Goal: Transaction & Acquisition: Purchase product/service

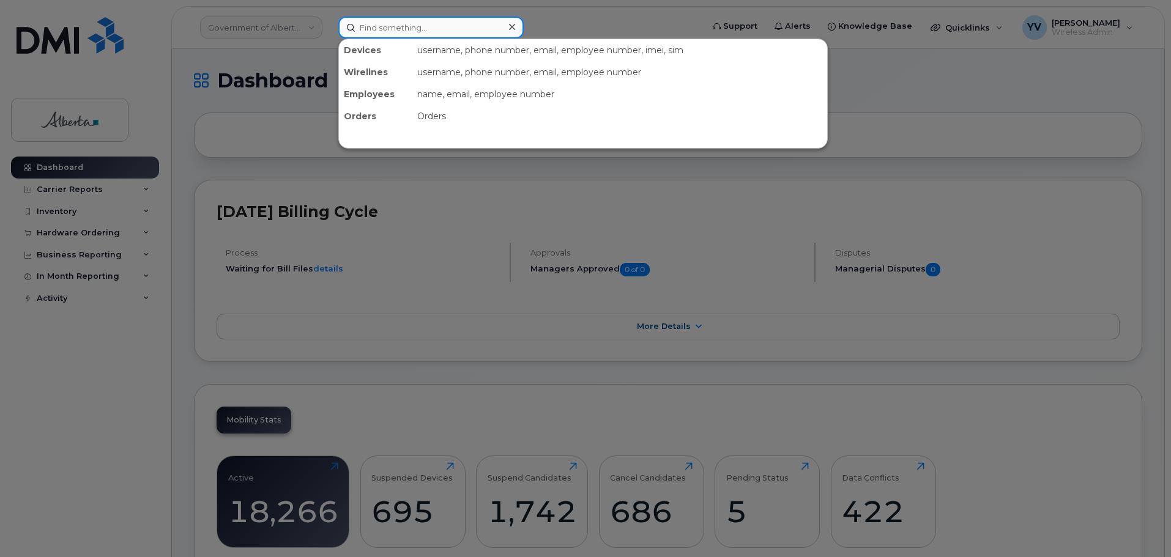
click at [365, 30] on input at bounding box center [430, 28] width 185 height 22
paste input "7802171861"
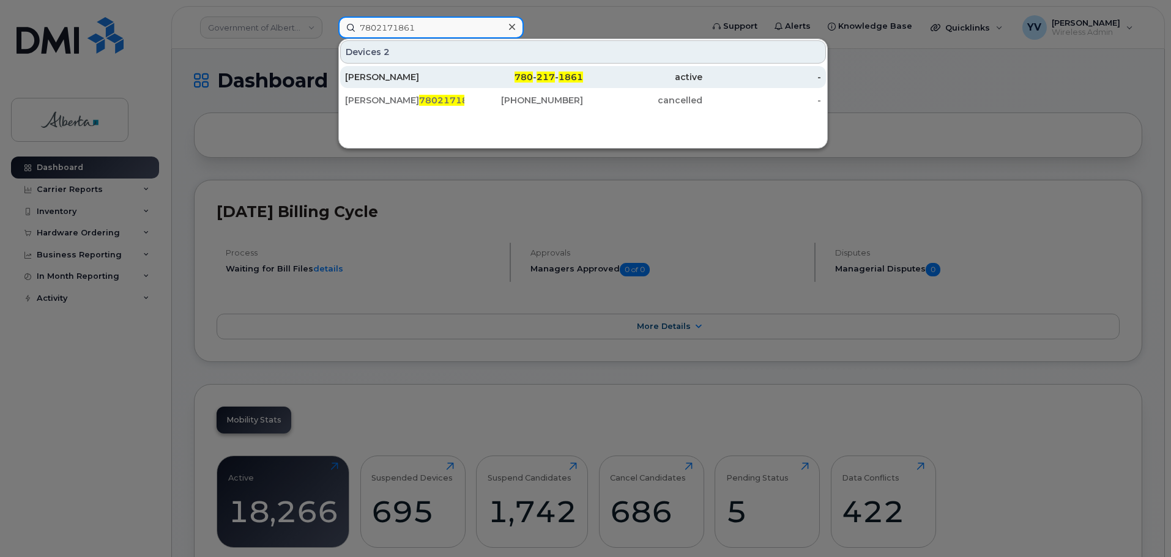
type input "7802171861"
click at [564, 77] on span "1861" at bounding box center [571, 77] width 24 height 11
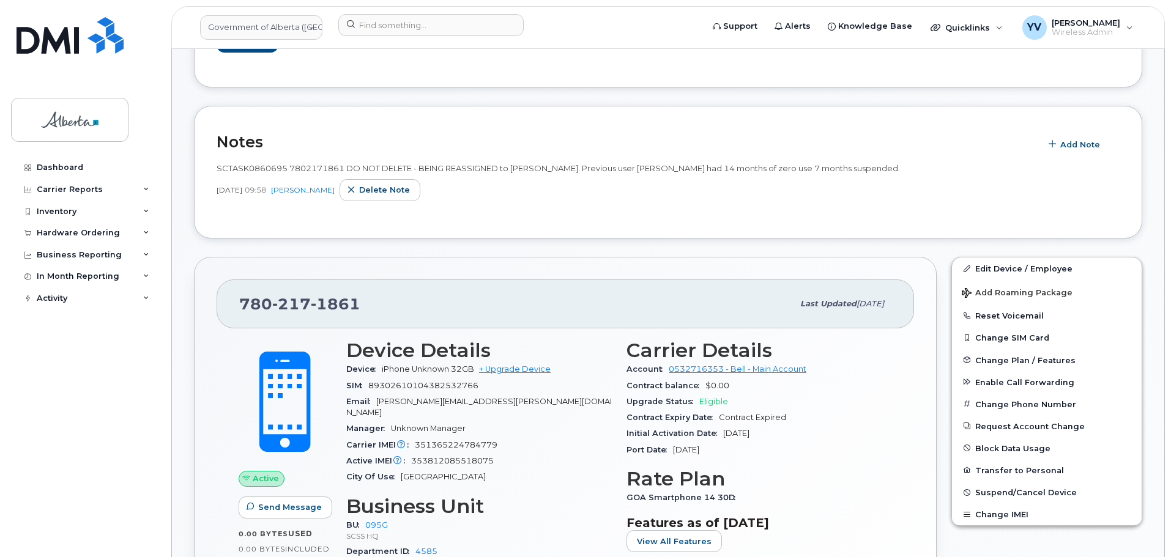
scroll to position [297, 0]
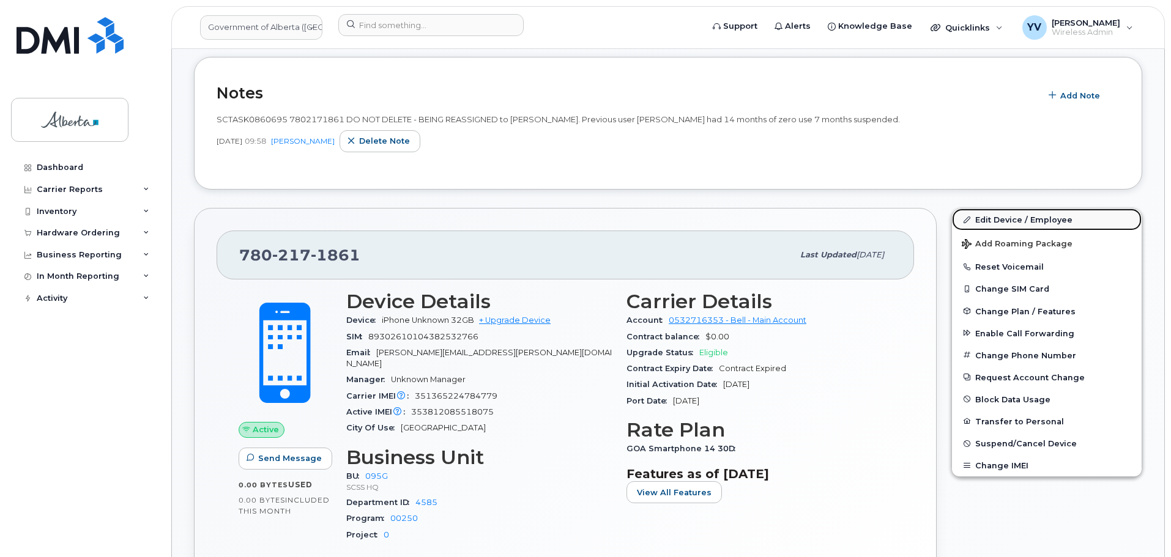
click at [1014, 215] on link "Edit Device / Employee" at bounding box center [1047, 220] width 190 height 22
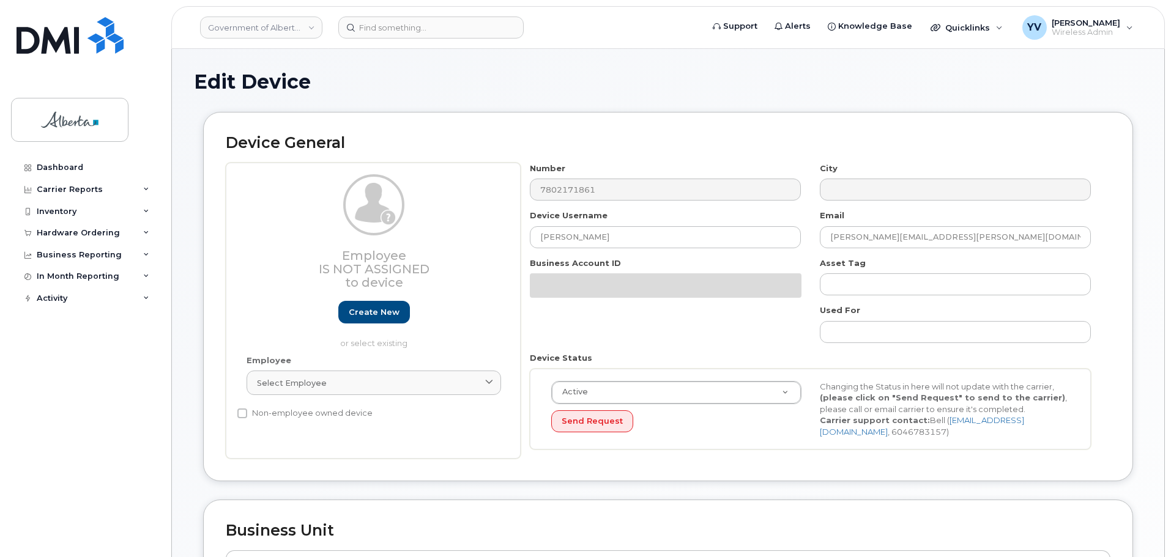
select select "4120333"
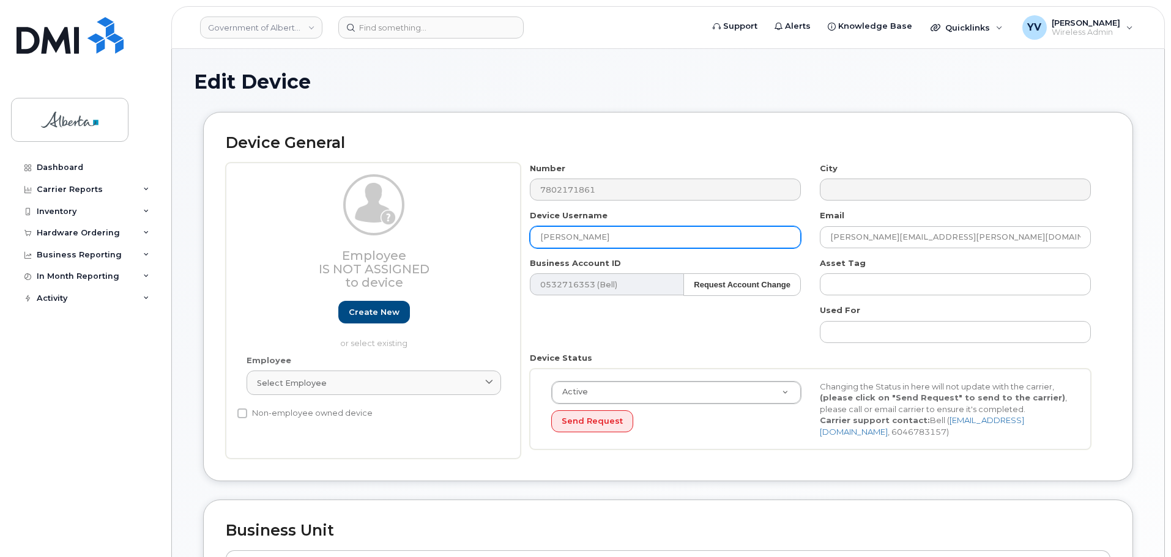
drag, startPoint x: 622, startPoint y: 240, endPoint x: 537, endPoint y: 236, distance: 85.2
click at [537, 236] on input "Twila Harris-Olson" at bounding box center [665, 237] width 271 height 22
paste input "[PERSON_NAME]"
type input "[PERSON_NAME]"
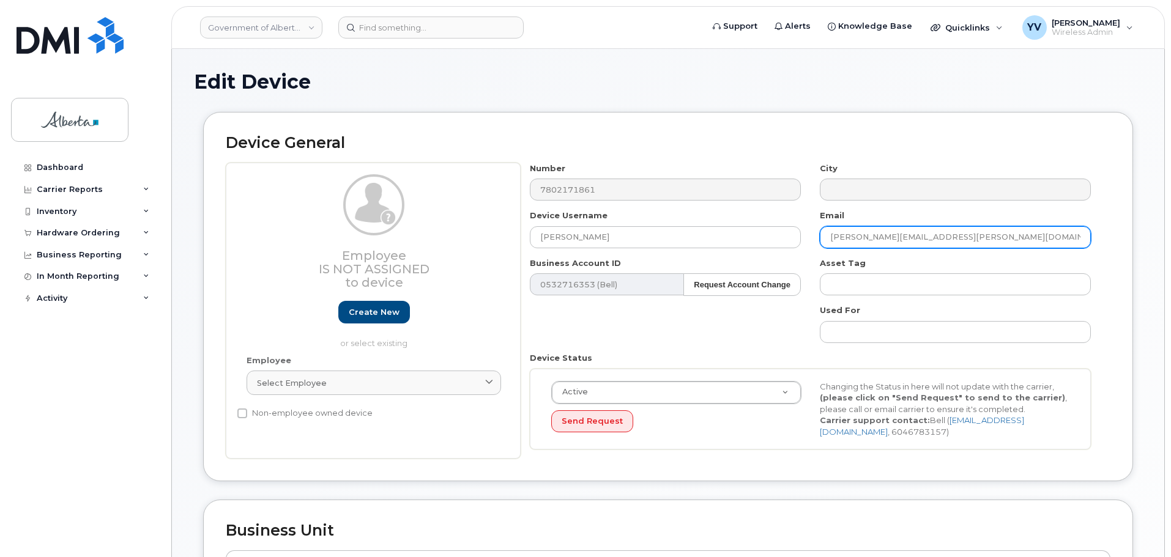
drag, startPoint x: 956, startPoint y: 240, endPoint x: 814, endPoint y: 242, distance: 142.0
click at [814, 242] on div "Email Twila.Harris-Olson@gov.ab.ca" at bounding box center [956, 229] width 290 height 39
paste input "David.Peace"
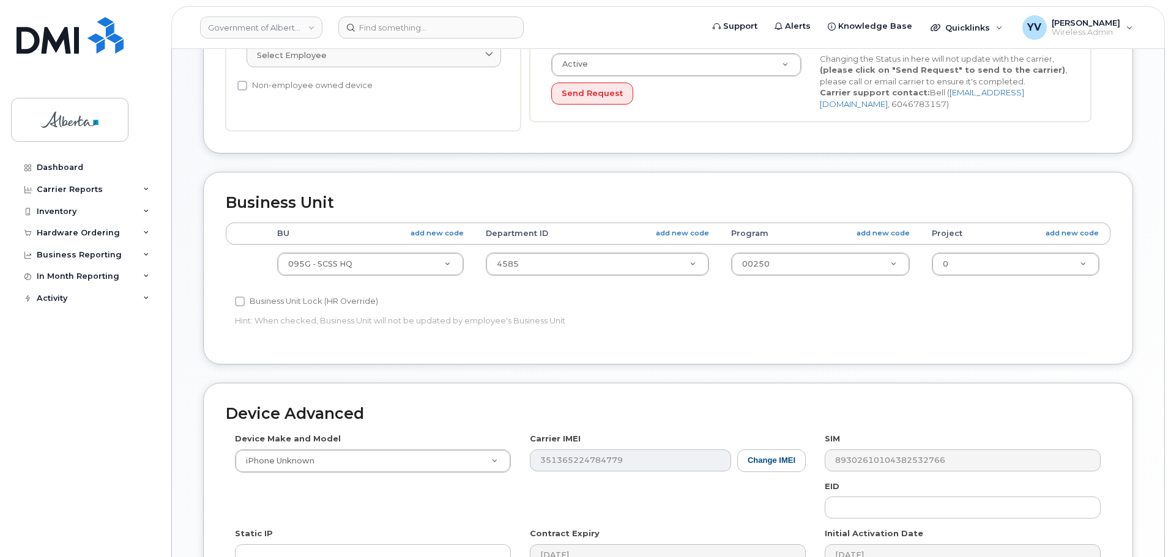
scroll to position [288, 0]
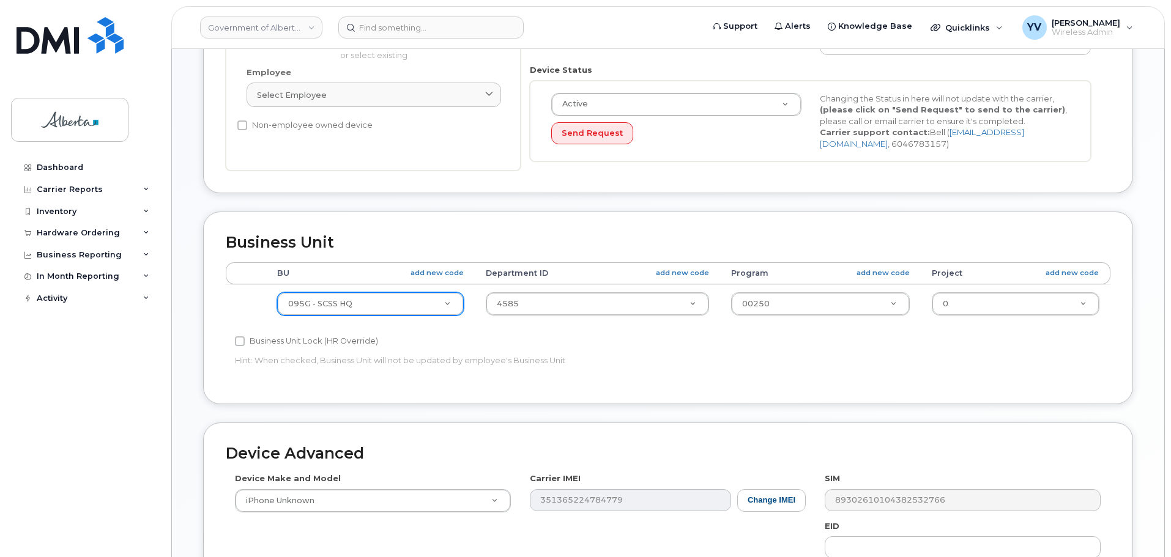
type input "[PERSON_NAME][EMAIL_ADDRESS][DOMAIN_NAME]"
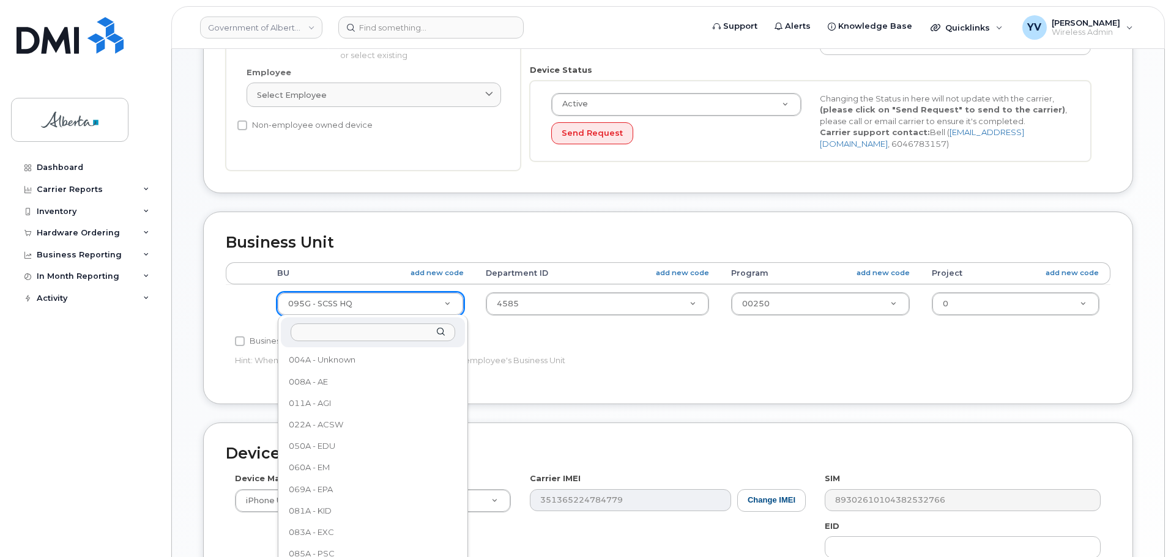
scroll to position [97, 0]
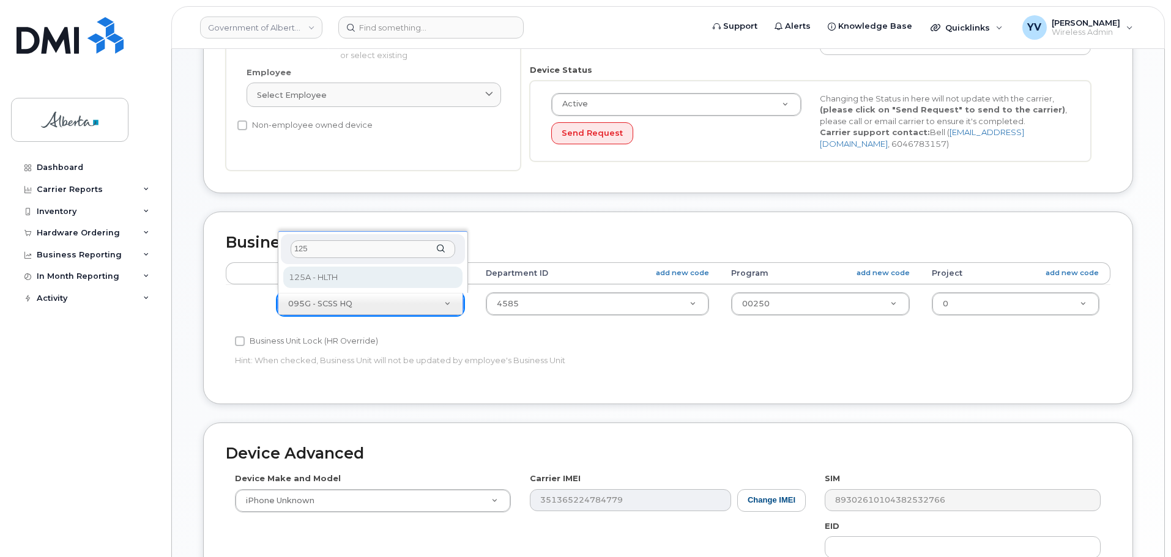
type input "125"
select select "4120335"
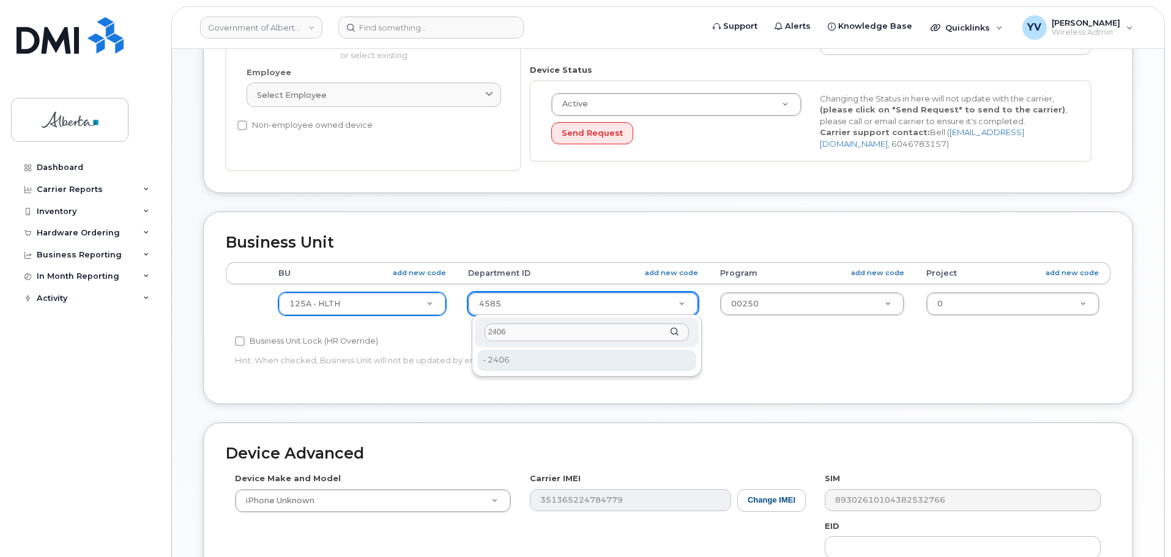
type input "2406"
type input "4120360"
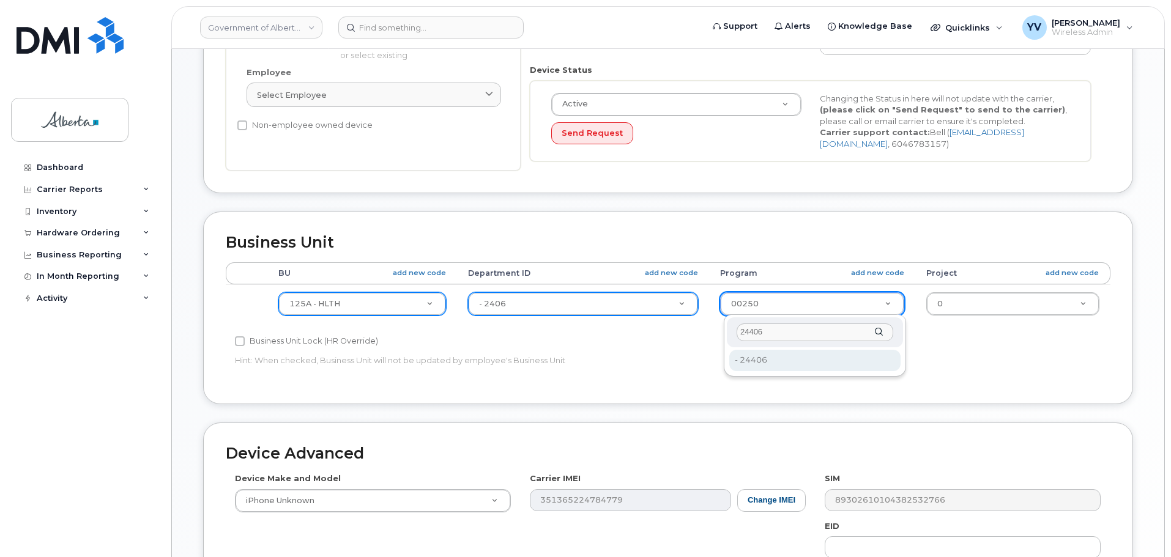
type input "24406"
type input "4120392"
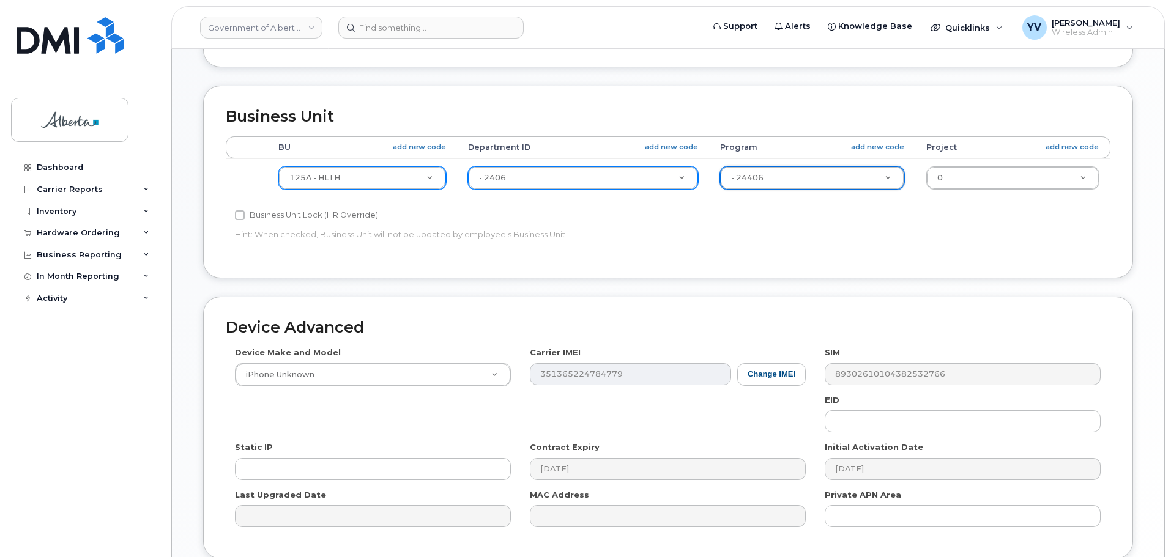
scroll to position [518, 0]
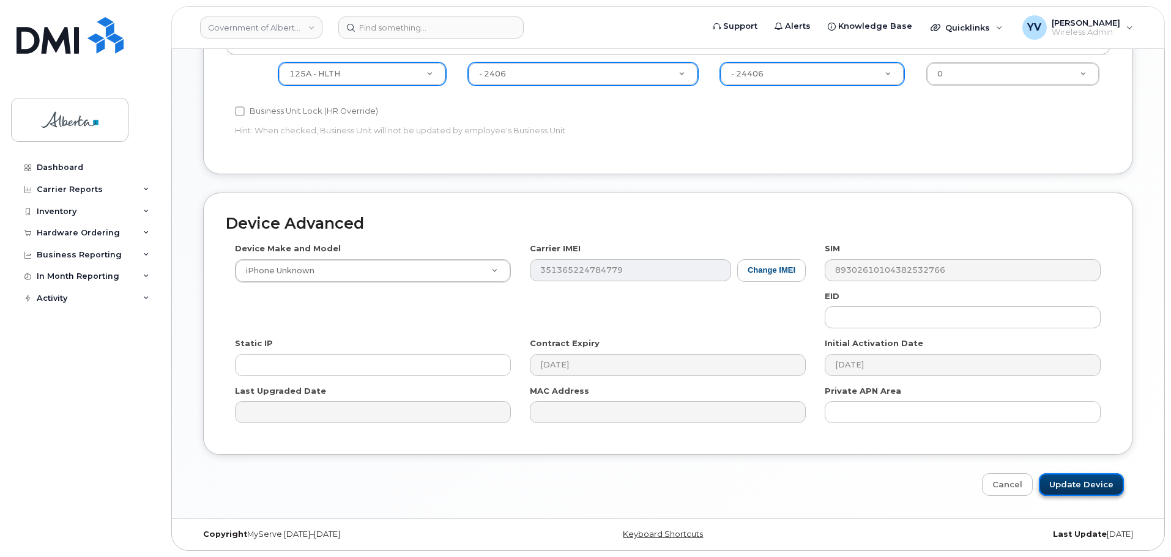
click at [1075, 486] on input "Update Device" at bounding box center [1081, 485] width 85 height 23
type input "Saving..."
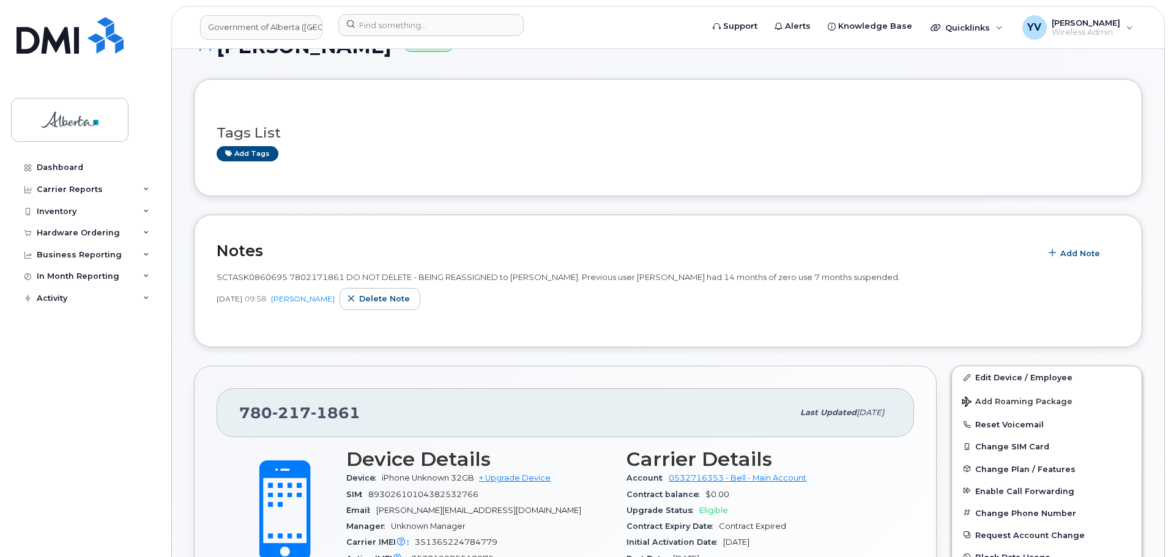
scroll to position [134, 0]
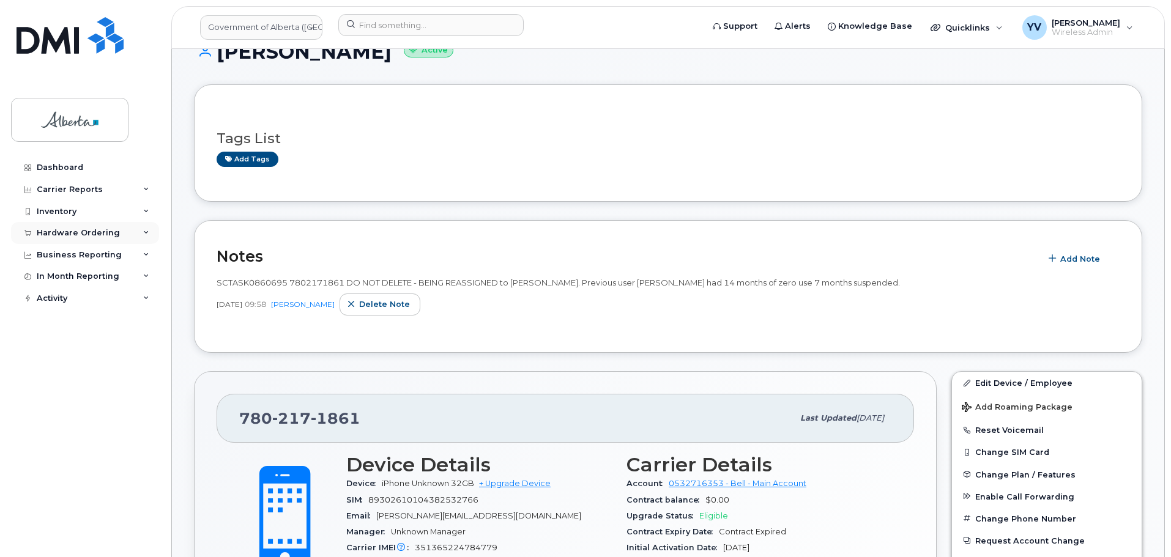
click at [52, 227] on div "Hardware Ordering" at bounding box center [85, 233] width 148 height 22
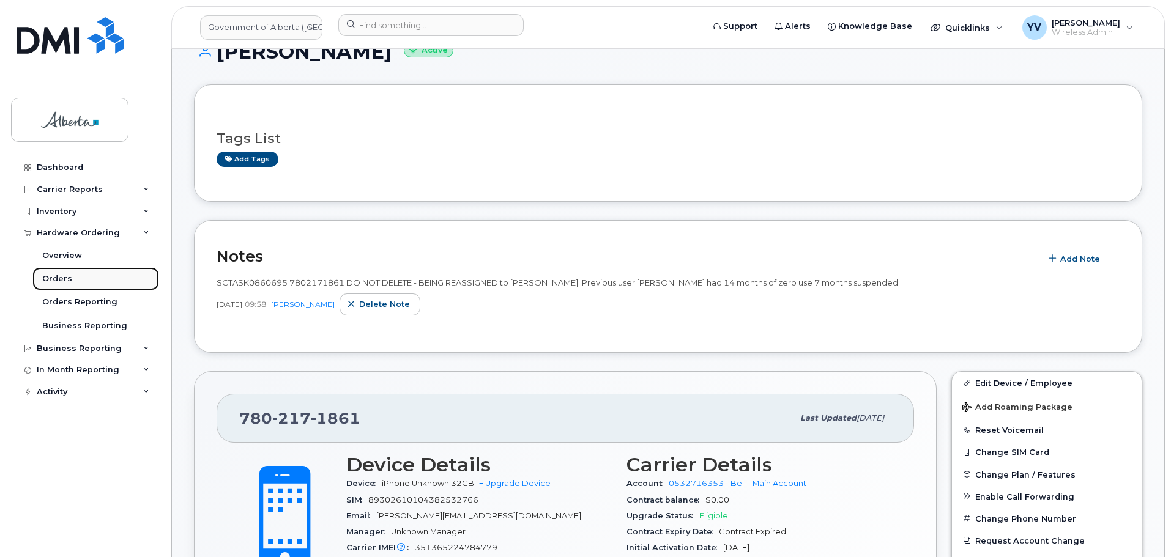
click at [53, 275] on div "Orders" at bounding box center [57, 279] width 30 height 11
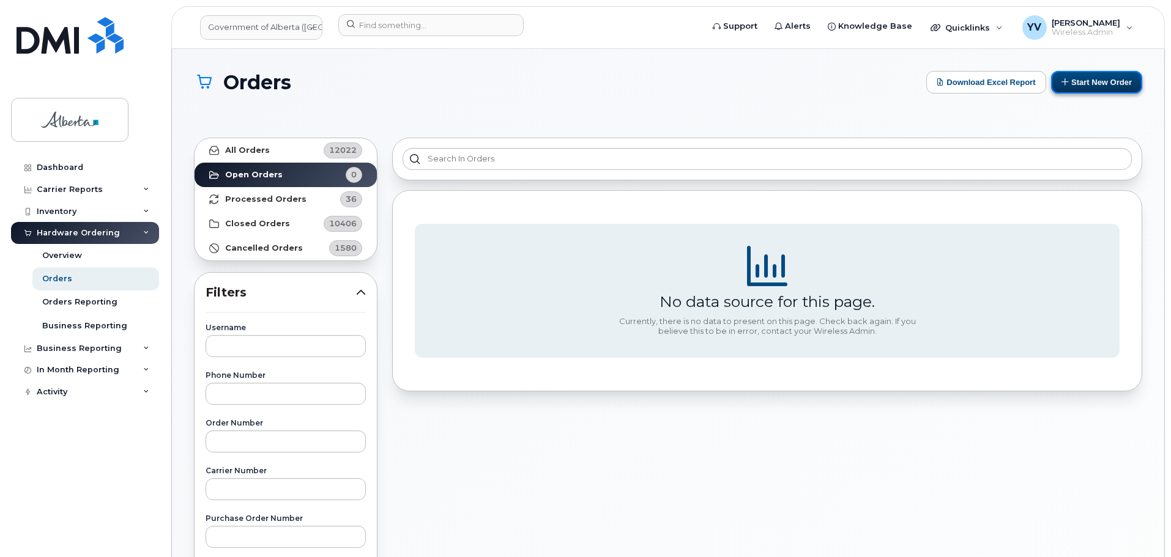
click at [1100, 83] on button "Start New Order" at bounding box center [1096, 82] width 91 height 23
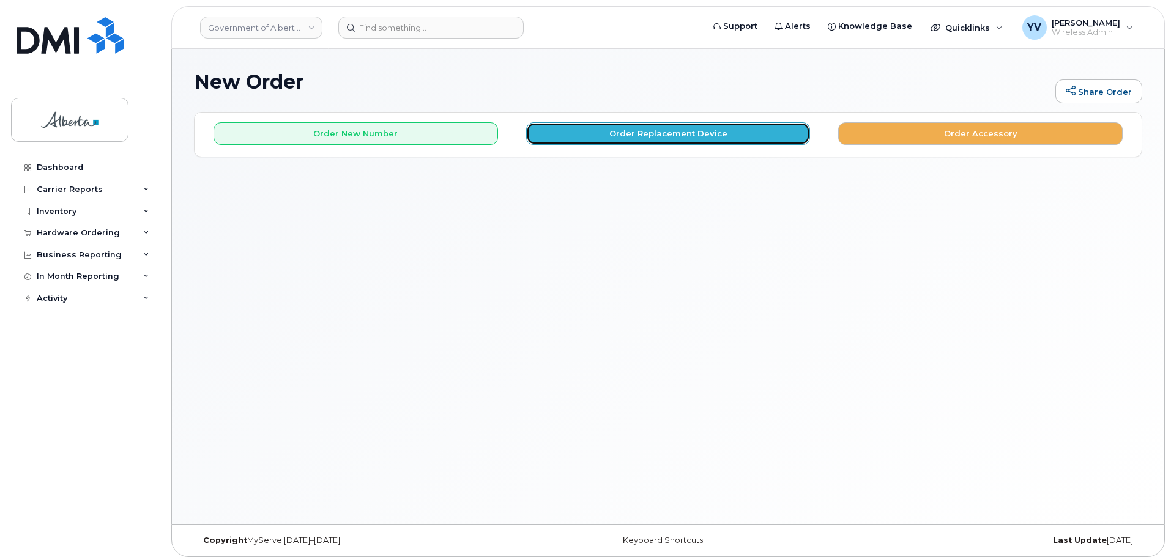
click at [646, 133] on button "Order Replacement Device" at bounding box center [668, 133] width 285 height 23
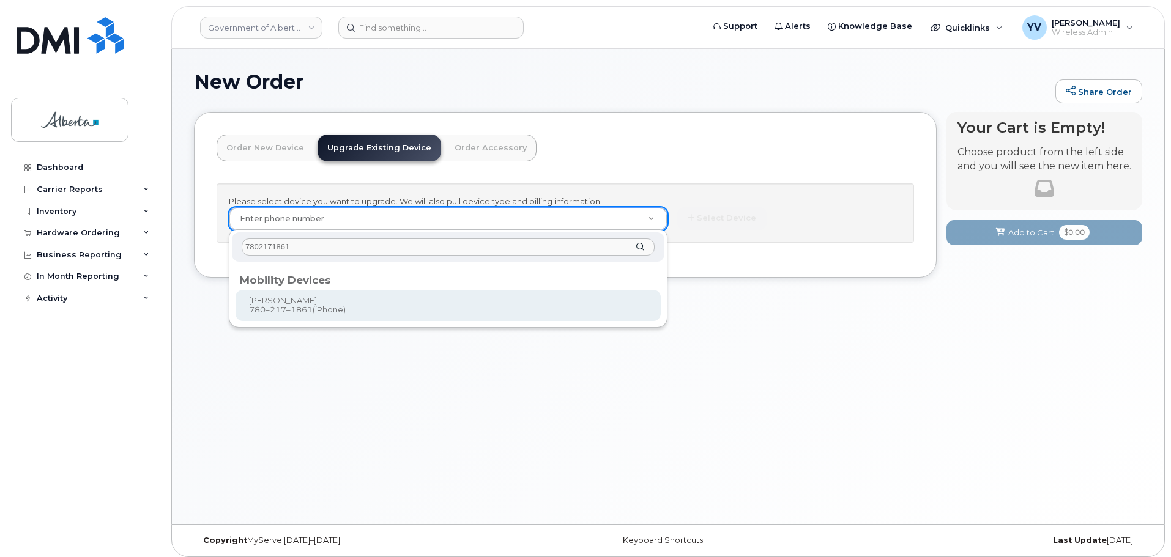
type input "7802171861"
type input "797936"
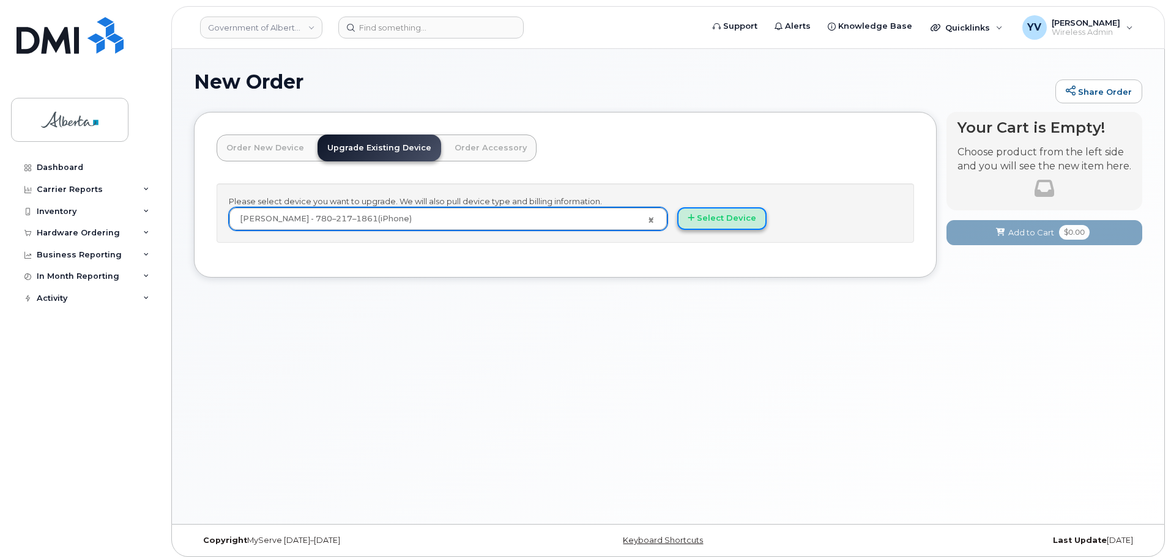
click at [704, 217] on button "Select Device" at bounding box center [721, 218] width 89 height 23
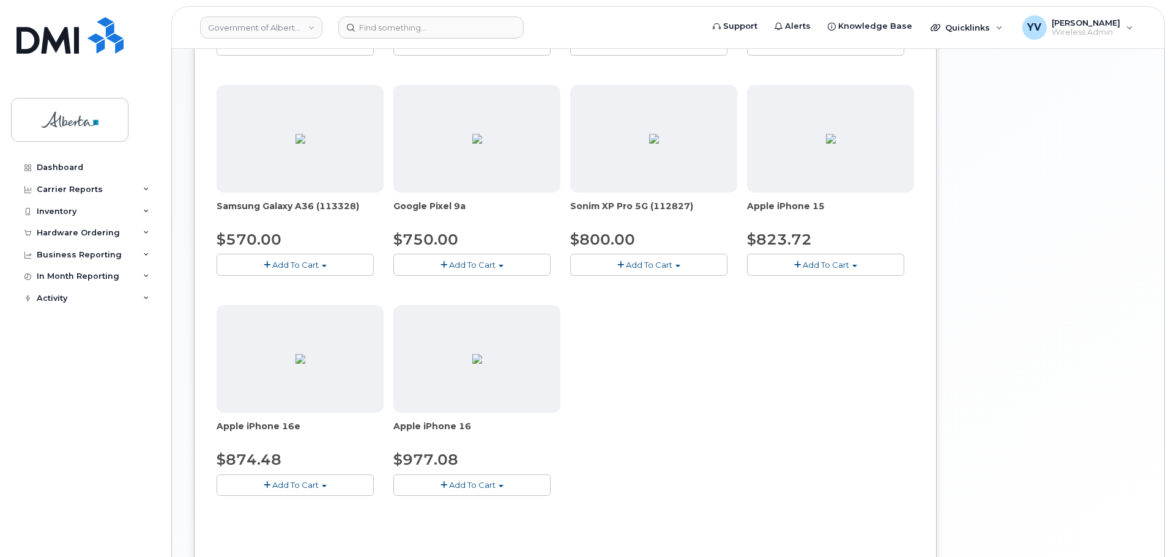
scroll to position [420, 0]
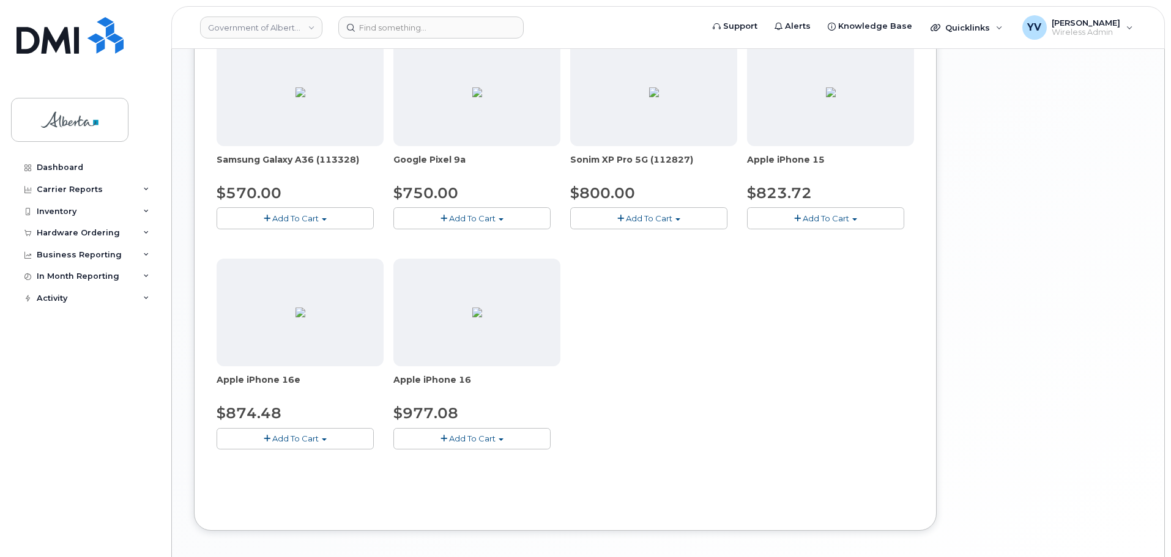
click at [855, 218] on span "button" at bounding box center [854, 219] width 5 height 2
click at [781, 258] on link "$823.72 - 30-day upgrade (128GB model)" at bounding box center [847, 255] width 195 height 15
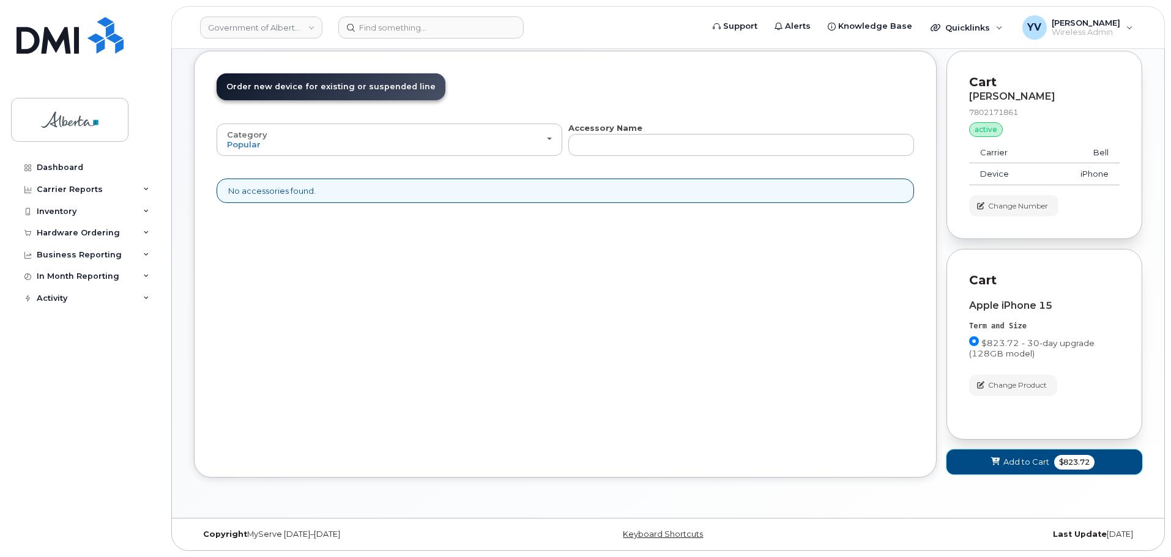
click at [1004, 459] on span "Add to Cart" at bounding box center [1027, 462] width 46 height 12
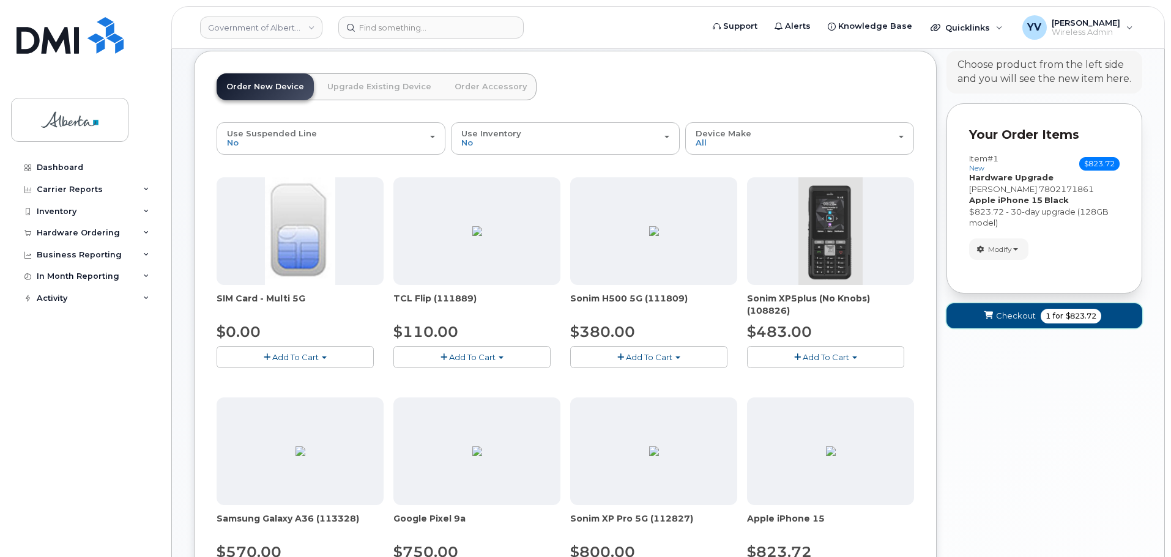
click at [1007, 316] on span "Checkout" at bounding box center [1016, 316] width 40 height 12
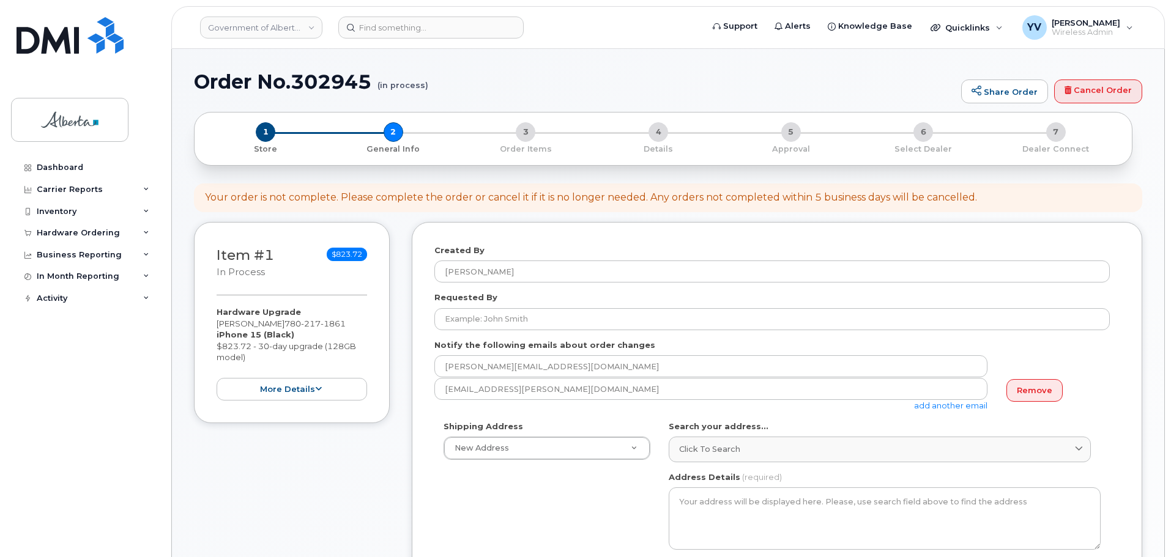
select select
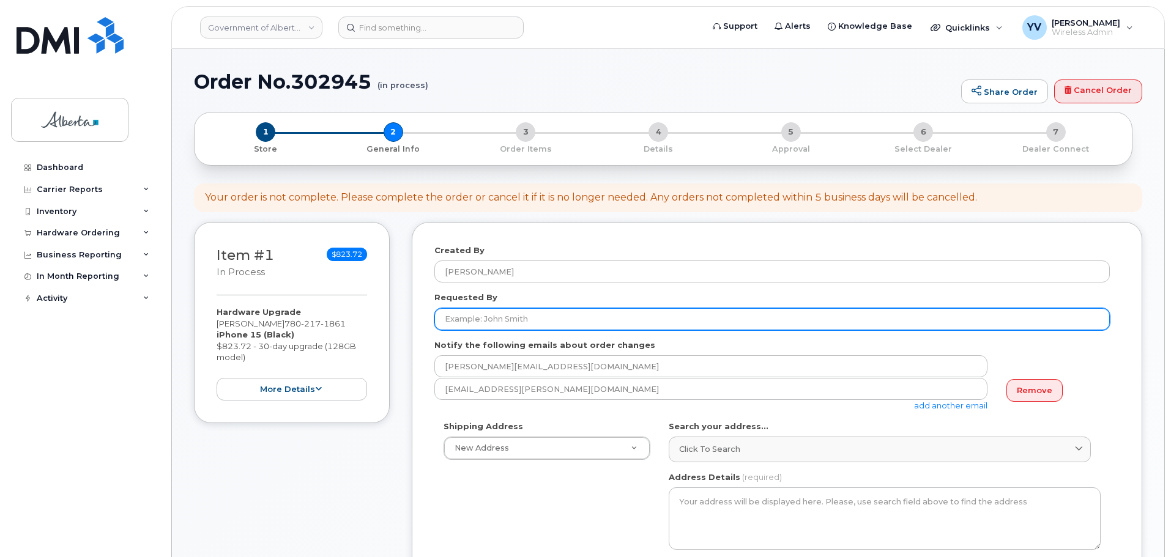
click at [462, 319] on input "Requested By" at bounding box center [772, 319] width 676 height 22
paste input "[PERSON_NAME]"
type input "[PERSON_NAME]"
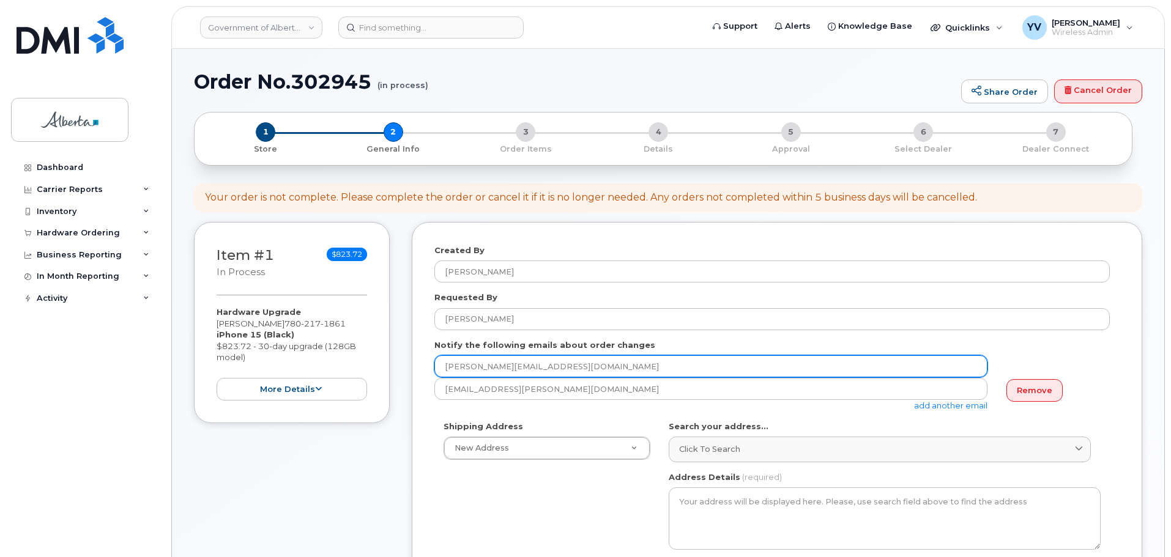
drag, startPoint x: 546, startPoint y: 368, endPoint x: 419, endPoint y: 373, distance: 127.4
paste input "[PERSON_NAME].[PERSON_NAME]"
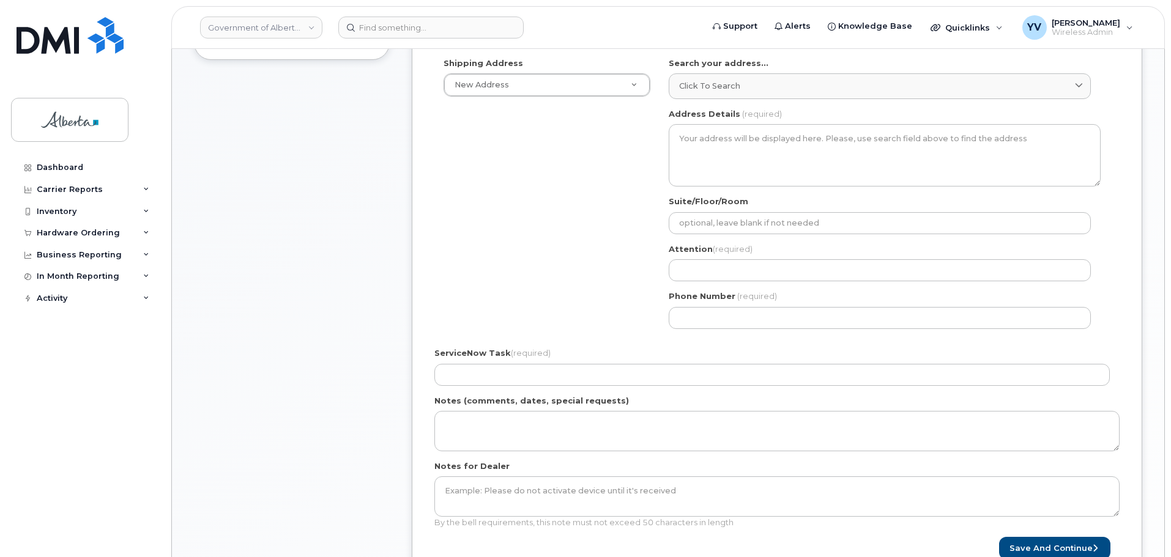
scroll to position [370, 0]
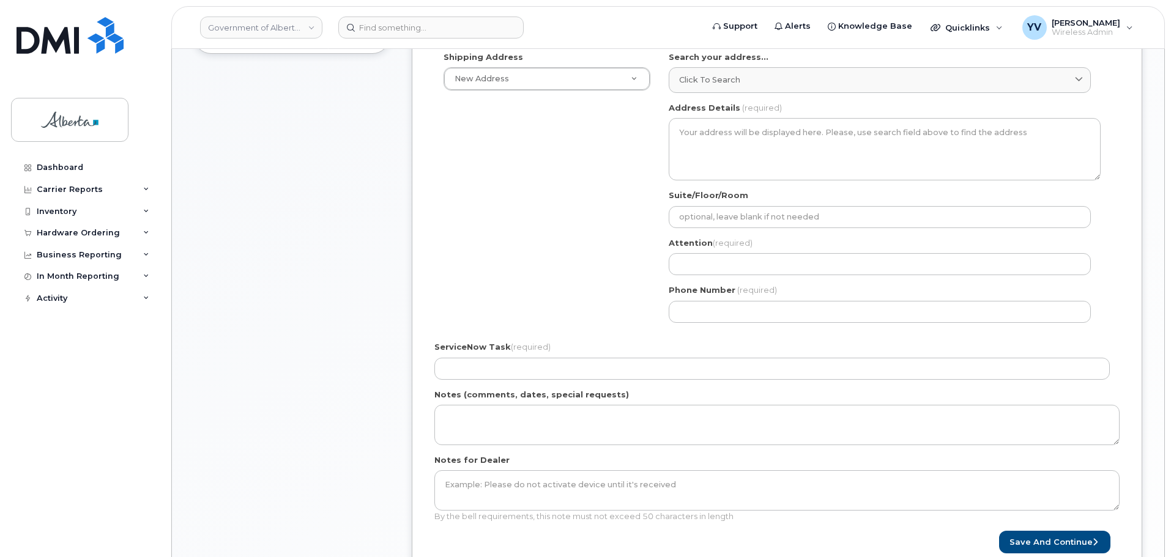
type input "[PERSON_NAME][EMAIL_ADDRESS][PERSON_NAME][DOMAIN_NAME]"
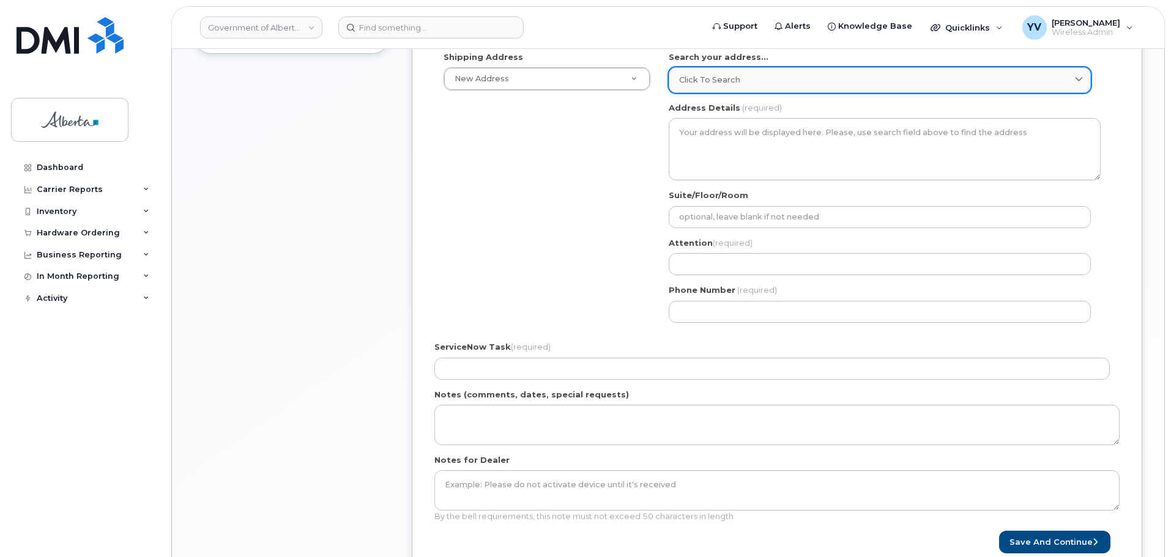
click at [702, 73] on link "Click to search" at bounding box center [880, 79] width 422 height 25
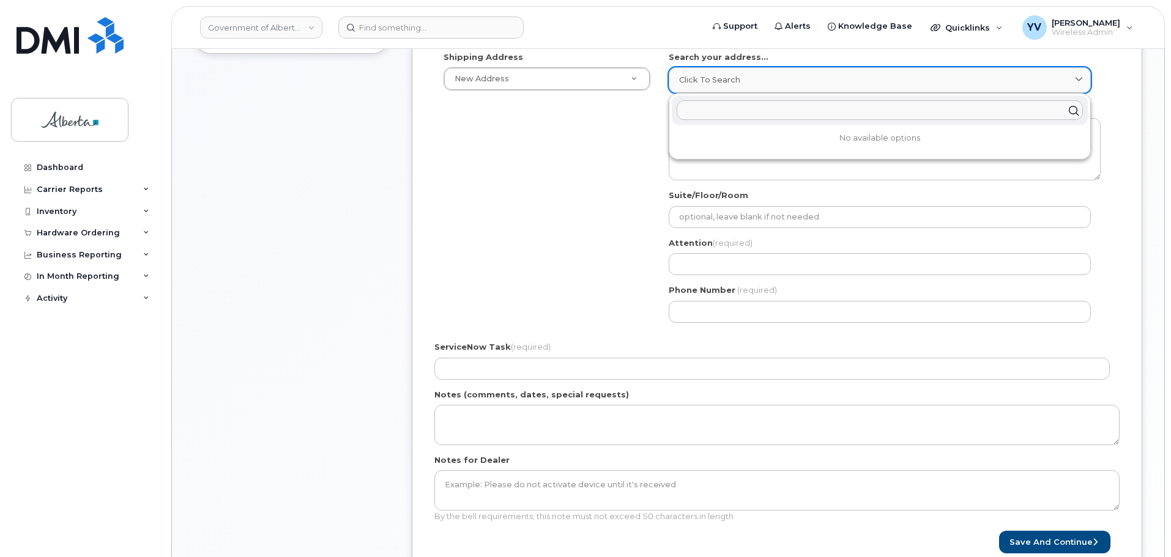
paste input "10025 Jasper Avenue"
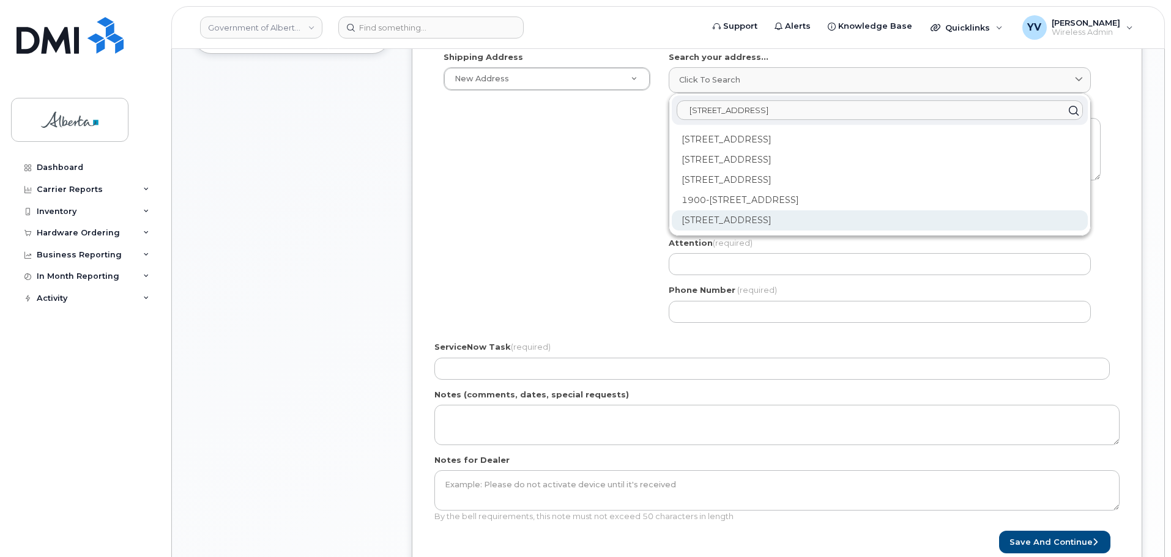
type input "10025 Jasper Avenue"
click at [778, 217] on div "10025 Jasper Ave NW Edmonton AB T5J 1S6" at bounding box center [880, 220] width 416 height 20
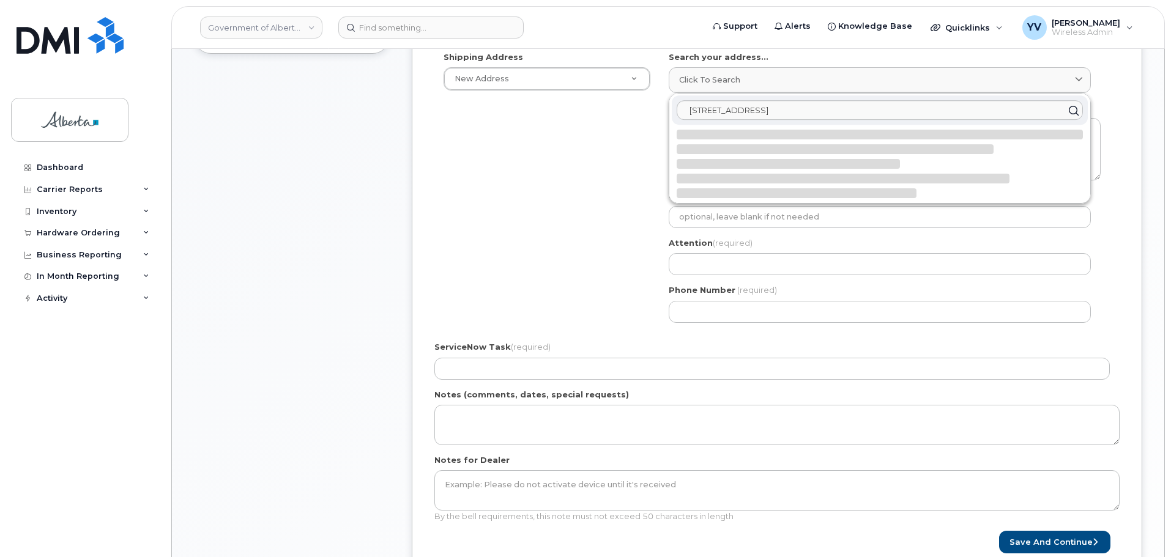
select select
type textarea "10025 Jasper Ave NW EDMONTON AB T5J 1S6 CANADA"
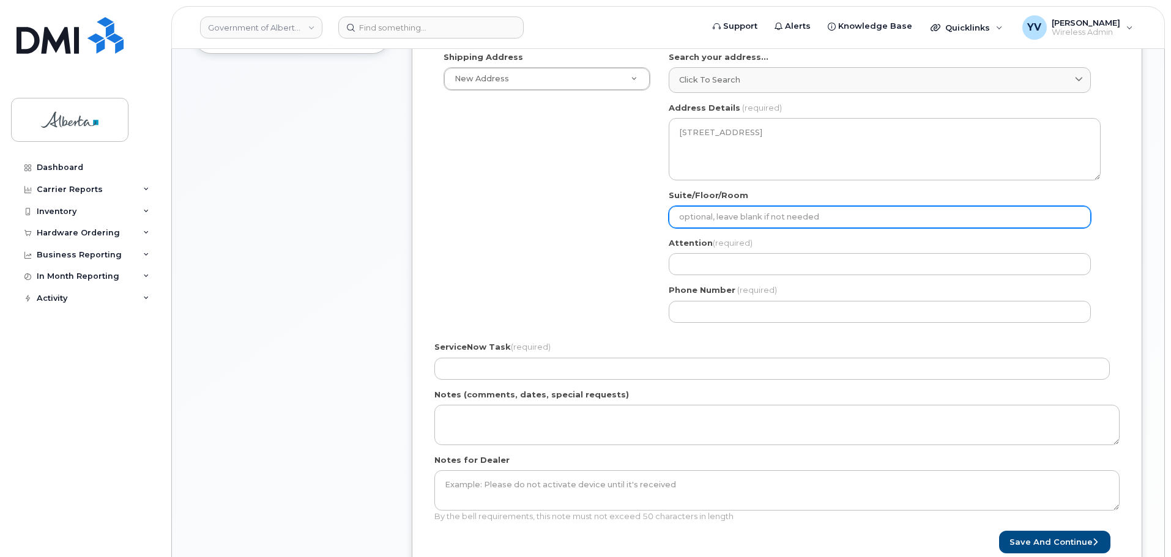
click at [701, 222] on input "Suite/Floor/Room" at bounding box center [880, 217] width 422 height 22
type input "Main Floor"
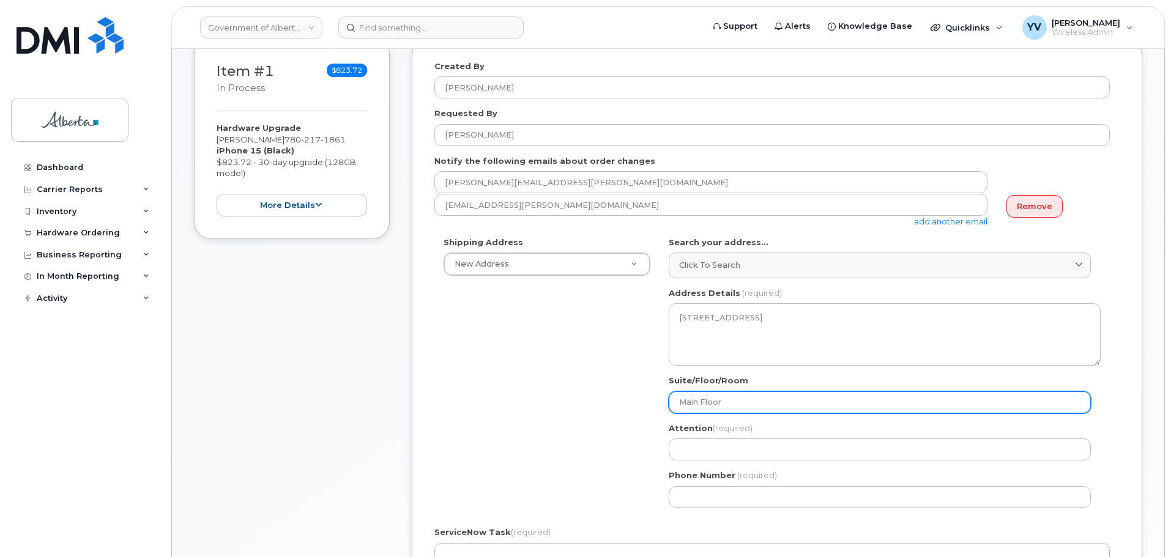
scroll to position [182, 0]
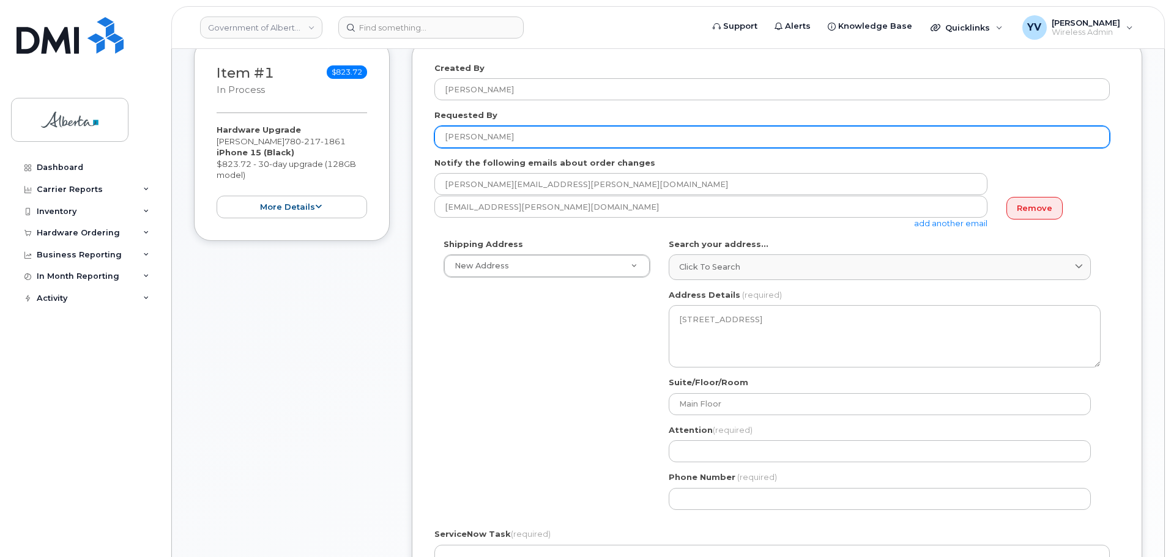
drag, startPoint x: 490, startPoint y: 140, endPoint x: 416, endPoint y: 142, distance: 73.5
click at [416, 142] on div "Created By Yen Vong Requested By Teresa Hill Notify the following emails about …" at bounding box center [777, 402] width 731 height 725
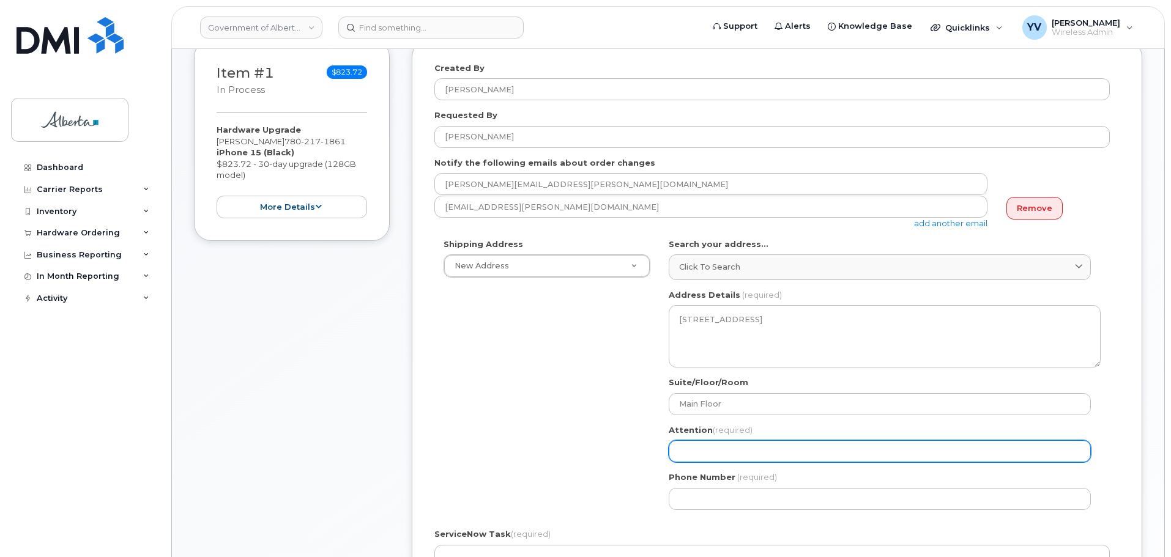
click at [688, 450] on input "Attention (required)" at bounding box center [880, 452] width 422 height 22
paste input "[PERSON_NAME]"
select select
type input "[PERSON_NAME]"
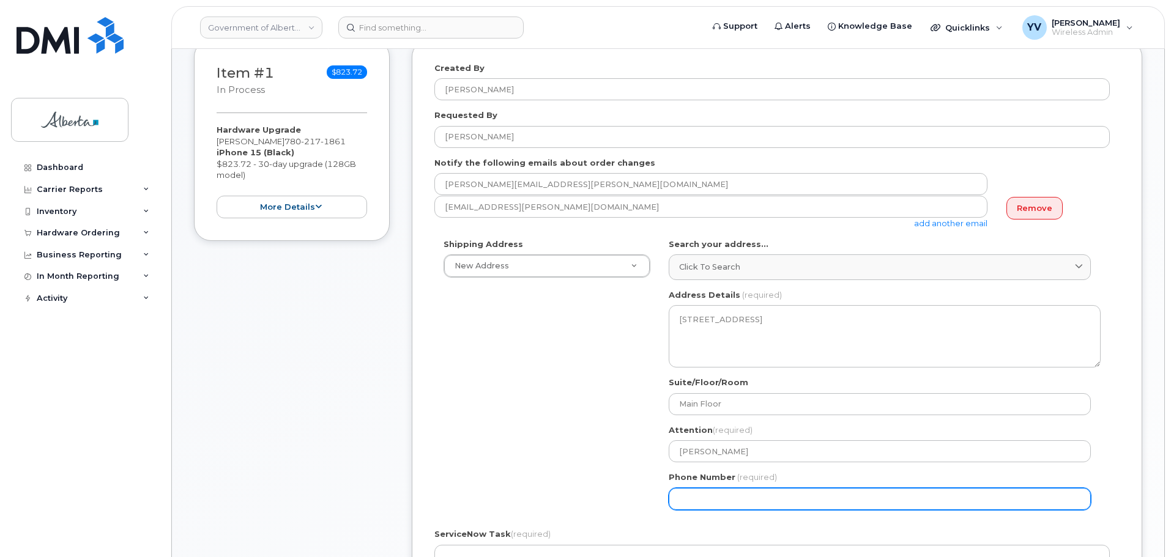
click at [695, 500] on input "Phone Number" at bounding box center [880, 499] width 422 height 22
paste input "7806446877"
select select
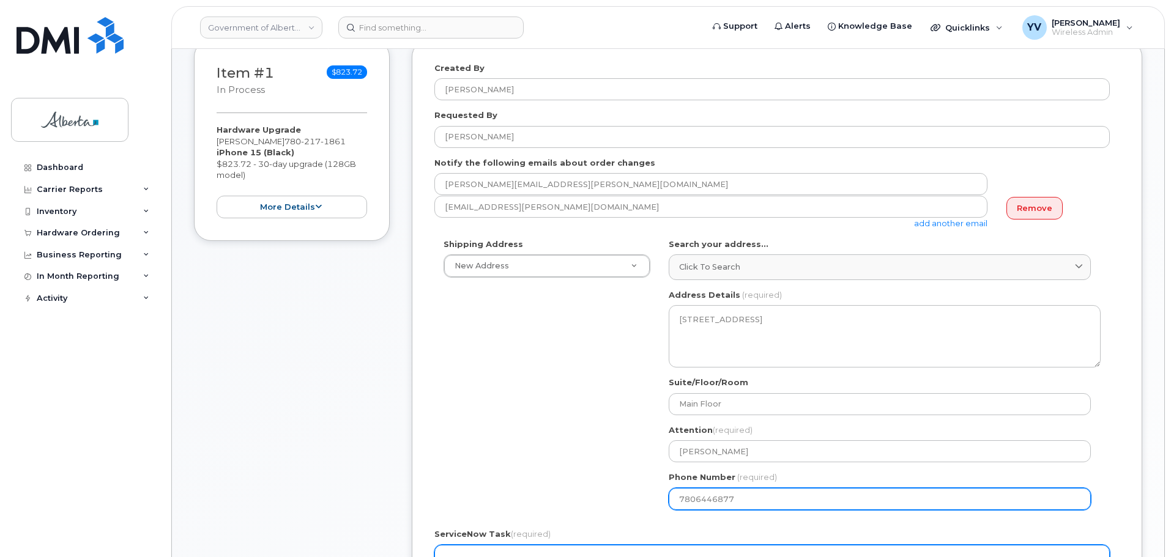
type input "7806446877"
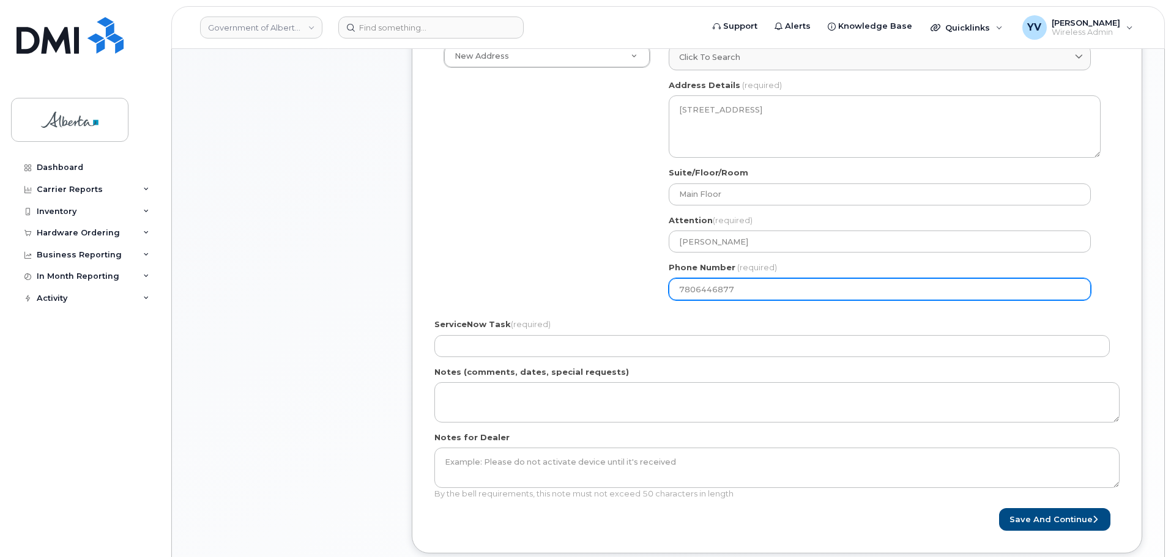
scroll to position [430, 0]
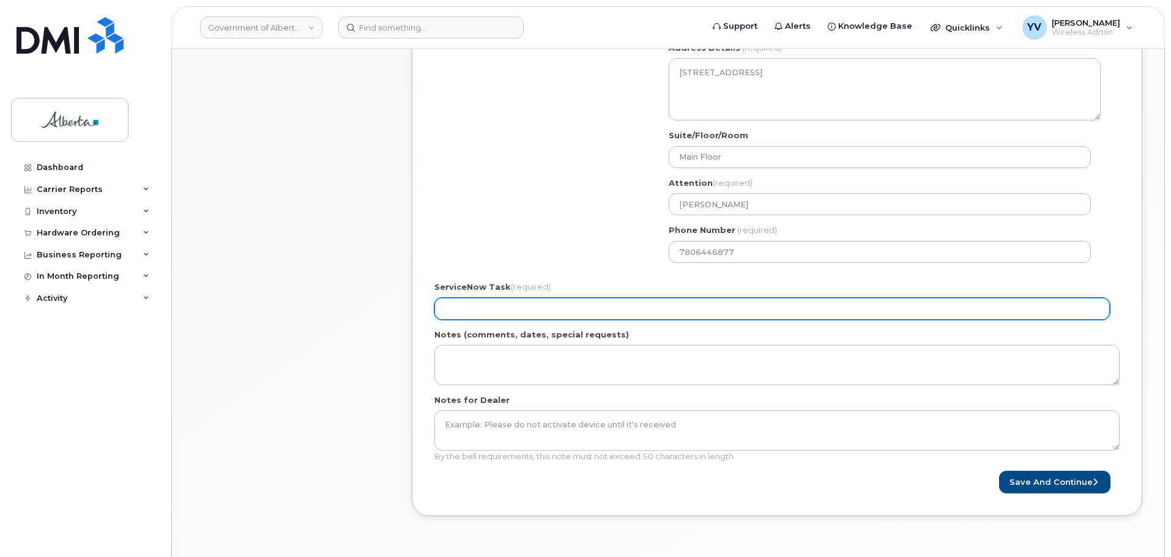
click at [458, 306] on input "ServiceNow Task (required)" at bounding box center [772, 309] width 676 height 22
paste input "SCTASK0860695"
type input "SCTASK0860695"
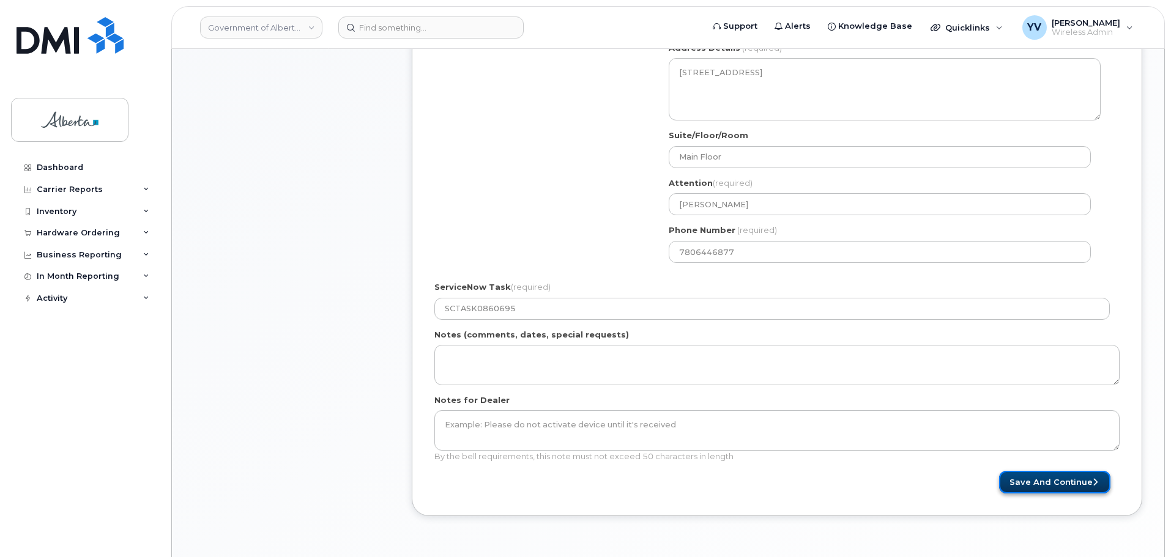
click at [1057, 484] on button "Save and Continue" at bounding box center [1054, 482] width 111 height 23
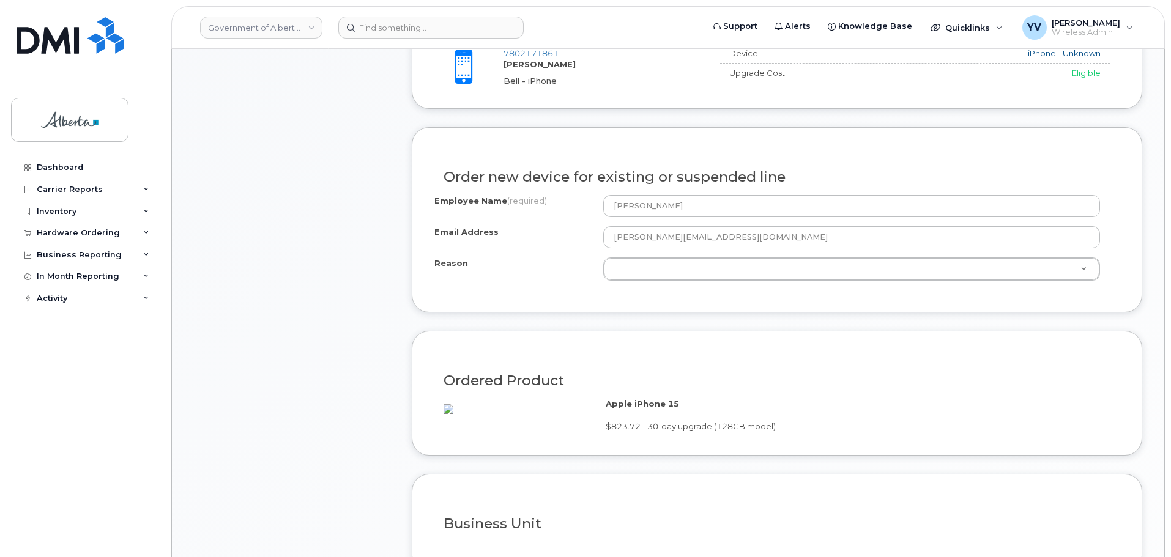
scroll to position [560, 0]
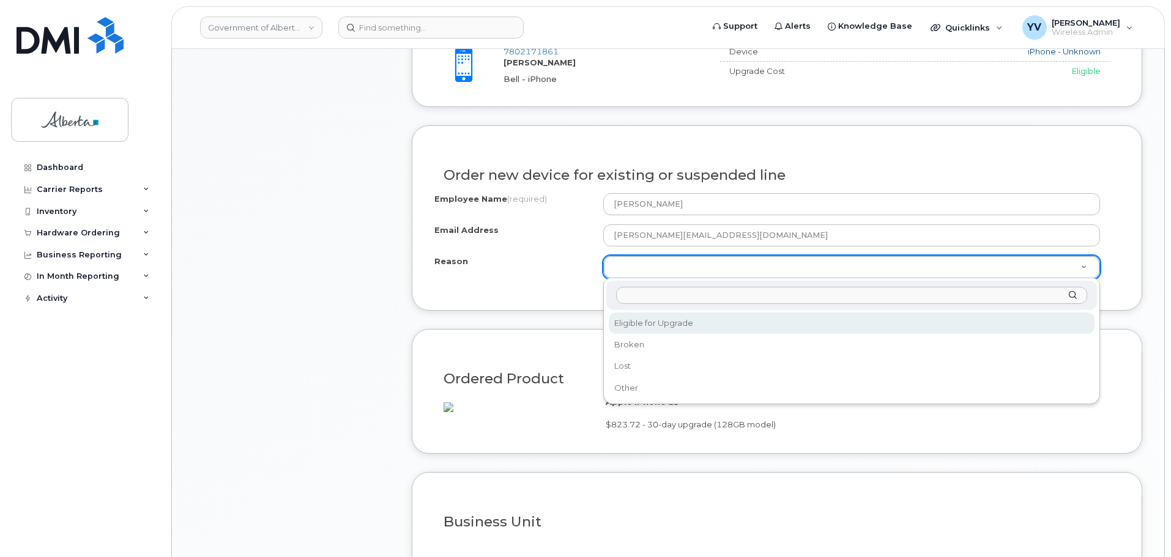
select select "eligible_for_upgrade"
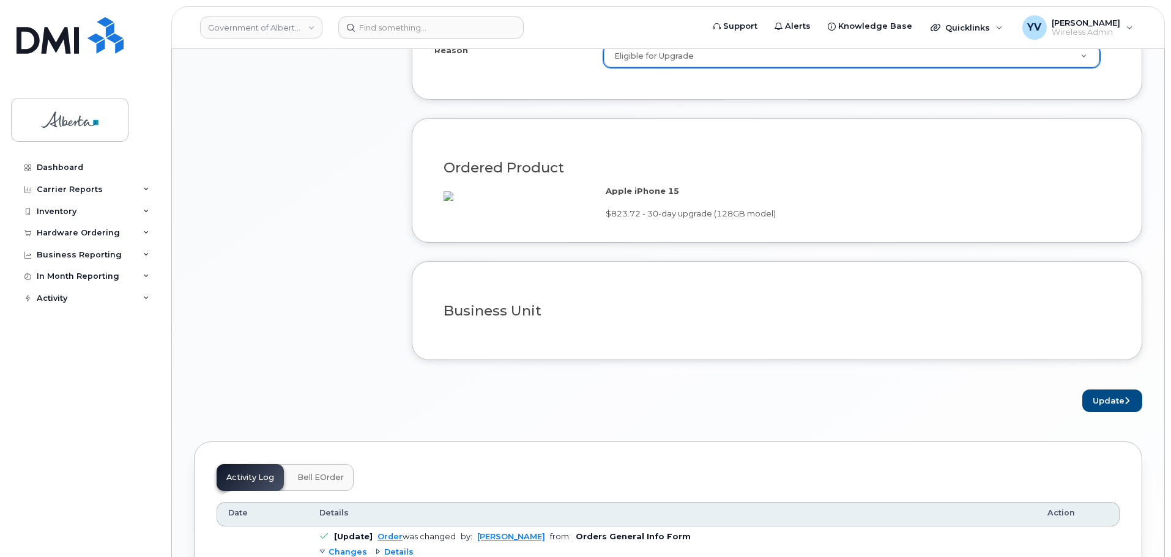
scroll to position [799, 0]
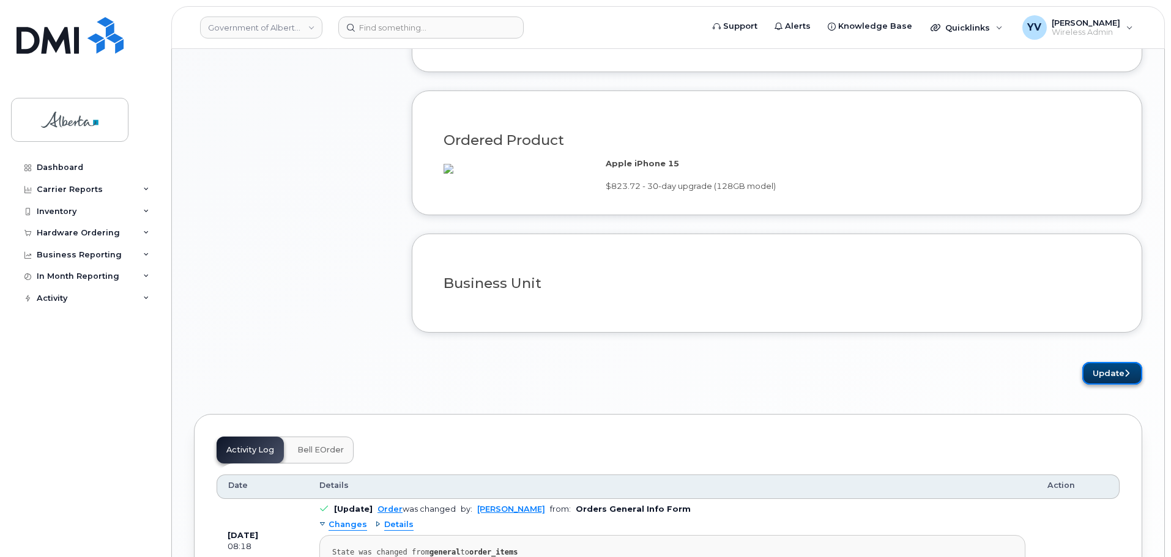
click at [1108, 385] on button "Update" at bounding box center [1112, 373] width 60 height 23
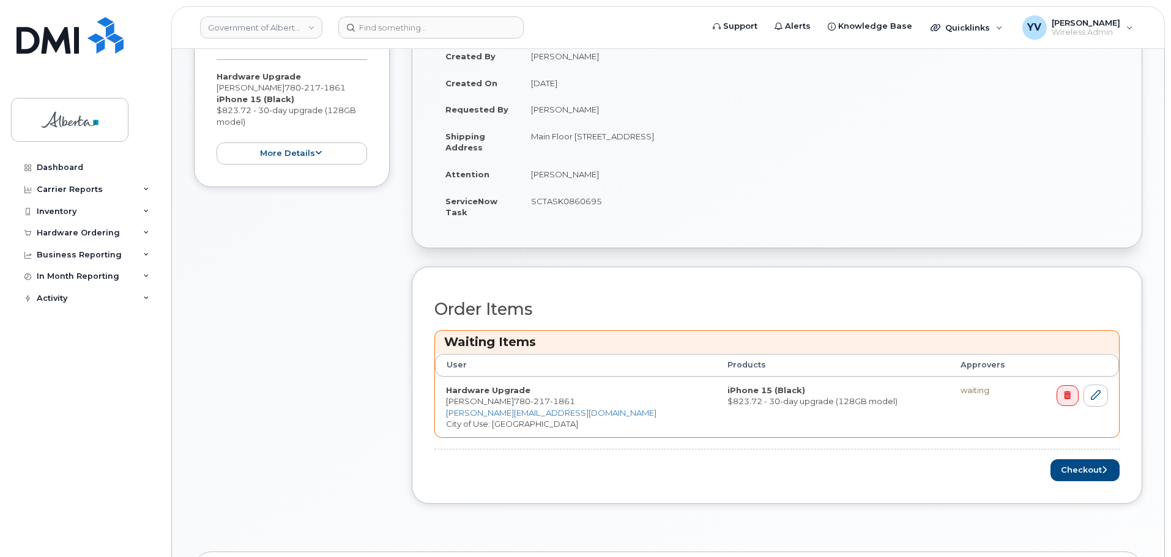
scroll to position [338, 0]
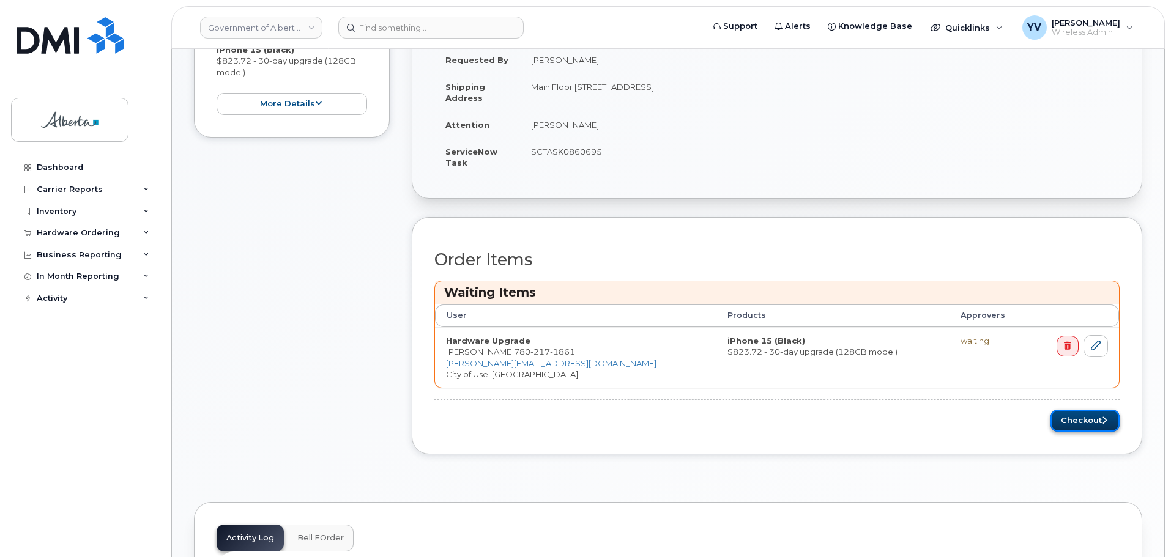
click at [1087, 419] on button "Checkout" at bounding box center [1085, 421] width 69 height 23
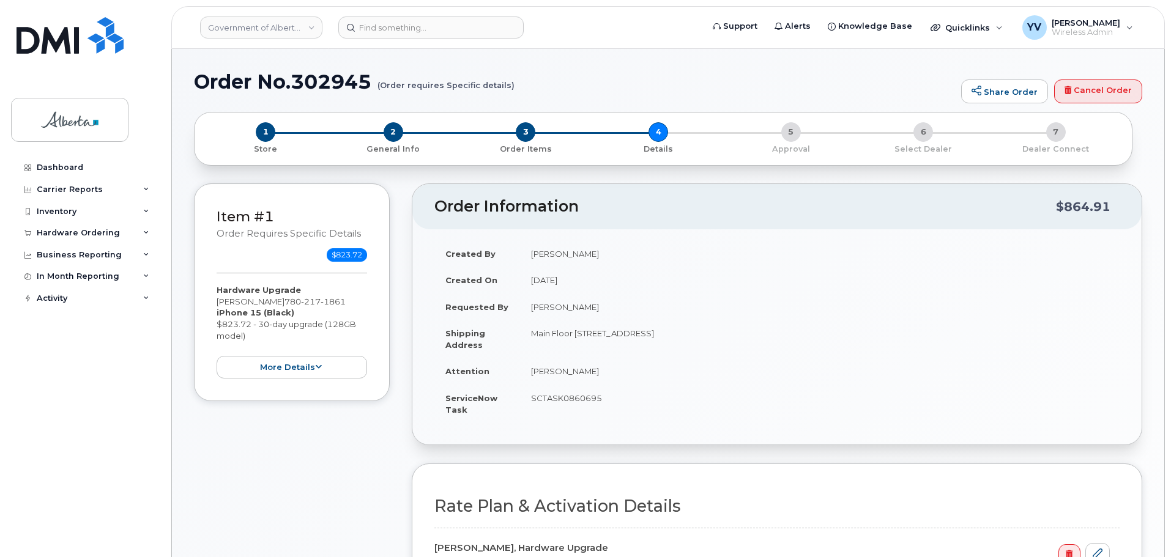
select select
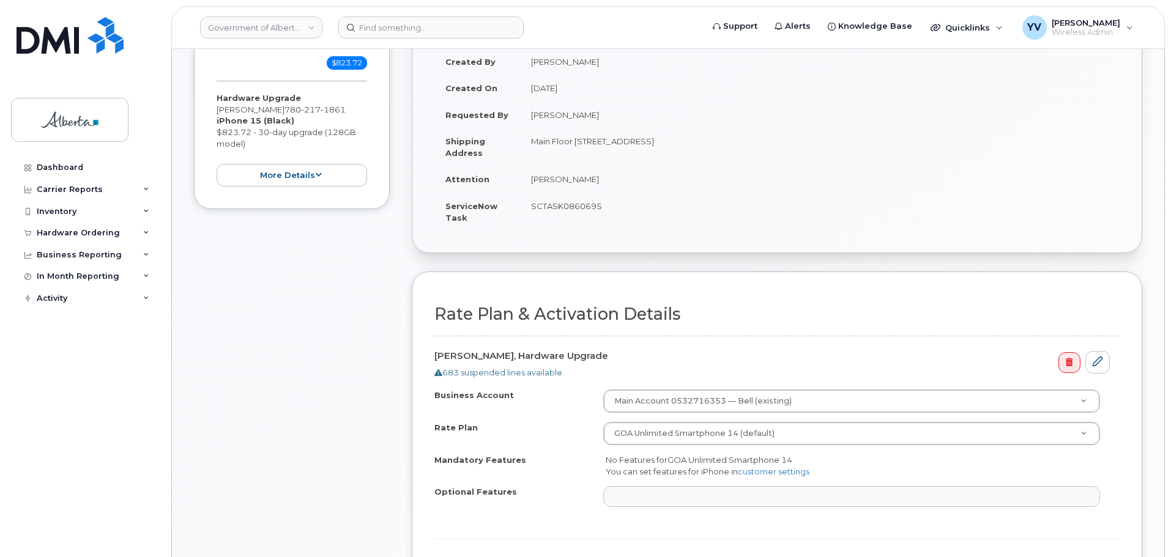
scroll to position [273, 0]
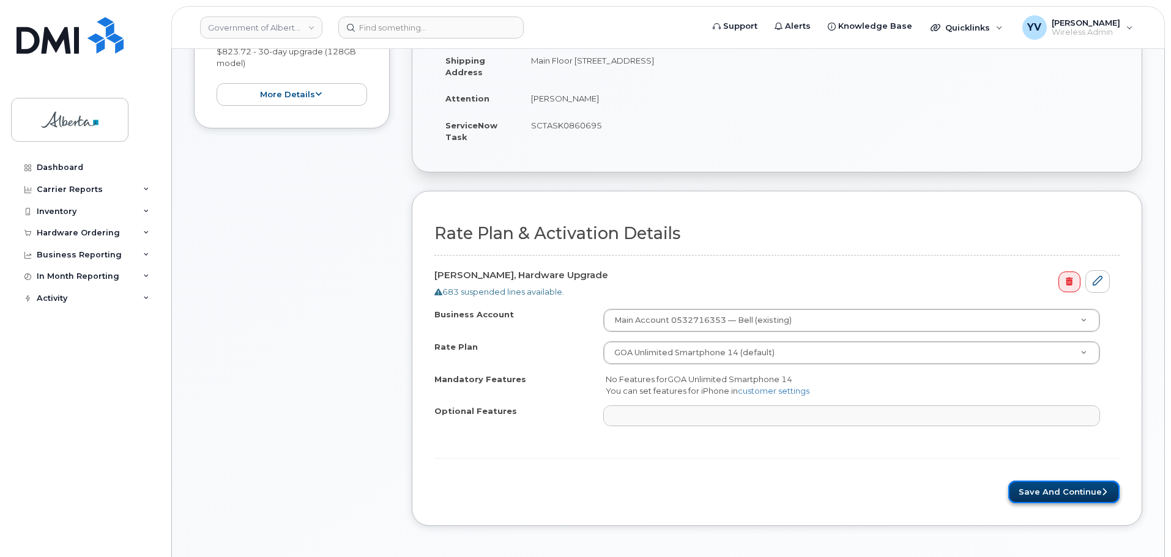
click at [1047, 491] on button "Save and Continue" at bounding box center [1063, 492] width 111 height 23
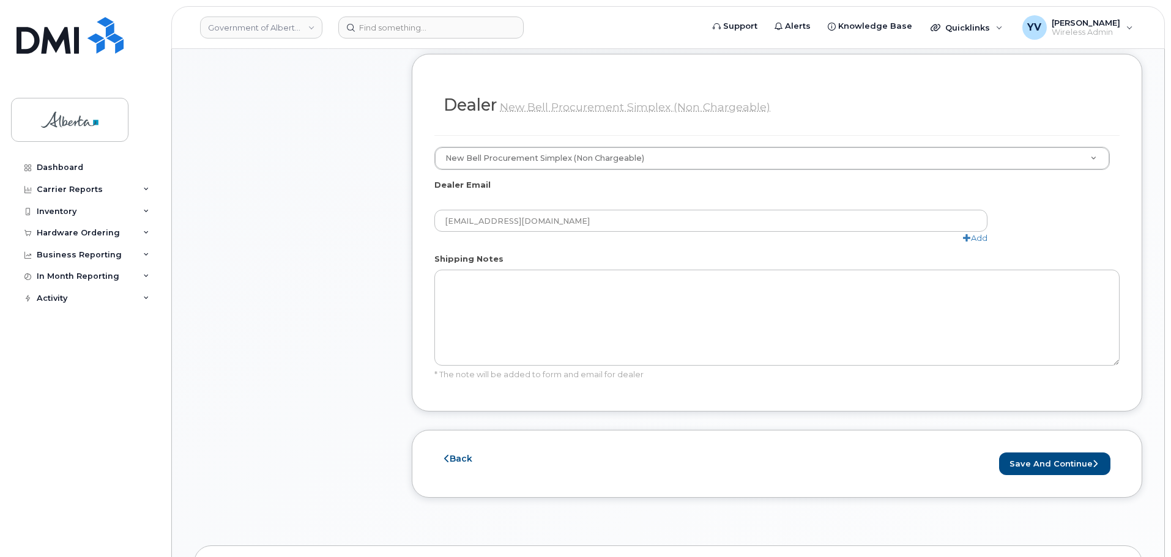
scroll to position [608, 0]
click at [1037, 452] on button "Save and Continue" at bounding box center [1054, 463] width 111 height 23
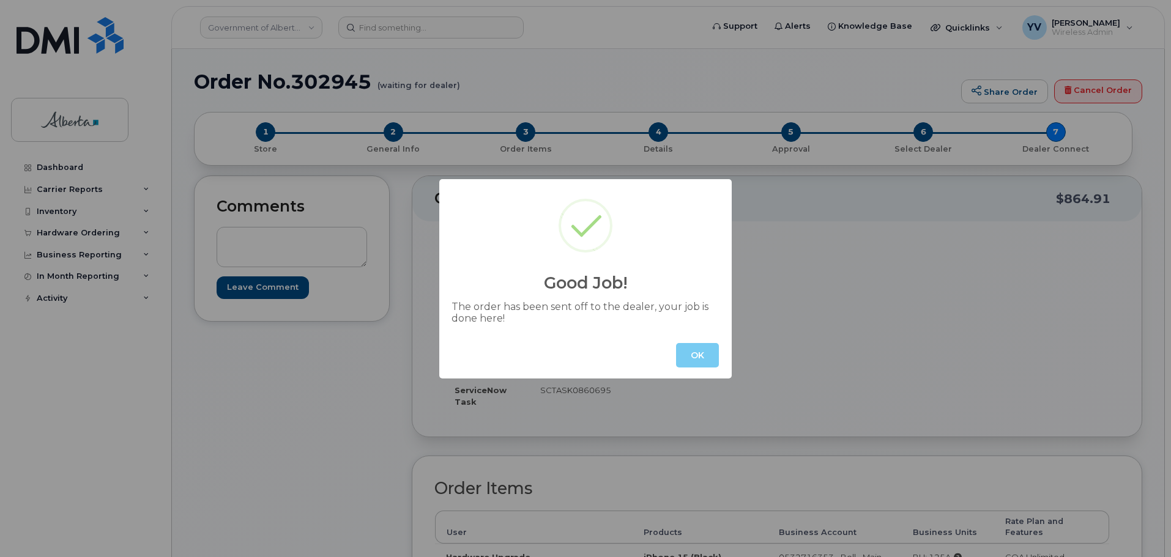
click at [701, 357] on button "OK" at bounding box center [697, 355] width 43 height 24
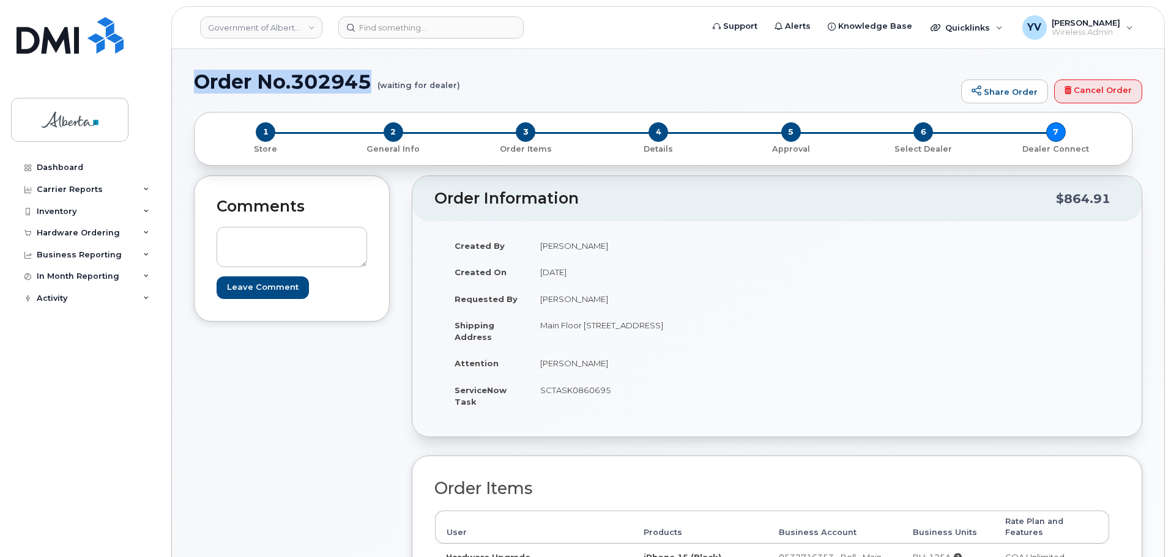
drag, startPoint x: 374, startPoint y: 83, endPoint x: 198, endPoint y: 87, distance: 176.3
click at [198, 87] on h1 "Order No.302945 (waiting for dealer)" at bounding box center [574, 81] width 761 height 21
copy h1 "Order No.302945"
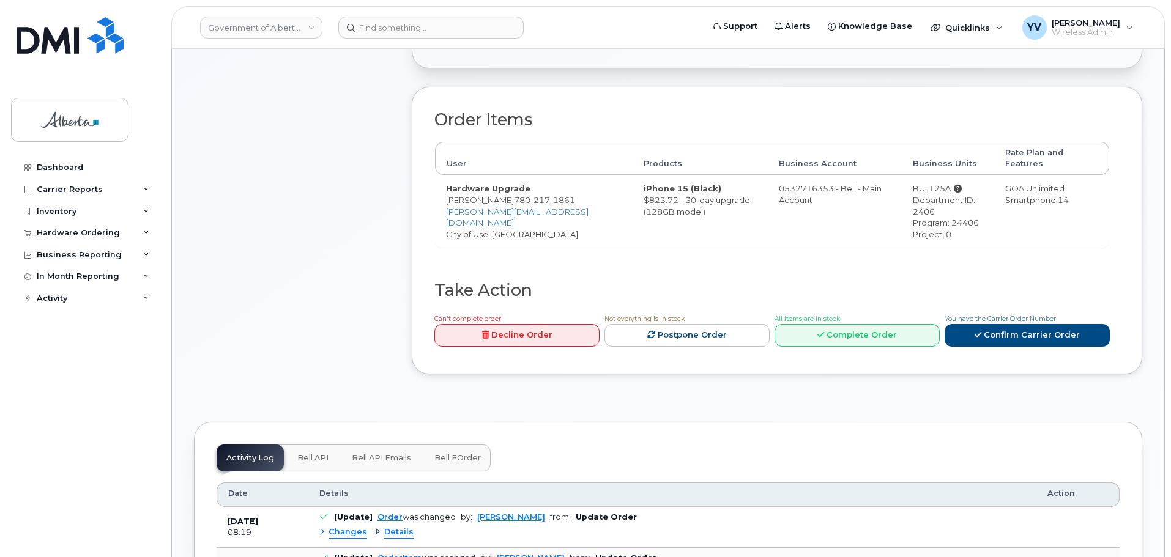
scroll to position [360, 0]
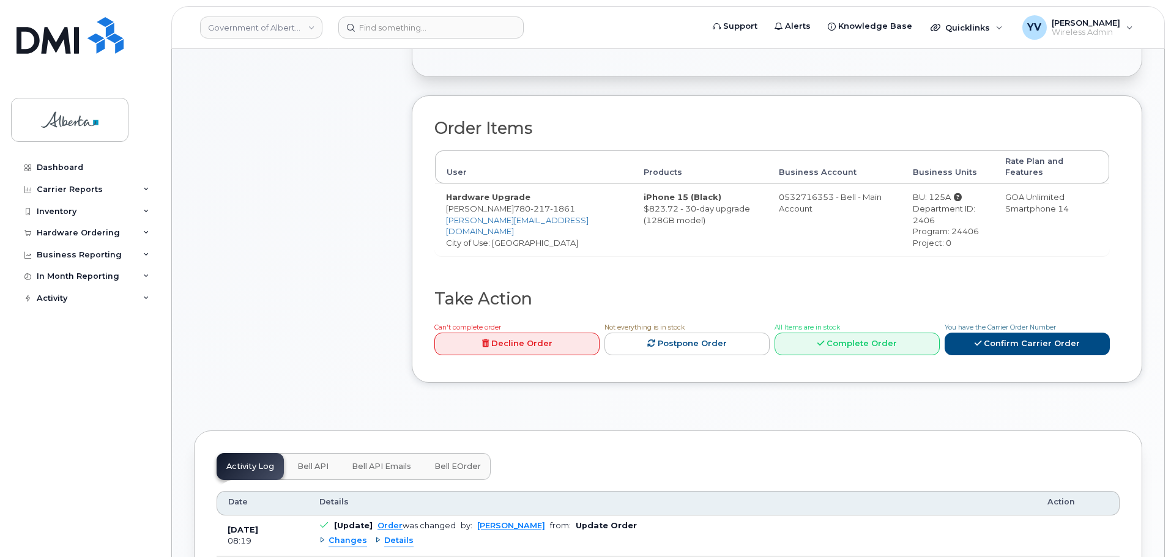
click at [303, 462] on span "Bell API" at bounding box center [312, 467] width 31 height 10
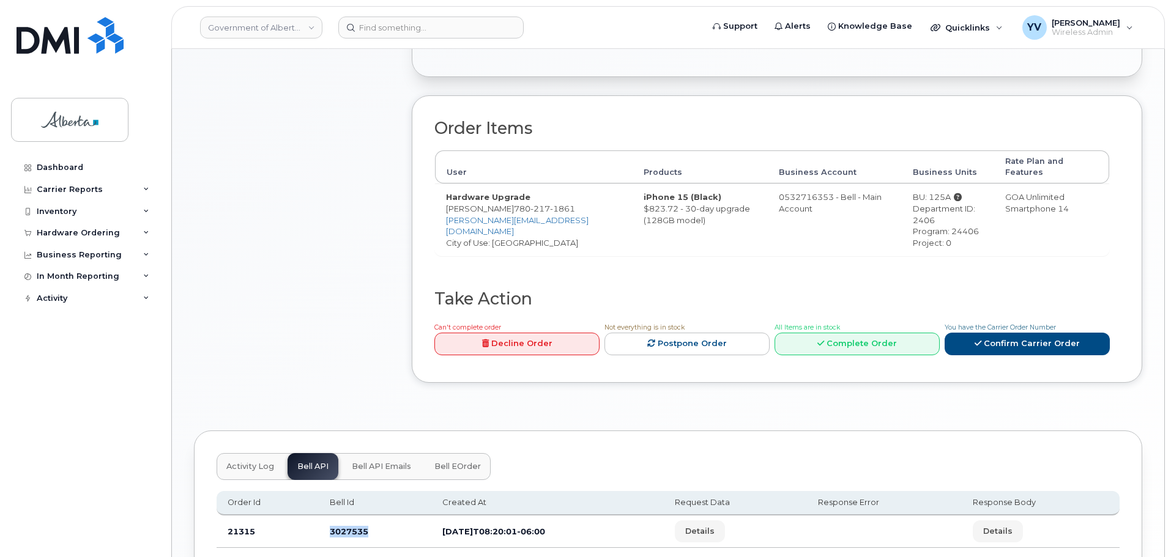
drag, startPoint x: 372, startPoint y: 525, endPoint x: 329, endPoint y: 528, distance: 43.6
click at [329, 528] on td "3027535" at bounding box center [375, 532] width 113 height 32
copy td "3027535"
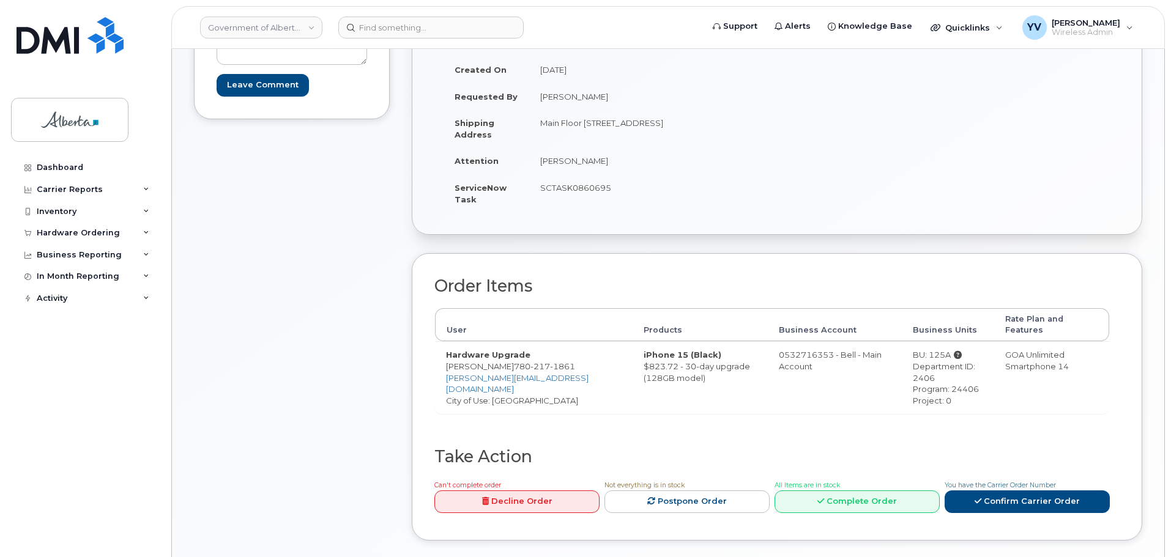
scroll to position [181, 0]
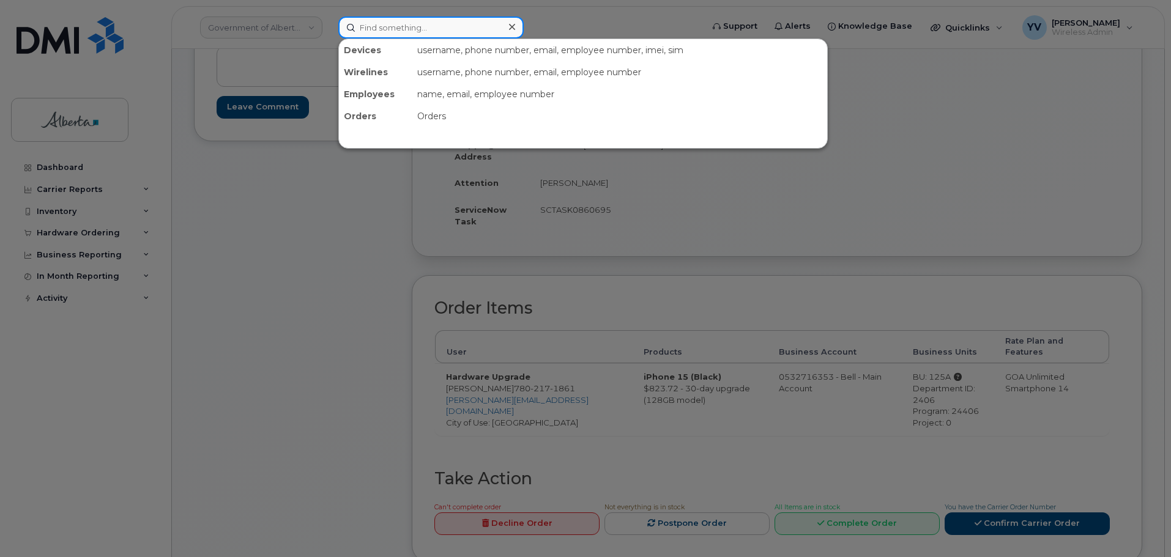
click at [371, 31] on input at bounding box center [430, 28] width 185 height 22
paste input "5873856977"
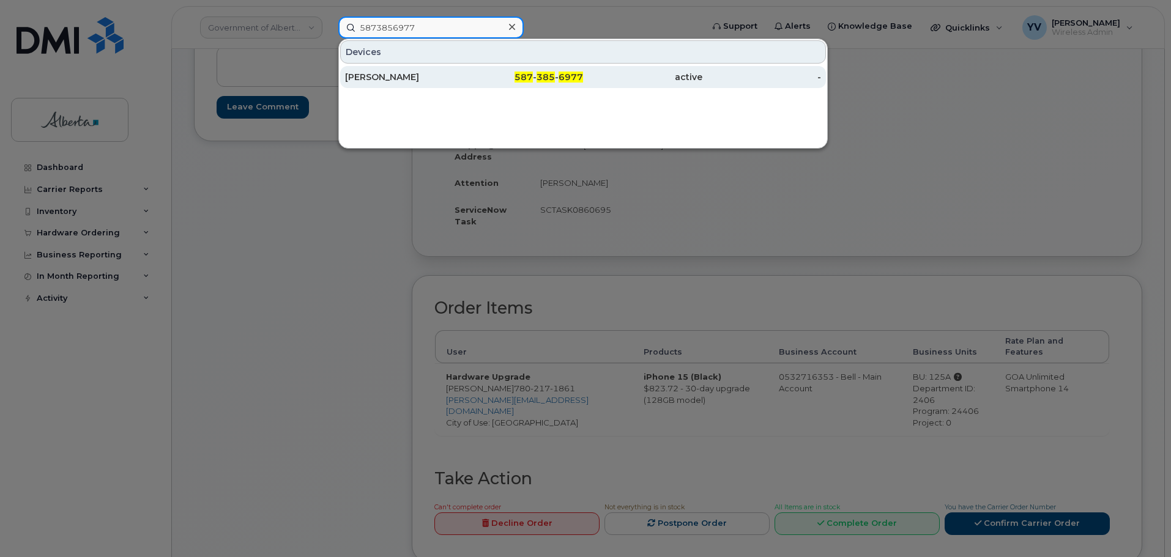
type input "5873856977"
click at [542, 75] on span "385" at bounding box center [546, 77] width 18 height 11
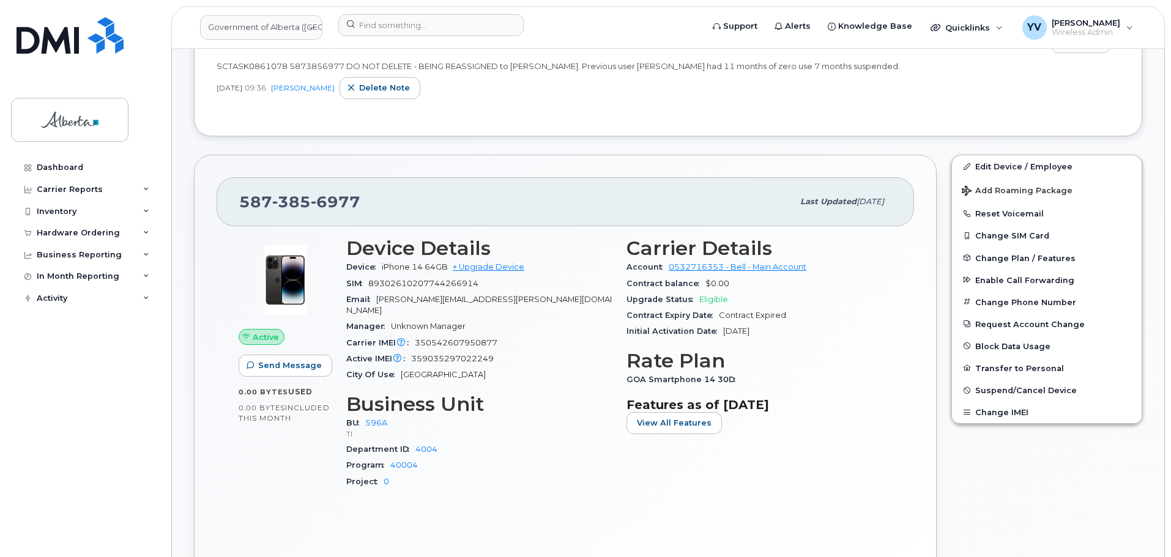
scroll to position [250, 0]
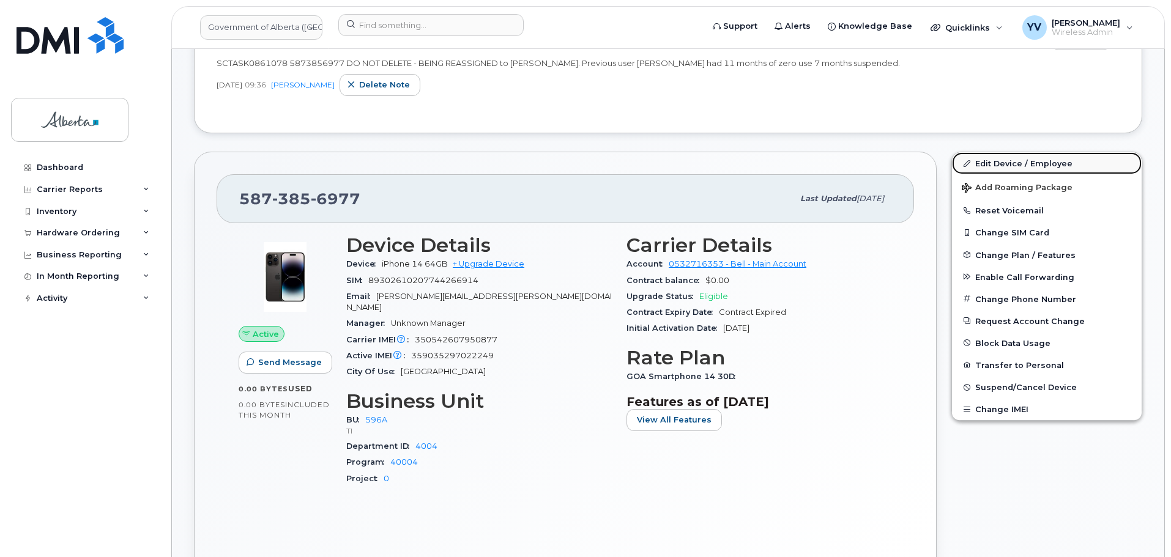
click at [1008, 158] on link "Edit Device / Employee" at bounding box center [1047, 163] width 190 height 22
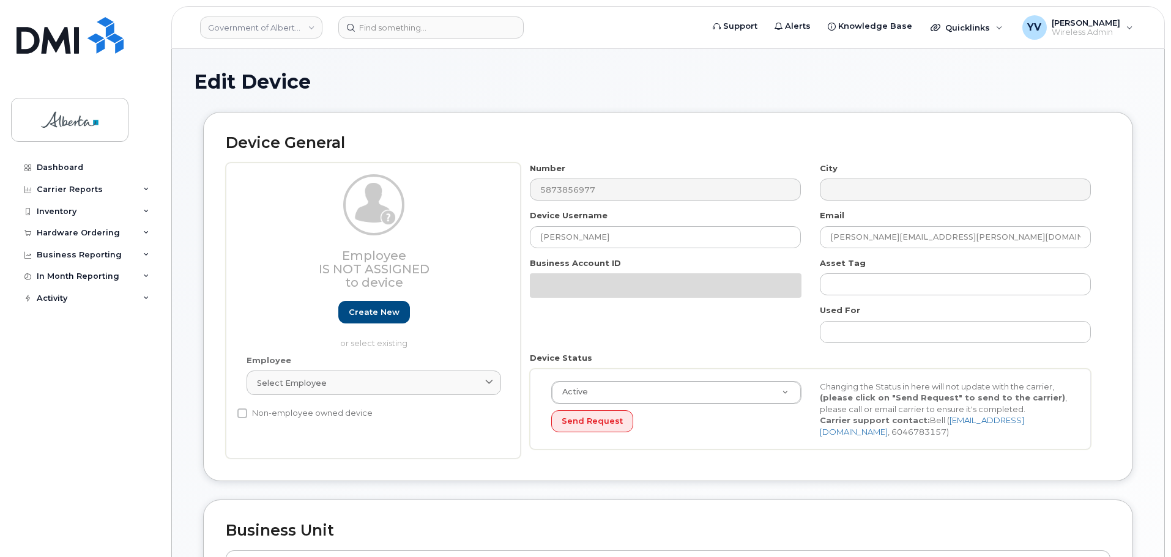
select select "4797729"
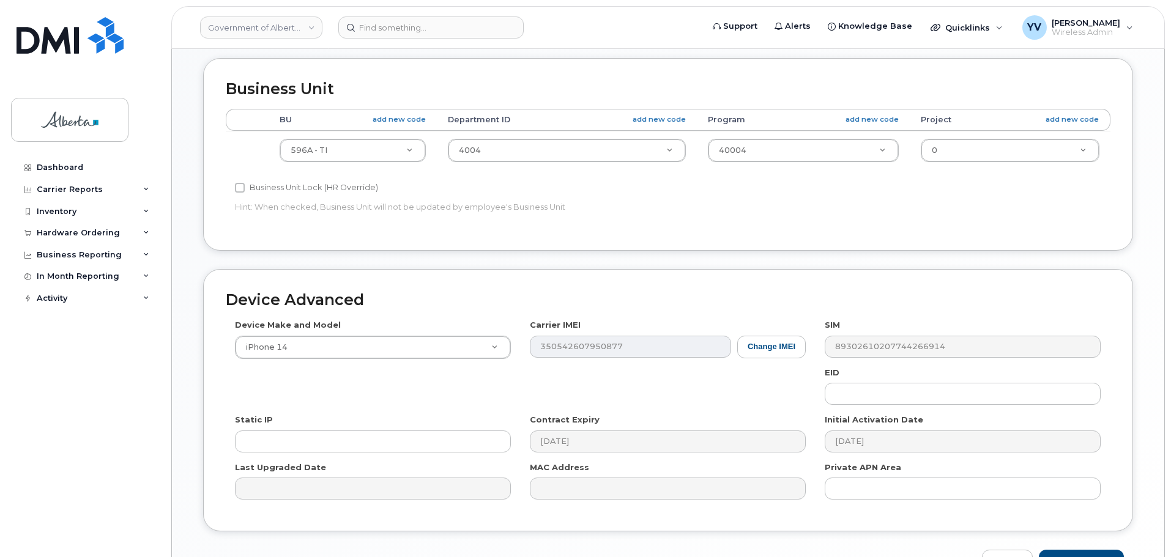
scroll to position [447, 0]
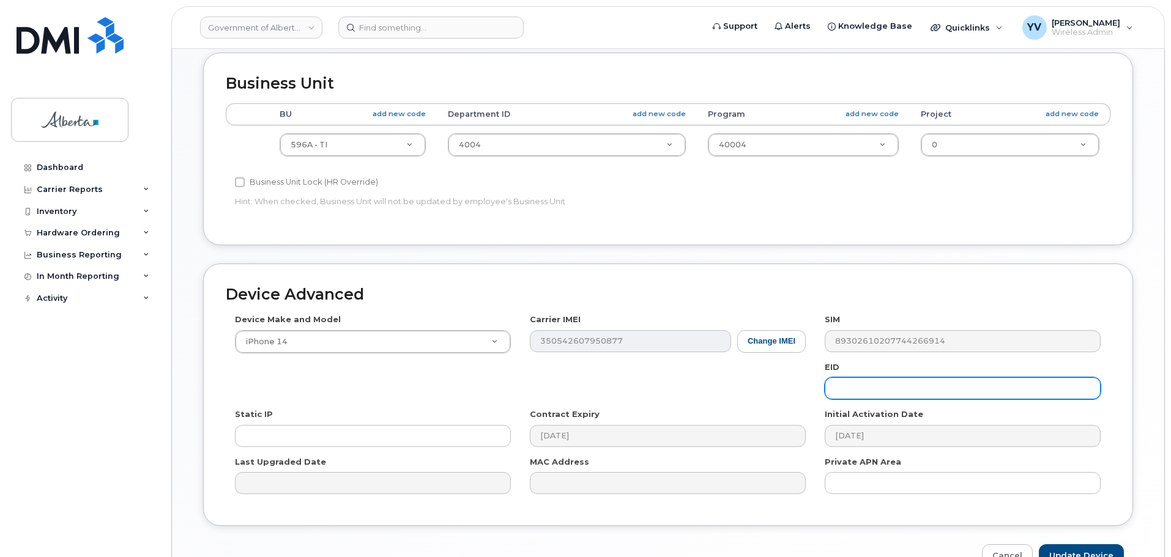
click at [851, 390] on input "text" at bounding box center [963, 389] width 276 height 22
paste input "89049032007108882600154166031066"
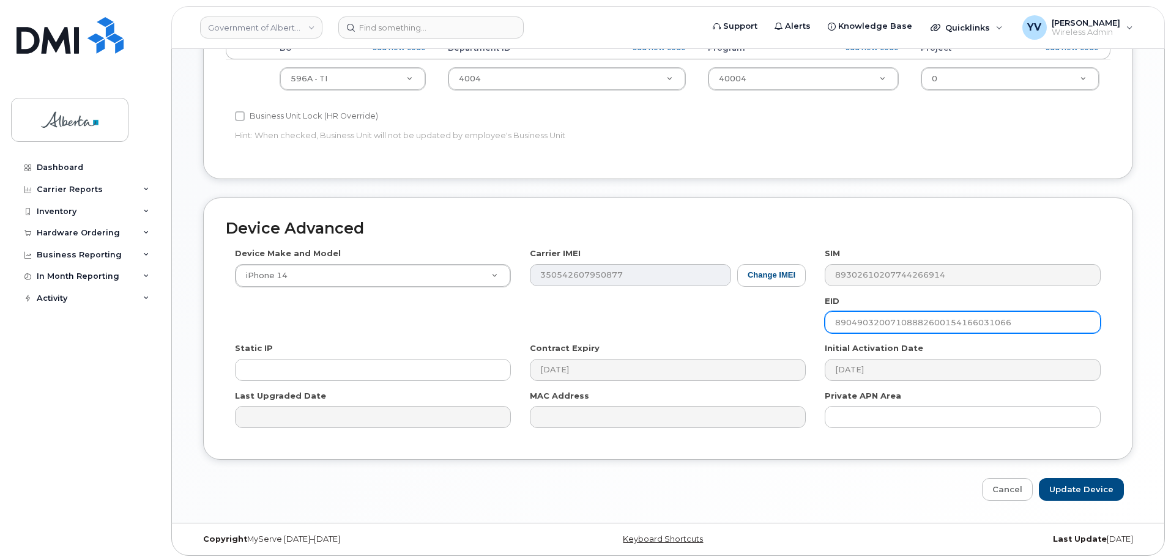
scroll to position [518, 0]
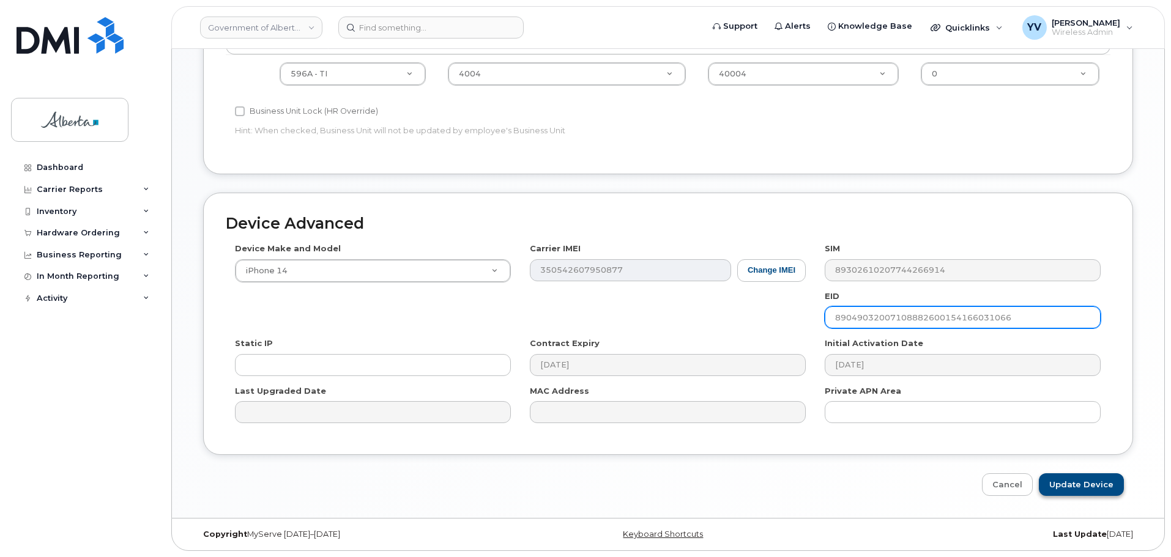
type input "89049032007108882600154166031066"
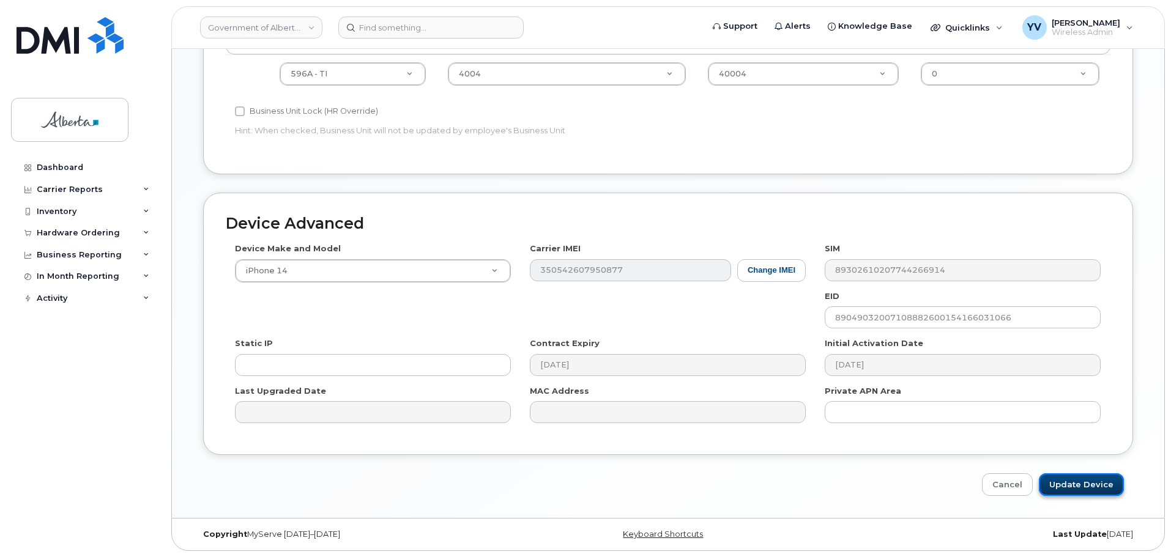
click at [1071, 482] on input "Update Device" at bounding box center [1081, 485] width 85 height 23
type input "Saving..."
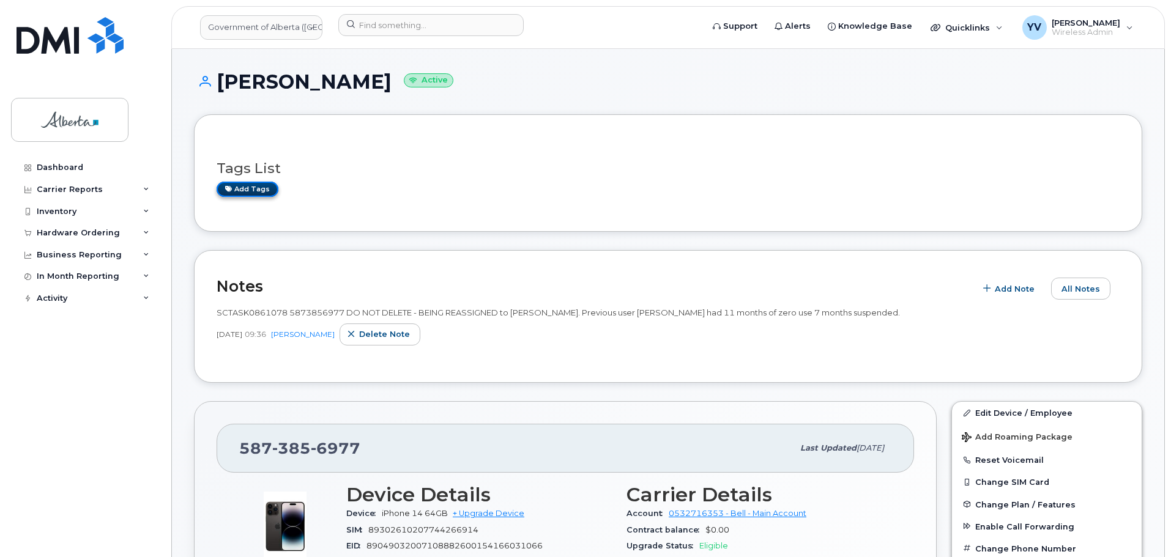
click at [239, 188] on link "Add tags" at bounding box center [248, 189] width 62 height 15
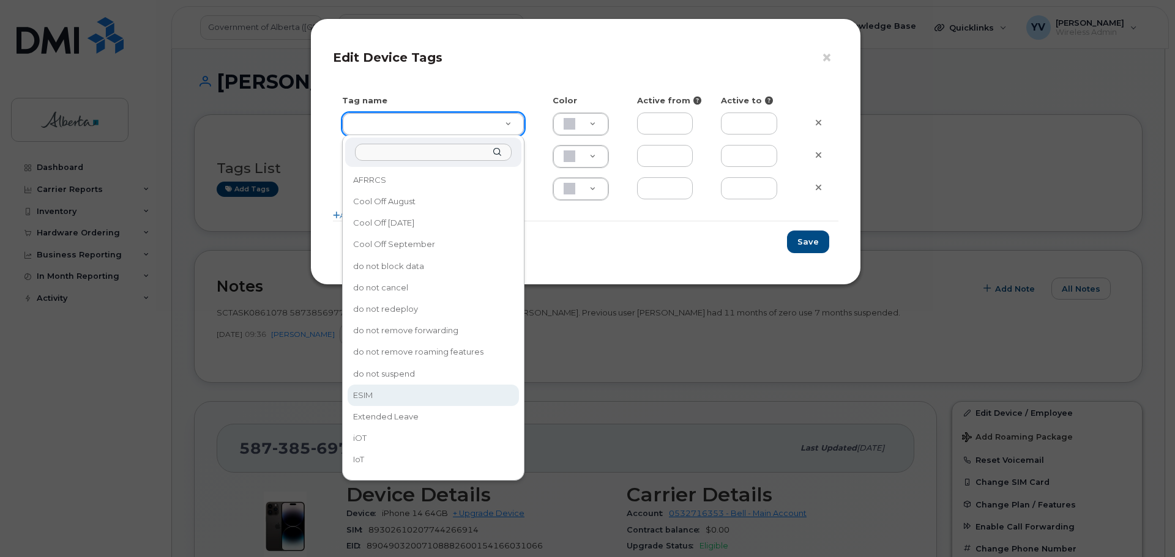
type input "ESIM"
type input "D6CDC1"
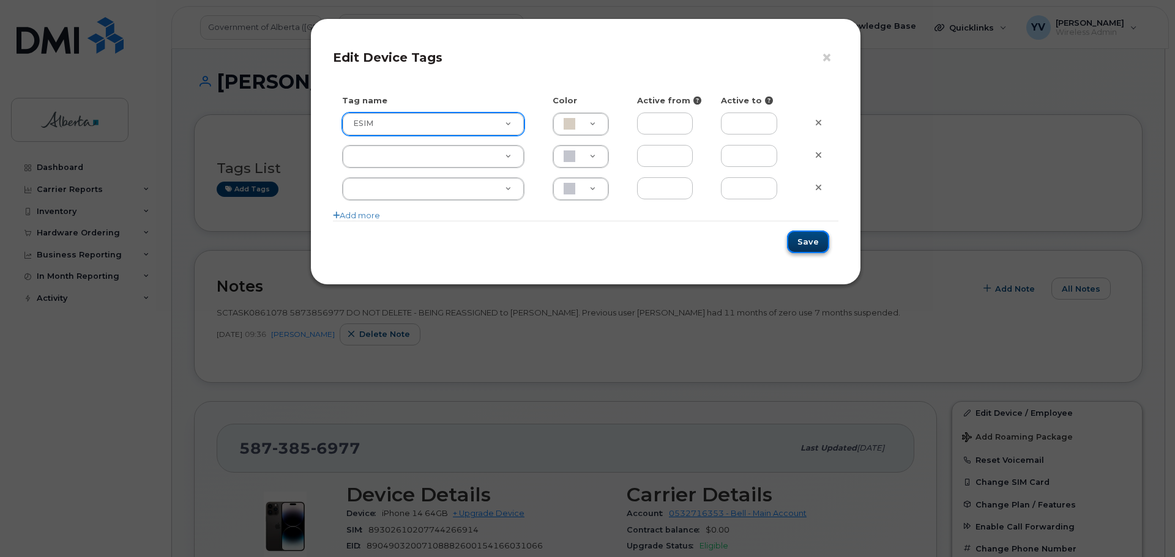
click at [815, 244] on button "Save" at bounding box center [808, 242] width 42 height 23
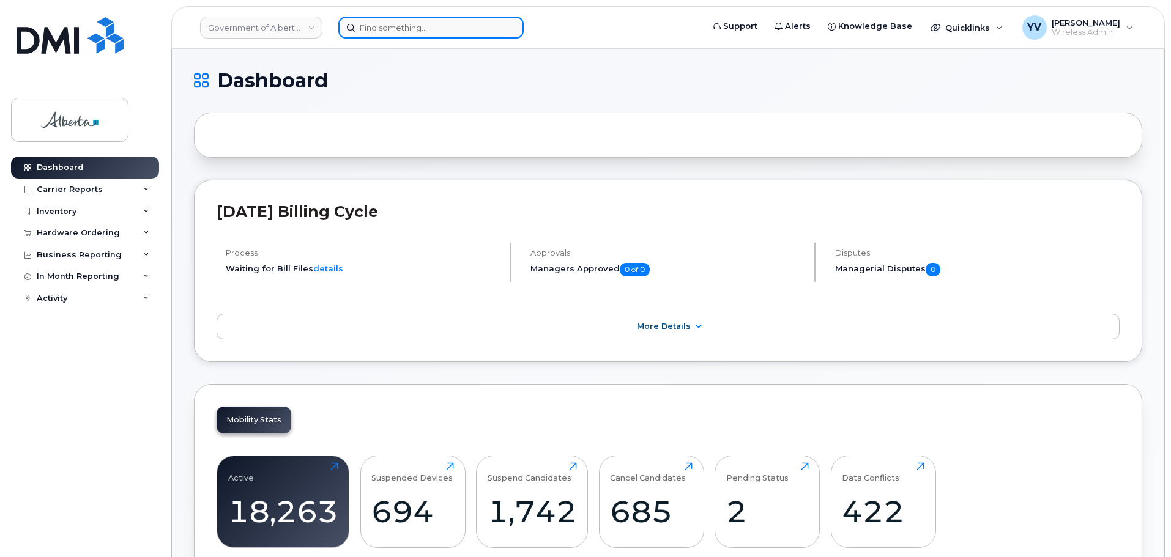
click at [366, 26] on input at bounding box center [430, 28] width 185 height 22
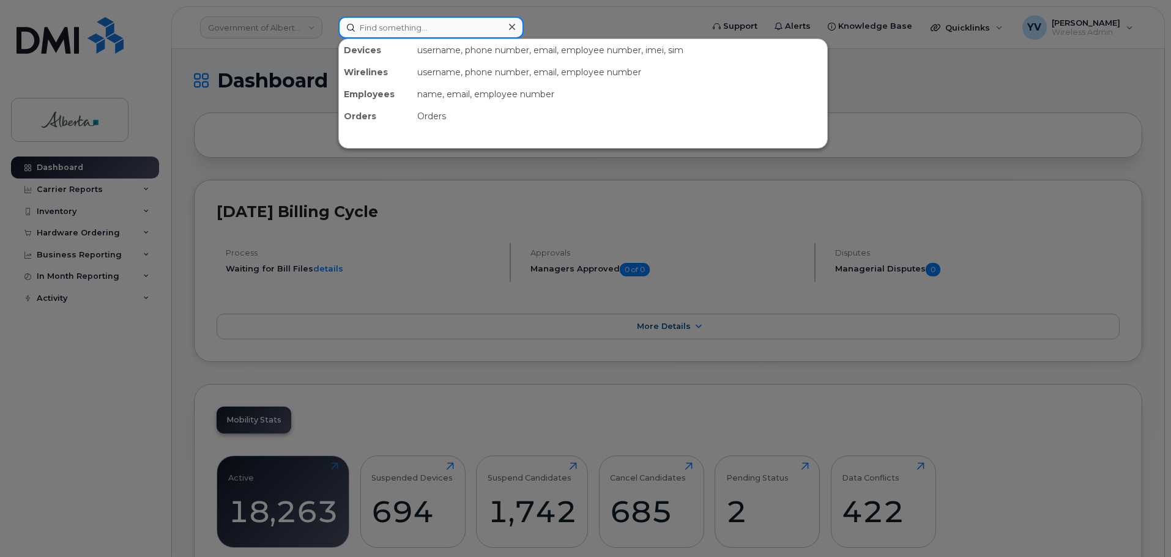
paste input "7802428551"
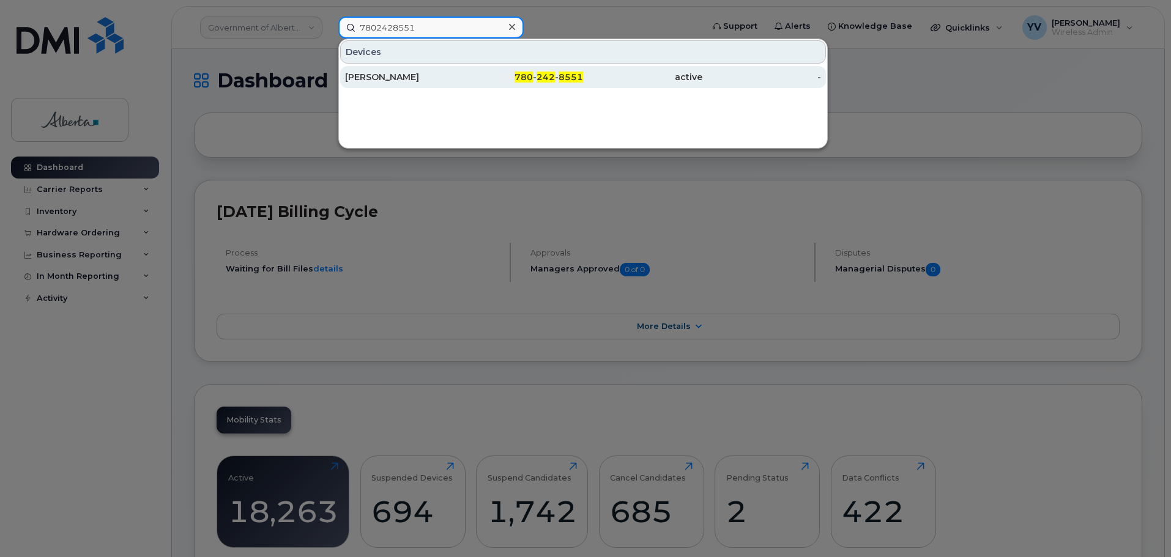
type input "7802428551"
click at [556, 72] on div "780 - 242 - 8551" at bounding box center [523, 77] width 119 height 22
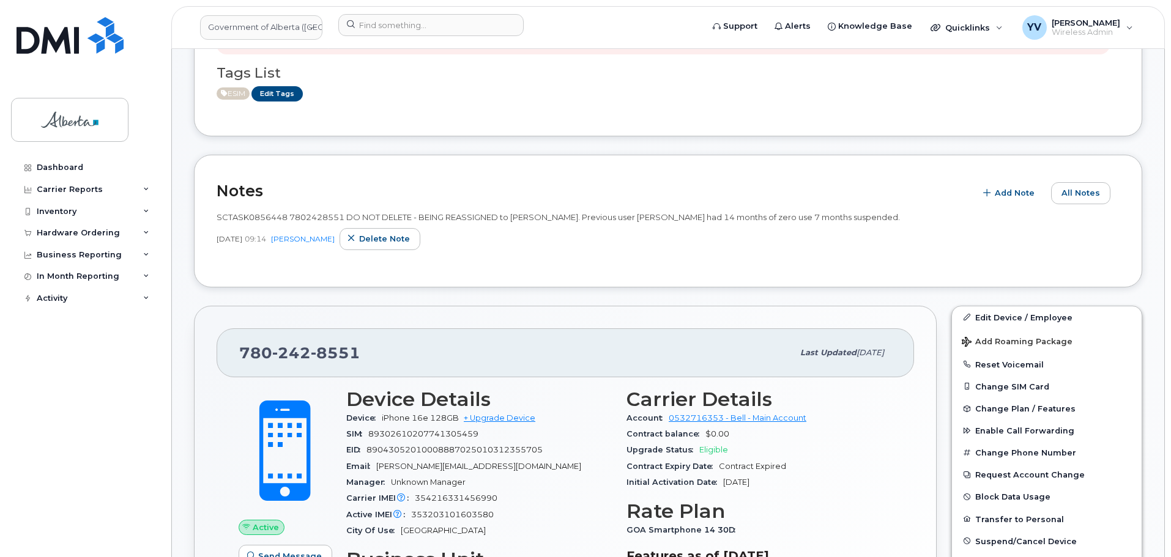
scroll to position [305, 0]
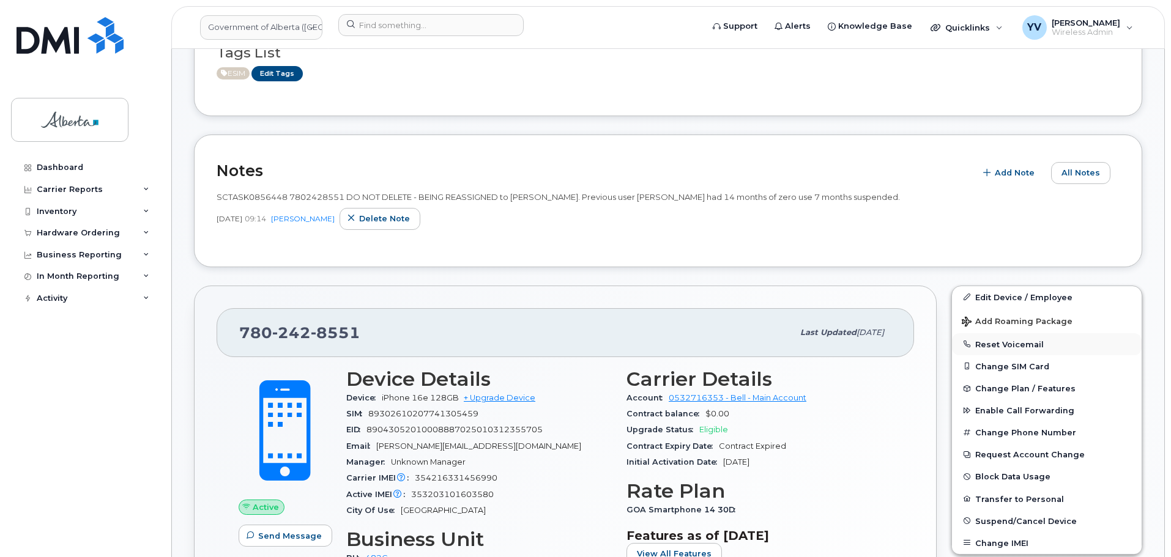
click at [986, 343] on button "Reset Voicemail" at bounding box center [1047, 344] width 190 height 22
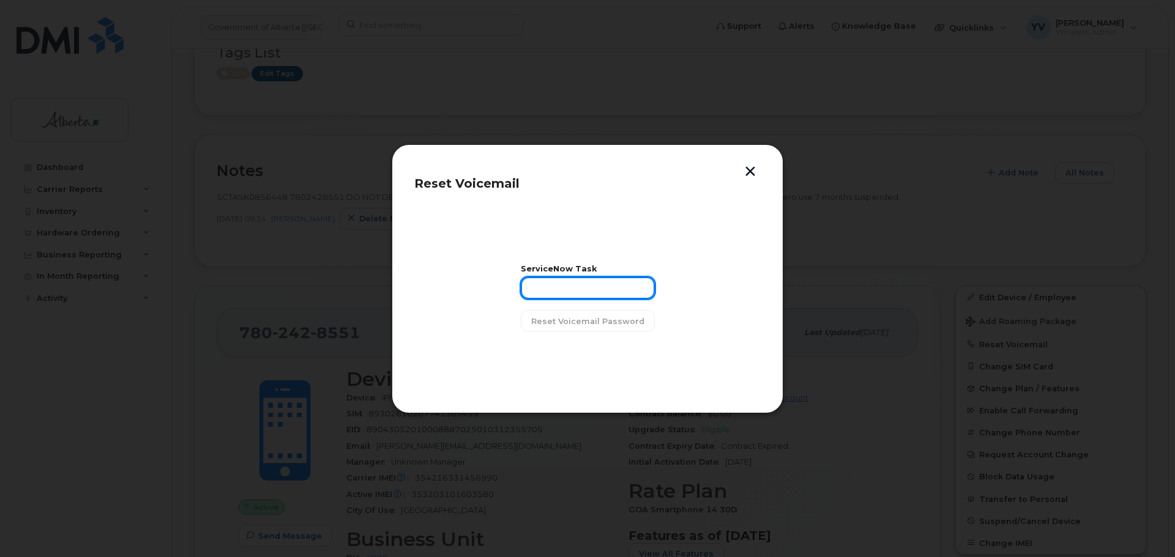
click at [544, 288] on input "text" at bounding box center [588, 288] width 134 height 22
paste input "SCTASK0856448"
type input "SCTASK0856448"
click at [582, 318] on span "Reset Voicemail Password" at bounding box center [587, 322] width 113 height 12
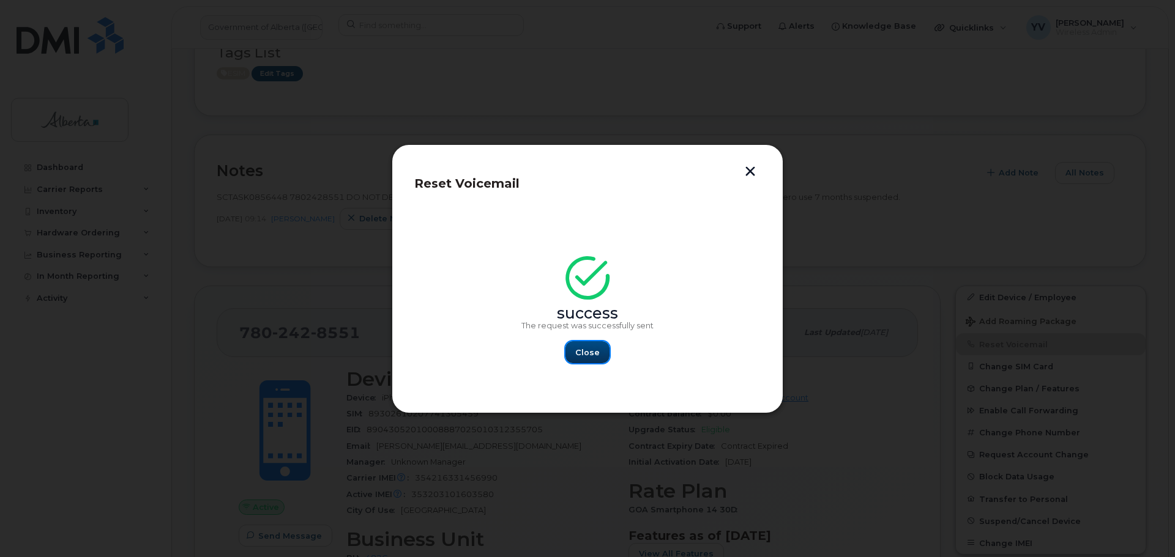
click at [591, 352] on span "Close" at bounding box center [587, 353] width 24 height 12
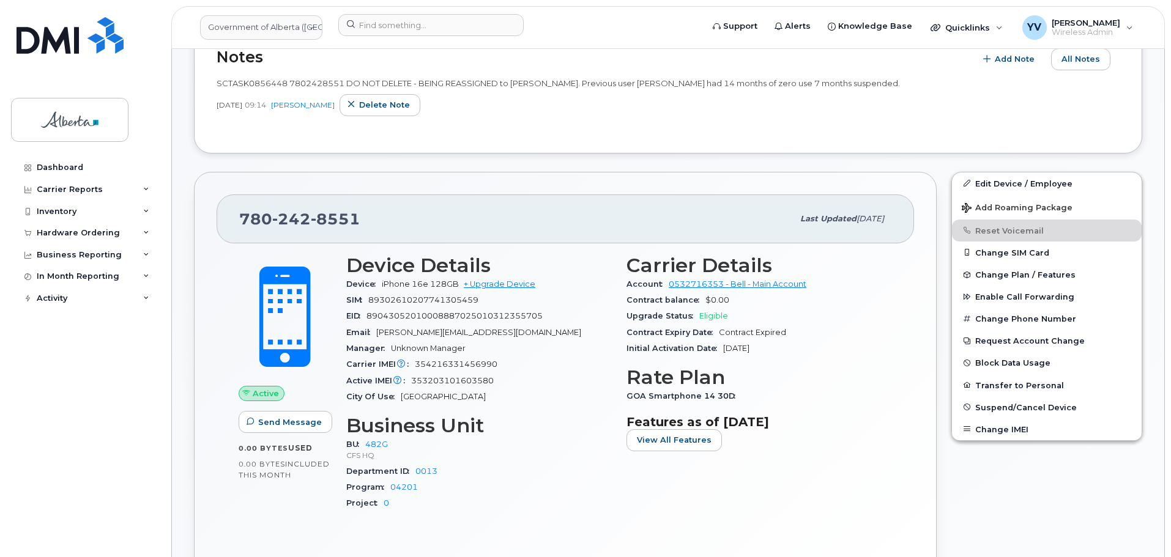
scroll to position [480, 0]
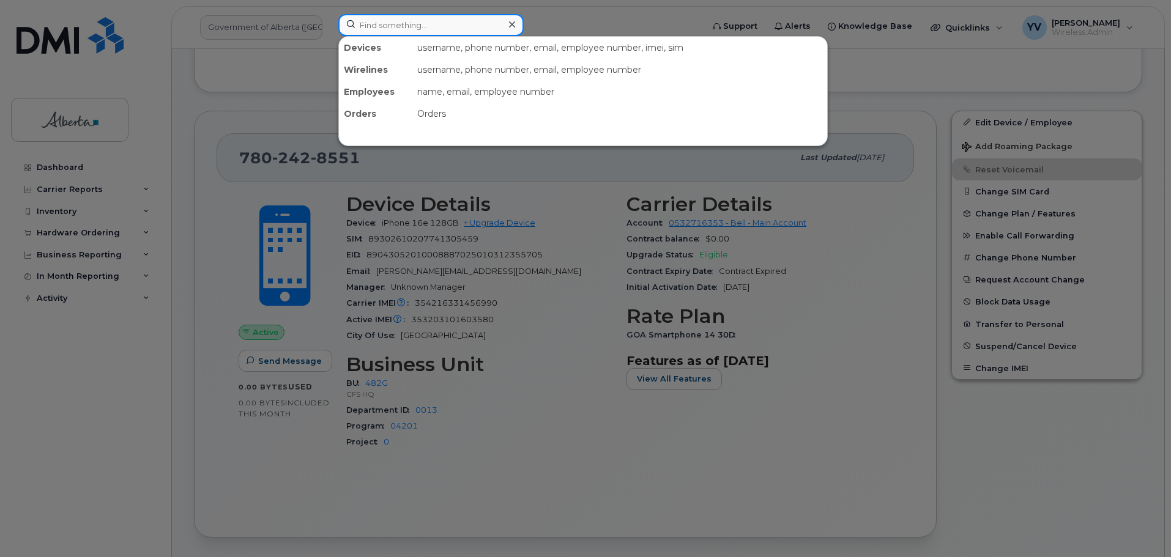
click at [371, 22] on input at bounding box center [430, 25] width 185 height 22
paste input "5873727938"
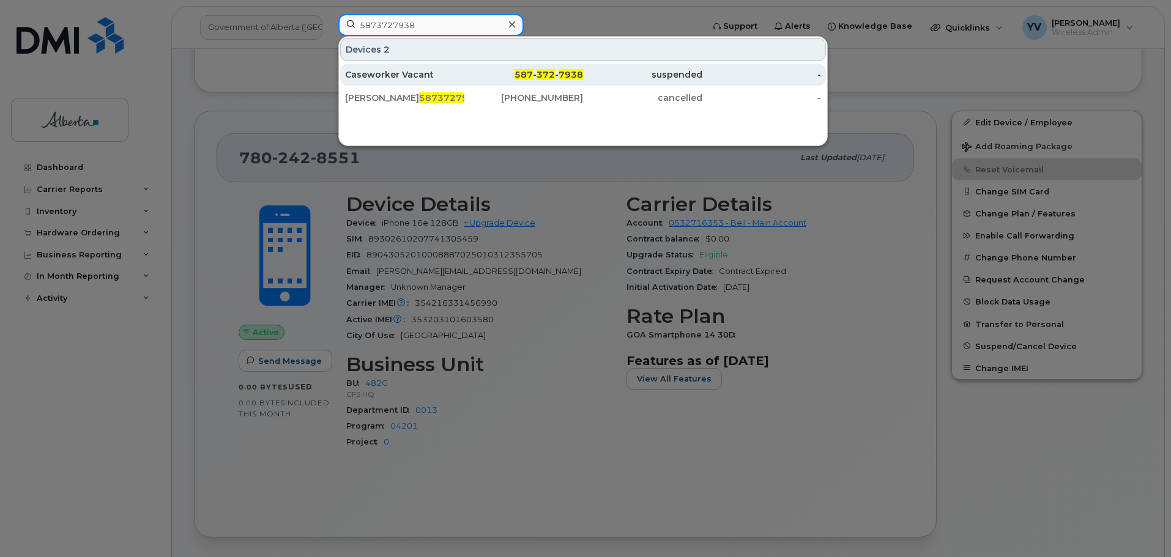
type input "5873727938"
click at [540, 72] on span "372" at bounding box center [546, 74] width 18 height 11
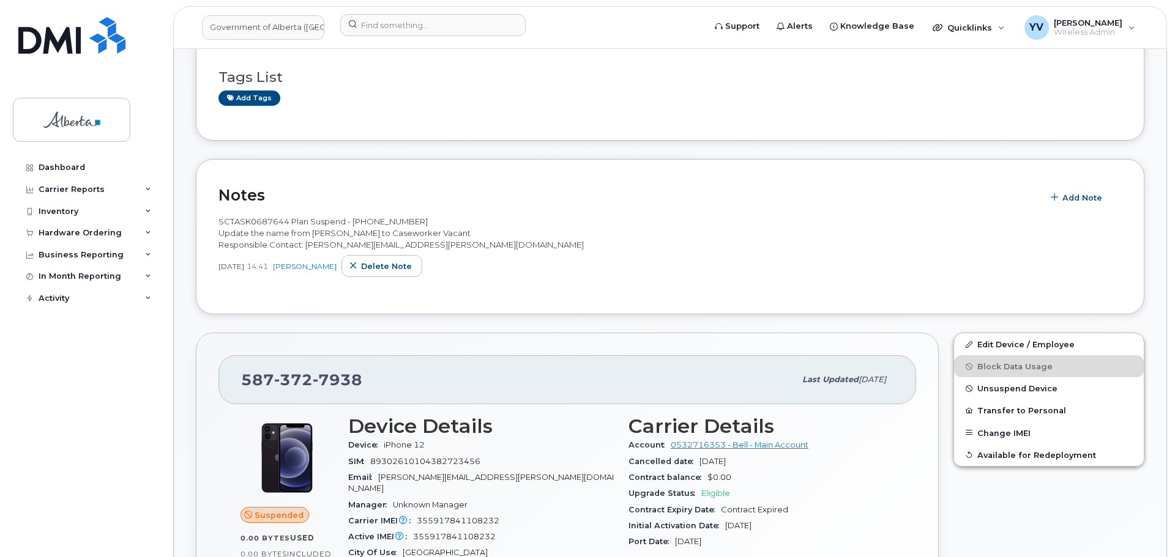
scroll to position [190, 0]
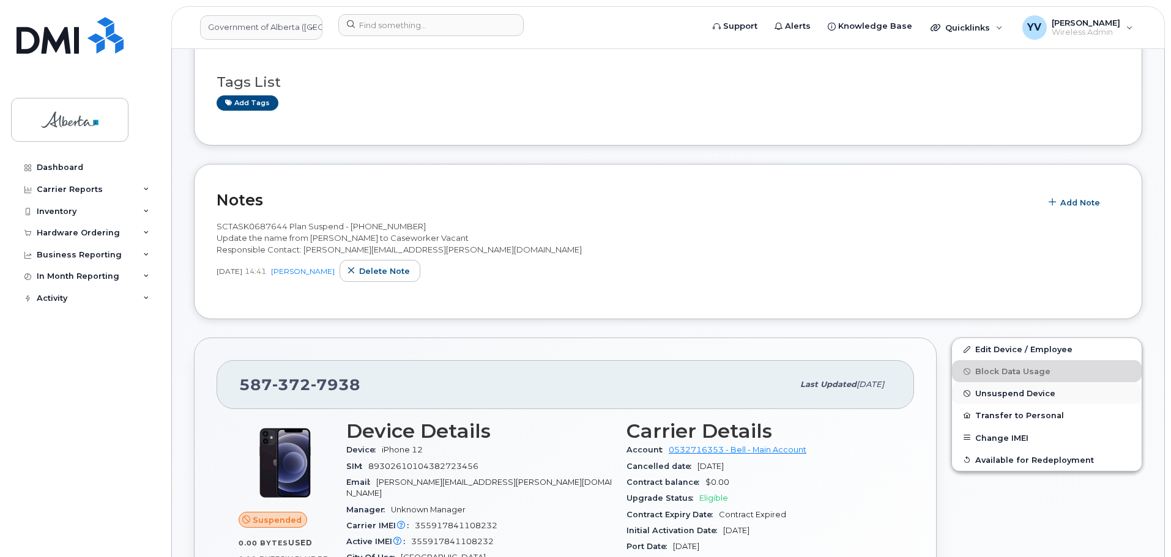
click at [1013, 390] on span "Unsuspend Device" at bounding box center [1015, 393] width 80 height 9
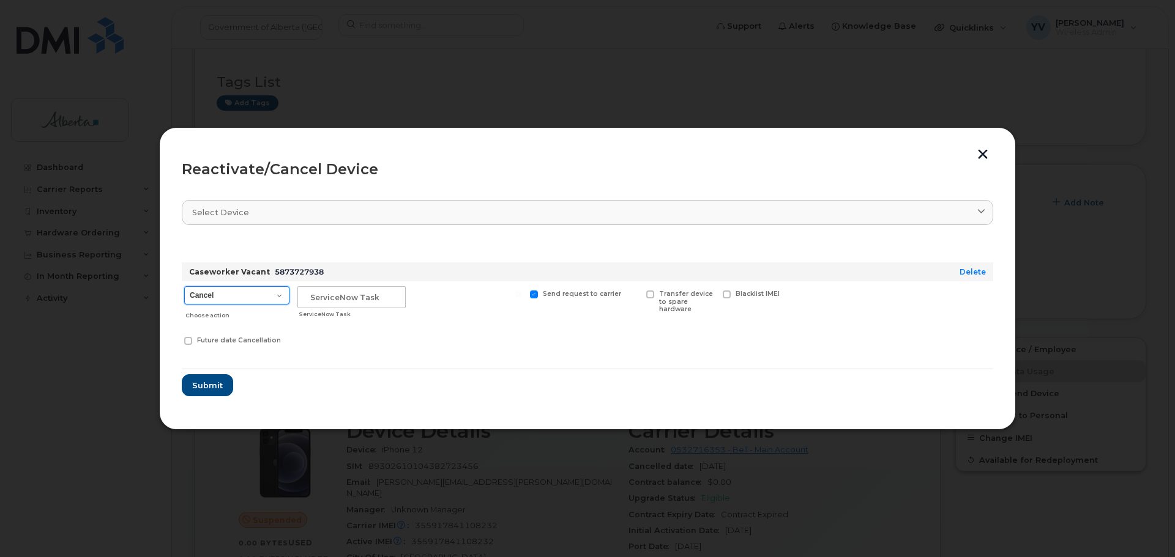
click at [277, 292] on select "Cancel Suspend - Extend Suspension Reactivate" at bounding box center [236, 295] width 105 height 18
select select "[object Object]"
click at [184, 286] on select "Cancel Suspend - Extend Suspension Reactivate" at bounding box center [236, 295] width 105 height 18
click at [306, 296] on input "text" at bounding box center [351, 297] width 108 height 22
paste input "SCTASK0863351"
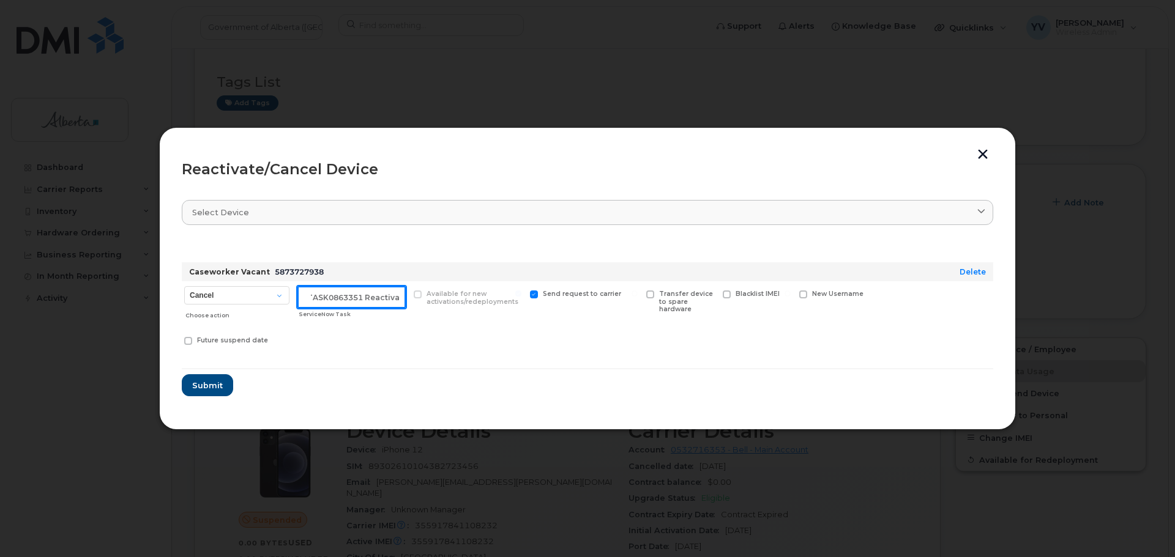
scroll to position [0, 18]
type input "SCTASK0863351 Reactivate"
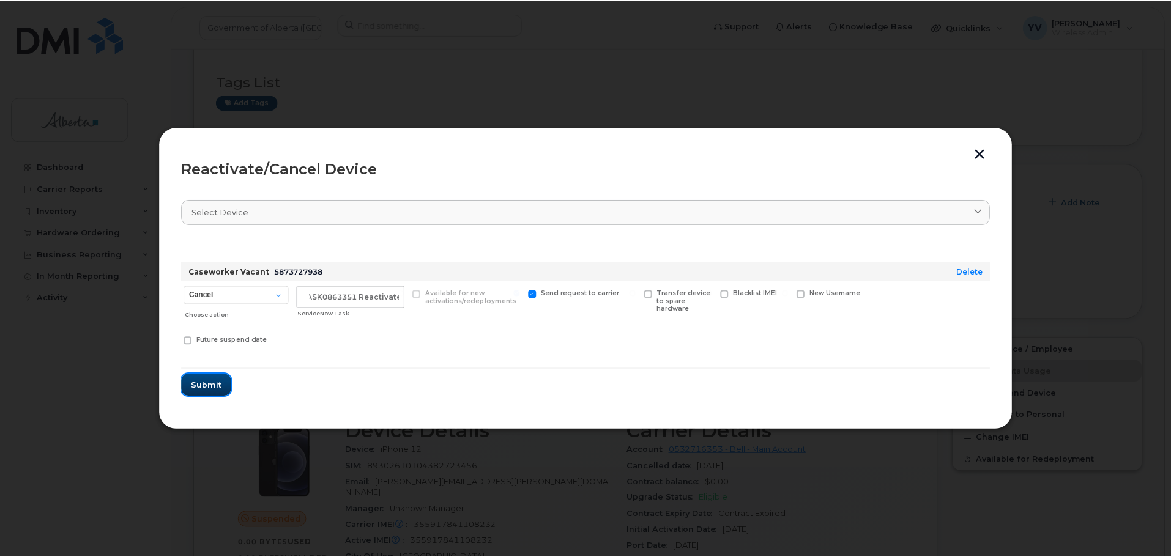
scroll to position [0, 0]
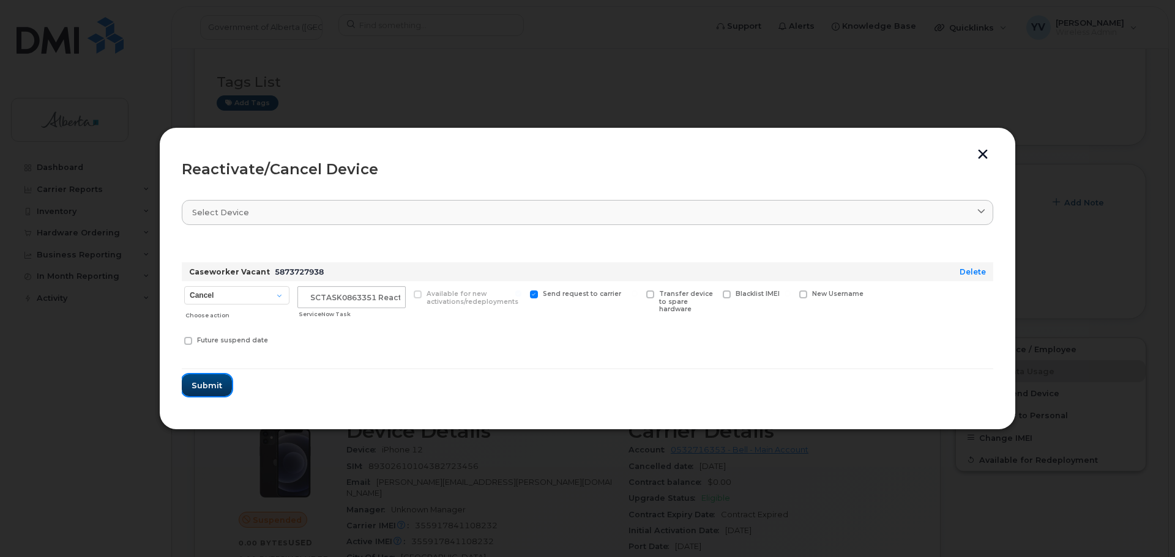
click at [201, 380] on span "Submit" at bounding box center [207, 386] width 31 height 12
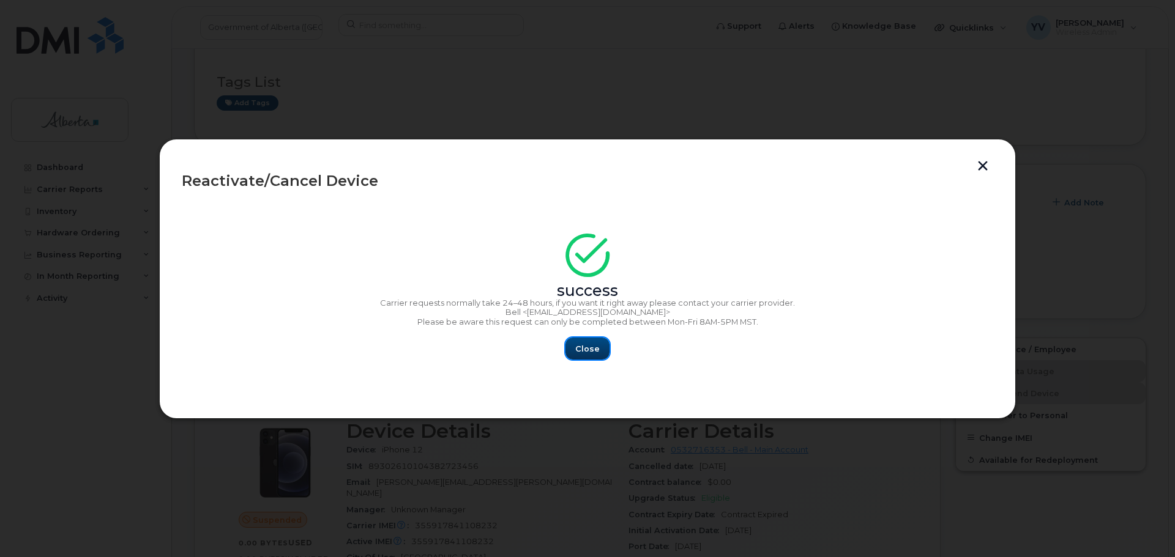
click at [588, 349] on span "Close" at bounding box center [587, 349] width 24 height 12
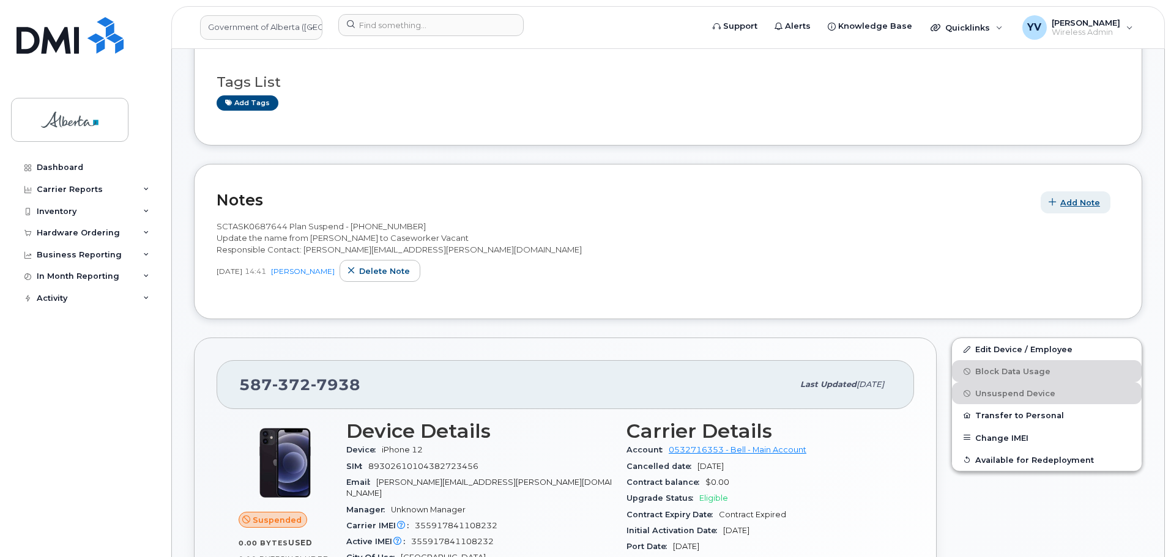
click at [1076, 199] on span "Add Note" at bounding box center [1080, 203] width 40 height 12
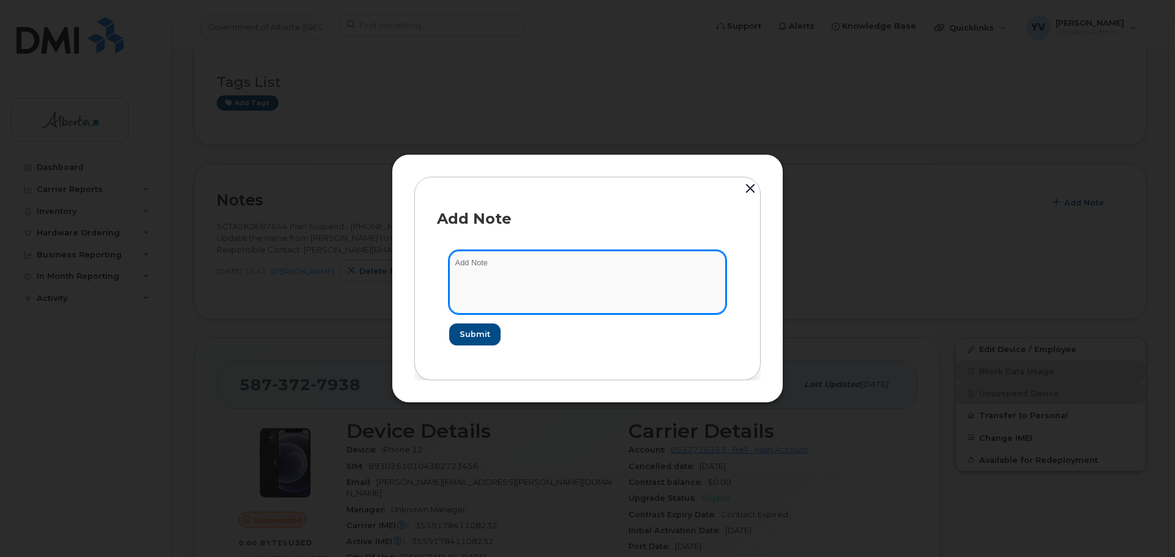
click at [479, 261] on textarea at bounding box center [587, 282] width 277 height 62
paste textarea "SCTASK0863351 5873727938 DO NOT DELETE - BEING REASSIGNED to Mark Cablas. Previ…"
type textarea "SCTASK0863351 5873727938 DO NOT DELETE - BEING REASSIGNED to Mark Cablas. Previ…"
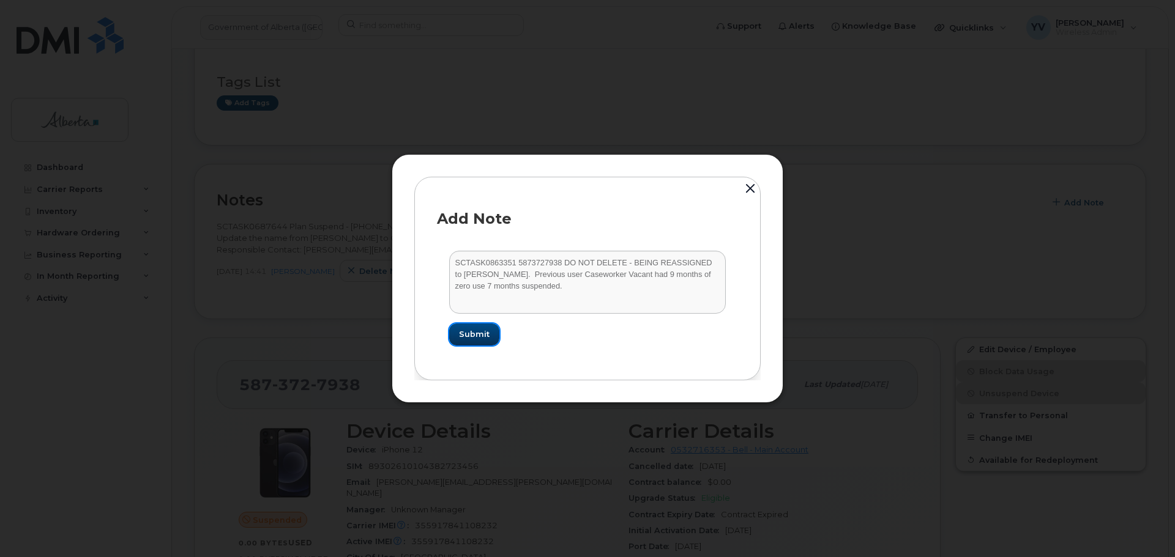
click at [472, 335] on span "Submit" at bounding box center [474, 335] width 31 height 12
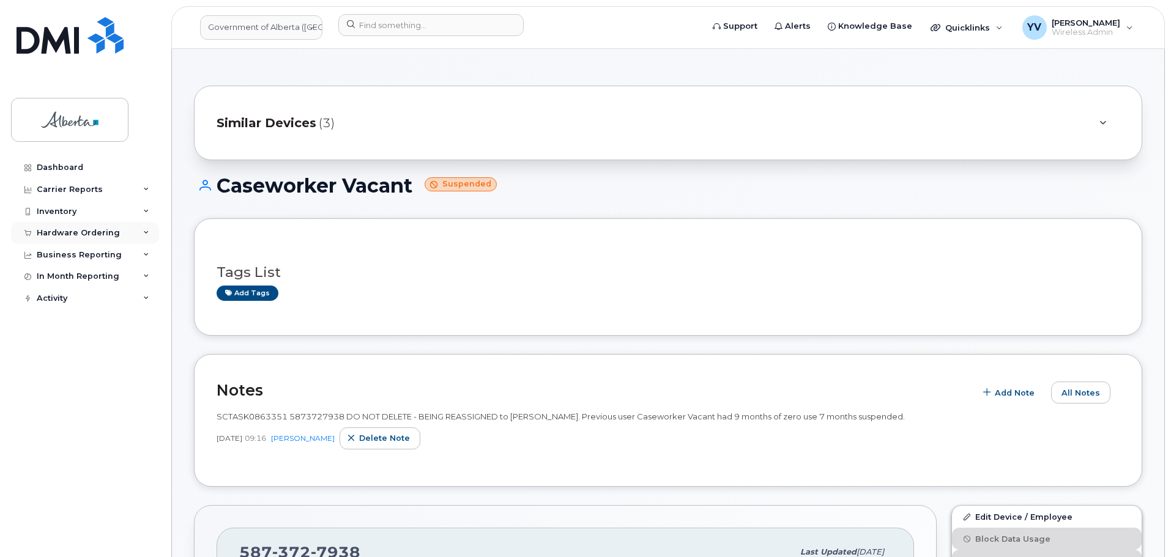
click at [61, 230] on div "Hardware Ordering" at bounding box center [78, 233] width 83 height 10
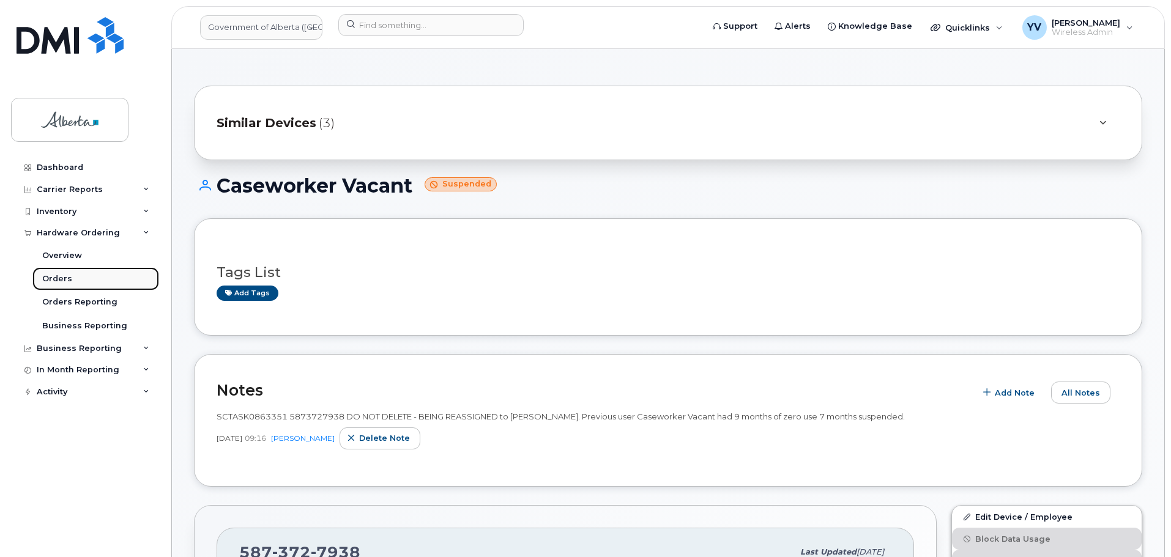
click at [55, 277] on div "Orders" at bounding box center [57, 279] width 30 height 11
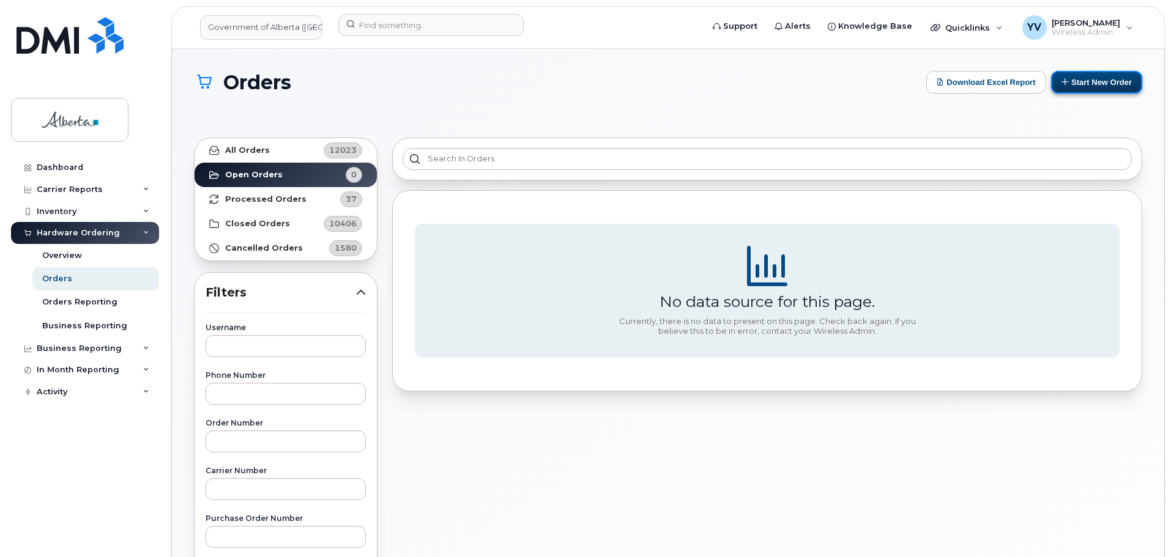
click at [1093, 75] on button "Start New Order" at bounding box center [1096, 82] width 91 height 23
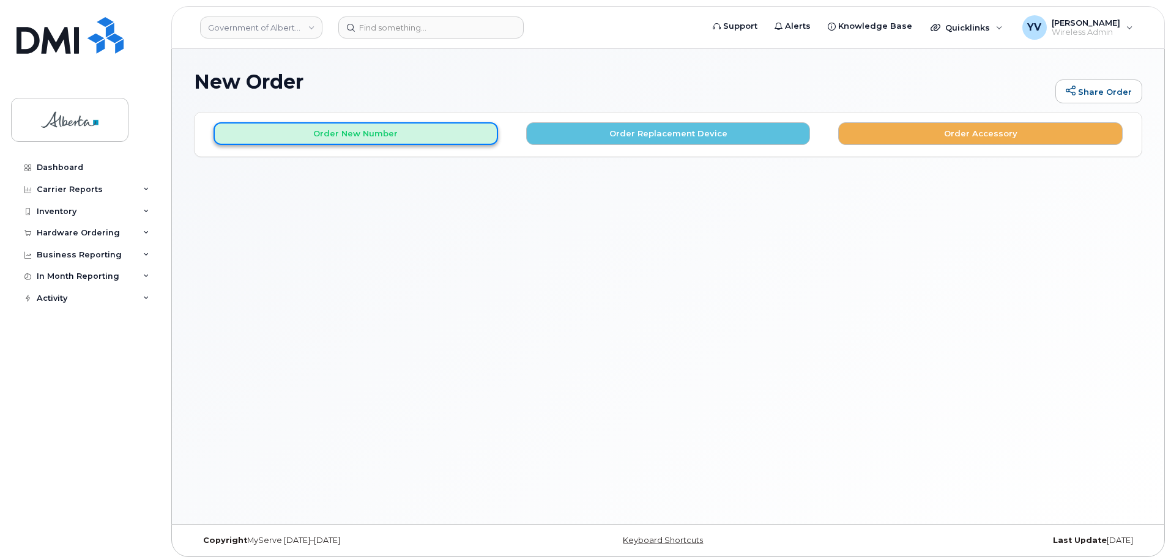
click at [361, 137] on button "Order New Number" at bounding box center [356, 133] width 285 height 23
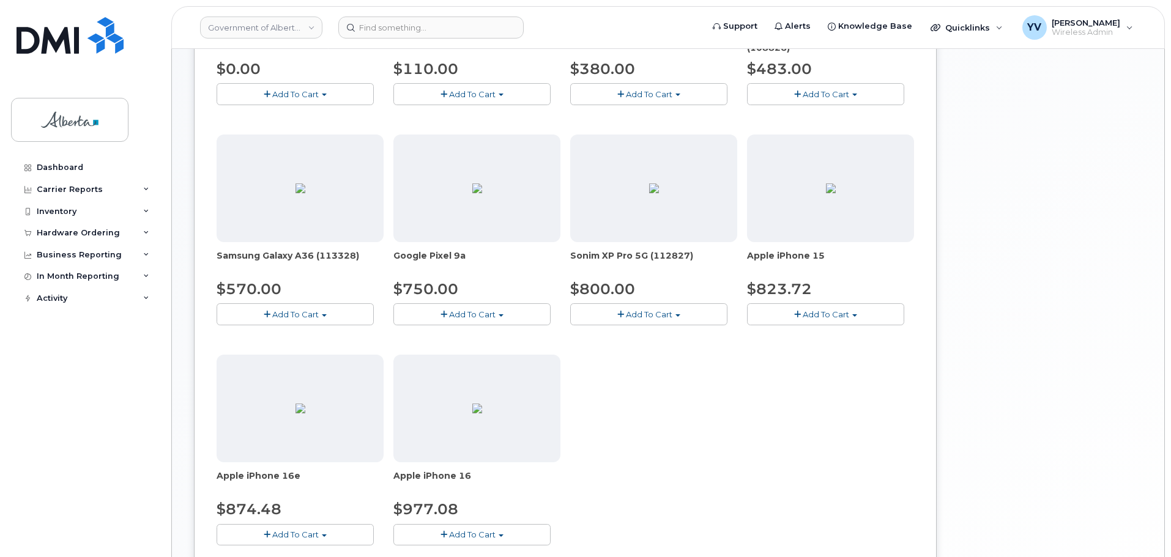
scroll to position [422, 0]
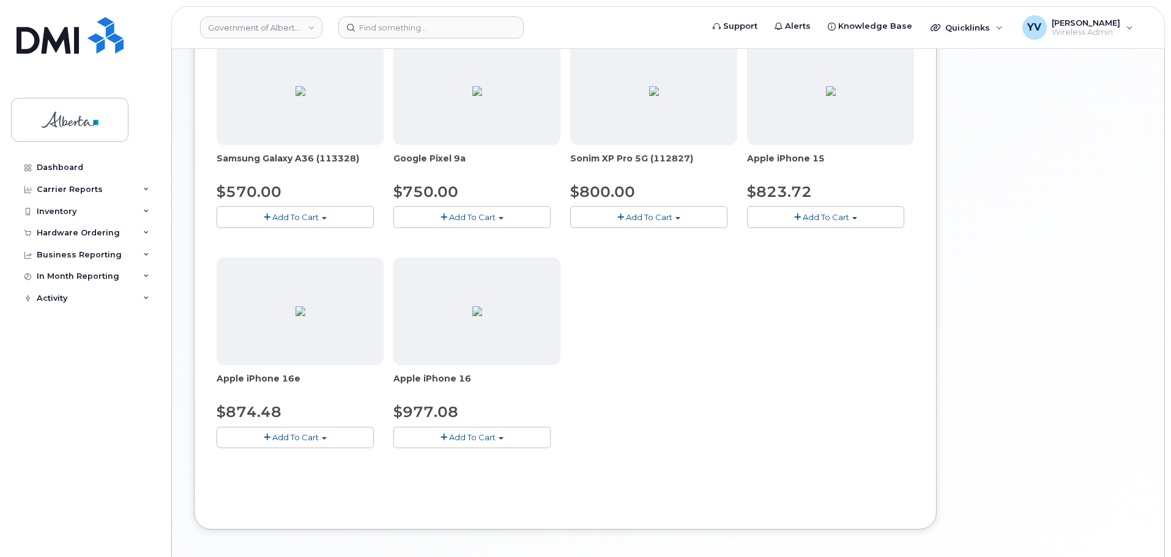
click at [499, 434] on button "Add To Cart" at bounding box center [471, 437] width 157 height 21
click at [499, 477] on link "$977.08 - 30-day activation (128GB model)" at bounding box center [496, 475] width 199 height 15
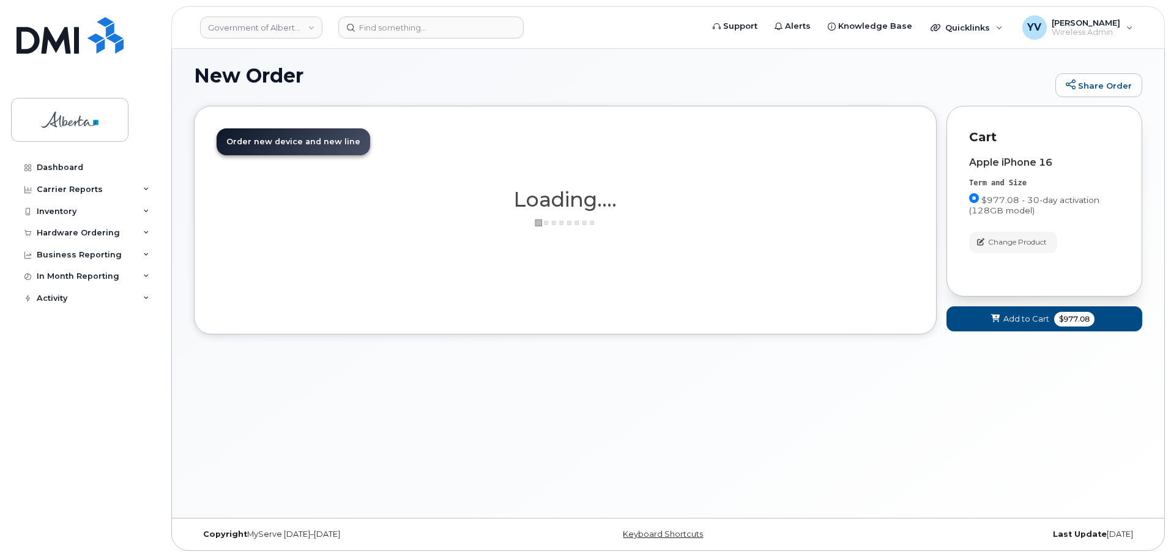
scroll to position [6, 0]
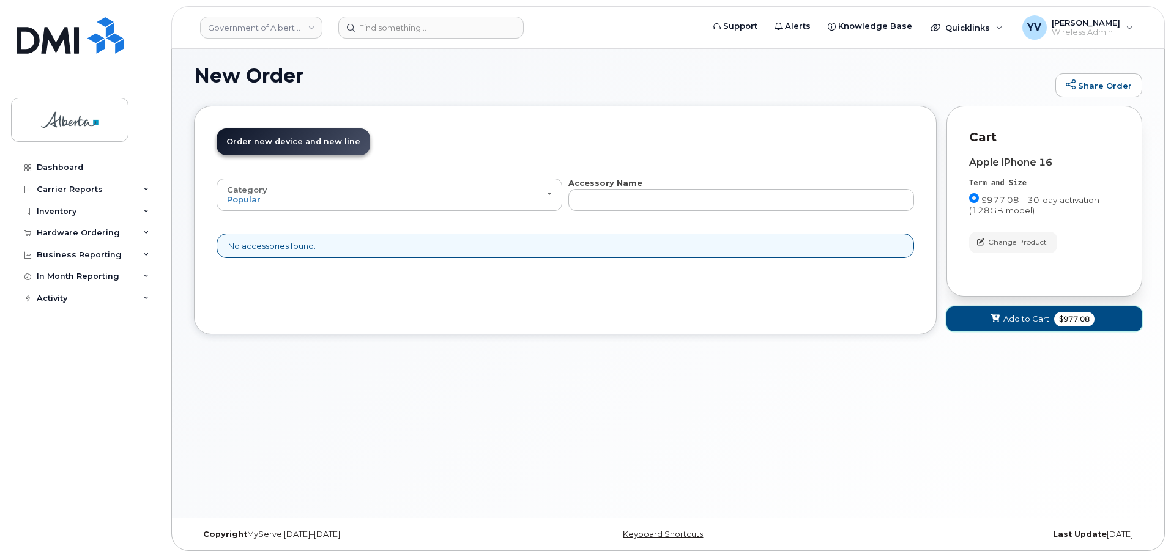
click at [1024, 317] on span "Add to Cart" at bounding box center [1027, 319] width 46 height 12
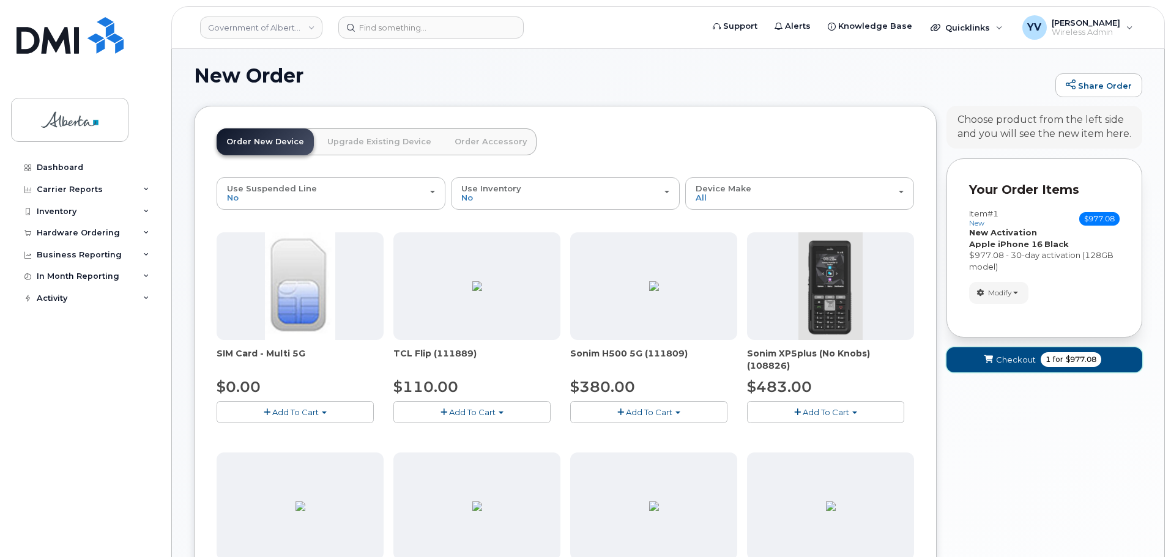
click at [1010, 355] on span "Checkout" at bounding box center [1016, 360] width 40 height 12
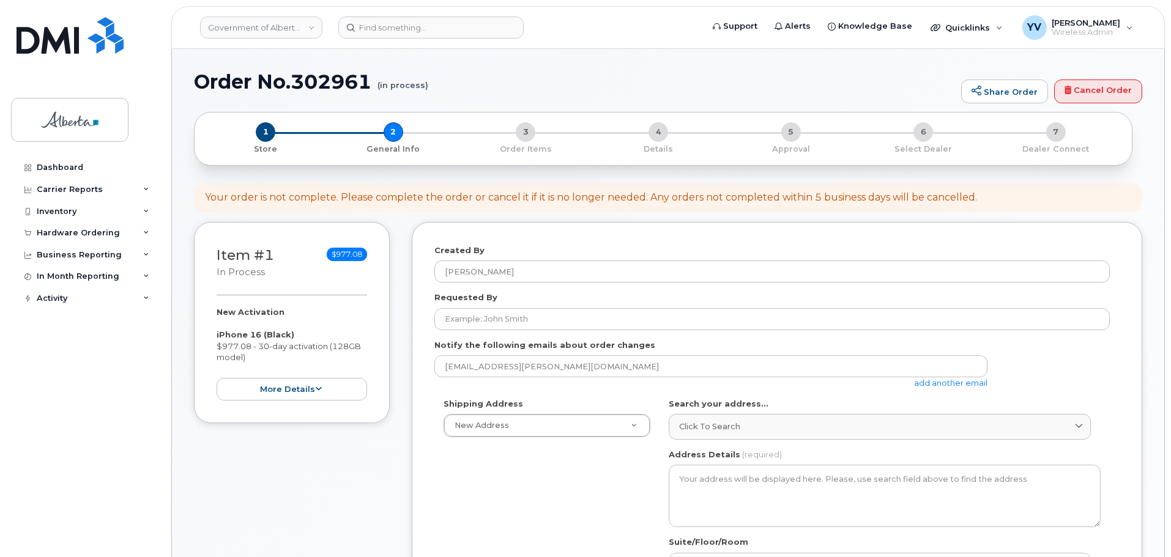
select select
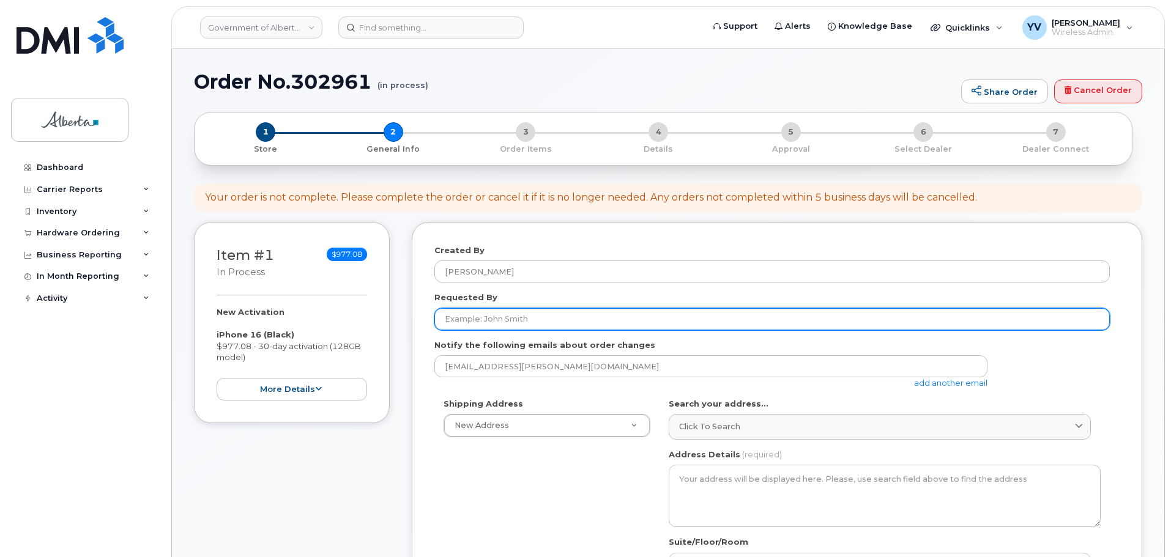
drag, startPoint x: 441, startPoint y: 319, endPoint x: 442, endPoint y: 313, distance: 6.1
click at [441, 319] on input "Requested By" at bounding box center [772, 319] width 676 height 22
paste input "Connie Dejong"
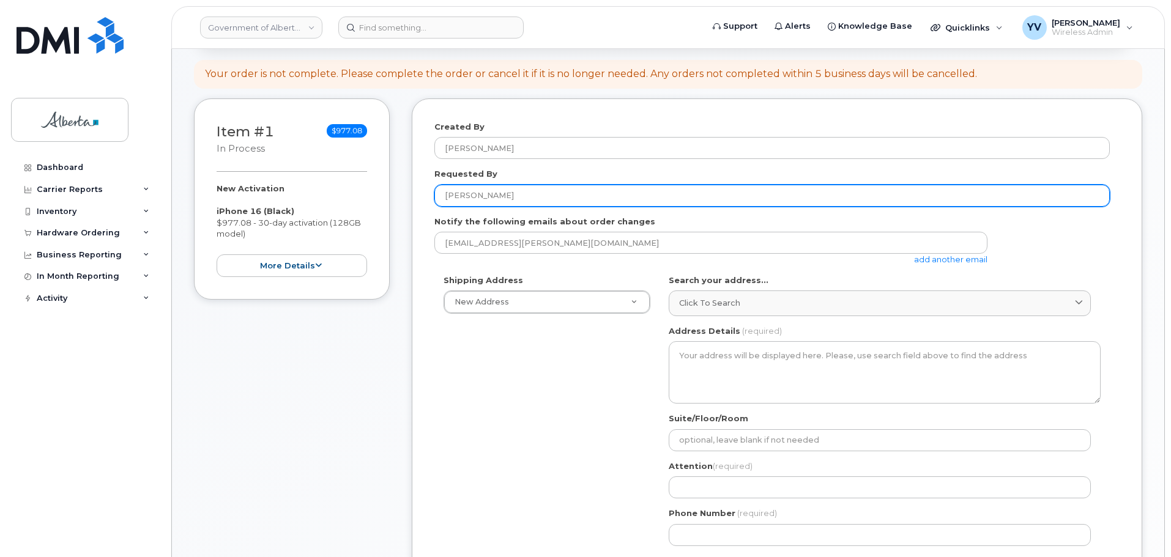
scroll to position [181, 0]
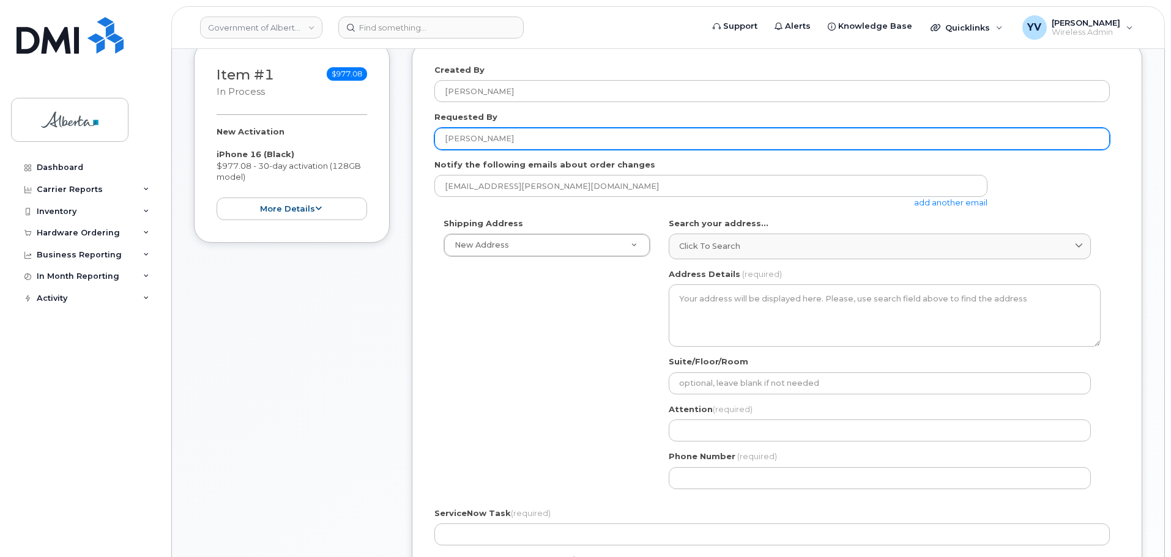
type input "Connie Dejong"
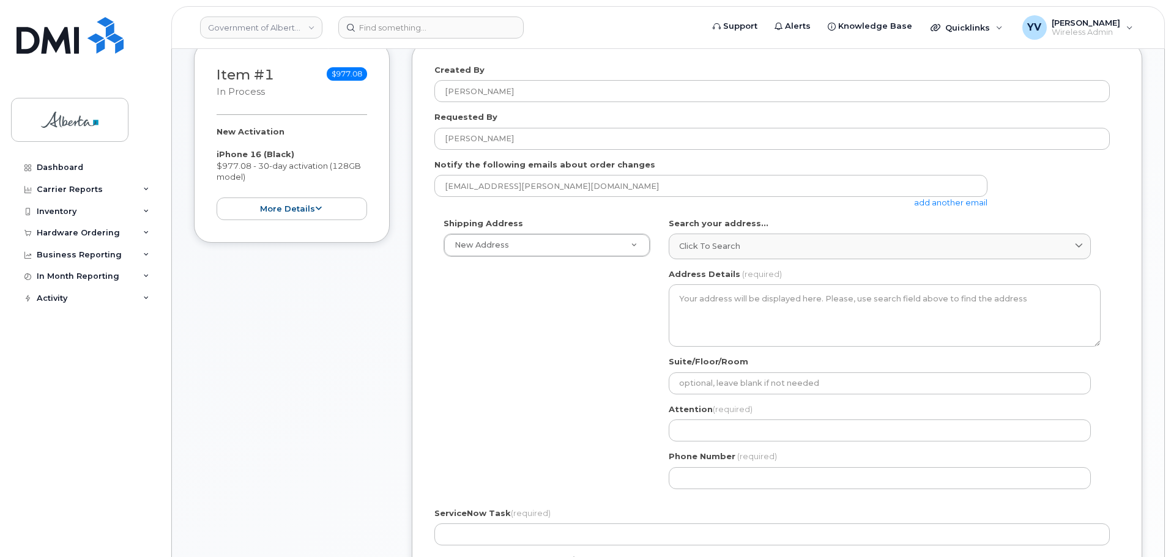
click at [947, 202] on link "add another email" at bounding box center [950, 203] width 73 height 10
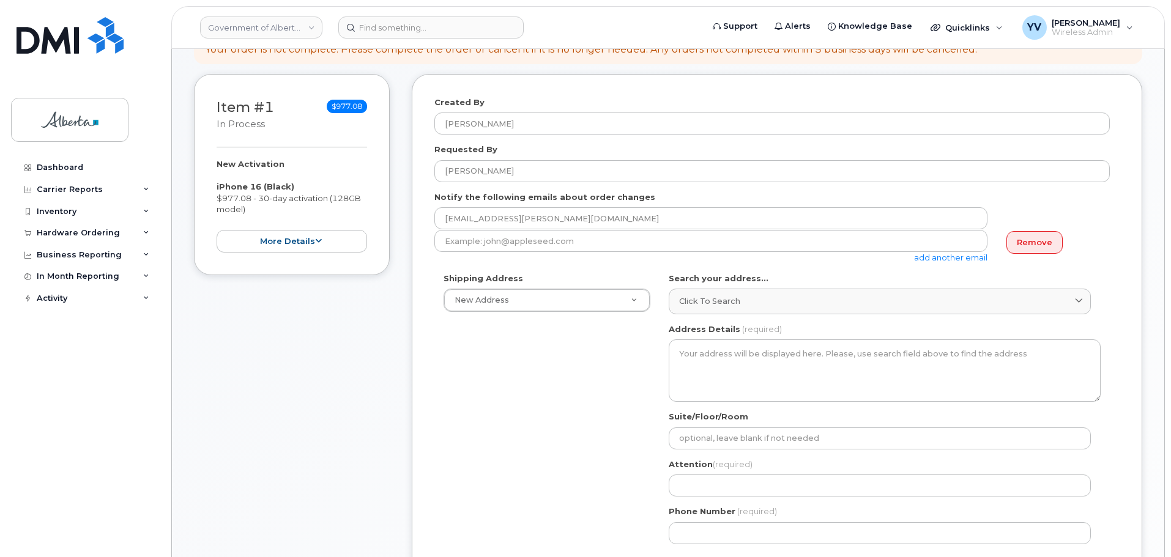
scroll to position [119, 0]
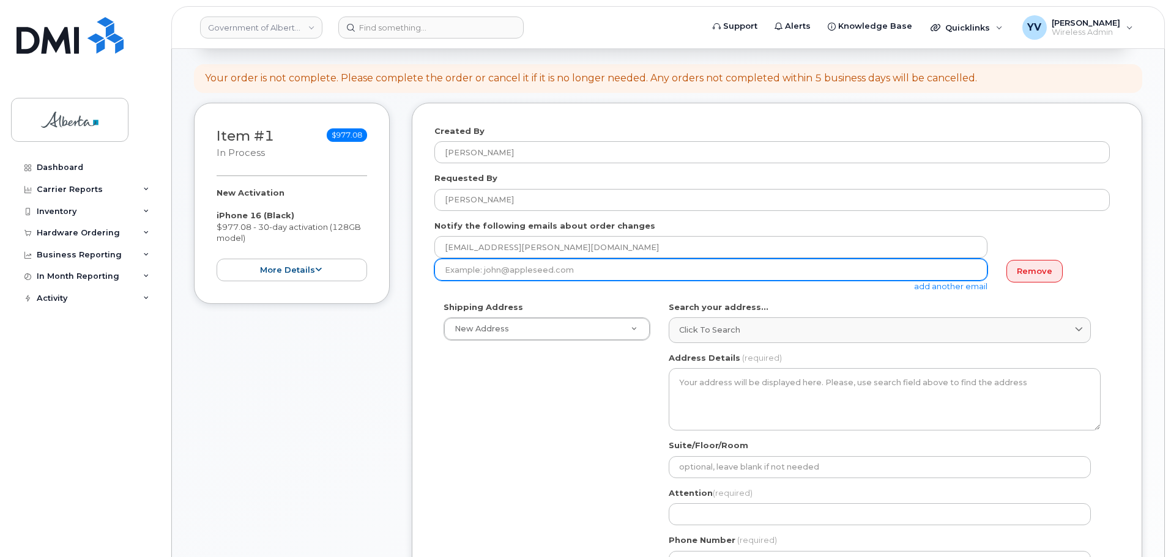
drag, startPoint x: 445, startPoint y: 273, endPoint x: 452, endPoint y: 265, distance: 10.8
click at [445, 273] on input "email" at bounding box center [710, 270] width 553 height 22
paste input "Connie.Dejong@gov.ab.ca"
type input "Connie.Dejong@gov.ab.ca"
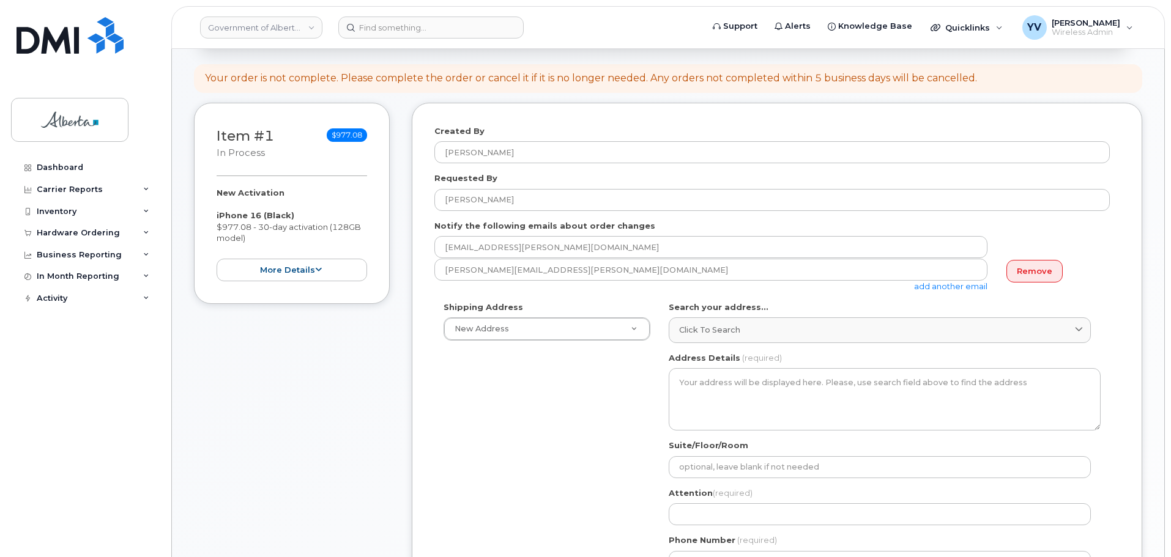
click at [946, 285] on link "add another email" at bounding box center [950, 286] width 73 height 10
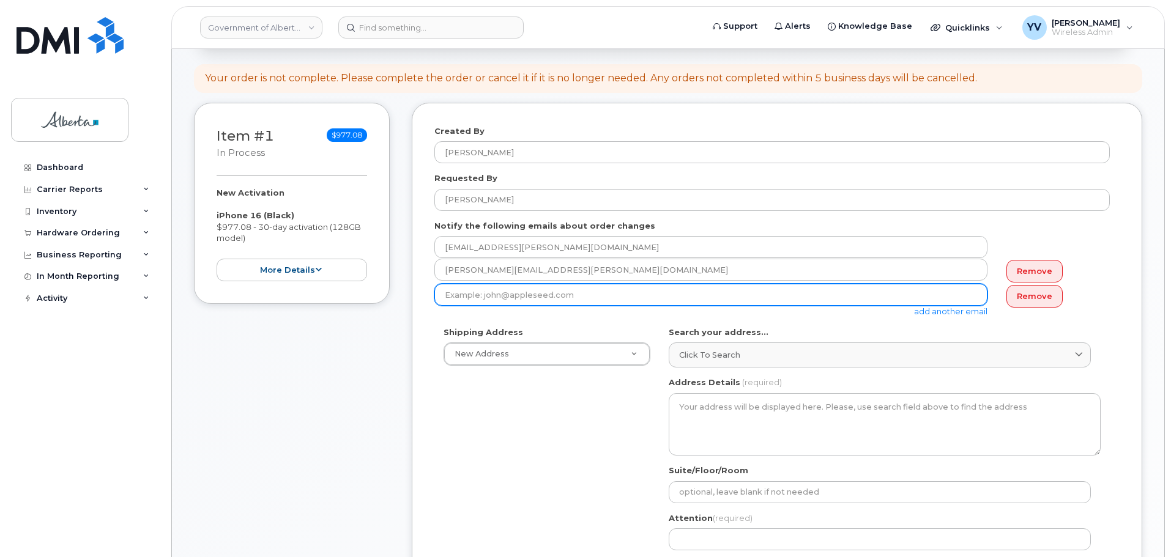
click at [456, 288] on input "email" at bounding box center [710, 295] width 553 height 22
paste input "Hollie.Bauer@gov.ab.ca"
type input "Hollie.Bauer@gov.ab.ca"
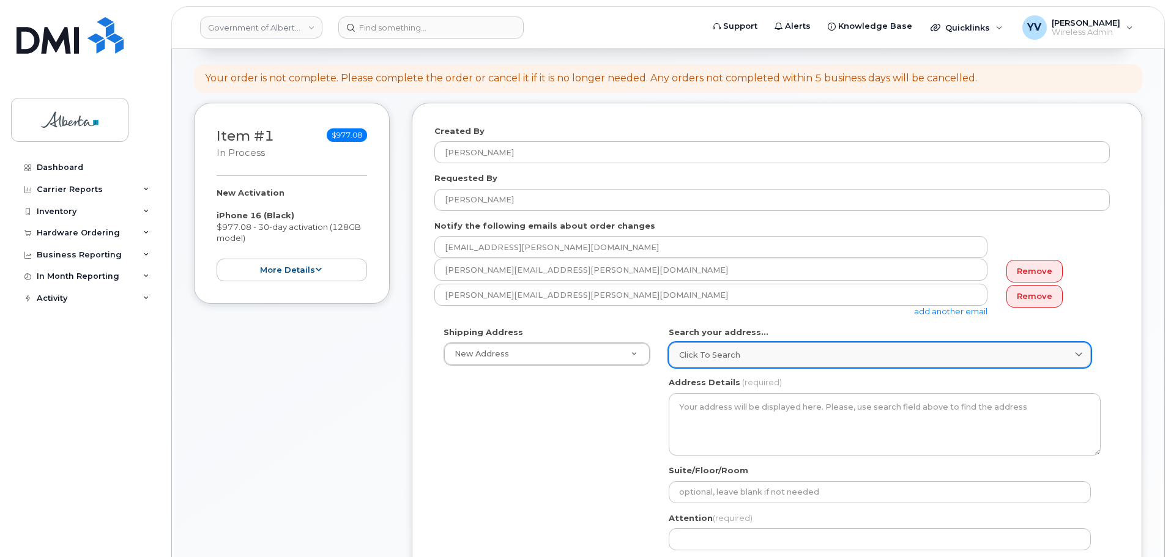
click at [691, 353] on span "Click to search" at bounding box center [709, 355] width 61 height 12
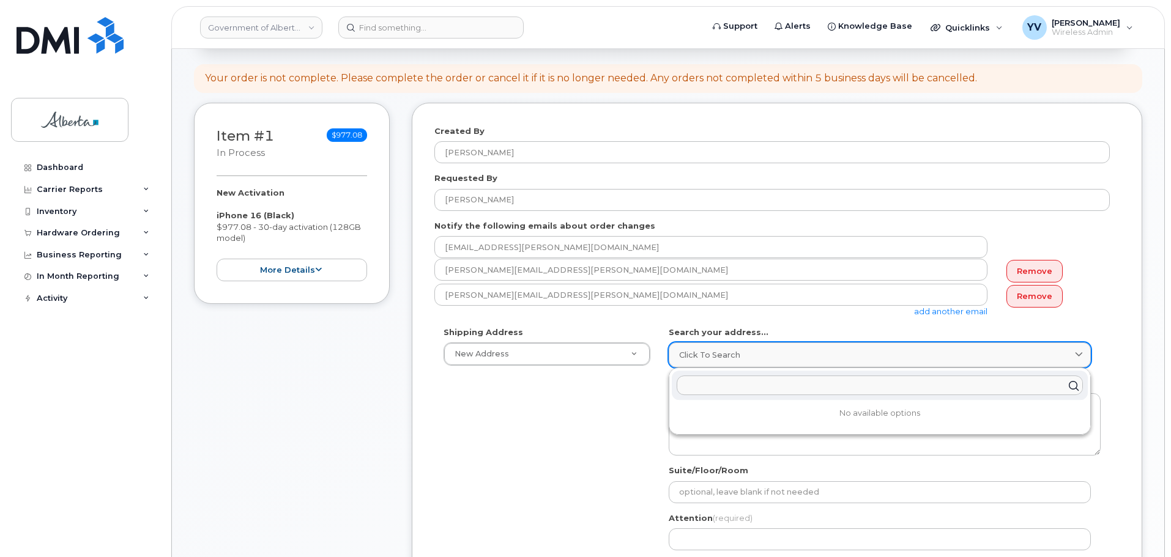
paste input "5121 - 49 Street"
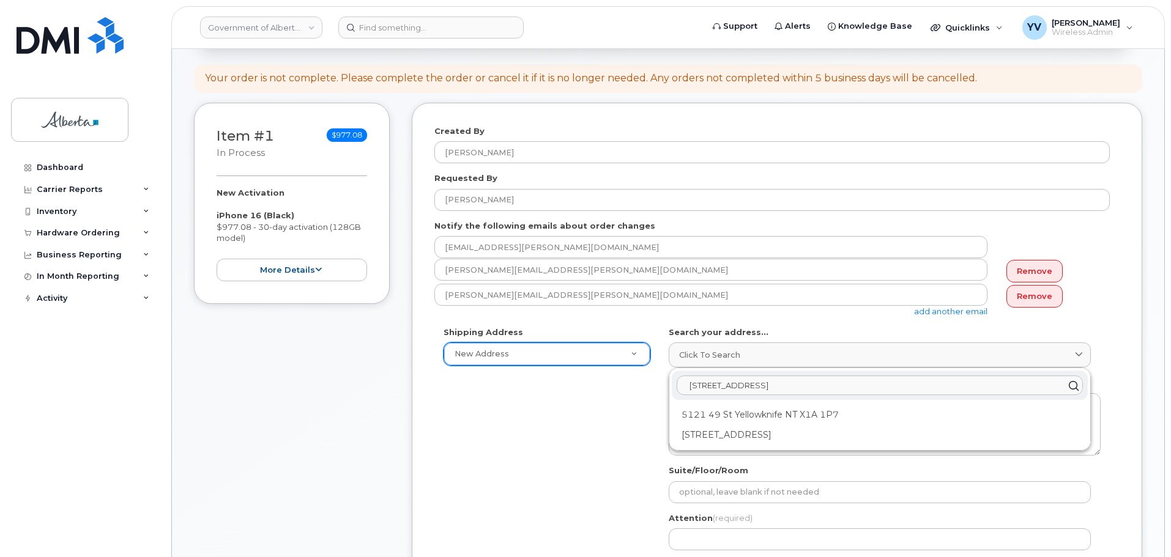
type input "5121 - 49 Street"
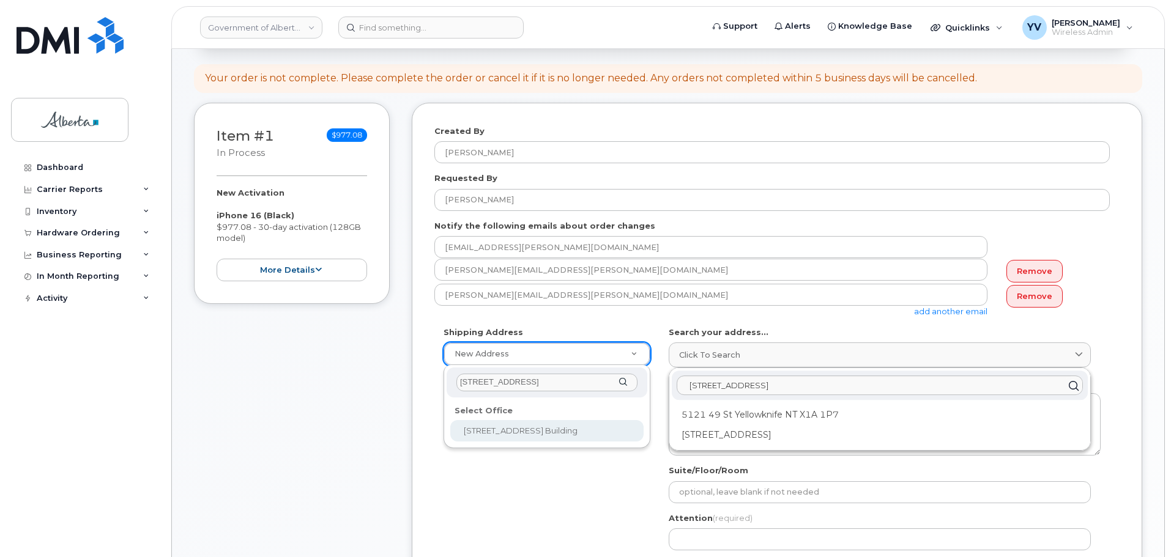
type input "5121 - 49 Street"
select select
type textarea "5121 - 49 Street Vegreville Alberta T9C1S7"
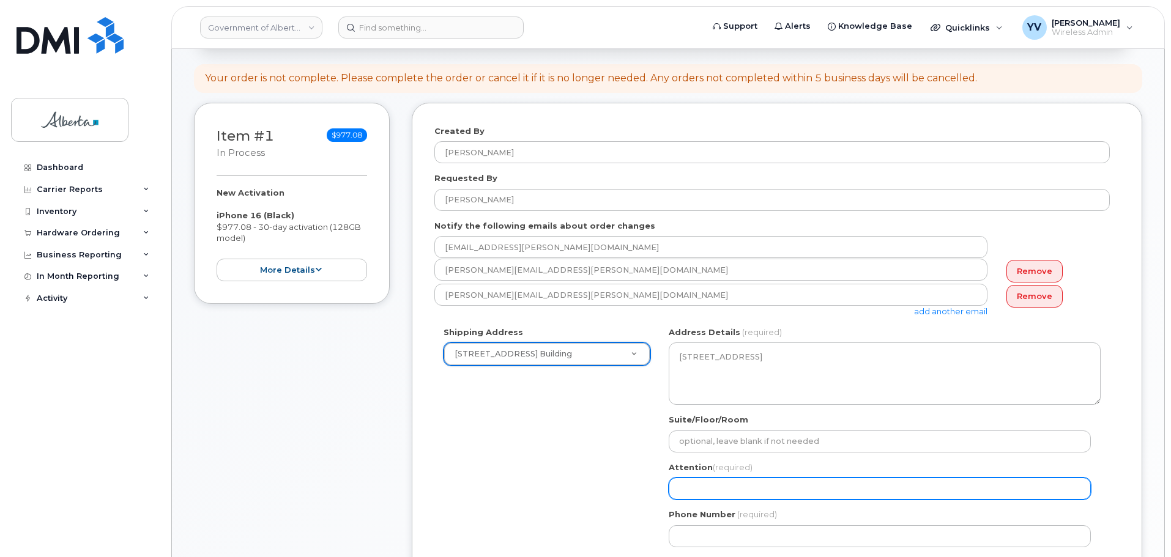
click at [689, 493] on input "Attention (required)" at bounding box center [880, 489] width 422 height 22
paste input "Hollie Bauer"
select select
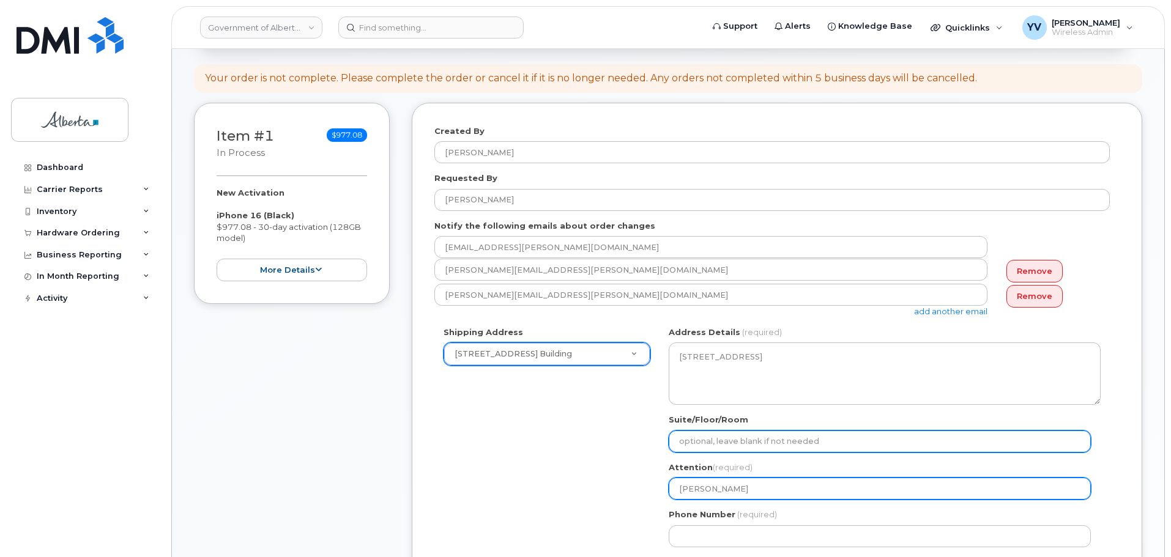
type input "Hollie Bauer"
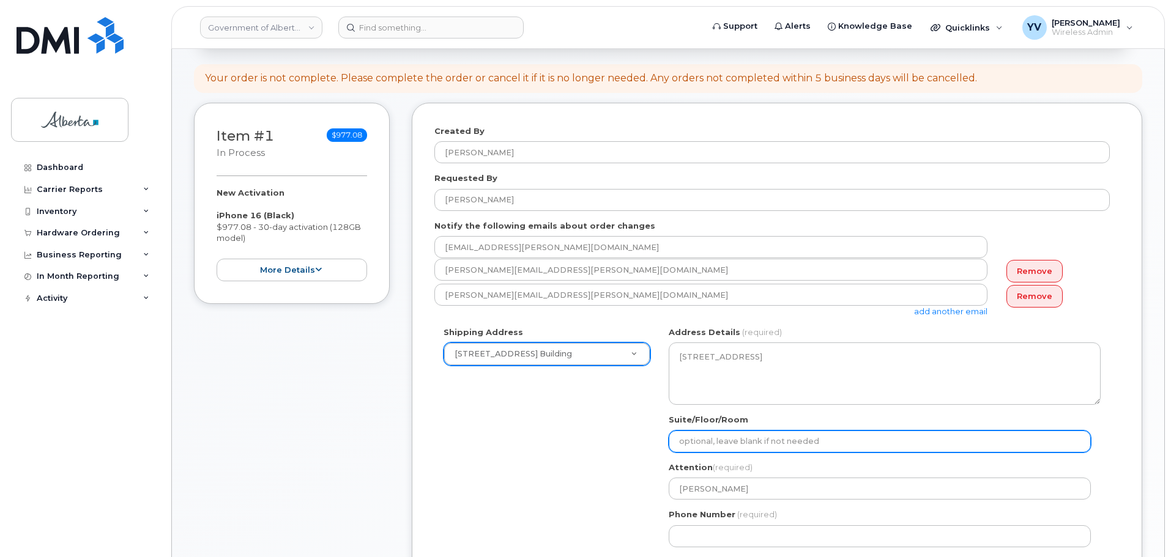
click at [704, 438] on input "Suite/Floor/Room" at bounding box center [880, 442] width 422 height 22
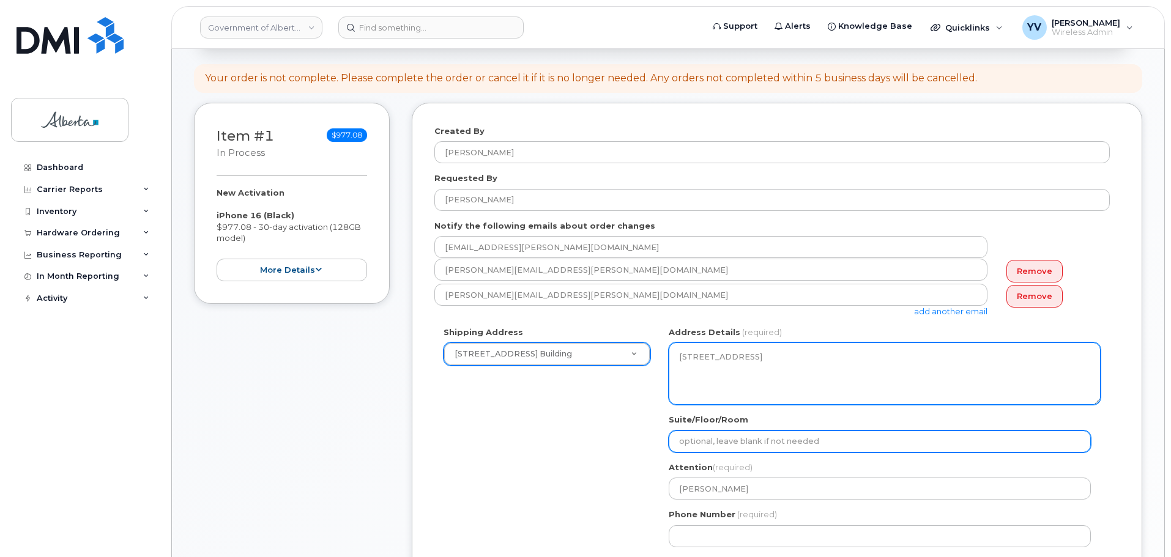
type input "Main Floor"
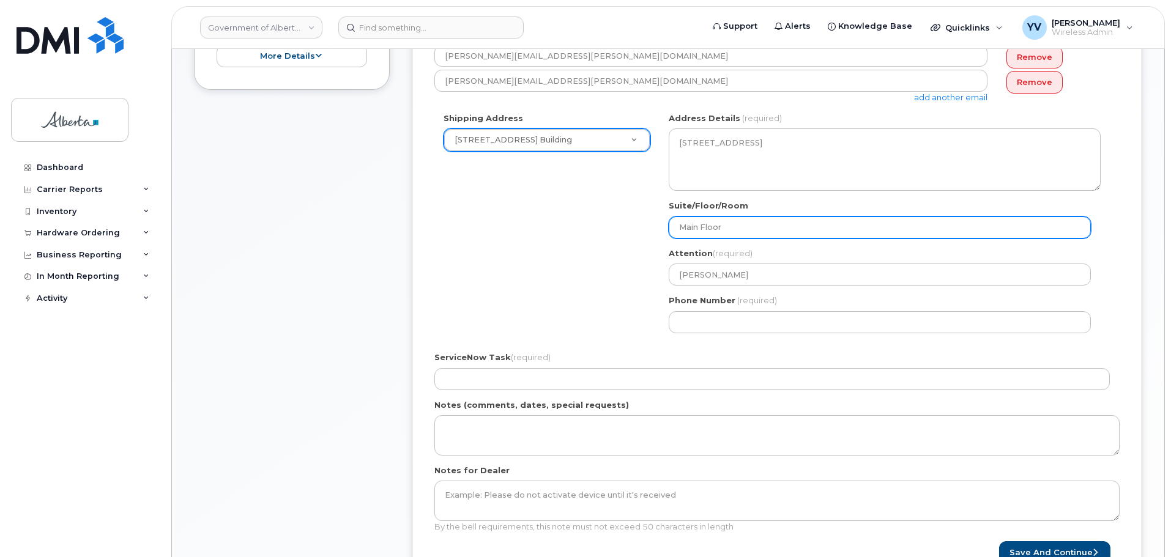
scroll to position [335, 0]
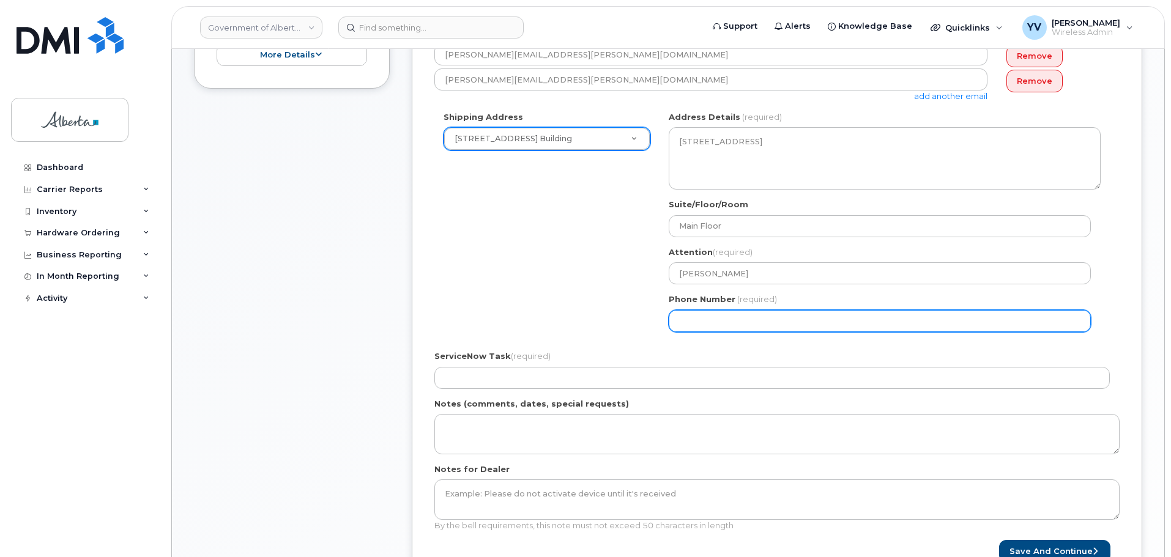
click at [699, 326] on input "Phone Number" at bounding box center [880, 321] width 422 height 22
paste input "7808154060"
select select
type input "7808154060"
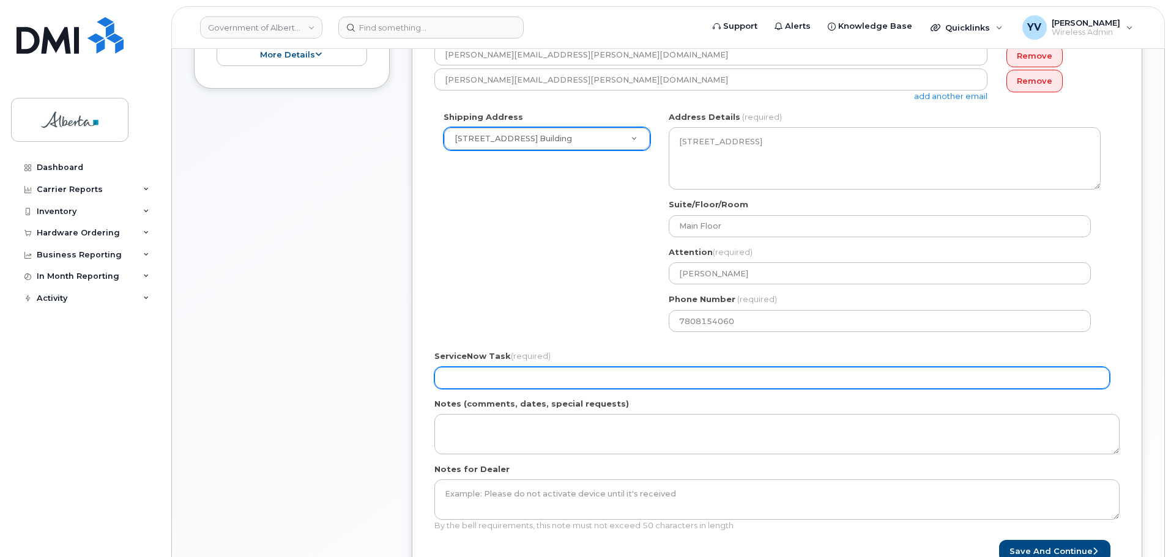
click at [453, 378] on input "ServiceNow Task (required)" at bounding box center [772, 378] width 676 height 22
paste input "SCTASK0863322"
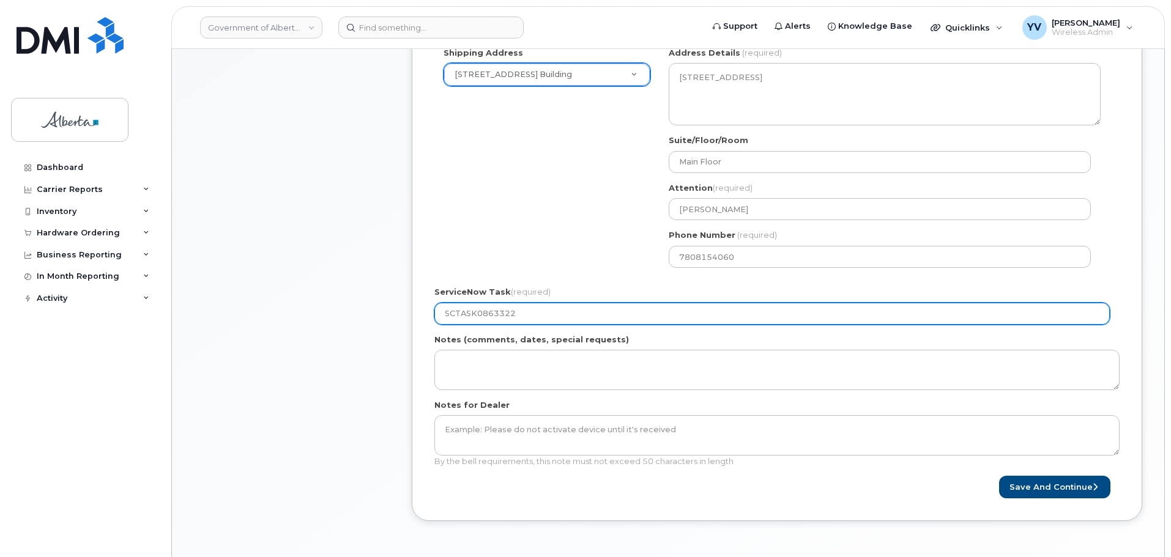
scroll to position [401, 0]
type input "SCTASK0863322"
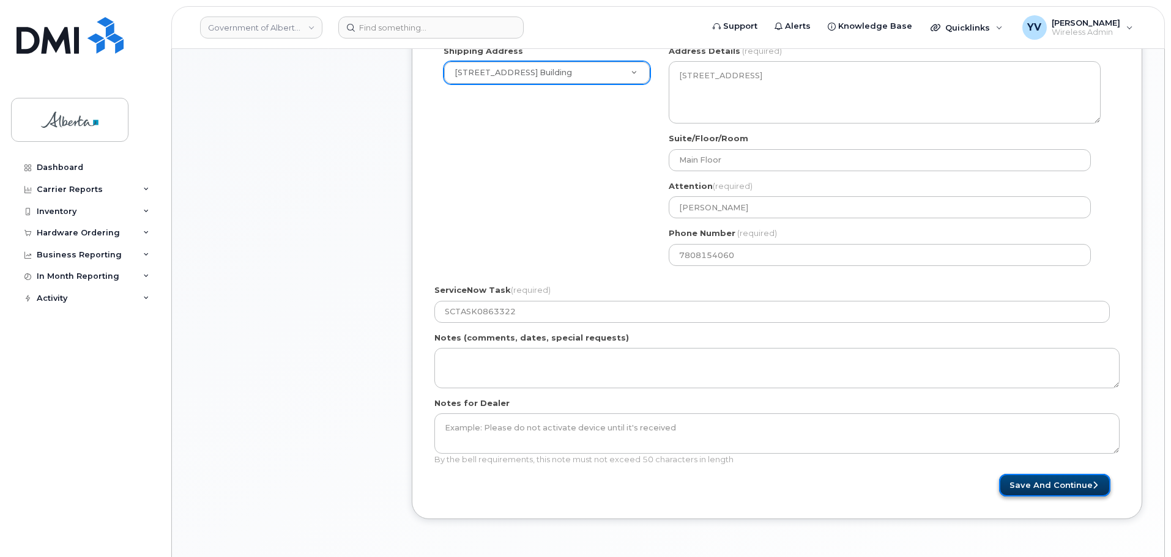
click at [1060, 482] on button "Save and Continue" at bounding box center [1054, 485] width 111 height 23
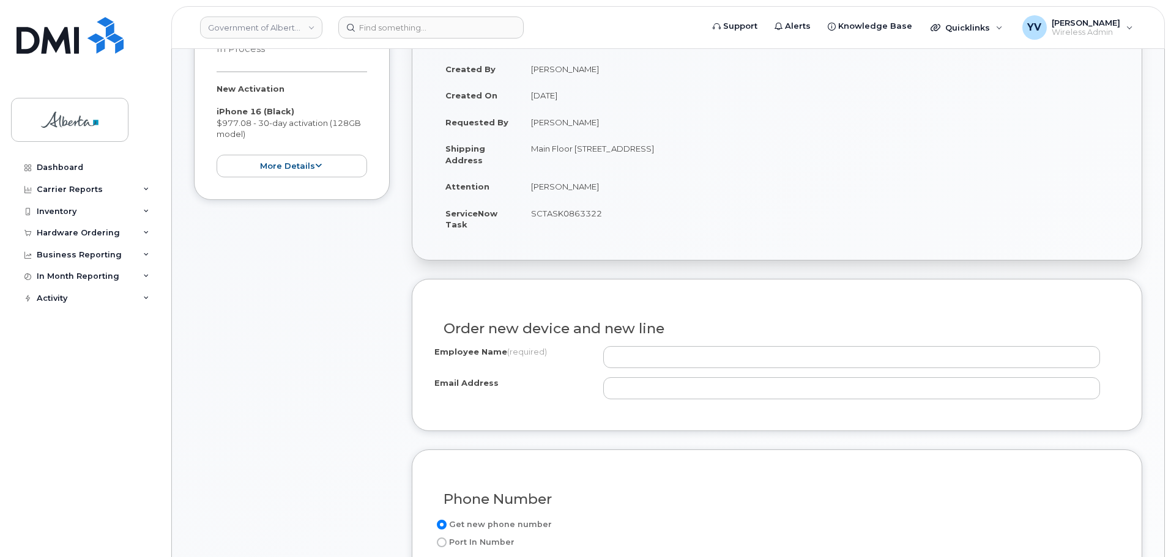
scroll to position [214, 0]
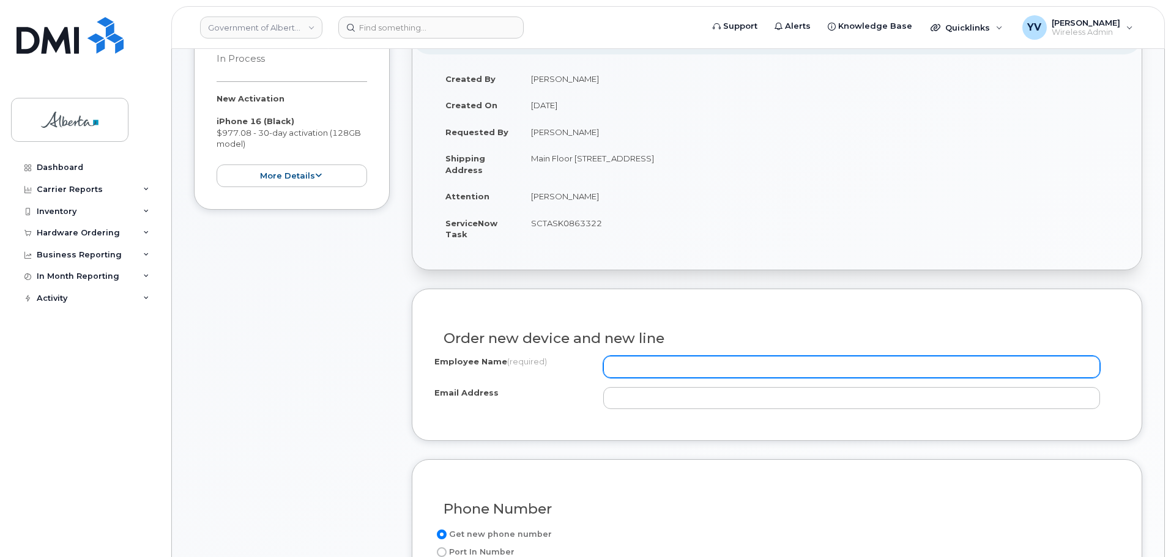
click at [616, 358] on input "Employee Name (required)" at bounding box center [851, 367] width 497 height 22
paste input "[PERSON_NAME]"
type input "[PERSON_NAME]"
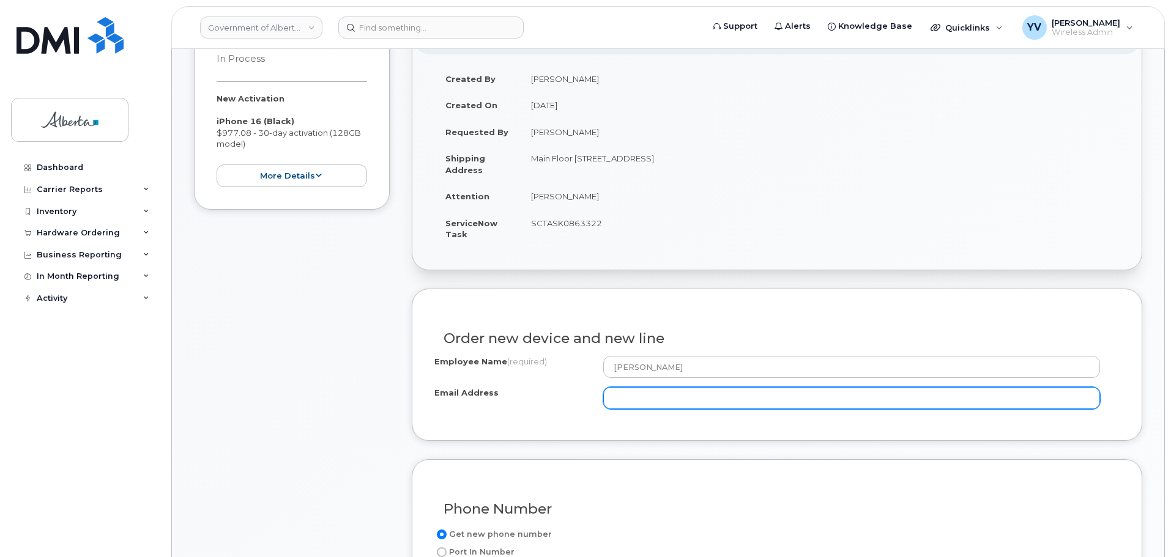
click at [616, 398] on input "Email Address" at bounding box center [851, 398] width 497 height 22
paste input "[PERSON_NAME][EMAIL_ADDRESS][PERSON_NAME][DOMAIN_NAME]"
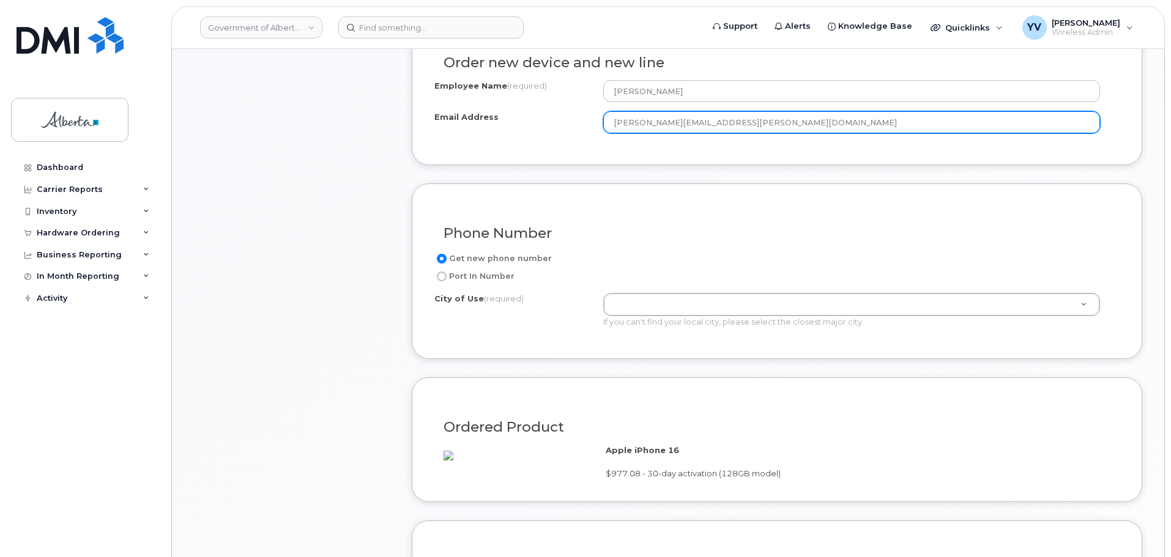
scroll to position [542, 0]
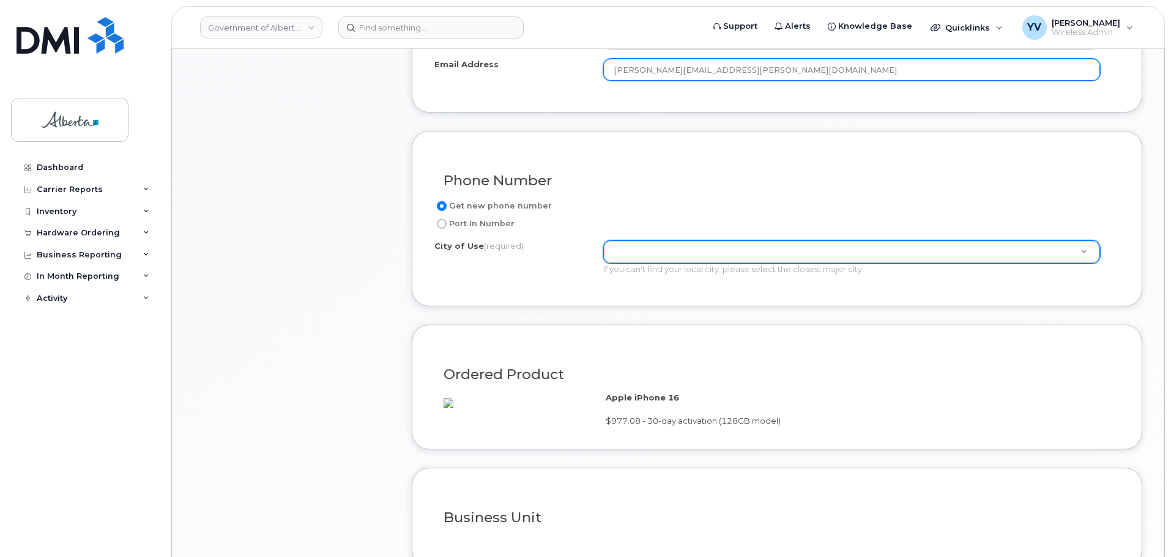
type input "[PERSON_NAME][EMAIL_ADDRESS][PERSON_NAME][DOMAIN_NAME]"
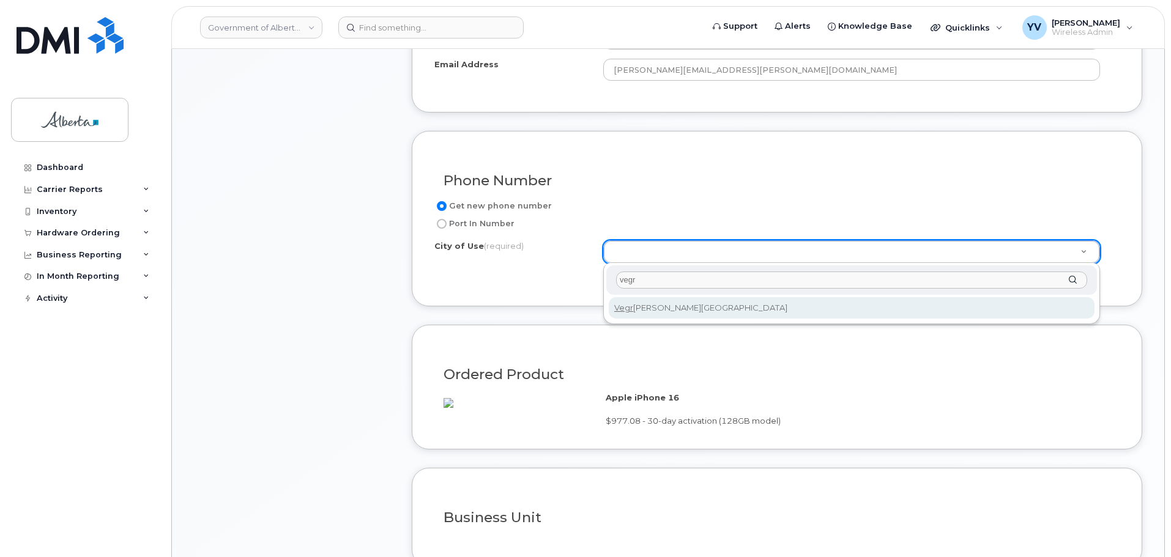
type input "vegr"
type input "529"
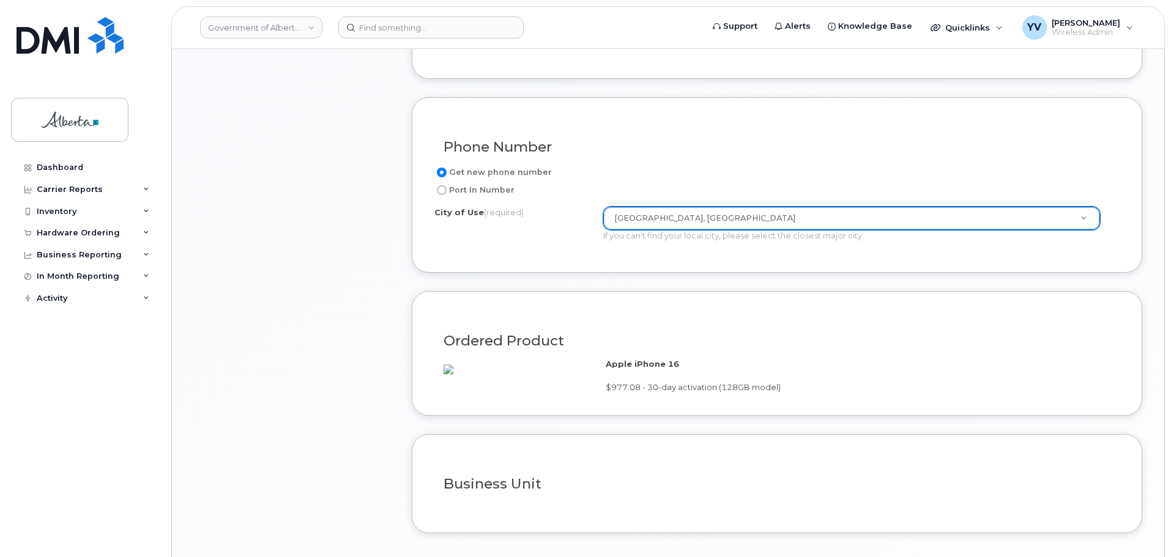
scroll to position [677, 0]
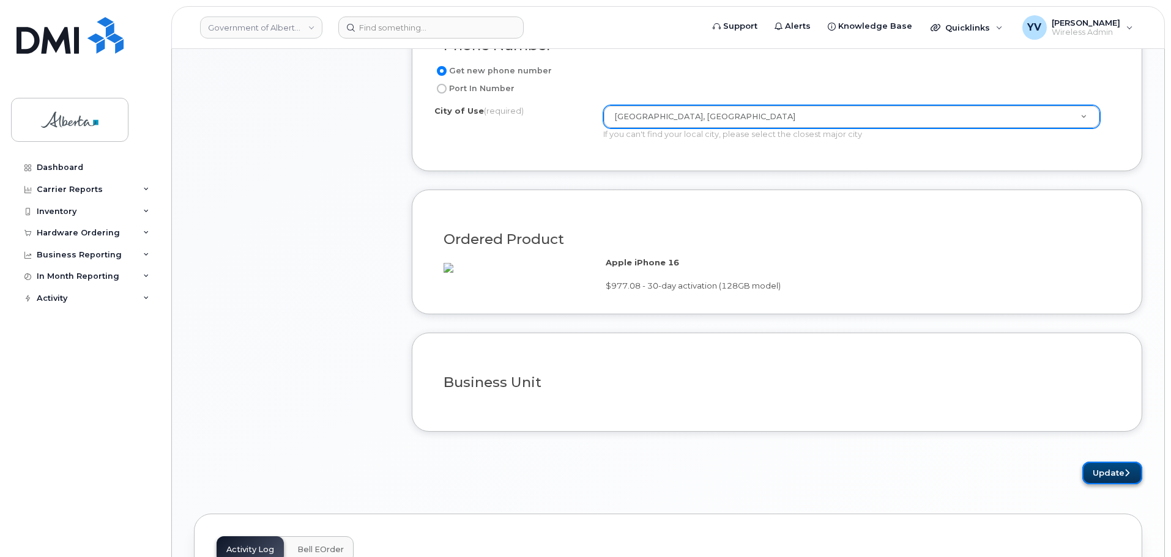
click at [1103, 482] on button "Update" at bounding box center [1112, 473] width 60 height 23
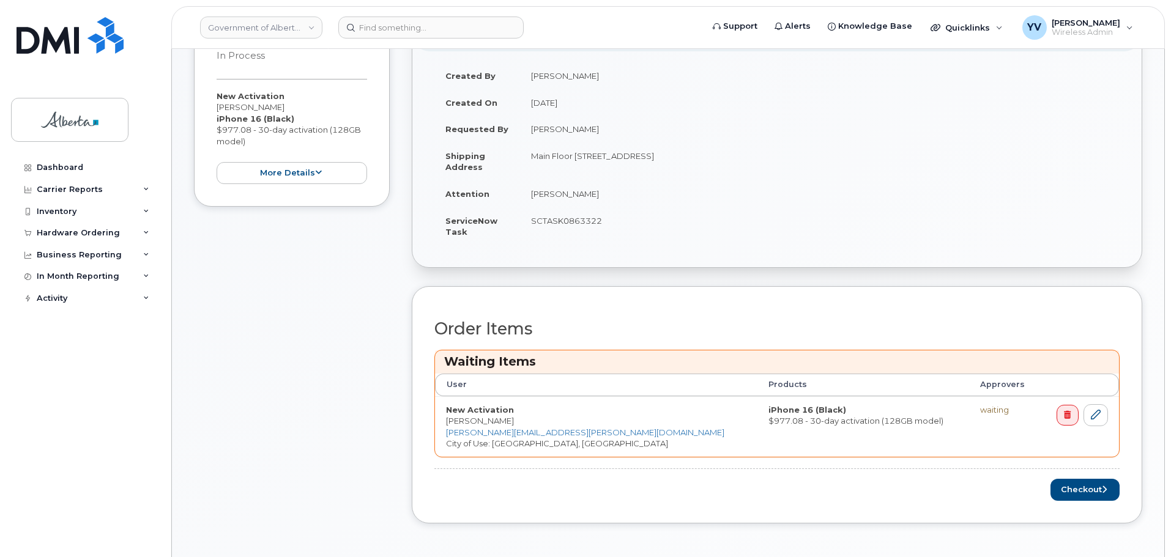
scroll to position [277, 0]
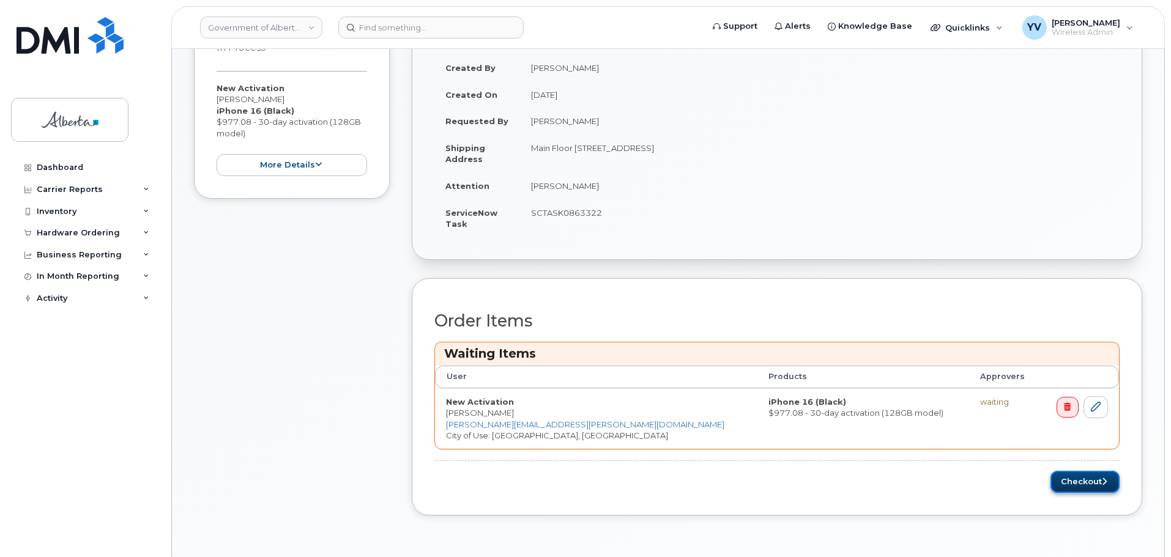
click at [1073, 481] on button "Checkout" at bounding box center [1085, 482] width 69 height 23
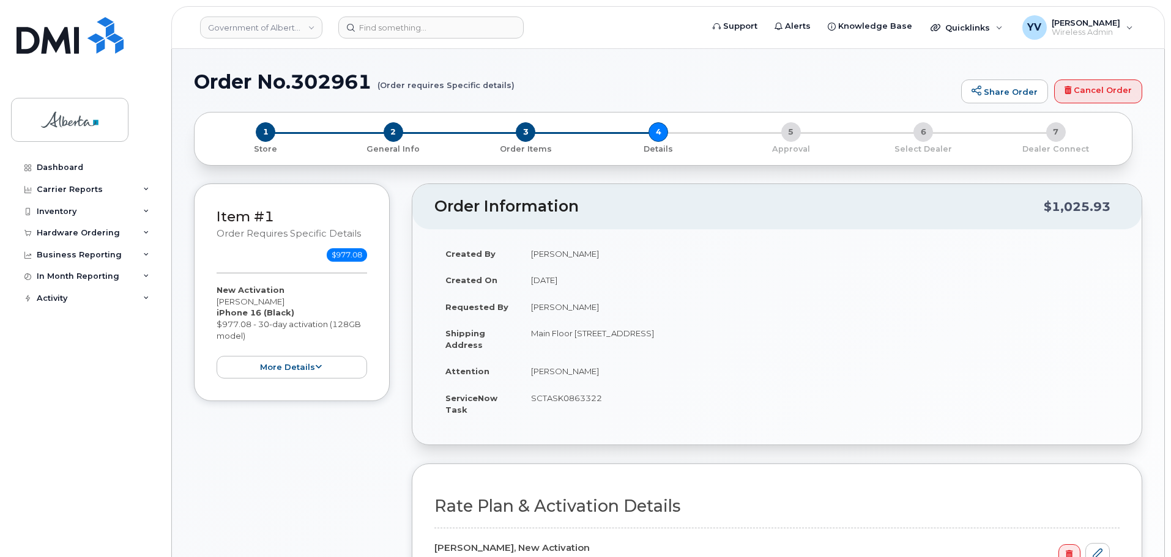
select select
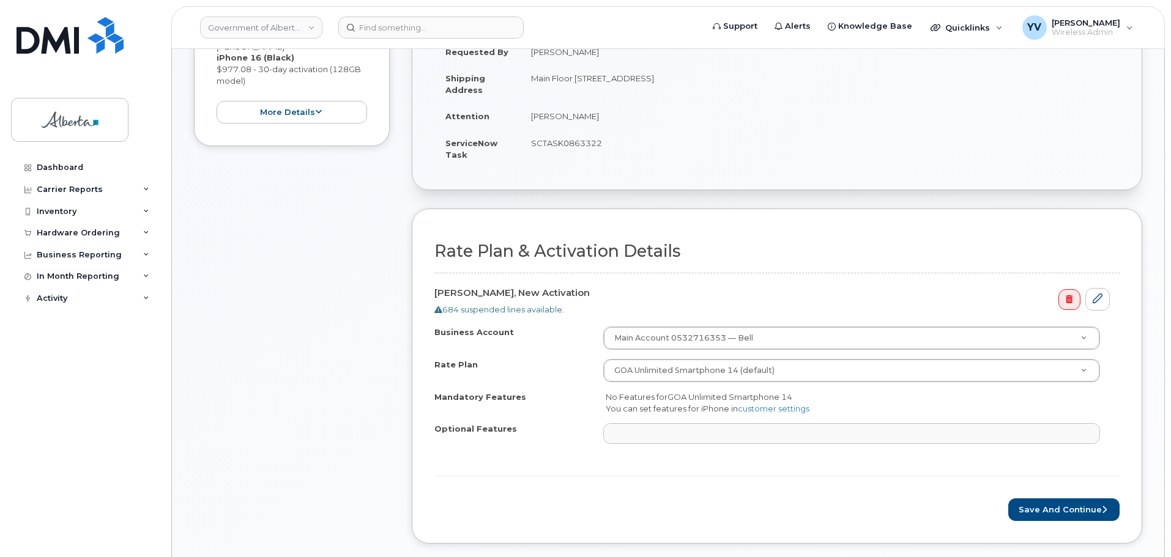
scroll to position [257, 0]
click at [1075, 509] on button "Save and Continue" at bounding box center [1063, 508] width 111 height 23
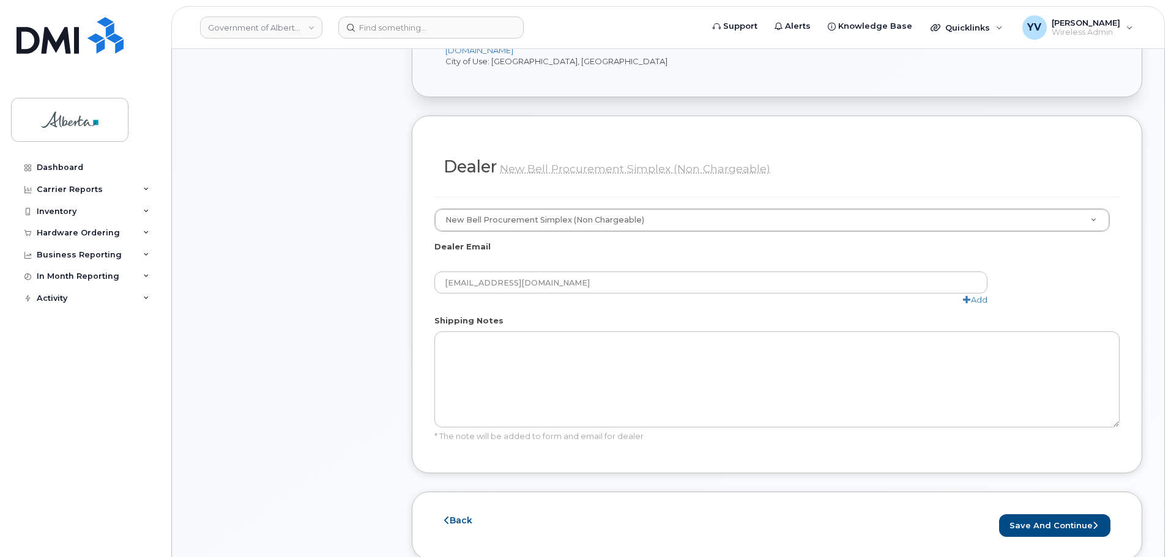
scroll to position [561, 0]
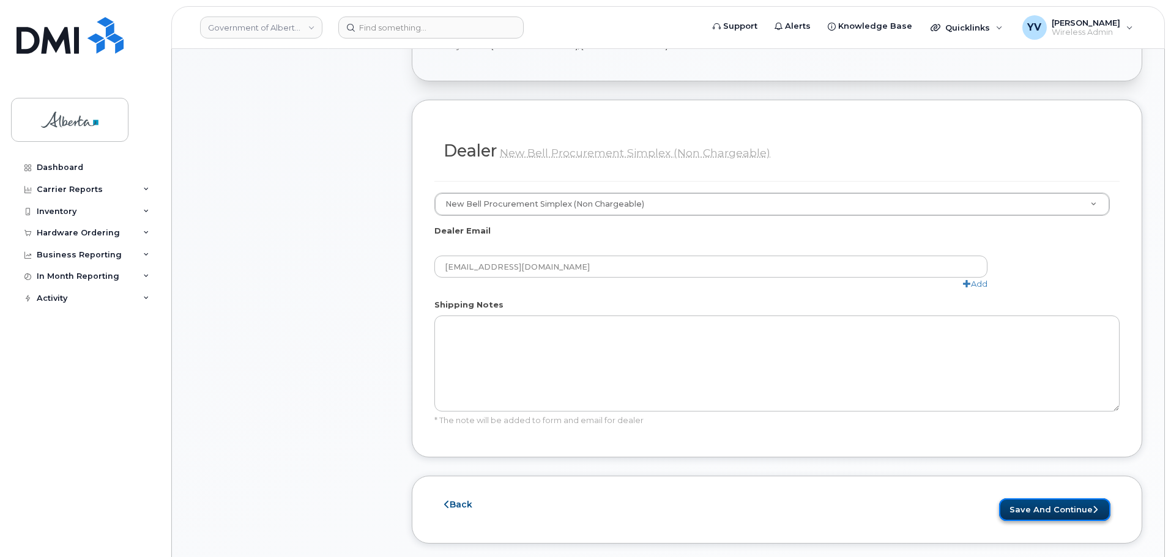
click at [1054, 499] on button "Save and Continue" at bounding box center [1054, 510] width 111 height 23
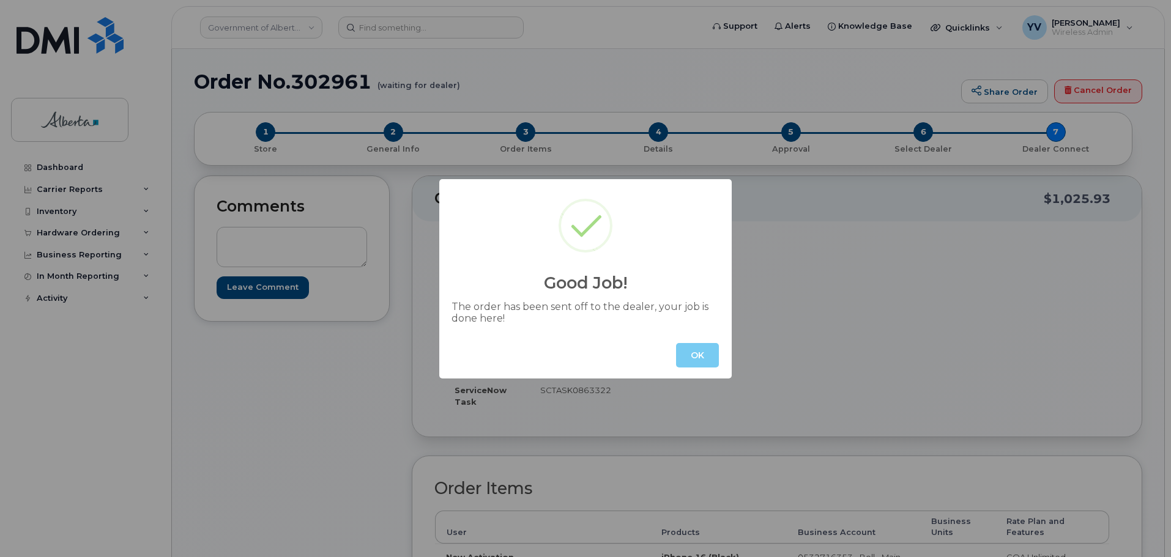
click at [685, 350] on button "OK" at bounding box center [697, 355] width 43 height 24
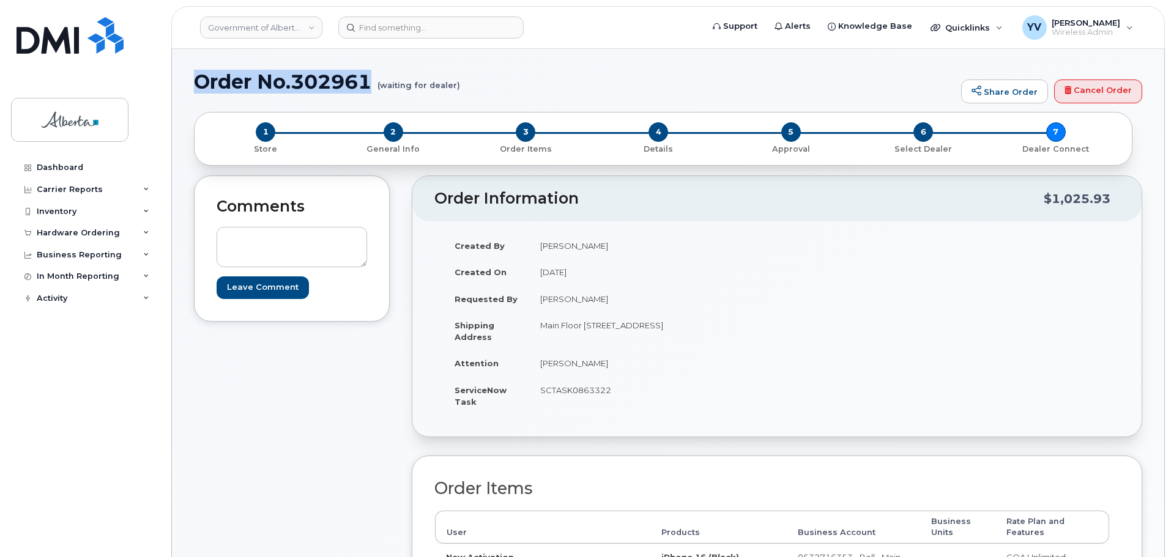
drag, startPoint x: 371, startPoint y: 81, endPoint x: 199, endPoint y: 83, distance: 172.0
click at [199, 83] on h1 "Order No.302961 (waiting for dealer)" at bounding box center [574, 81] width 761 height 21
copy h1 "Order No.302961"
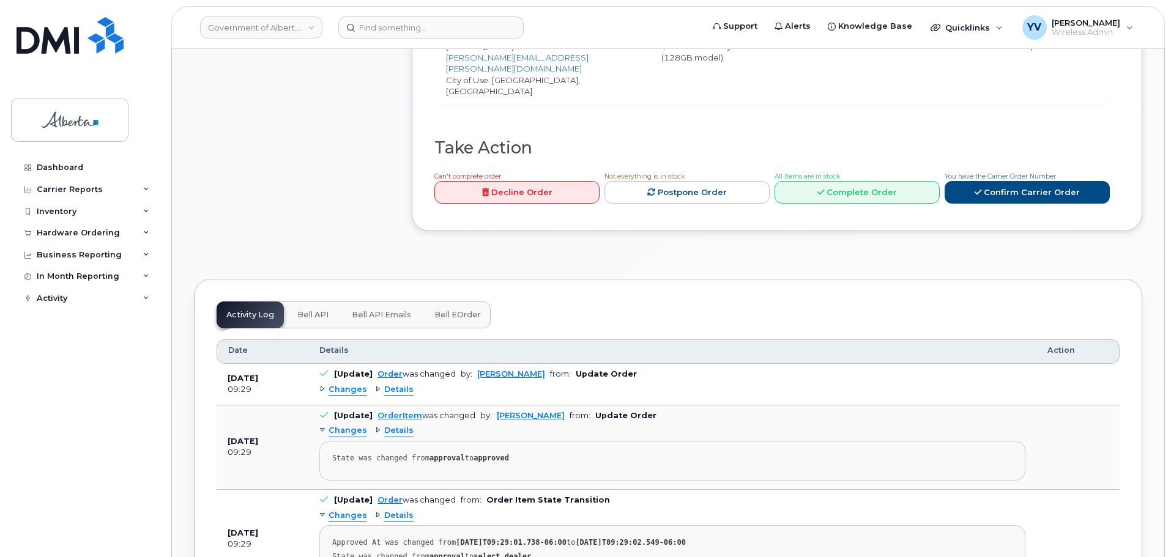
scroll to position [524, 0]
click at [306, 310] on span "Bell API" at bounding box center [312, 315] width 31 height 10
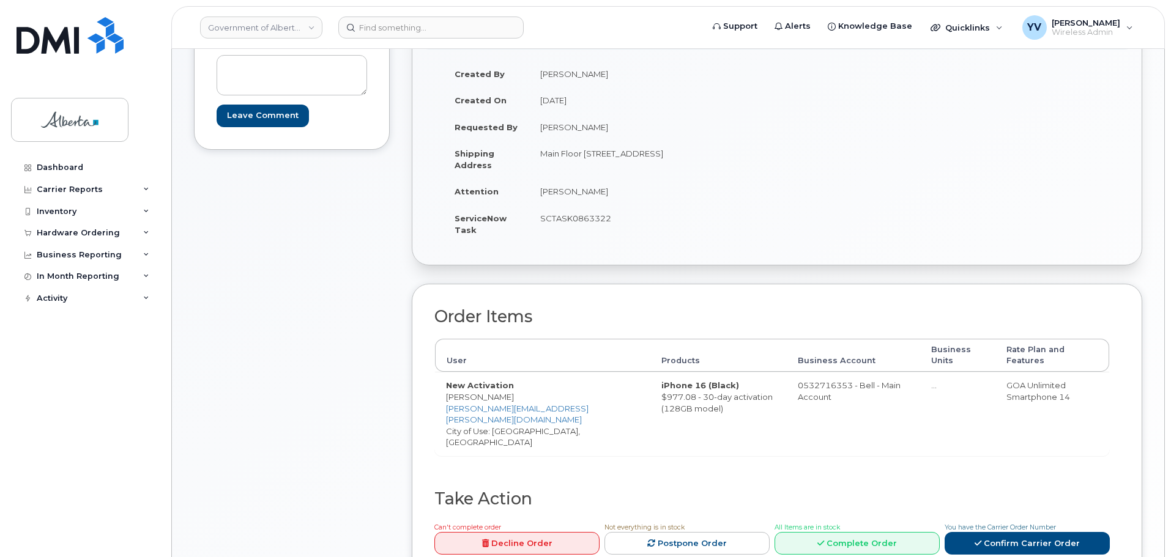
scroll to position [14, 0]
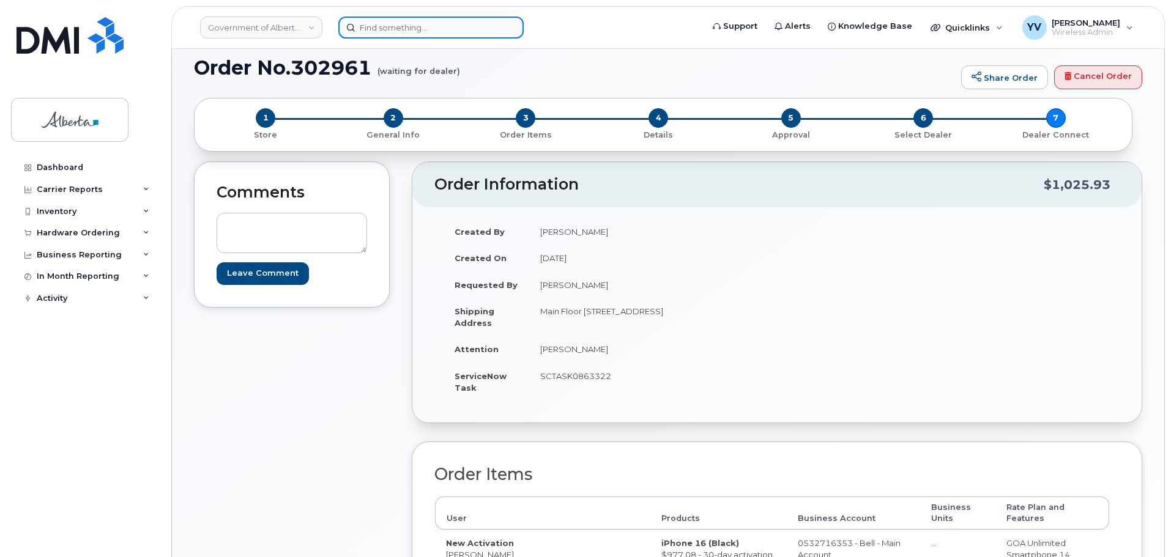
click at [376, 25] on input at bounding box center [430, 28] width 185 height 22
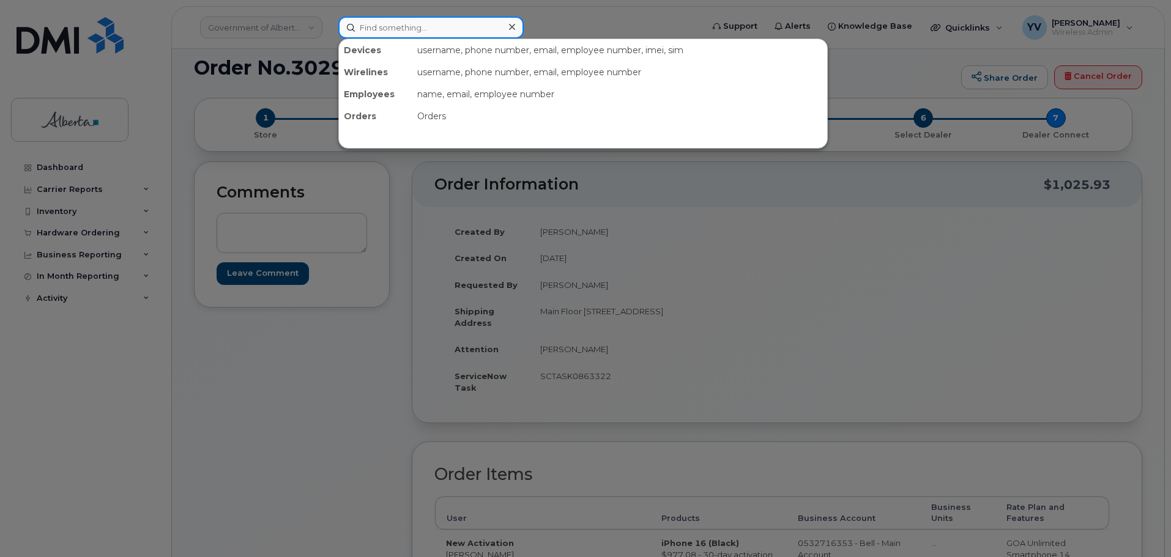
paste input "7802989034"
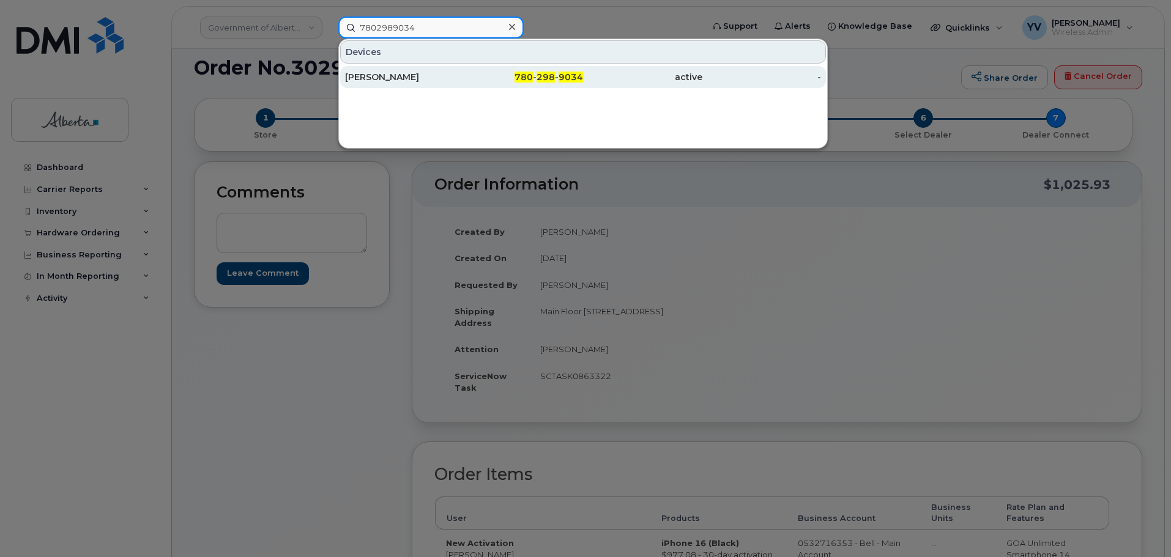
type input "7802989034"
click at [559, 70] on div "780 - 298 - 9034" at bounding box center [523, 77] width 119 height 22
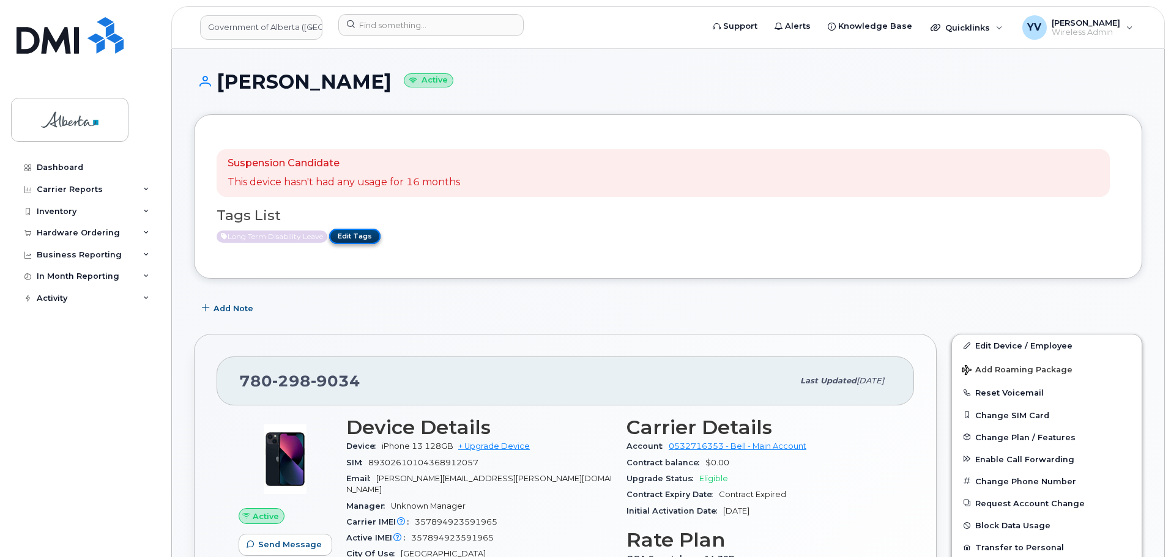
click at [365, 236] on link "Edit Tags" at bounding box center [354, 236] width 51 height 15
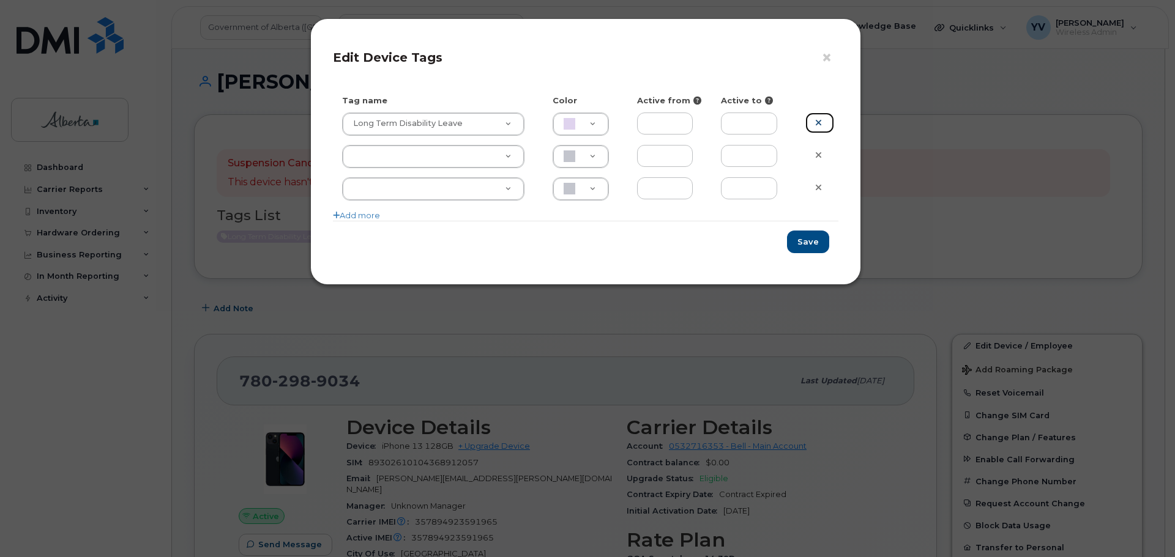
click at [821, 124] on icon at bounding box center [818, 122] width 7 height 9
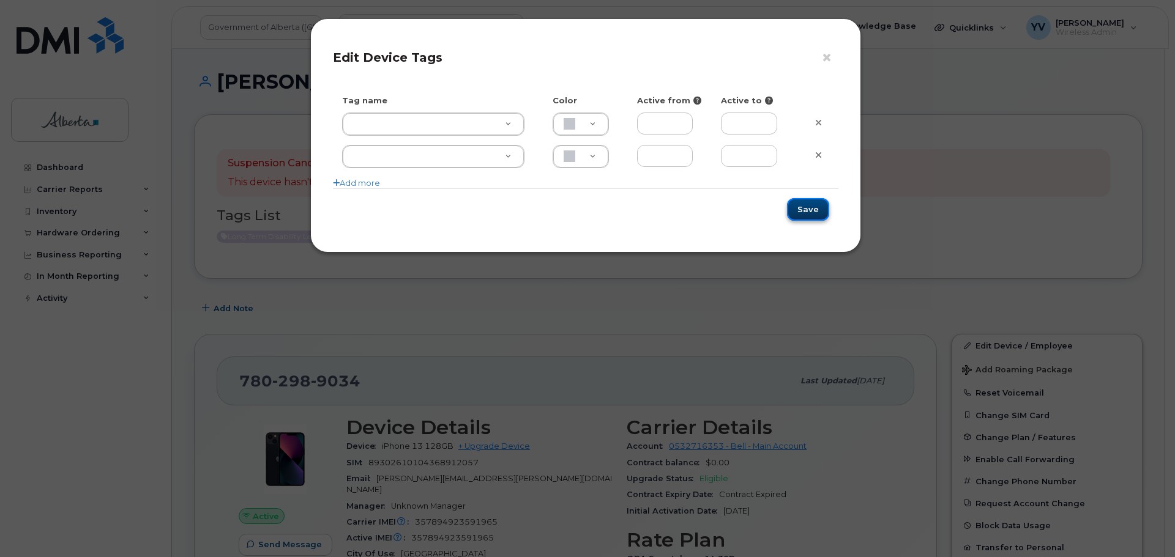
click at [814, 208] on button "Save" at bounding box center [808, 209] width 42 height 23
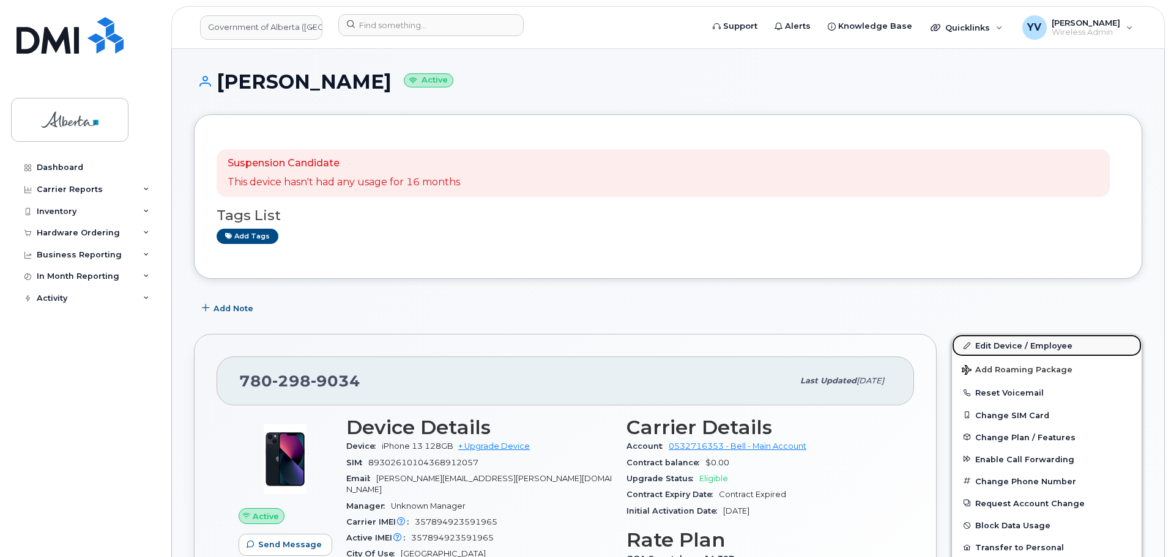
click at [1010, 345] on link "Edit Device / Employee" at bounding box center [1047, 346] width 190 height 22
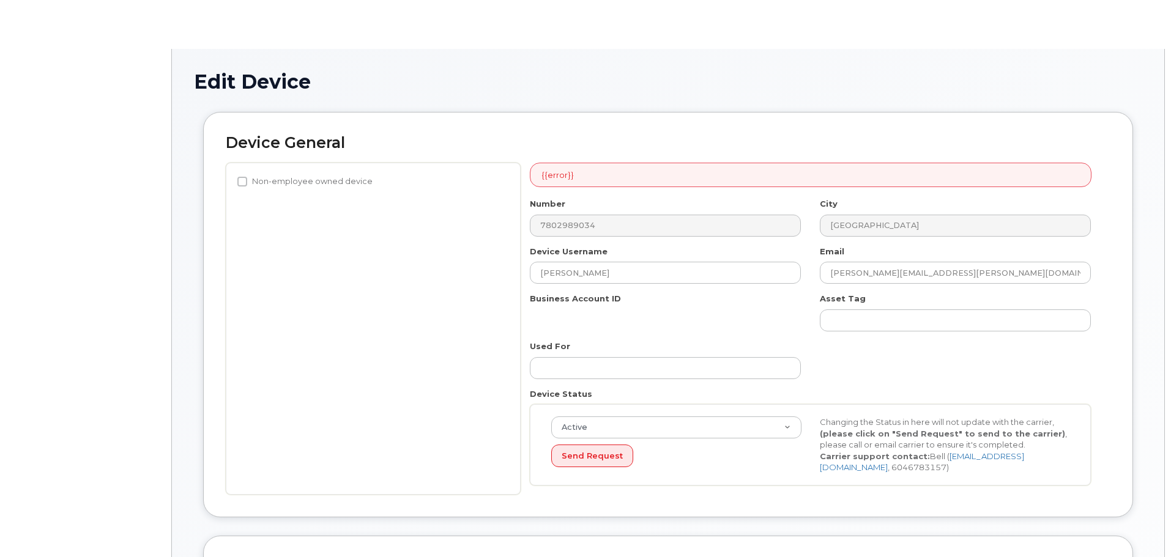
select select "4120335"
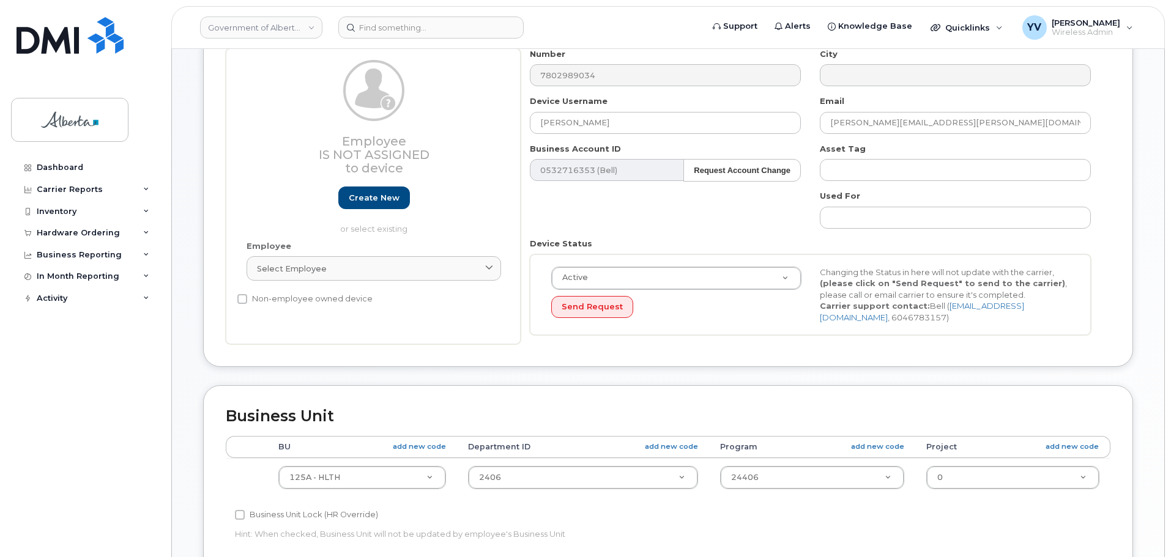
scroll to position [121, 0]
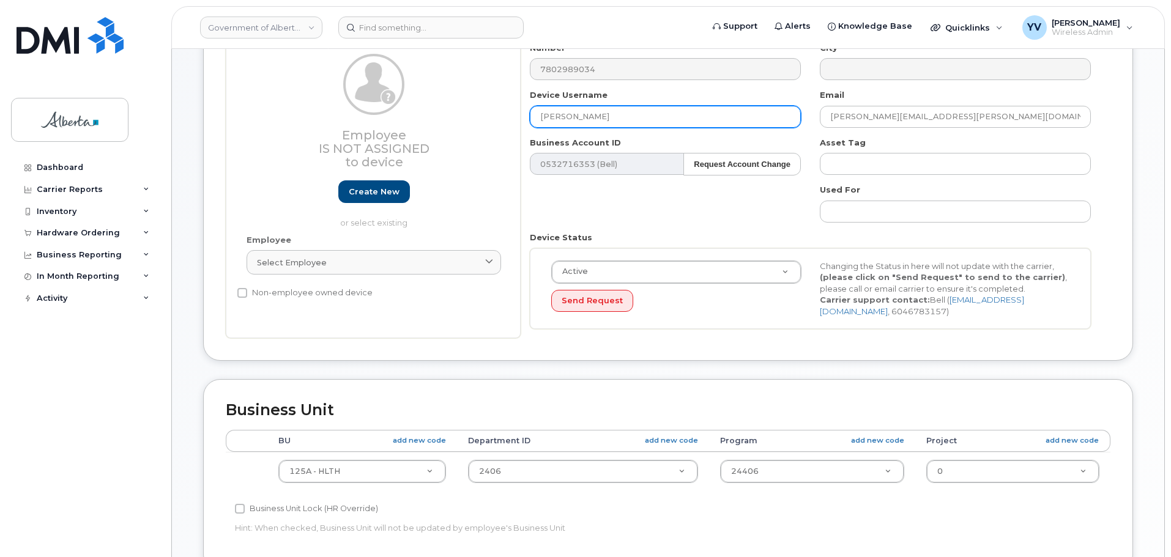
drag, startPoint x: 590, startPoint y: 120, endPoint x: 507, endPoint y: 119, distance: 83.2
click at [507, 119] on div "Employee Is not assigned to device Create new or select existing Employee Selec…" at bounding box center [668, 190] width 885 height 297
paste input "[PERSON_NAME]"
type input "[PERSON_NAME]"
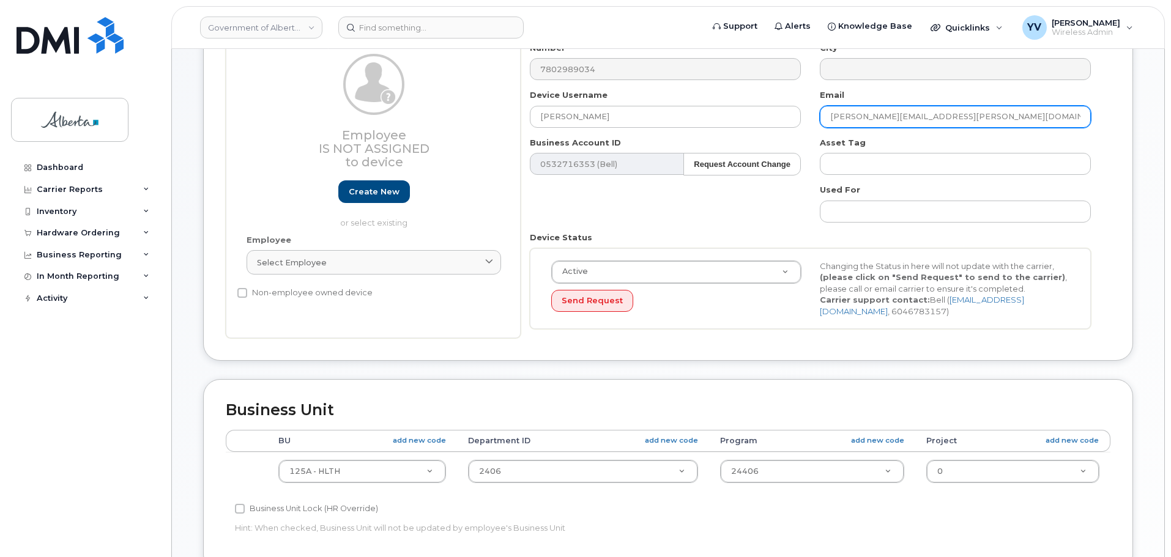
drag, startPoint x: 933, startPoint y: 114, endPoint x: 829, endPoint y: 115, distance: 104.0
click at [829, 115] on input "sara.ghotbi@gov.ab.ca" at bounding box center [955, 117] width 271 height 22
paste input "Atua.Adua"
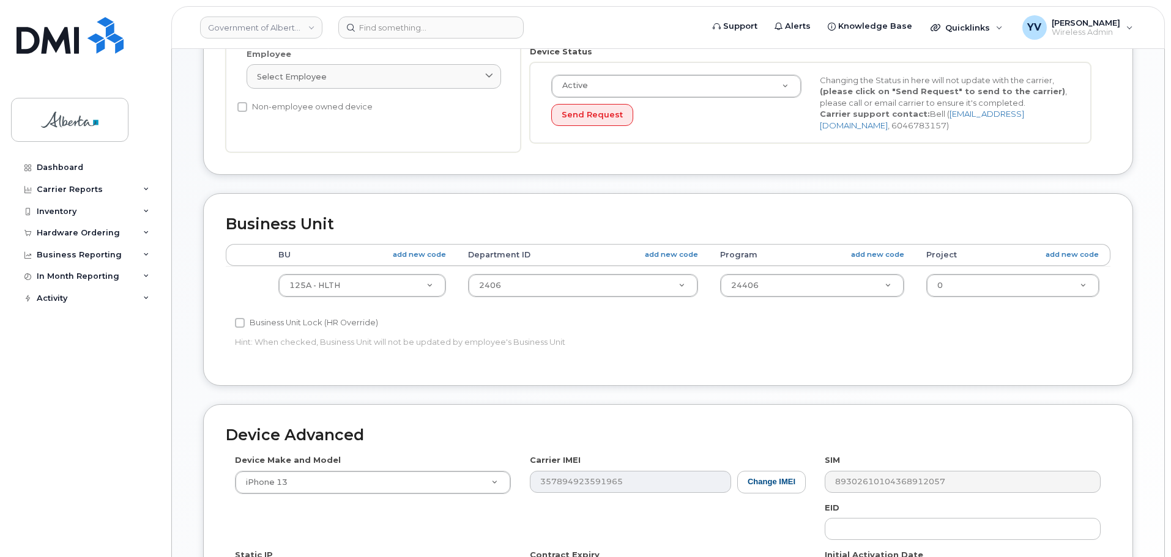
scroll to position [391, 0]
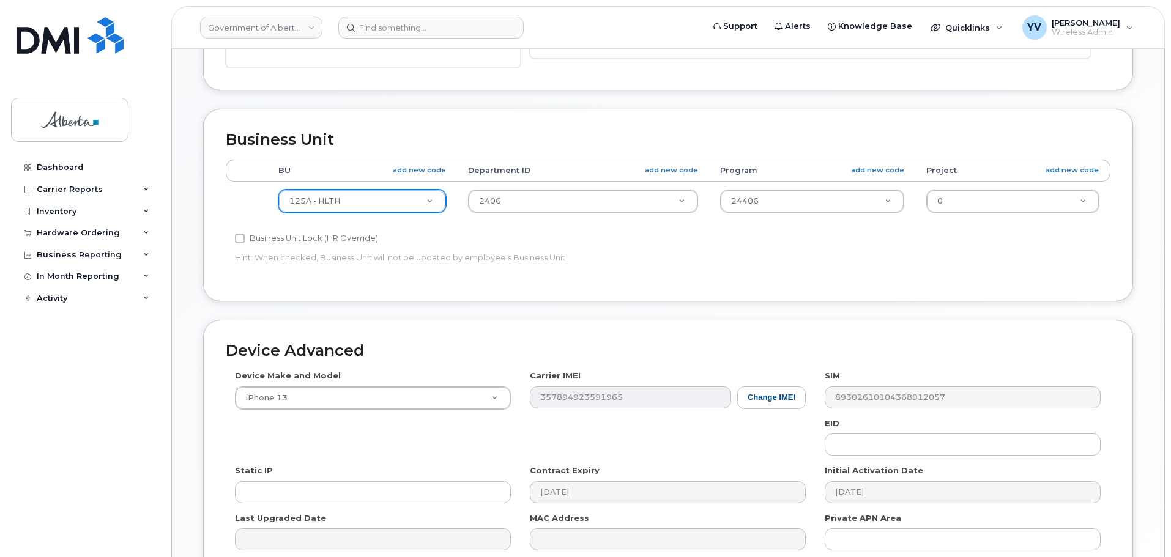
type input "[EMAIL_ADDRESS][DOMAIN_NAME]"
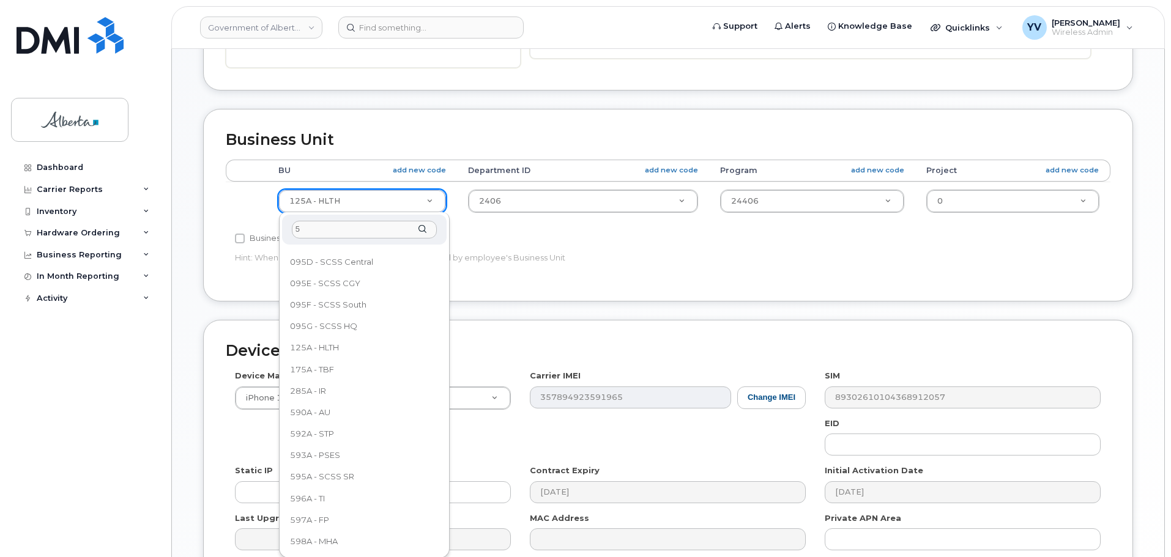
scroll to position [0, 0]
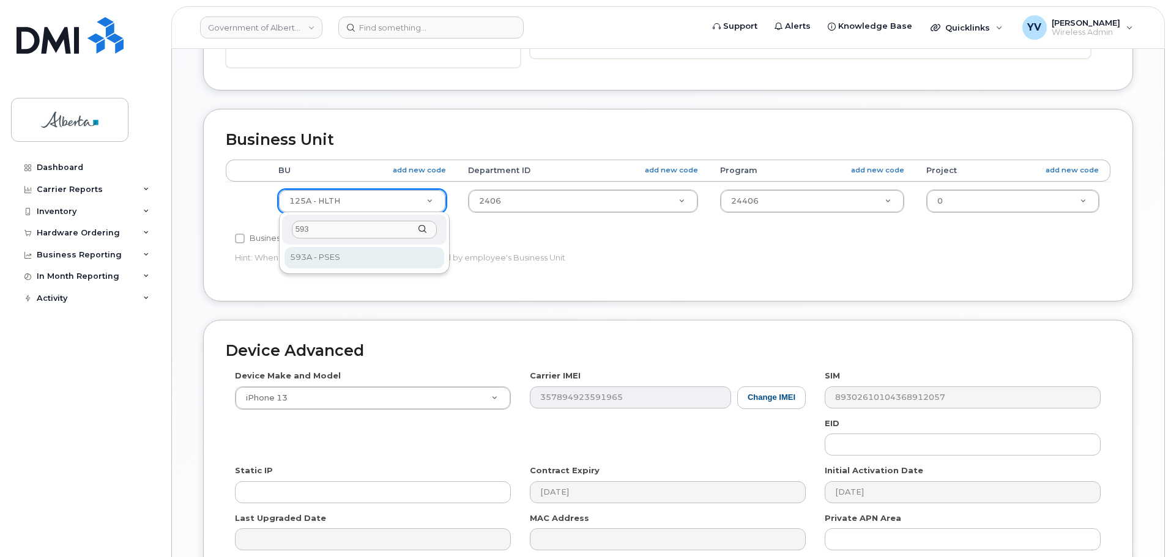
type input "593"
select select "4797682"
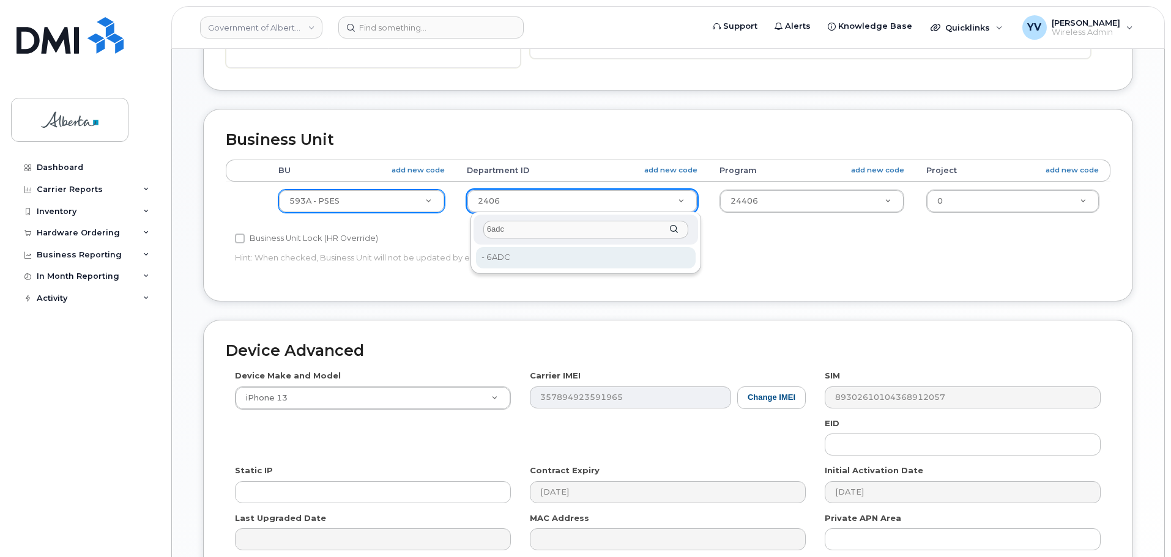
type input "6adc"
type input "5645836"
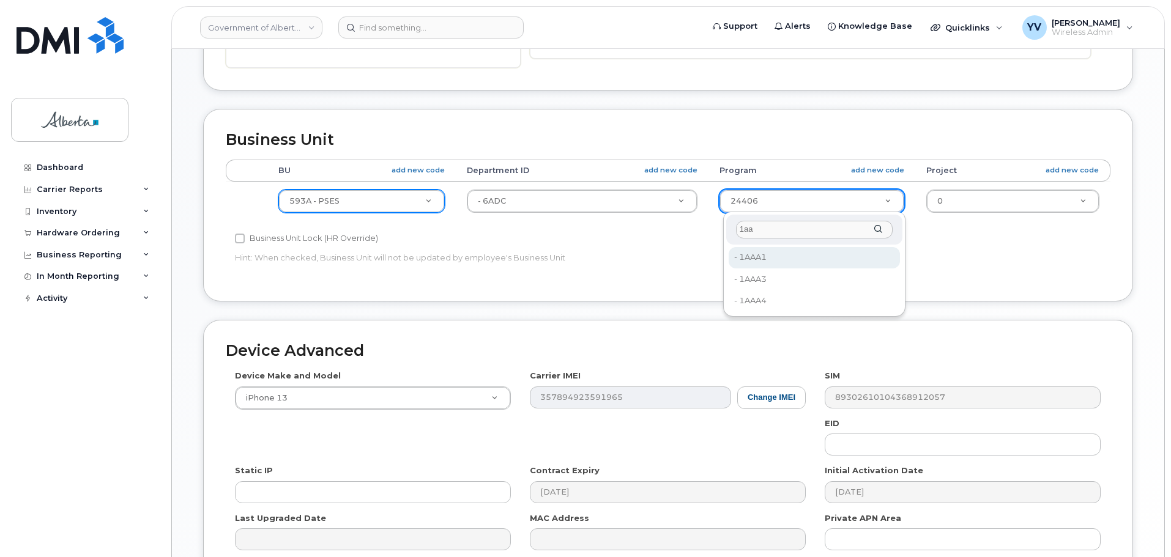
type input "1aa"
type input "4753515"
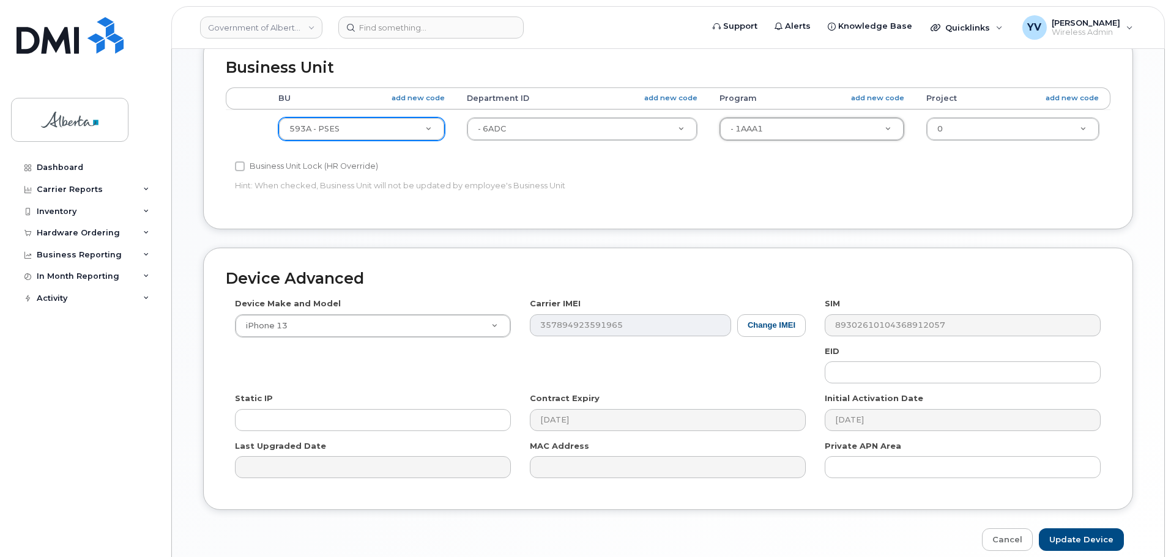
scroll to position [496, 0]
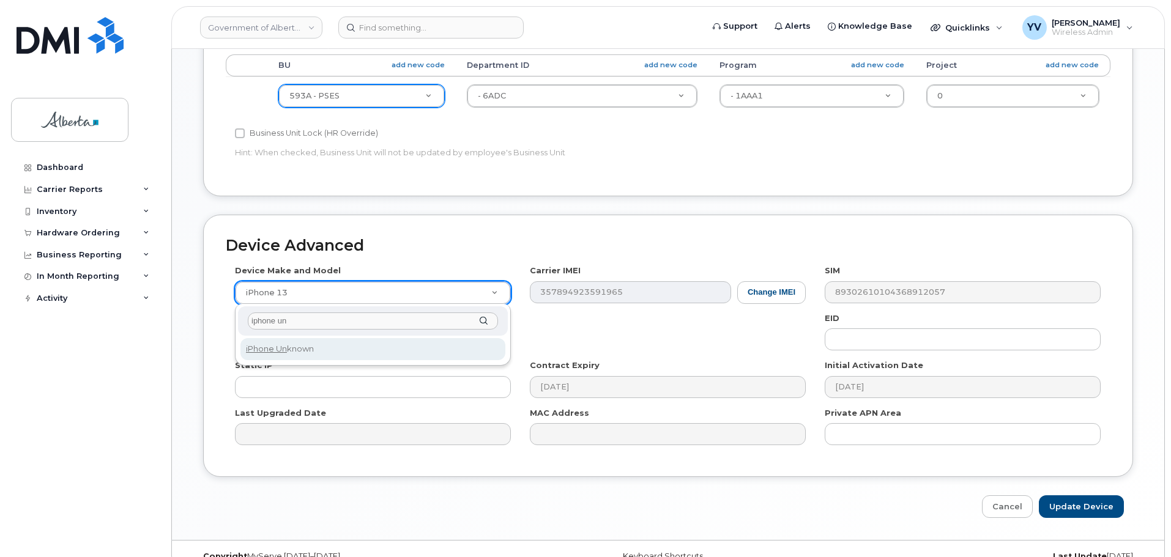
type input "iphone un"
select select "185"
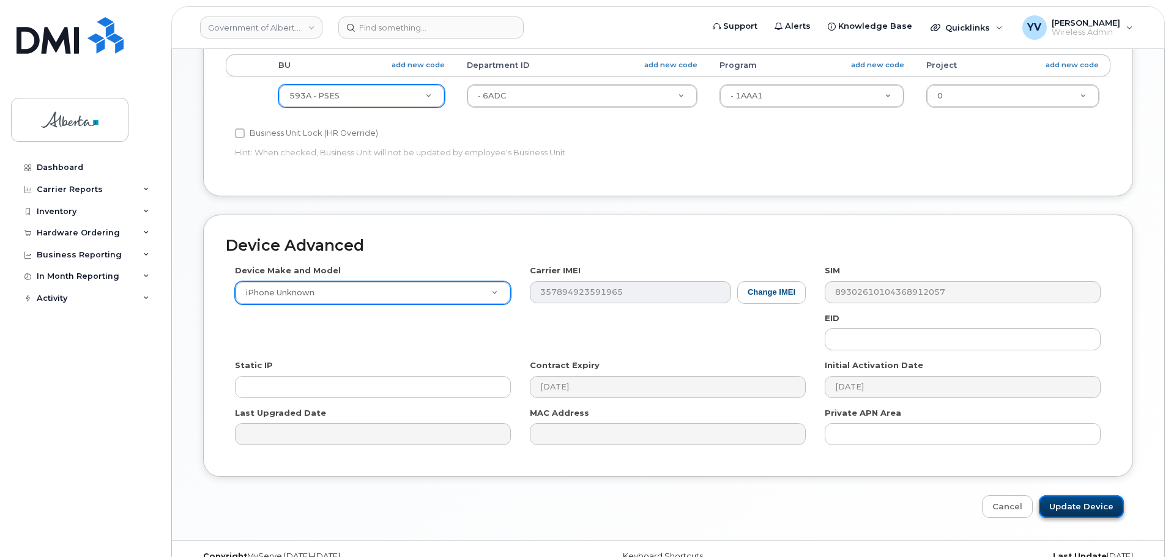
click at [1092, 505] on input "Update Device" at bounding box center [1081, 507] width 85 height 23
type input "Saving..."
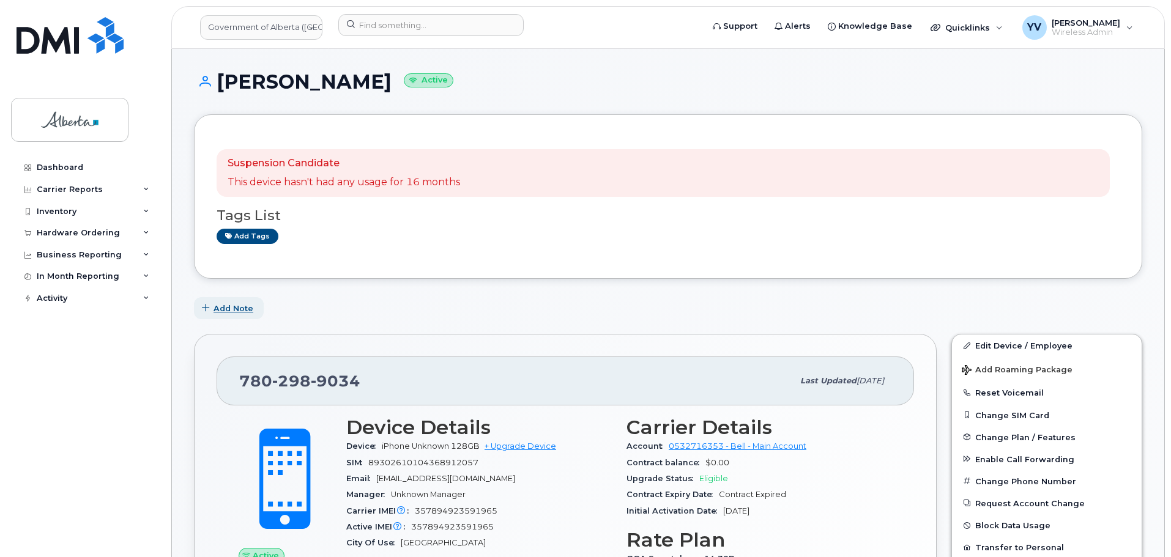
click at [228, 307] on span "Add Note" at bounding box center [234, 309] width 40 height 12
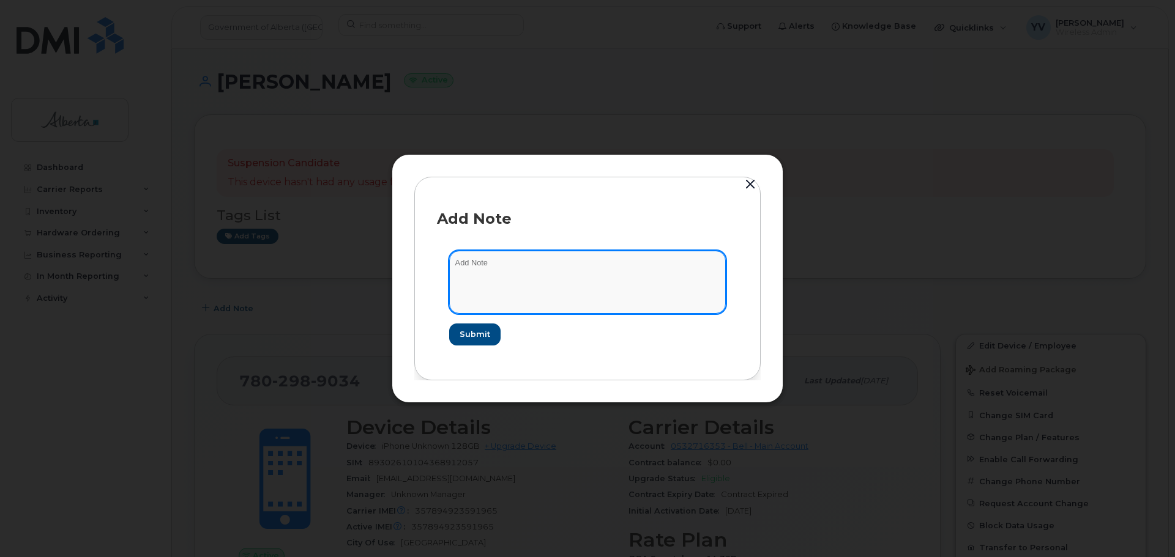
click at [479, 263] on textarea at bounding box center [587, 282] width 277 height 62
paste textarea "SCTASK0863044 7802989034 DO NOT DELETE - BEING REASSIGNED to Jonathan Adua. Pre…"
type textarea "SCTASK0863044 7802989034 DO NOT DELETE - BEING REASSIGNED to Jonathan Adua. Pre…"
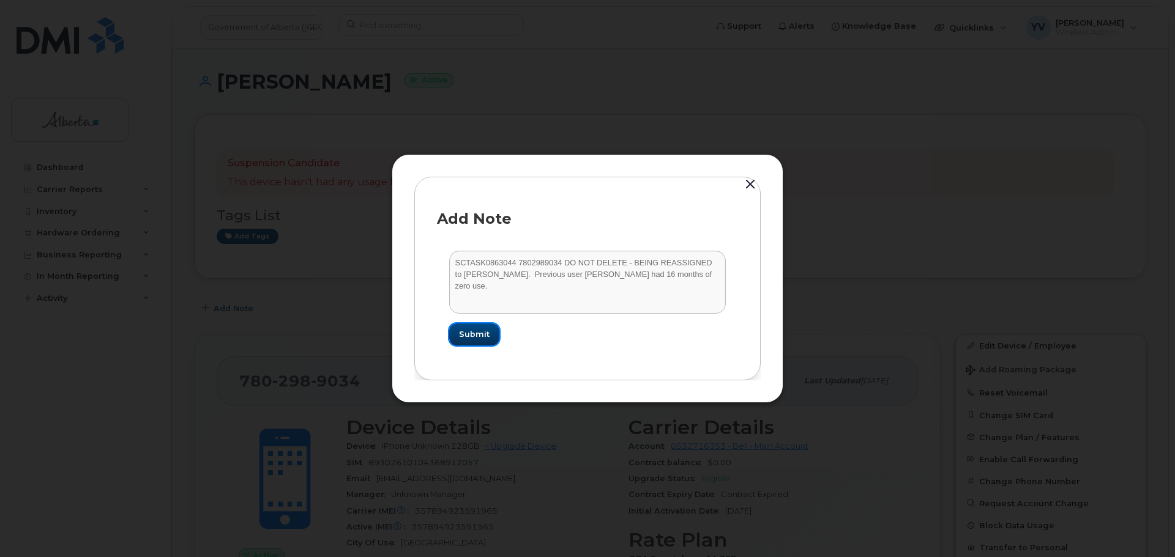
click at [460, 333] on span "Submit" at bounding box center [474, 335] width 31 height 12
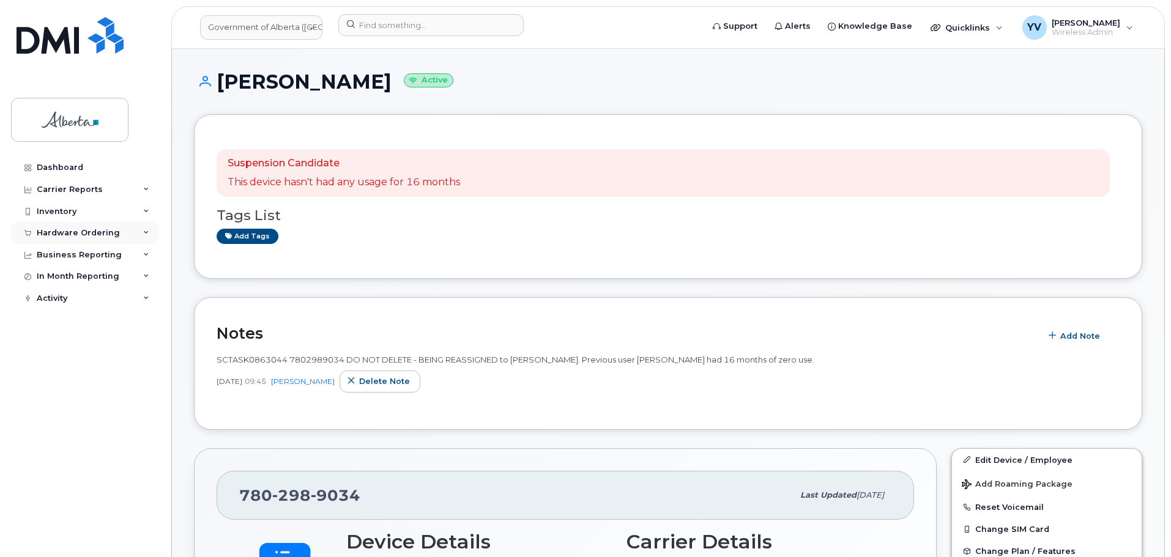
click at [74, 226] on div "Hardware Ordering" at bounding box center [85, 233] width 148 height 22
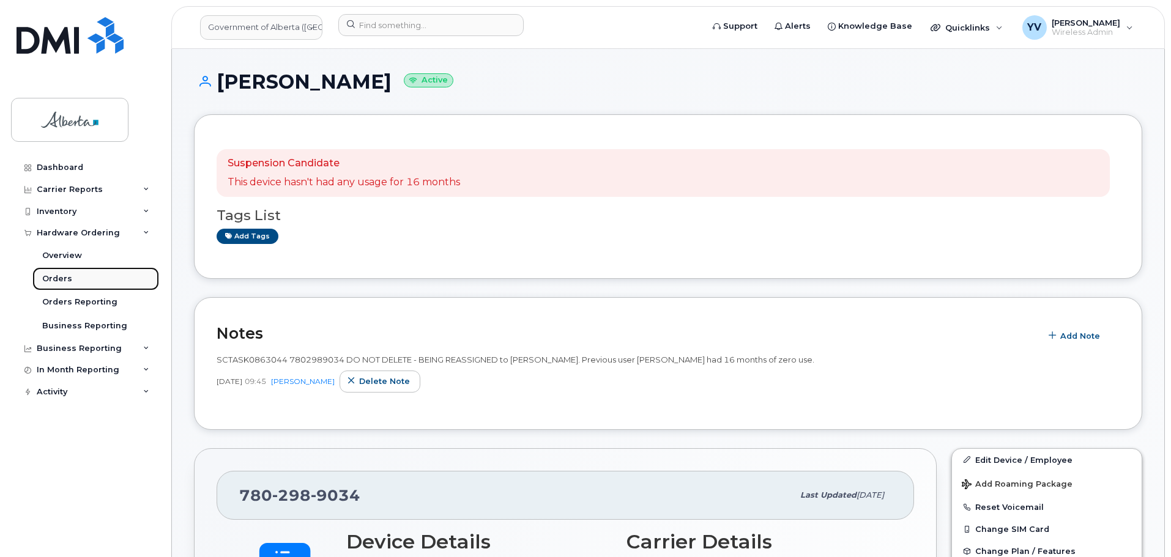
click at [53, 278] on div "Orders" at bounding box center [57, 279] width 30 height 11
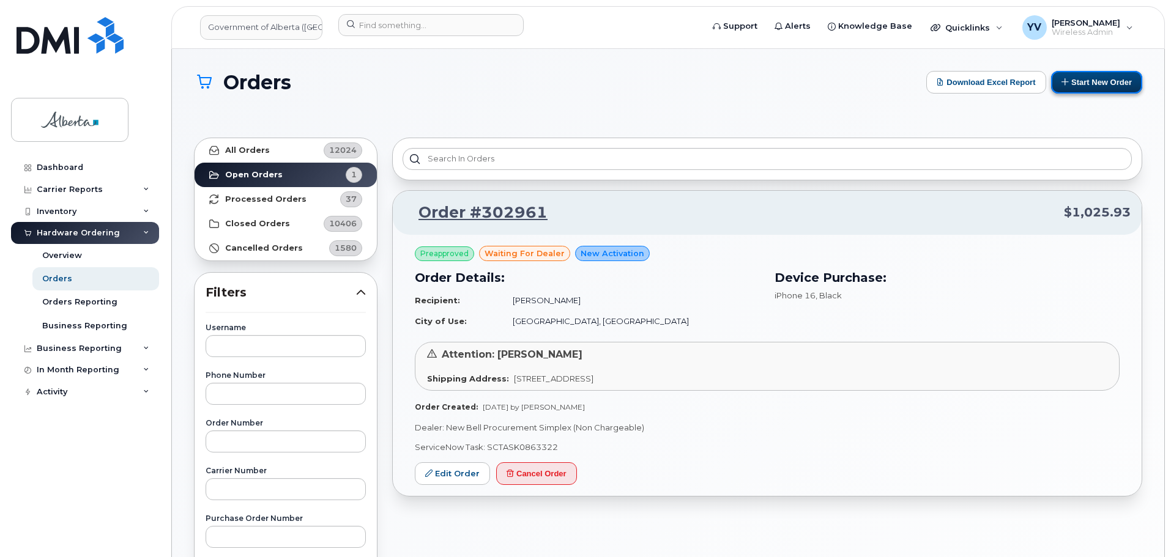
click at [1088, 83] on button "Start New Order" at bounding box center [1096, 82] width 91 height 23
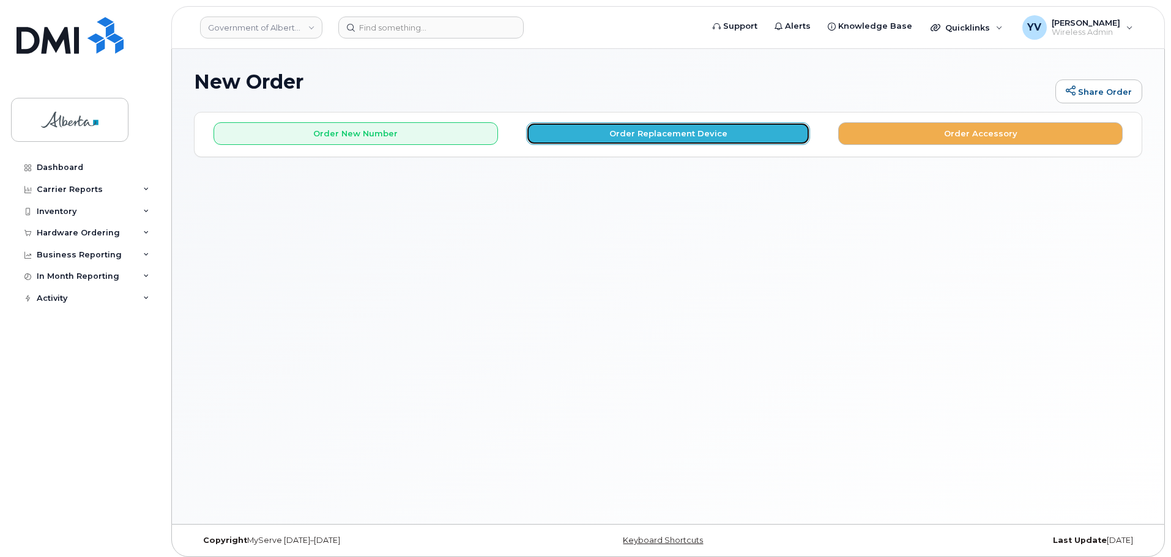
click at [656, 136] on button "Order Replacement Device" at bounding box center [668, 133] width 285 height 23
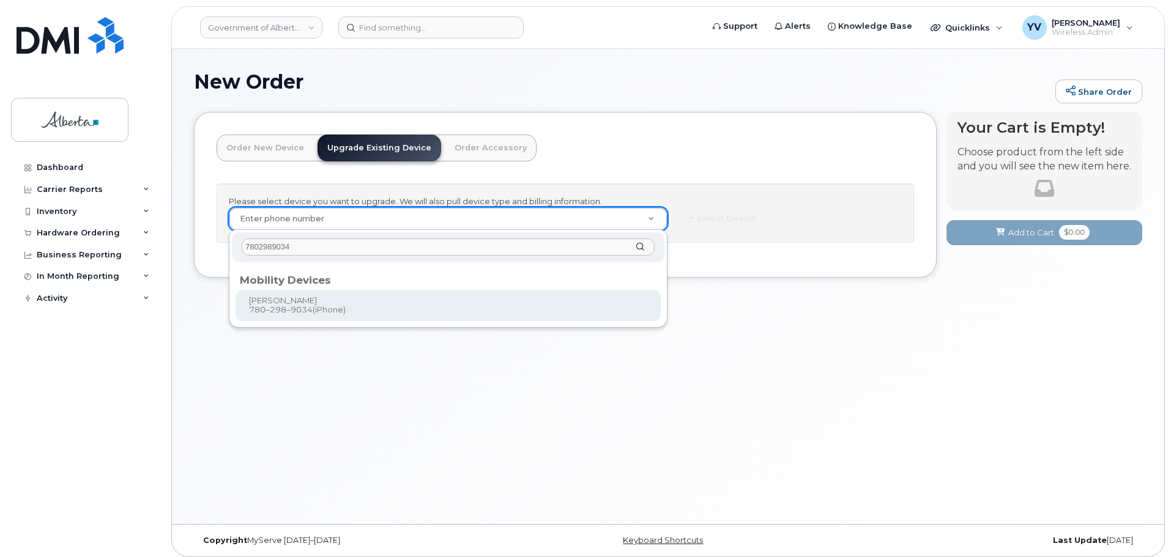
type input "7802989034"
type input "905600"
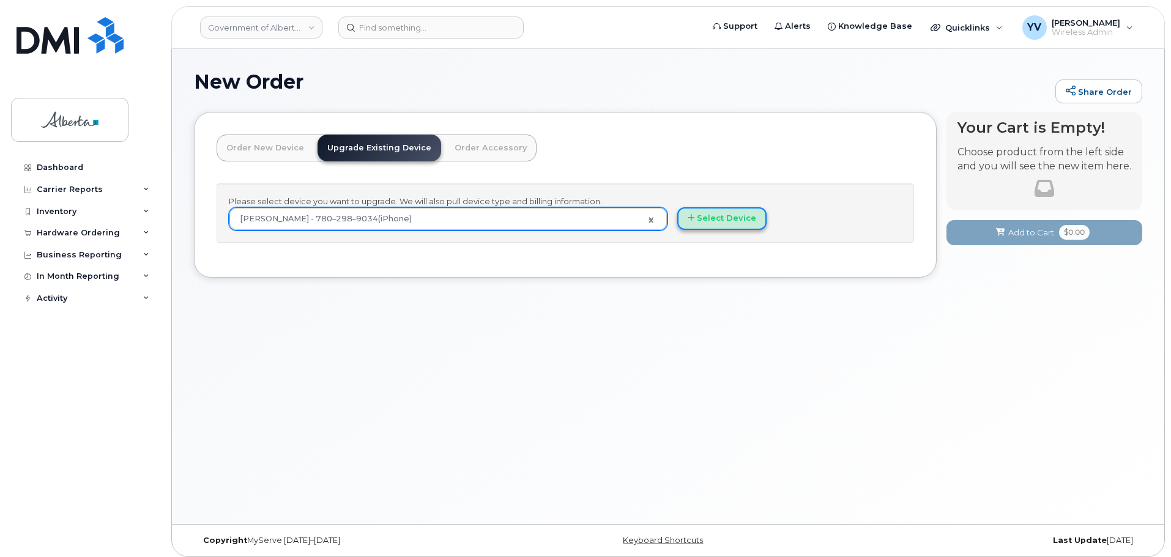
click at [730, 213] on button "Select Device" at bounding box center [721, 218] width 89 height 23
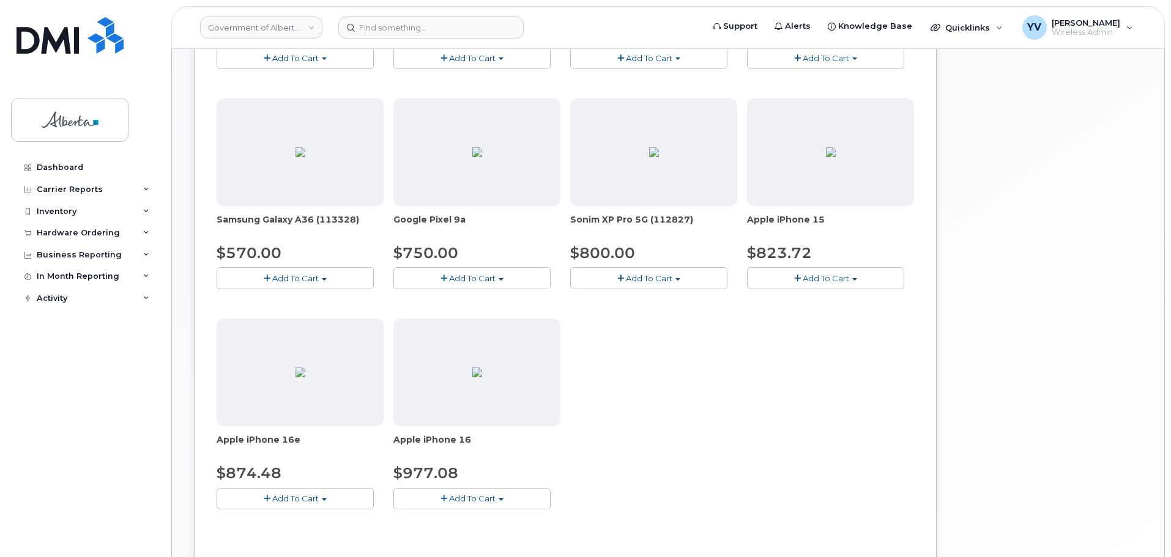
scroll to position [366, 0]
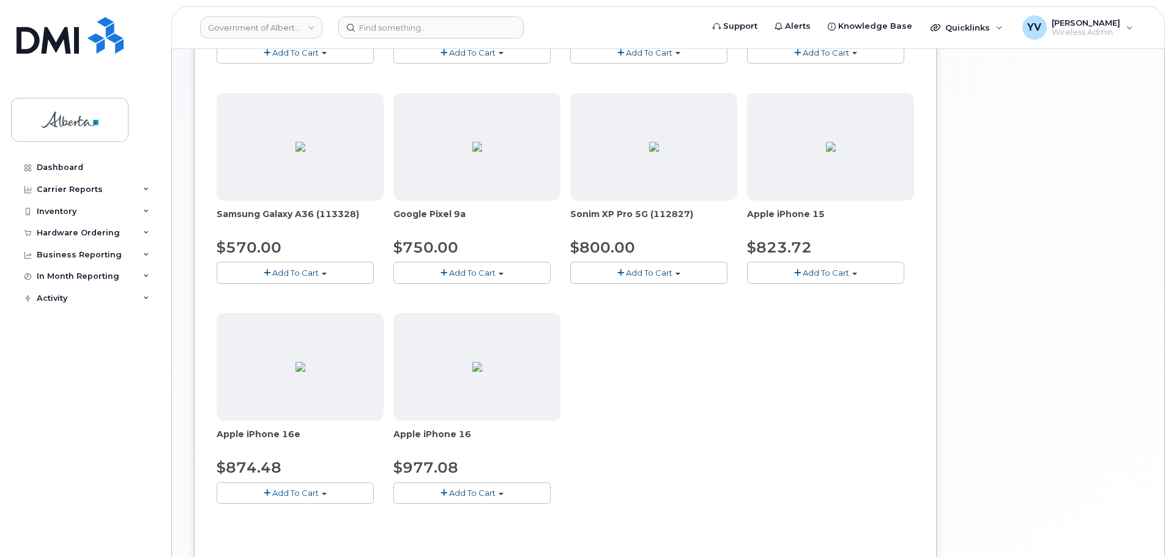
click at [854, 273] on span "button" at bounding box center [854, 274] width 5 height 2
click at [832, 313] on link "$823.72 - 30-day upgrade (128GB model)" at bounding box center [847, 310] width 195 height 15
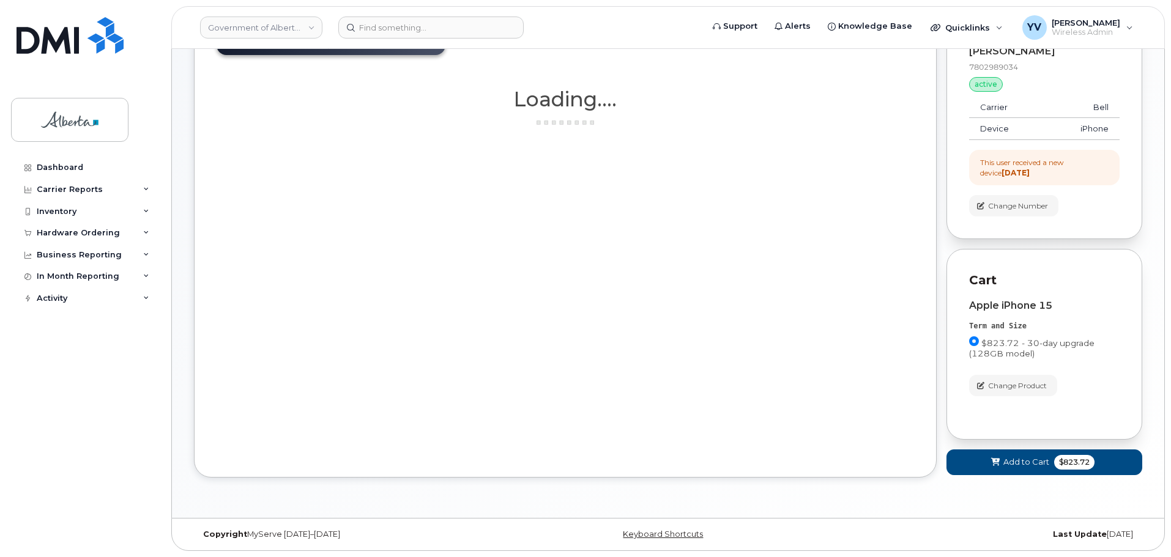
scroll to position [106, 0]
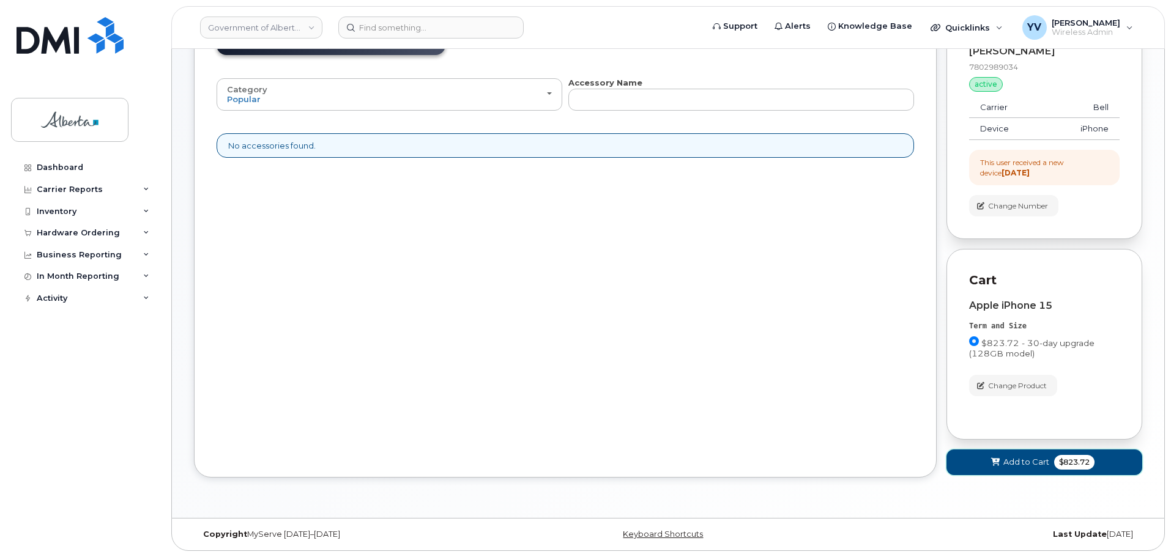
click at [1012, 463] on span "Add to Cart" at bounding box center [1027, 462] width 46 height 12
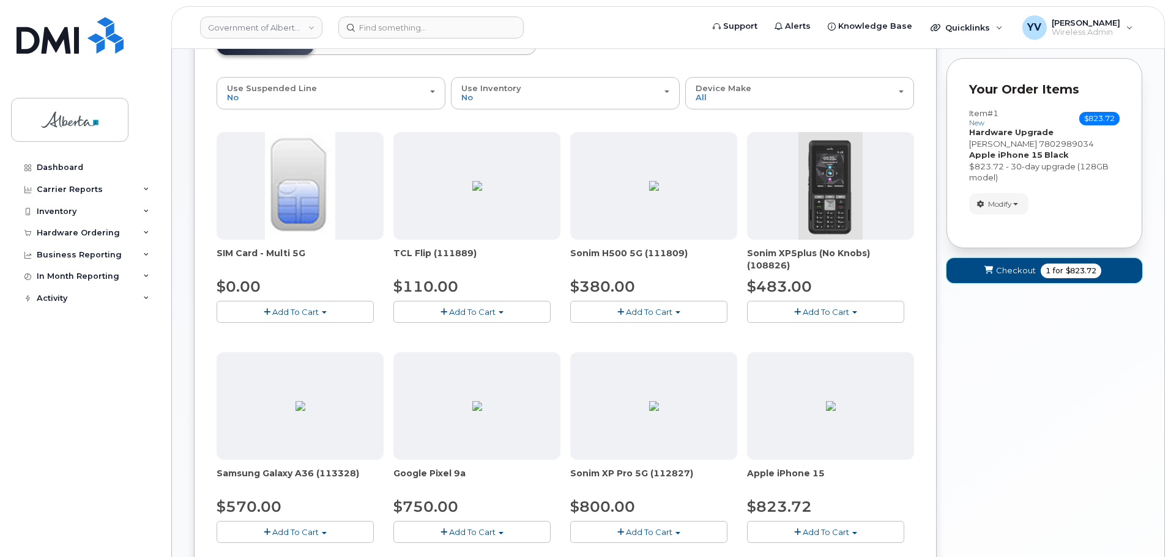
click at [1017, 267] on span "Checkout" at bounding box center [1016, 271] width 40 height 12
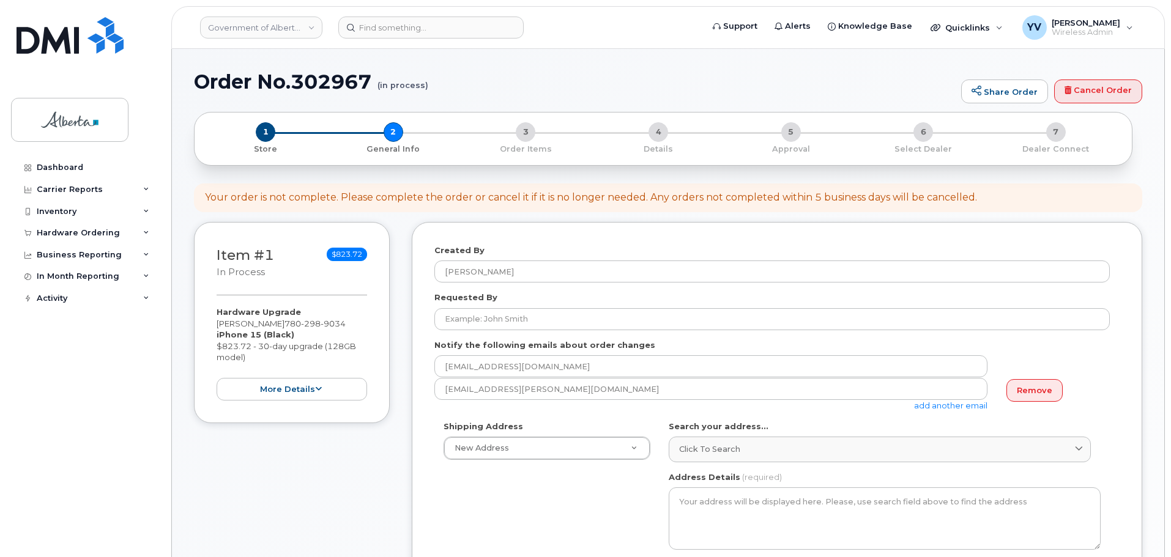
select select
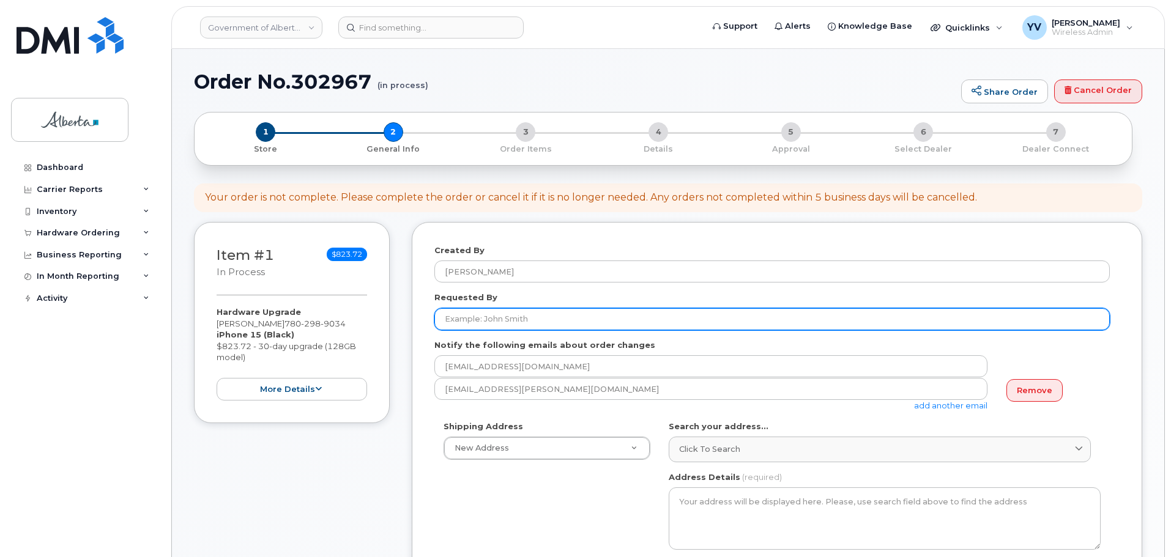
click at [461, 314] on input "Requested By" at bounding box center [772, 319] width 676 height 22
paste input "[PERSON_NAME]"
type input "[PERSON_NAME]"
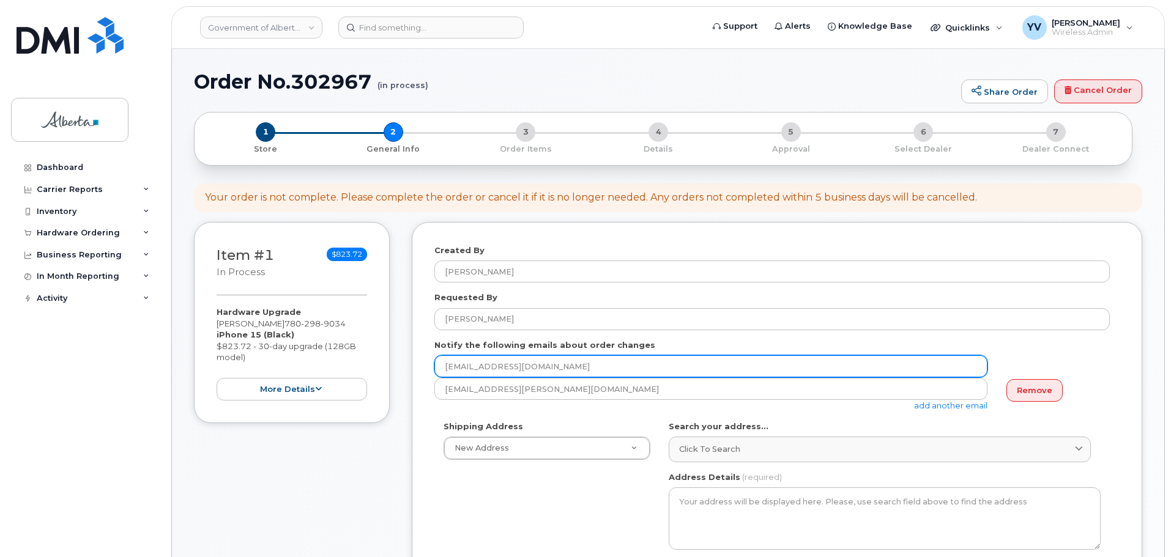
drag, startPoint x: 543, startPoint y: 373, endPoint x: 409, endPoint y: 372, distance: 134.0
paste input "Tracy.Andrews"
type input "Tracy.Andrews@gov.ab.ca"
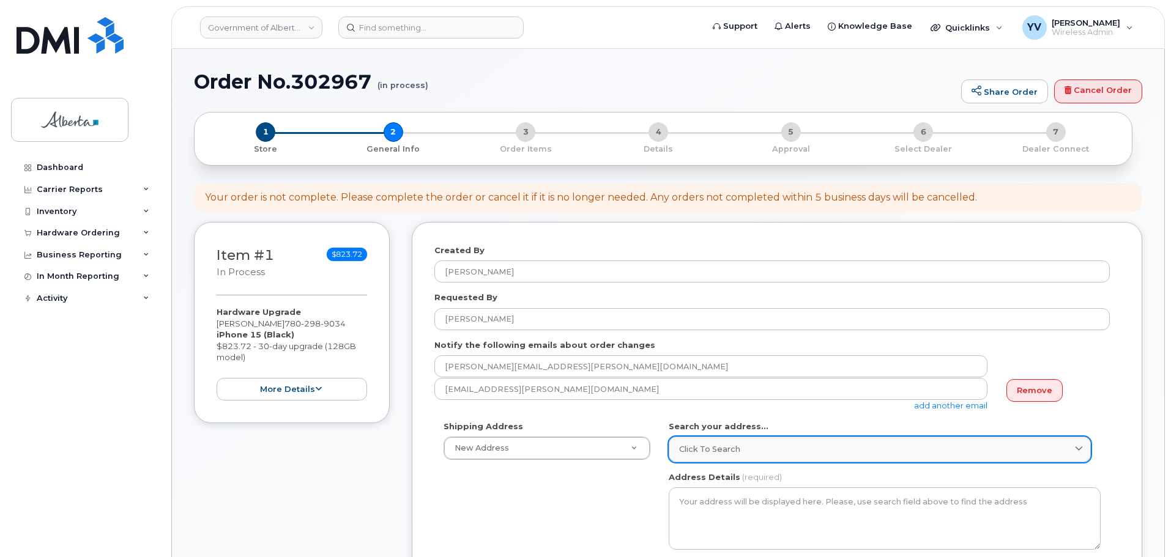
click at [691, 449] on span "Click to search" at bounding box center [709, 450] width 61 height 12
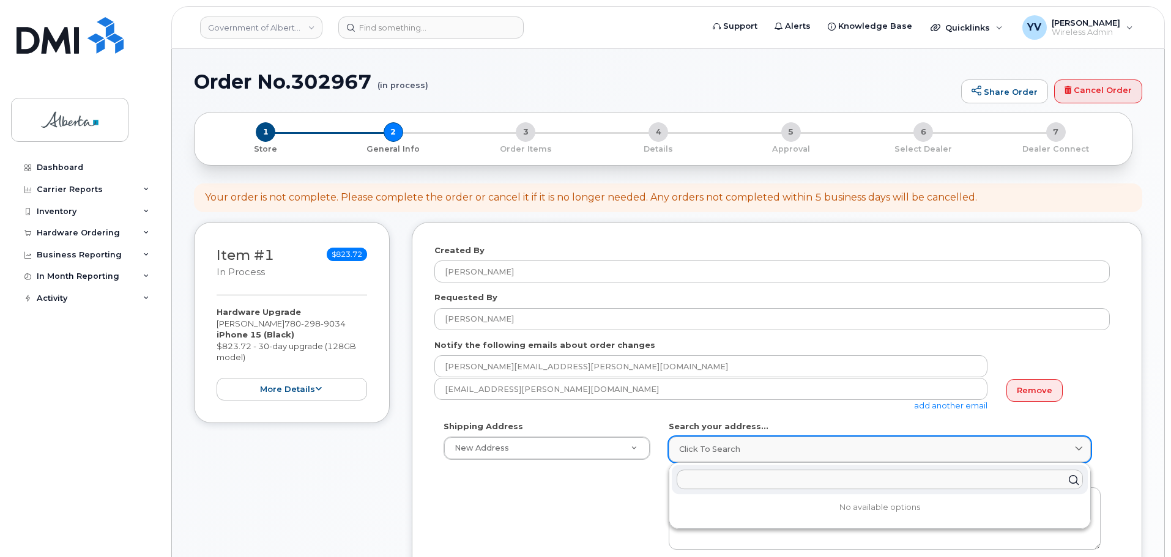
paste input "10155 - 102 Street"
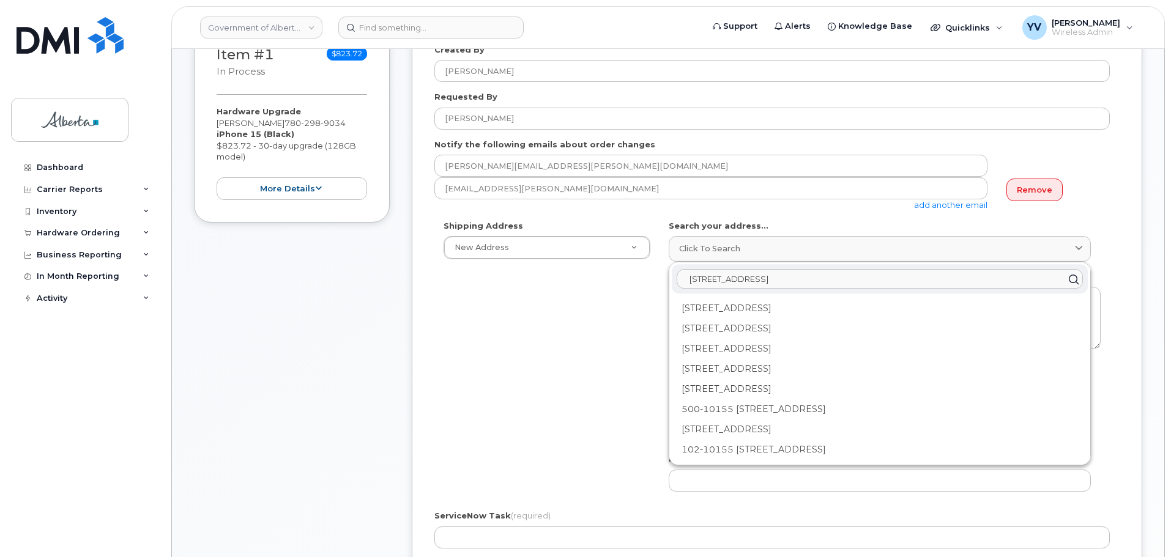
scroll to position [217, 0]
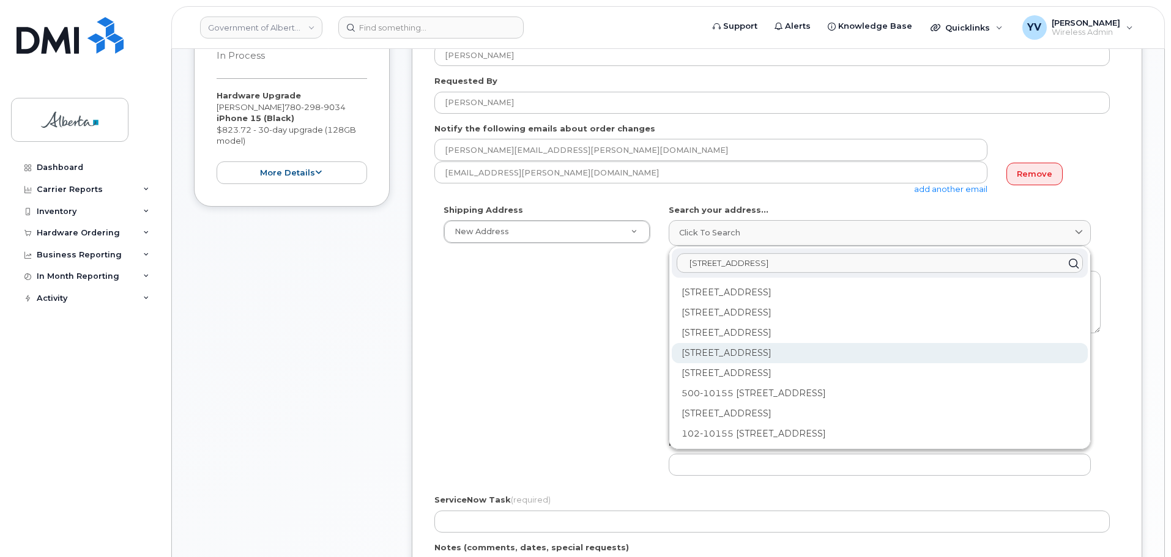
type input "10155 - 102 Street"
click at [758, 348] on div "10155 102 St NW Edmonton AB T5J 4G8" at bounding box center [880, 353] width 416 height 20
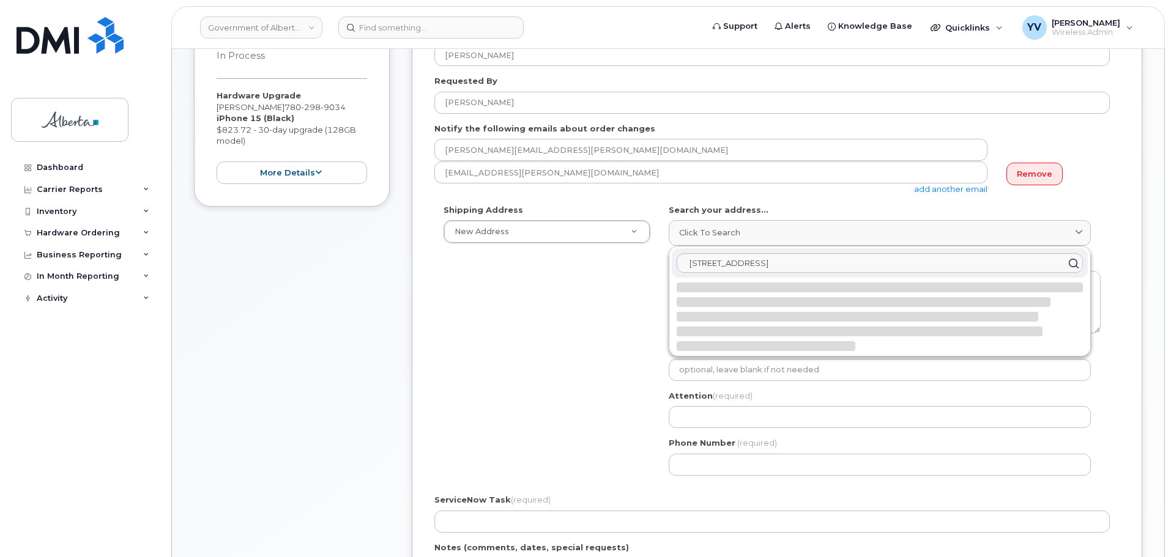
select select
type textarea "10155 102 St NW EDMONTON AB T5J 4G8 CANADA"
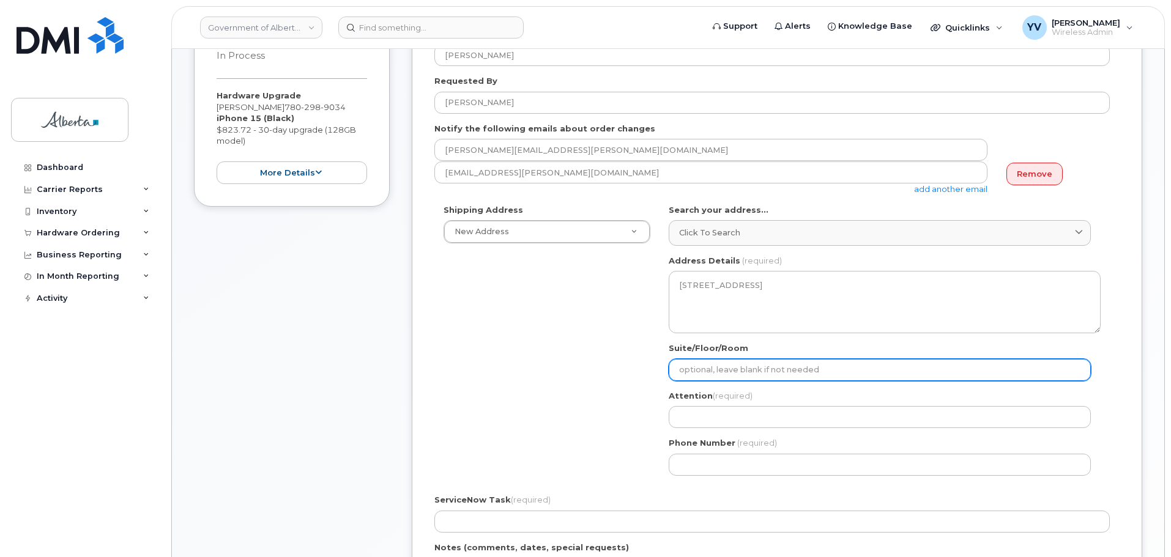
click at [704, 369] on input "Suite/Floor/Room" at bounding box center [880, 370] width 422 height 22
paste input "17th Floor"
select select
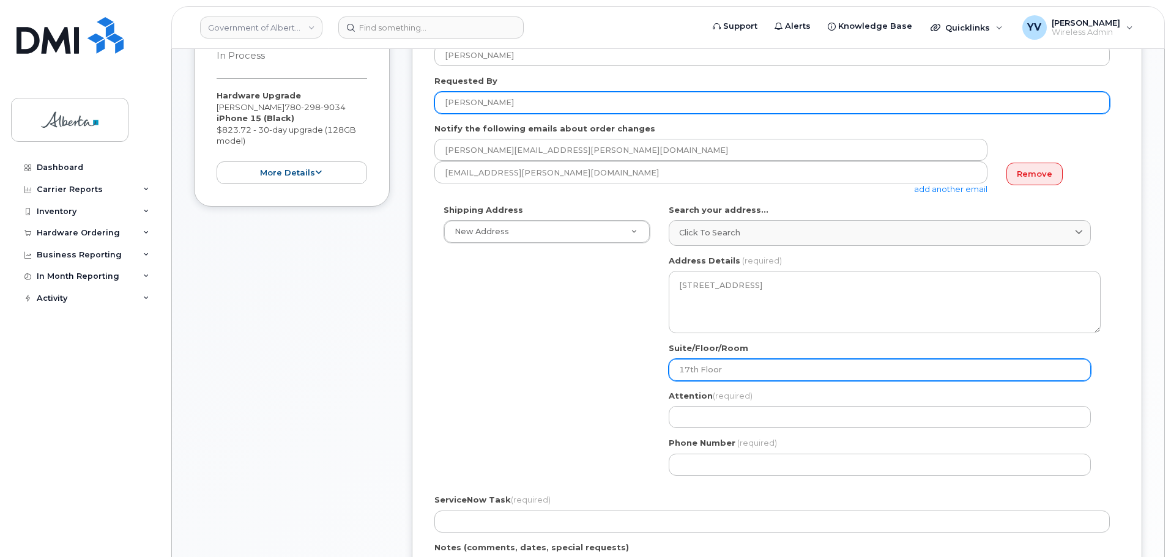
type input "17th Floor"
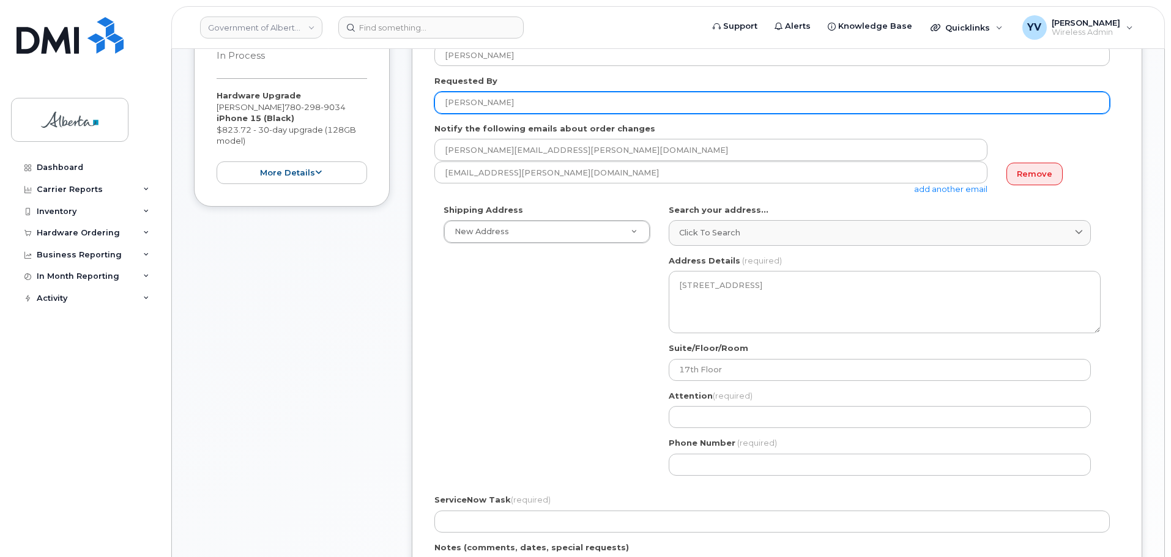
drag, startPoint x: 505, startPoint y: 104, endPoint x: 438, endPoint y: 104, distance: 67.9
click at [438, 104] on input "[PERSON_NAME]" at bounding box center [772, 103] width 676 height 22
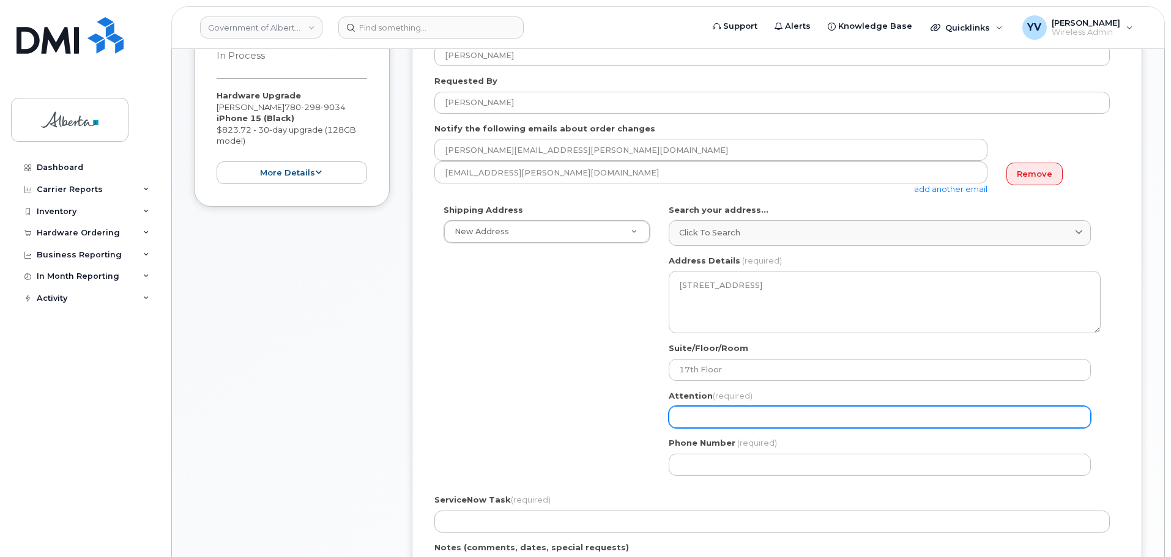
click at [677, 413] on input "Attention (required)" at bounding box center [880, 417] width 422 height 22
paste input "[PERSON_NAME]"
select select
type input "[PERSON_NAME]"
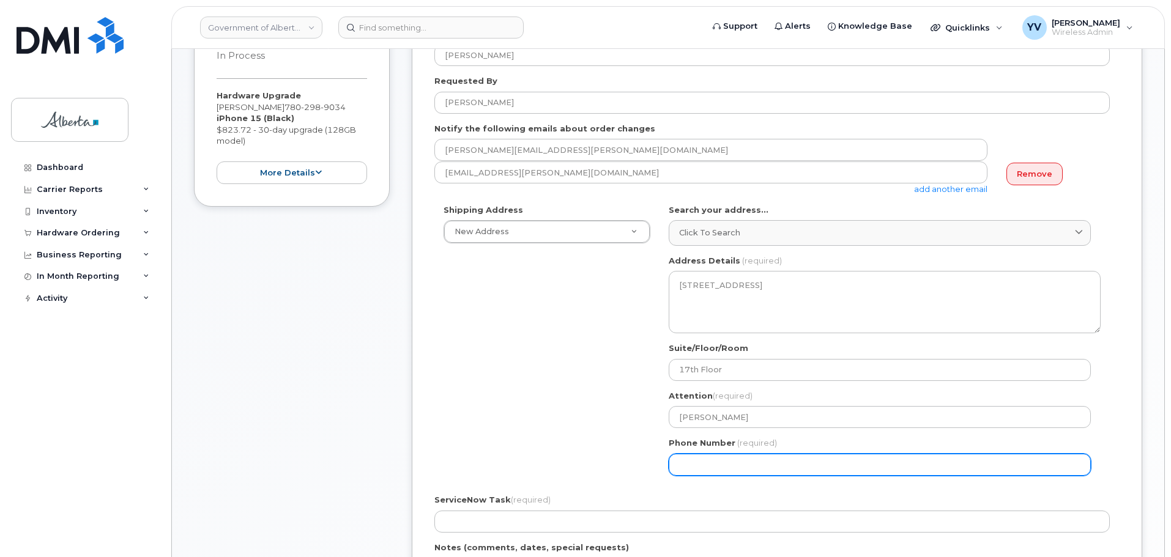
click at [695, 466] on input "Phone Number" at bounding box center [880, 465] width 422 height 22
paste input "7809184833"
select select
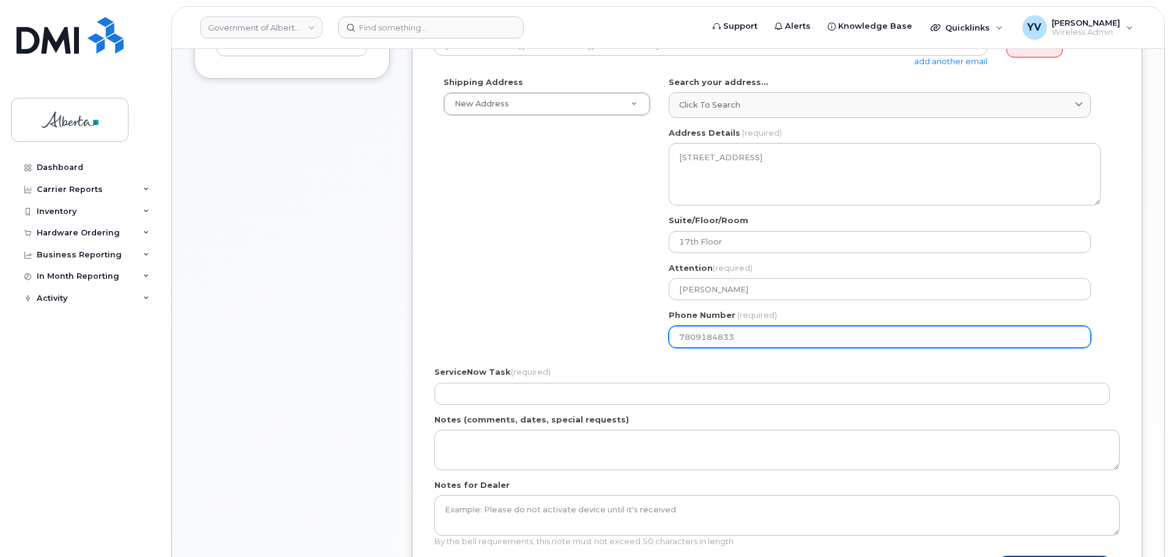
scroll to position [391, 0]
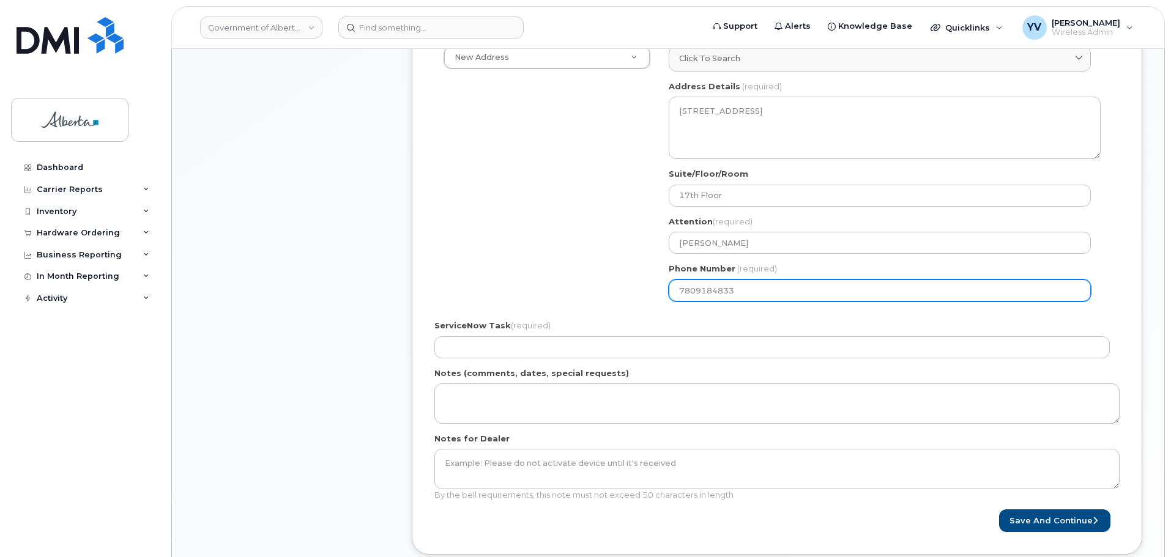
type input "7809184833"
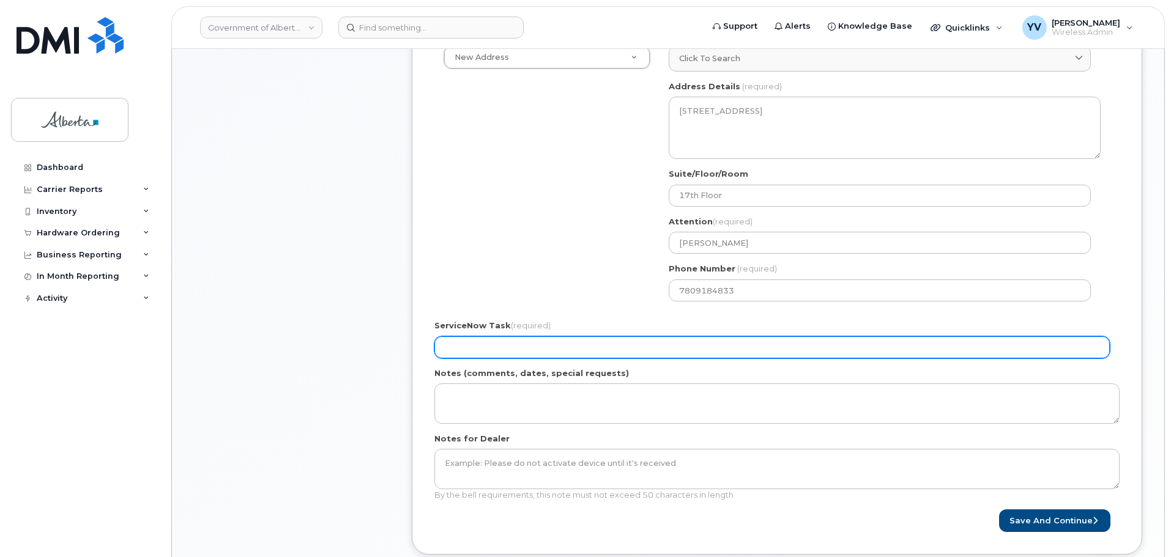
click at [485, 350] on input "ServiceNow Task (required)" at bounding box center [772, 348] width 676 height 22
paste input "SCTASK0863044"
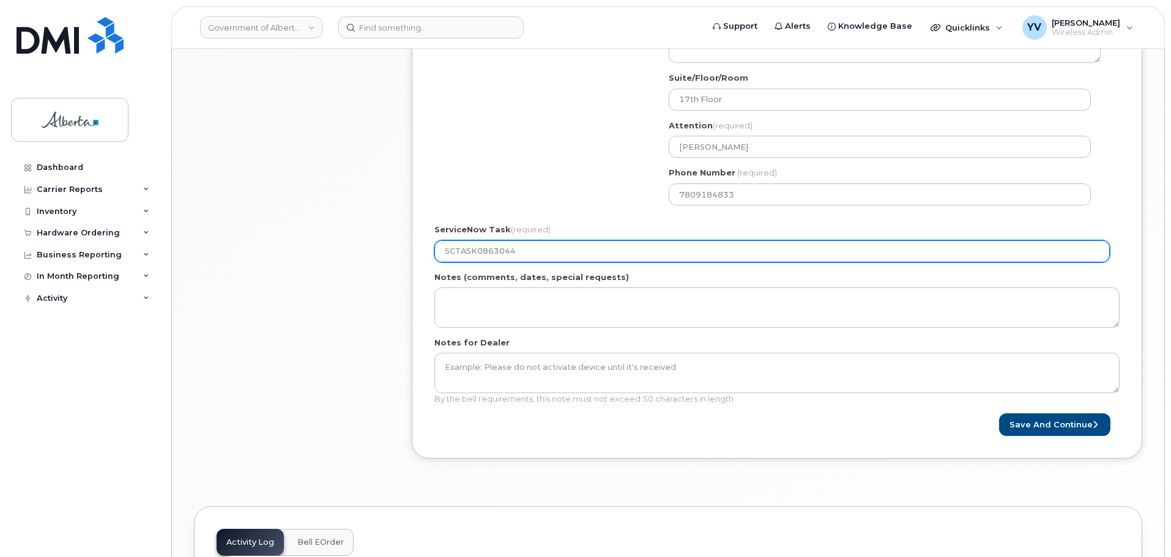
scroll to position [536, 0]
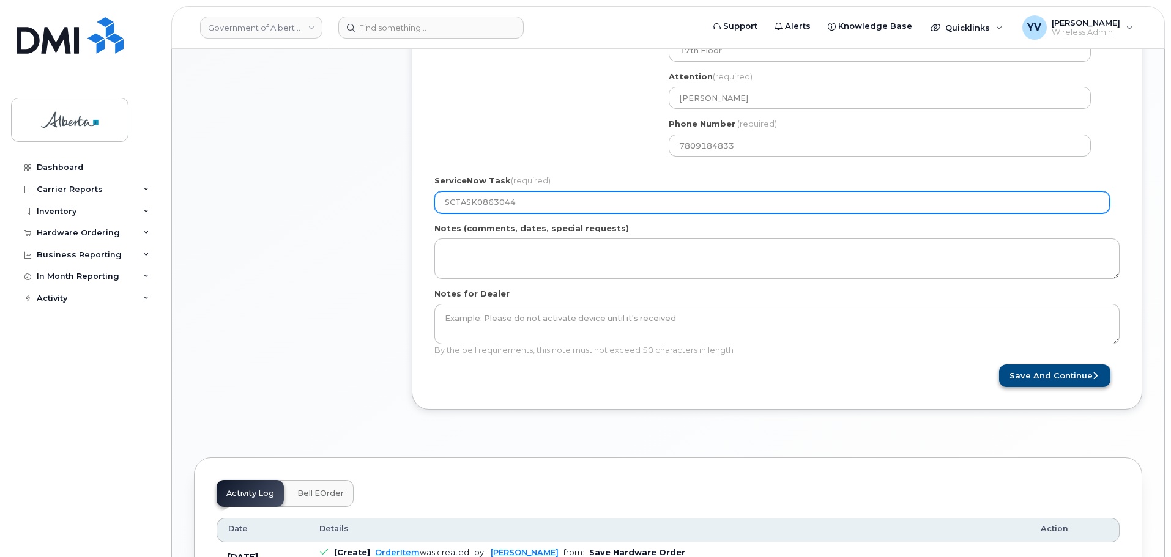
type input "SCTASK0863044"
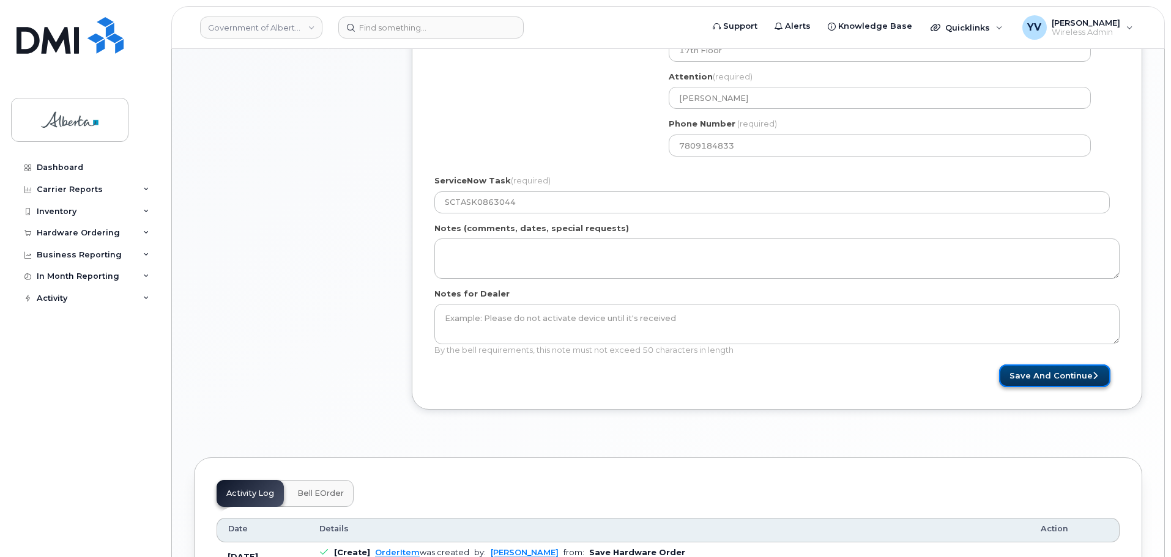
click at [1059, 378] on button "Save and Continue" at bounding box center [1054, 376] width 111 height 23
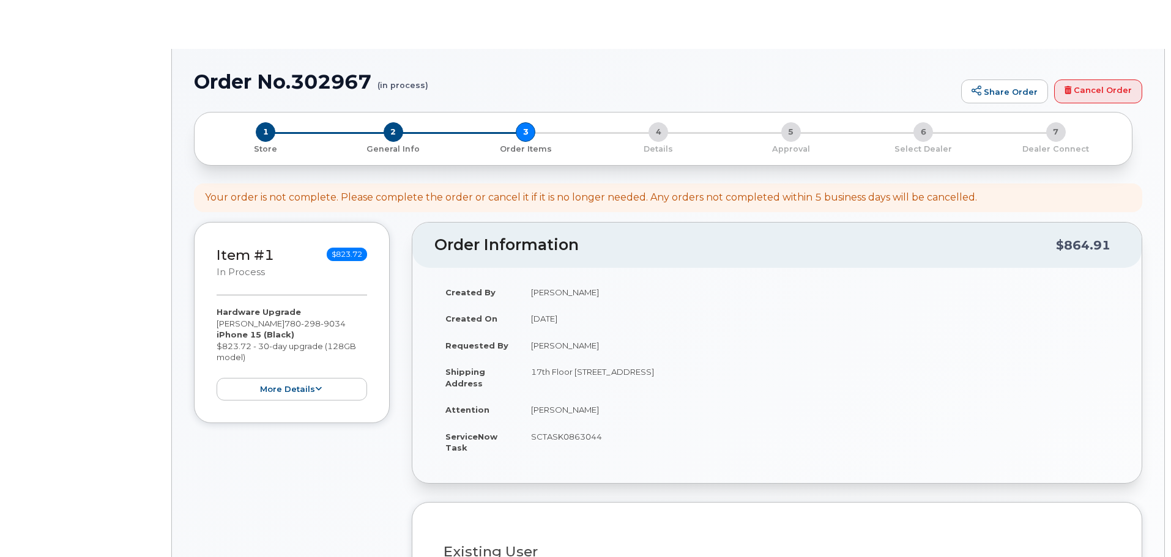
type input "[PERSON_NAME]"
type input "[EMAIL_ADDRESS][DOMAIN_NAME]"
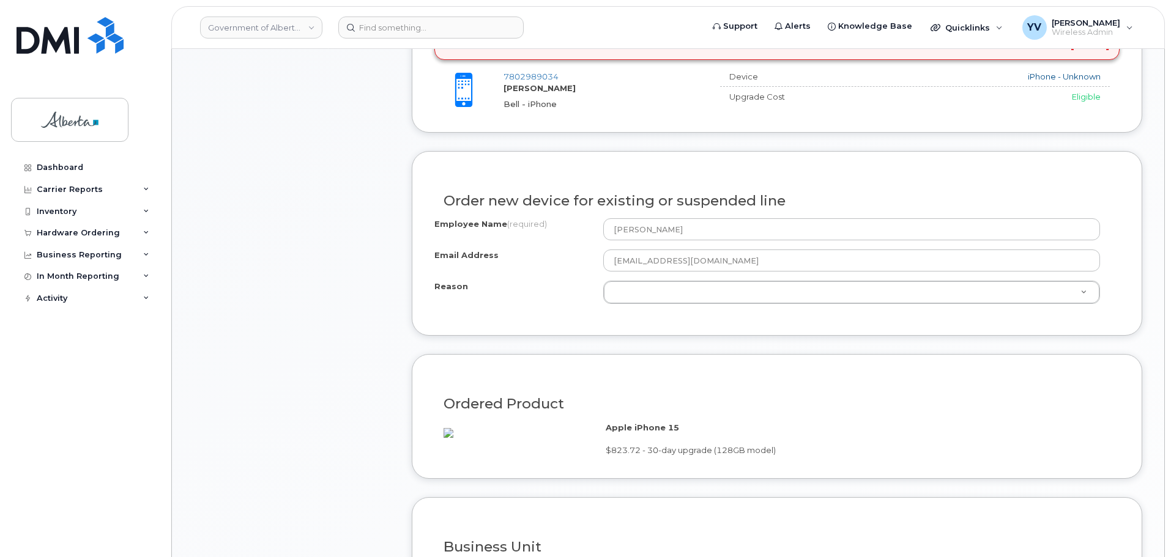
scroll to position [583, 0]
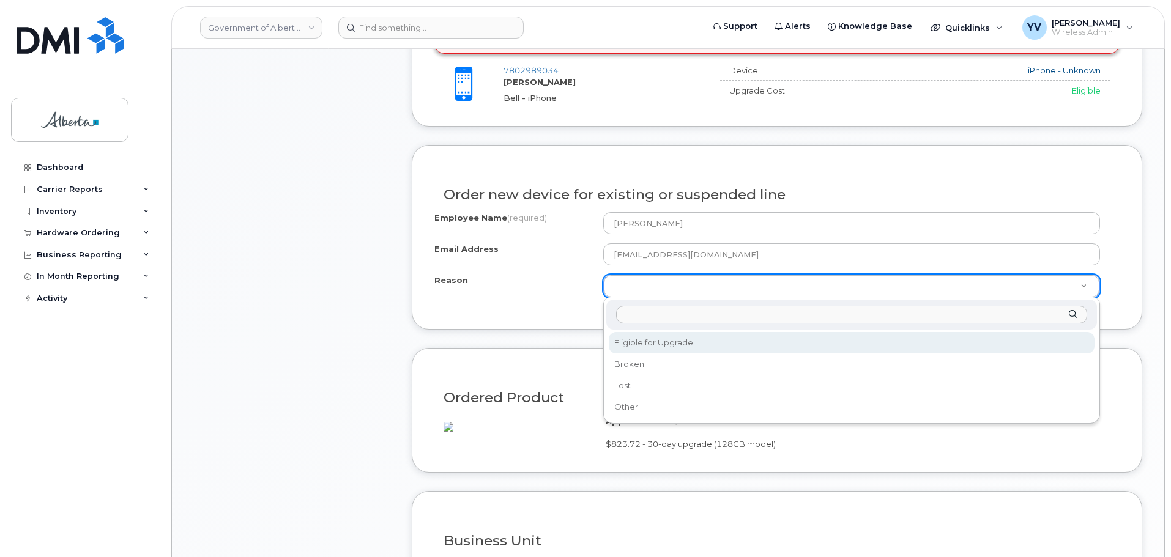
select select "eligible_for_upgrade"
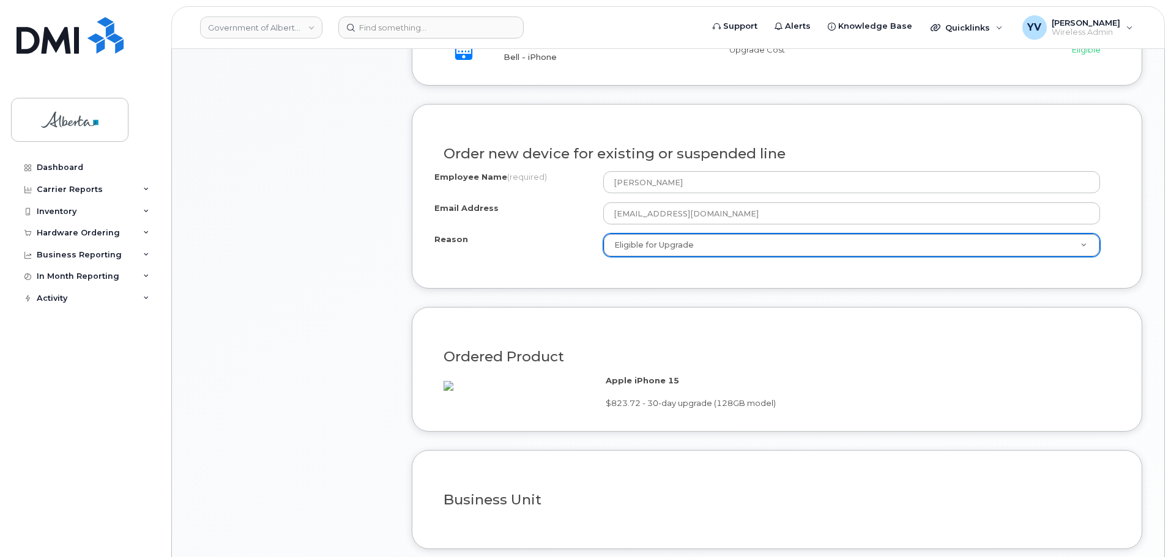
scroll to position [756, 0]
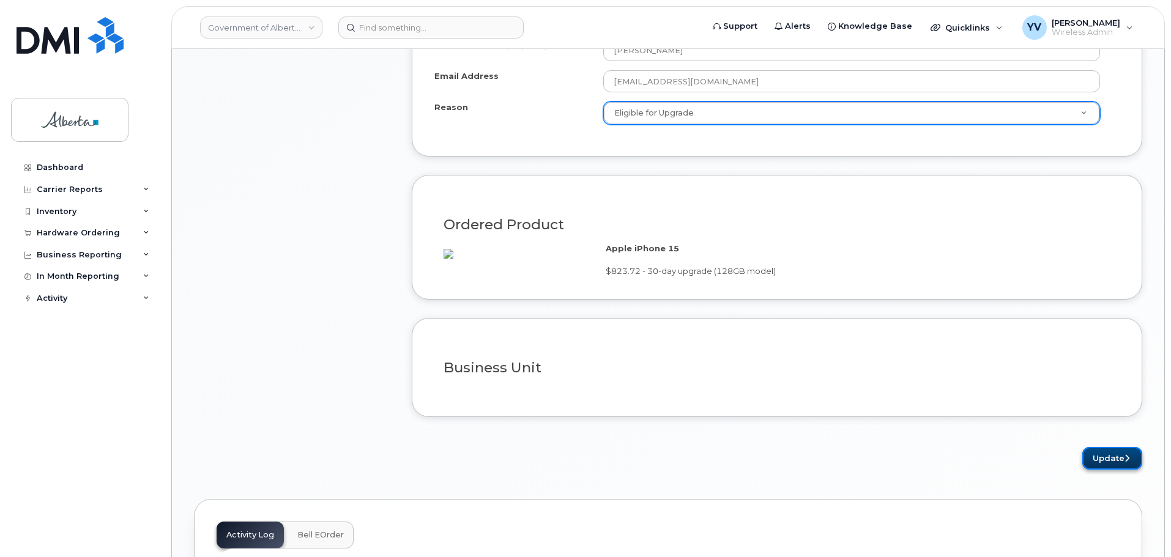
click at [1104, 470] on button "Update" at bounding box center [1112, 458] width 60 height 23
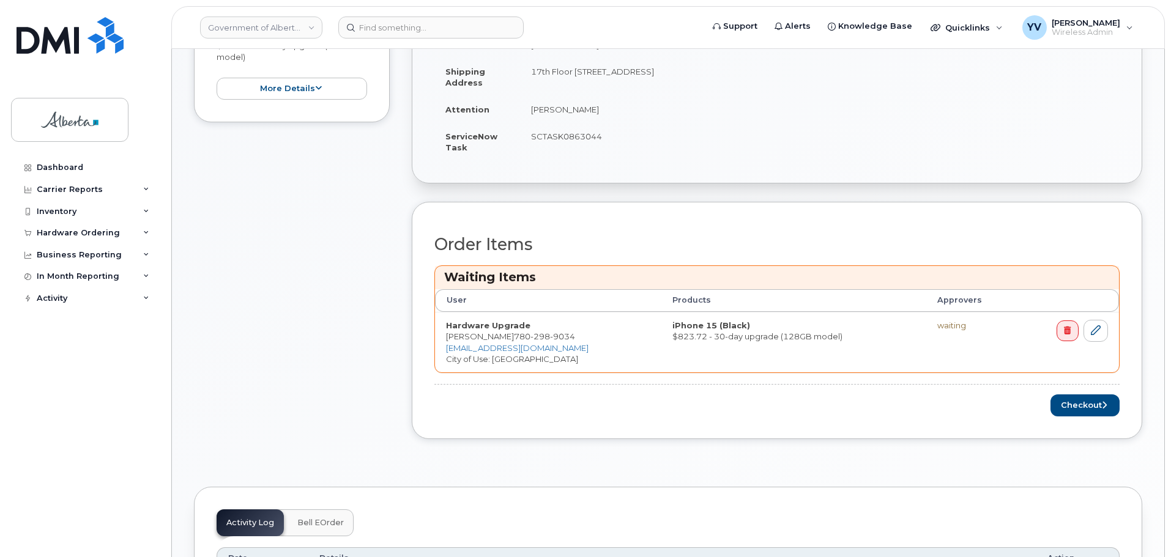
scroll to position [363, 0]
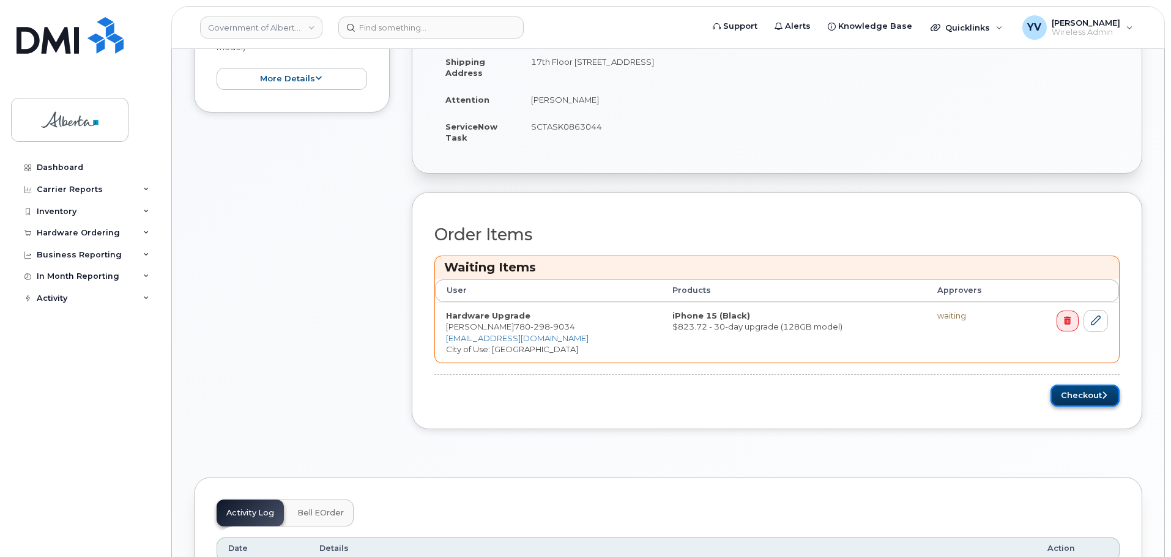
click at [1072, 395] on button "Checkout" at bounding box center [1085, 396] width 69 height 23
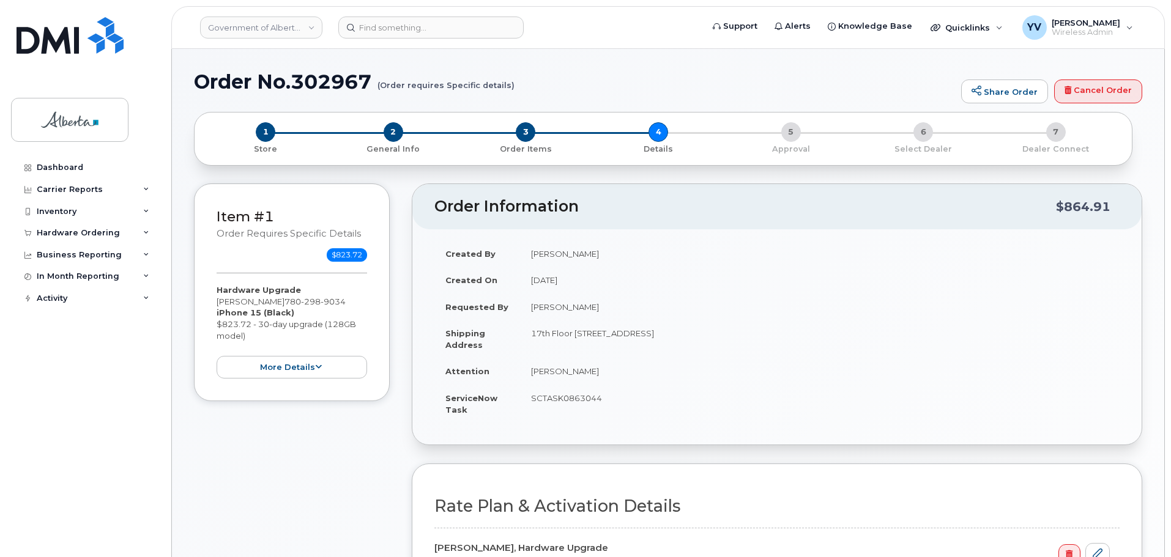
select select
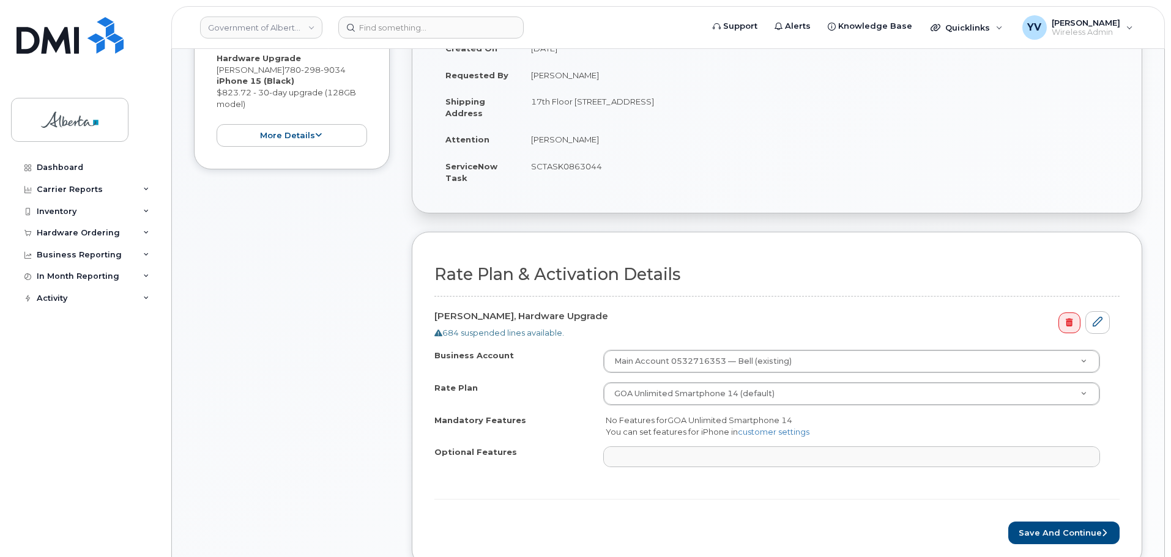
scroll to position [264, 0]
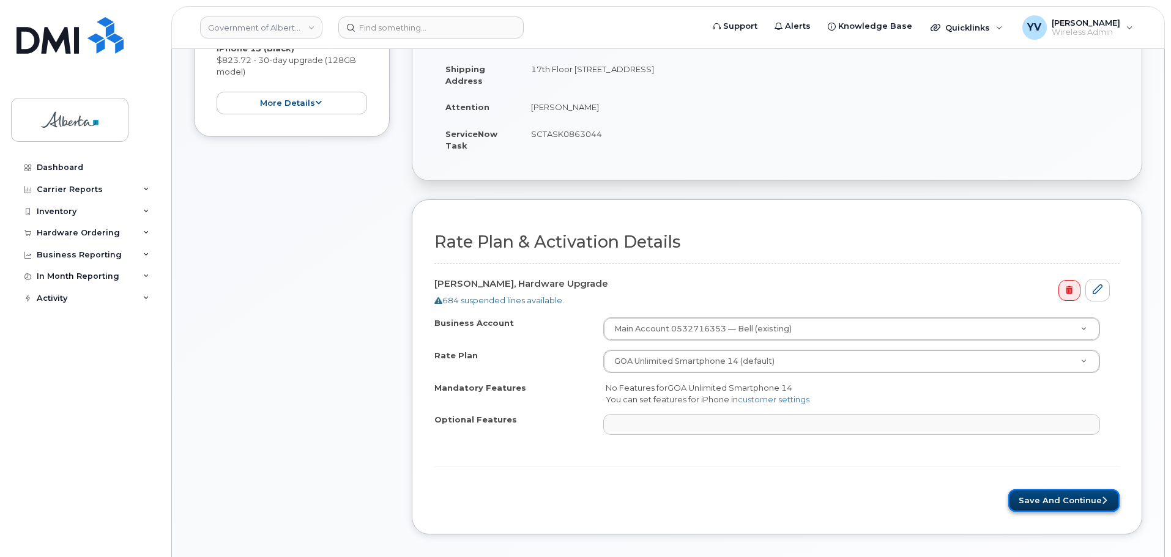
click at [1076, 496] on button "Save and Continue" at bounding box center [1063, 501] width 111 height 23
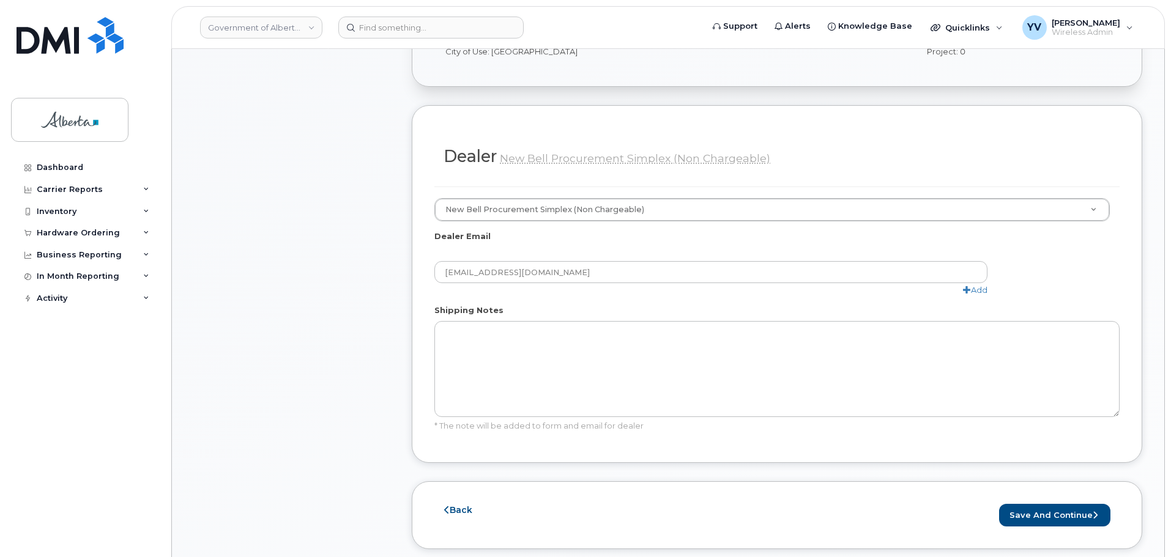
scroll to position [701, 0]
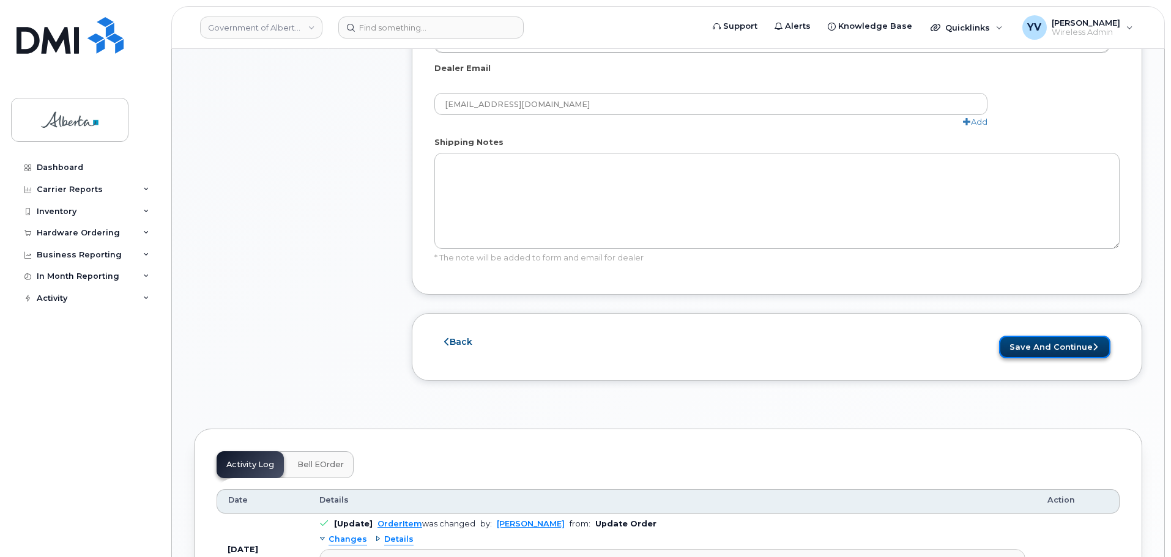
click at [1029, 342] on button "Save and Continue" at bounding box center [1054, 347] width 111 height 23
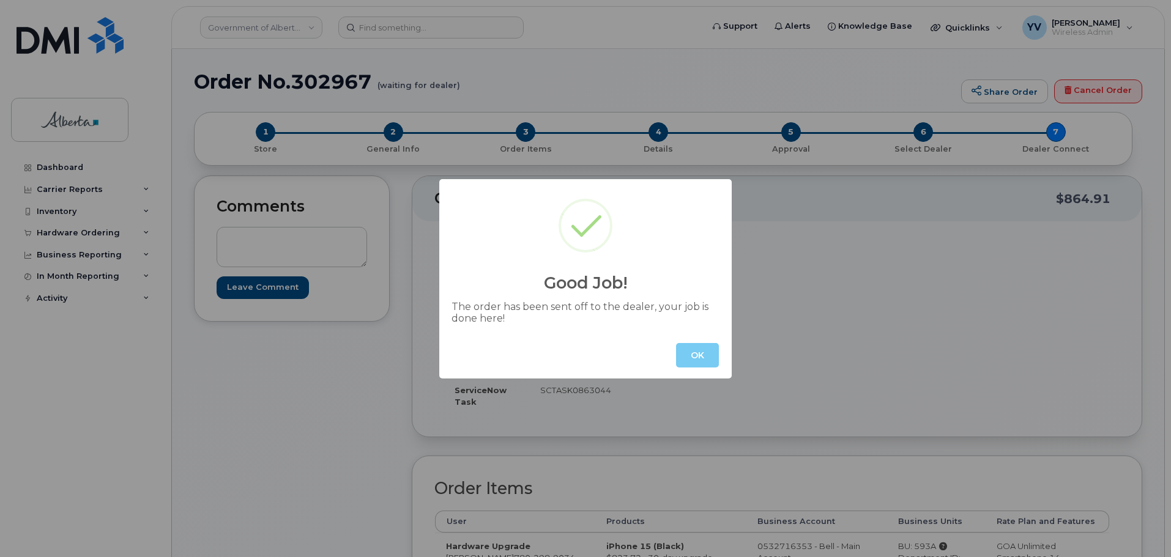
click at [701, 350] on button "OK" at bounding box center [697, 355] width 43 height 24
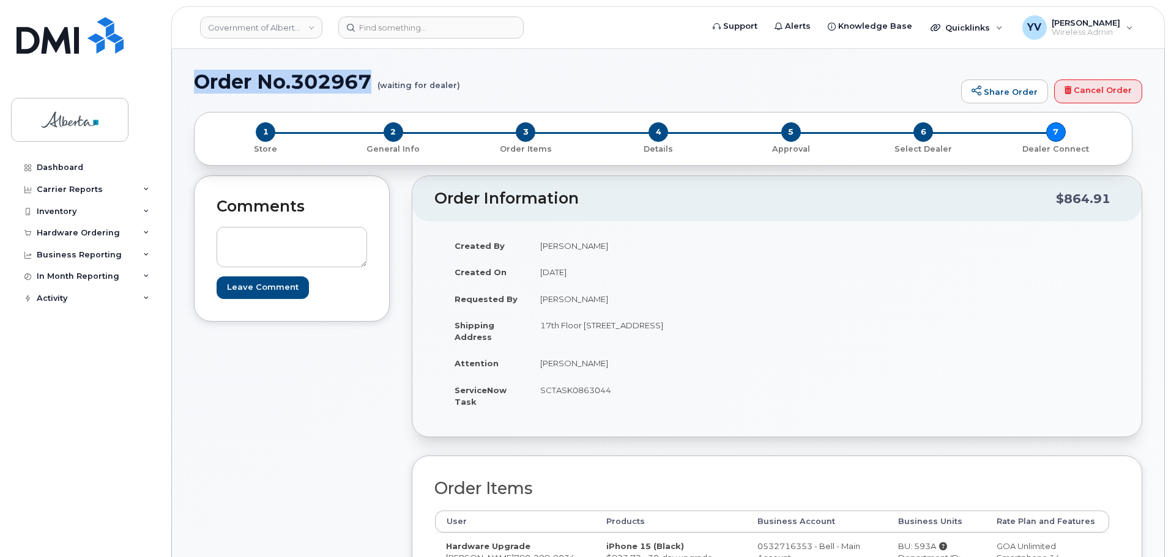
drag, startPoint x: 373, startPoint y: 80, endPoint x: 190, endPoint y: 86, distance: 183.7
copy h1 "Order No.302967"
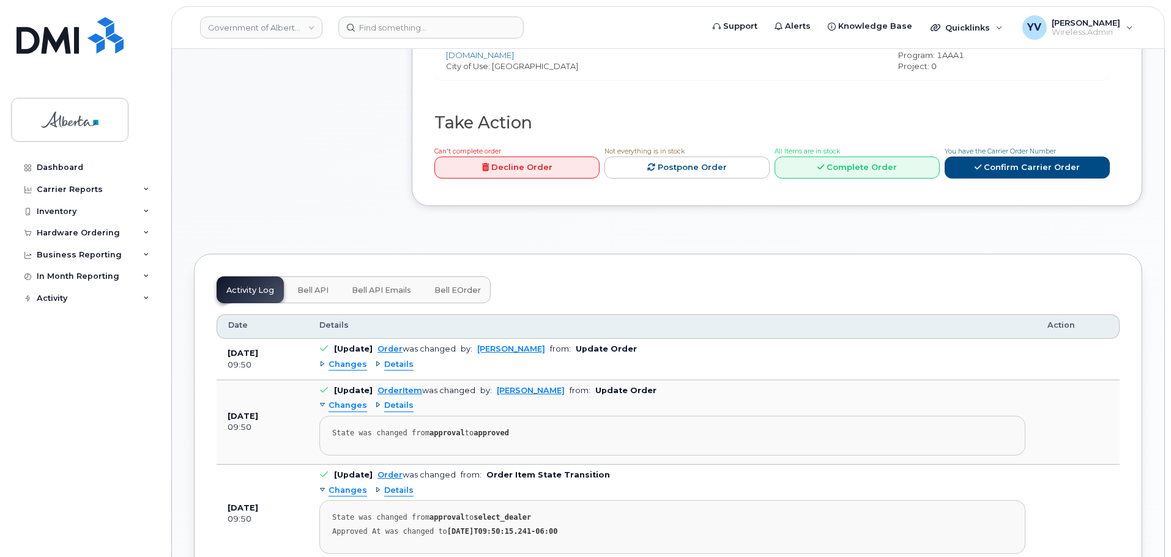
scroll to position [542, 0]
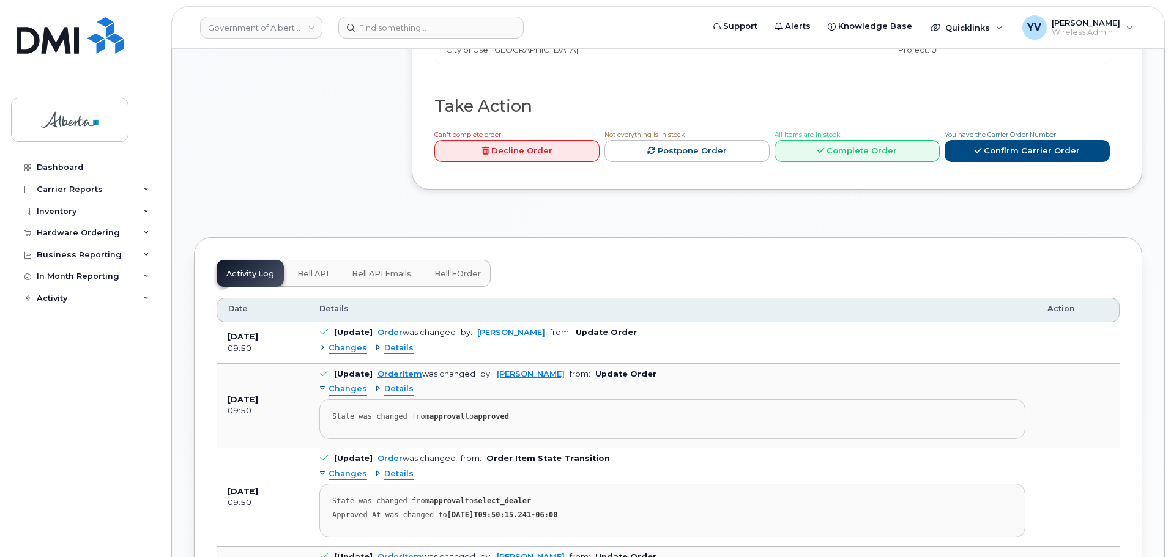
click at [302, 269] on span "Bell API" at bounding box center [312, 274] width 31 height 10
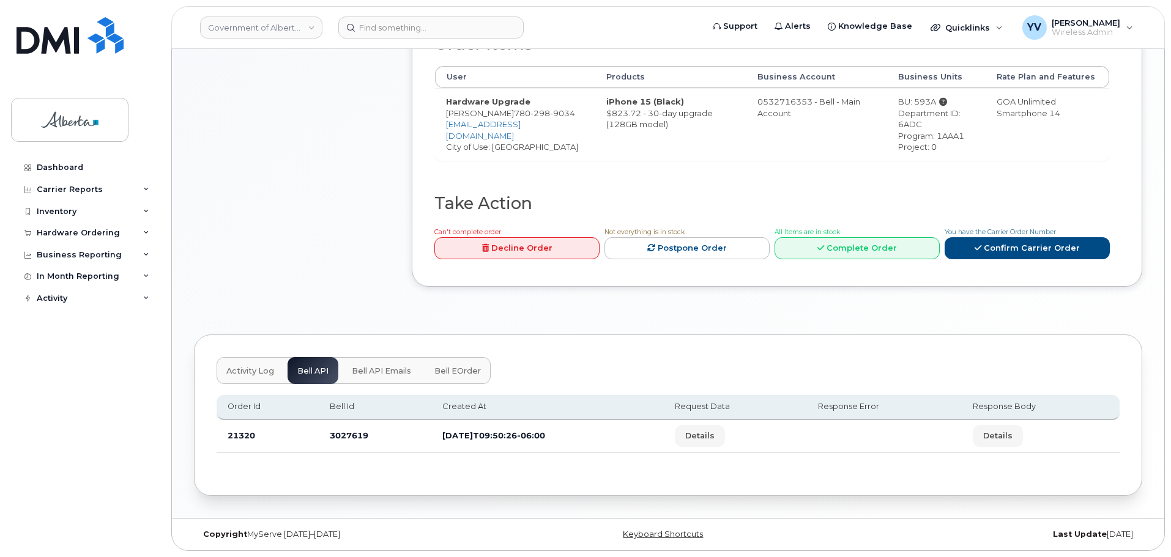
scroll to position [445, 0]
drag, startPoint x: 369, startPoint y: 436, endPoint x: 325, endPoint y: 442, distance: 44.4
click at [325, 442] on td "3027619" at bounding box center [375, 436] width 113 height 32
copy td "3027619"
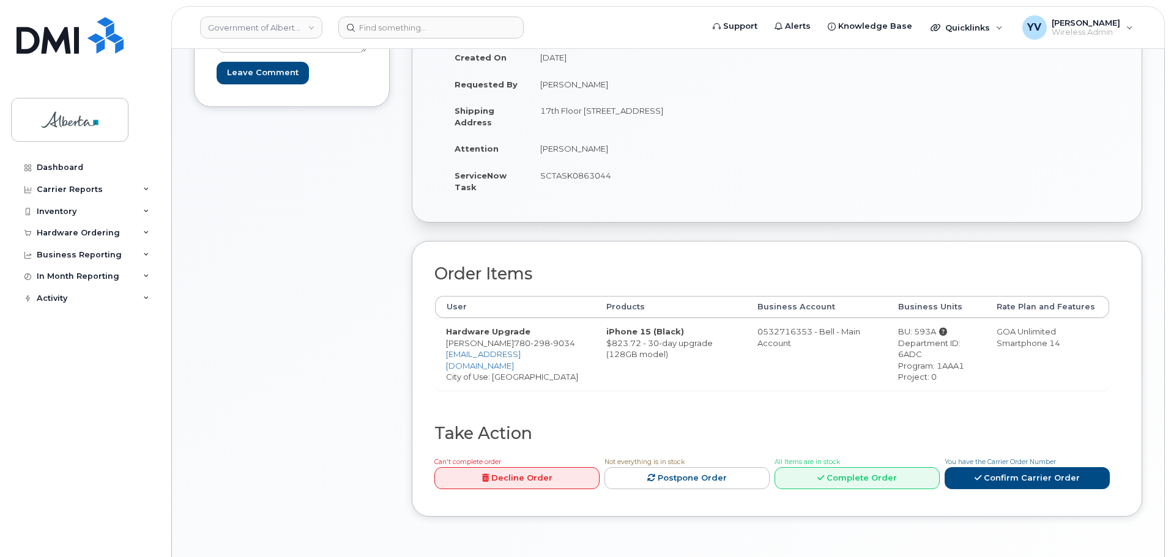
scroll to position [165, 0]
